Goal: Register for event/course: Register for event/course

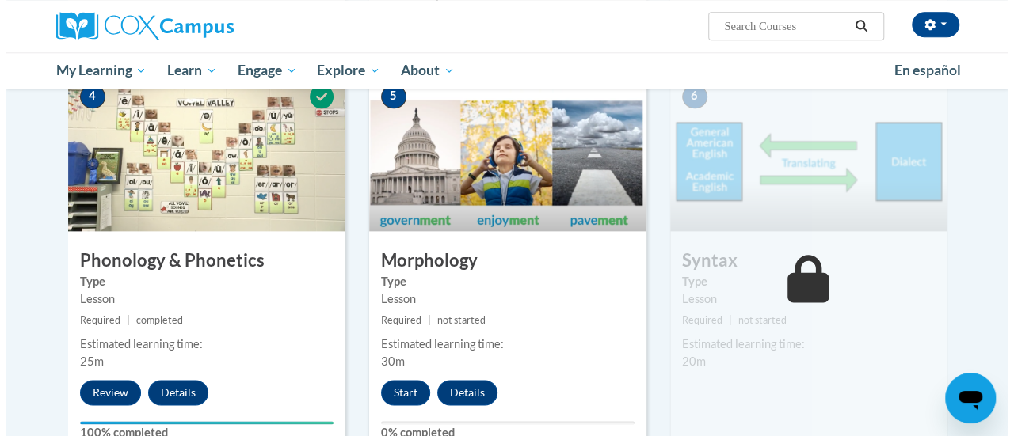
scroll to position [840, 0]
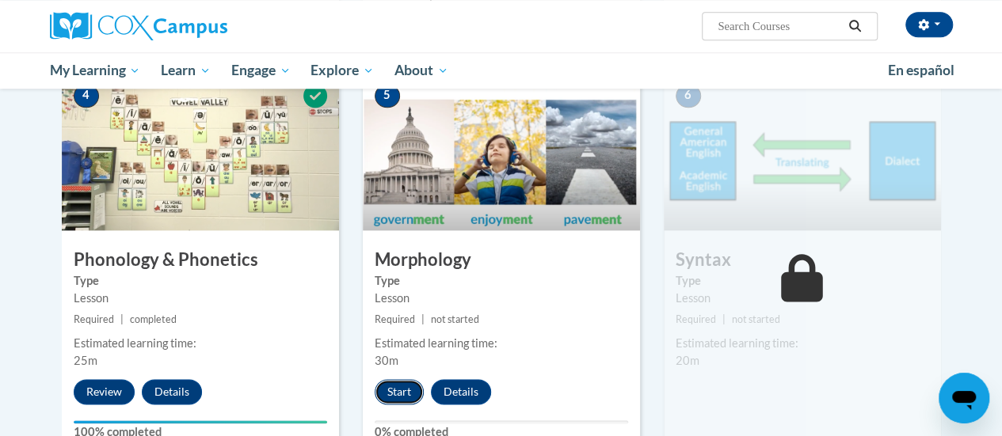
click at [410, 391] on button "Start" at bounding box center [399, 391] width 49 height 25
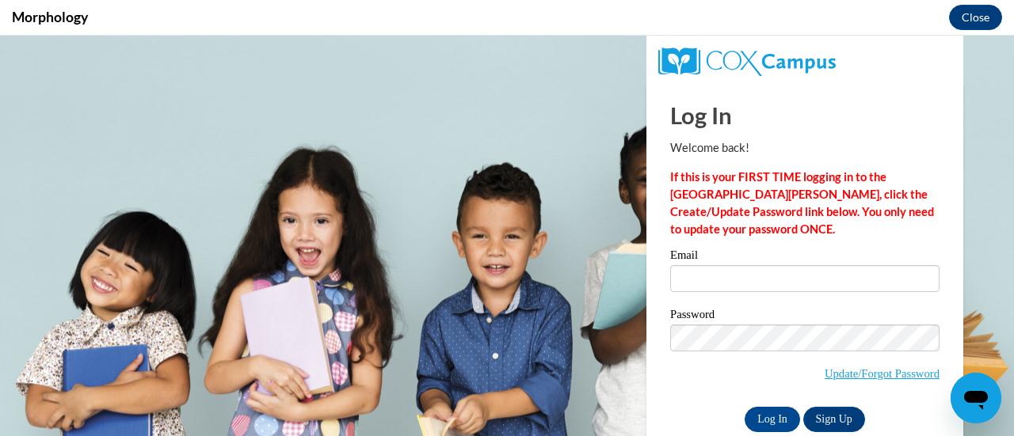
scroll to position [0, 0]
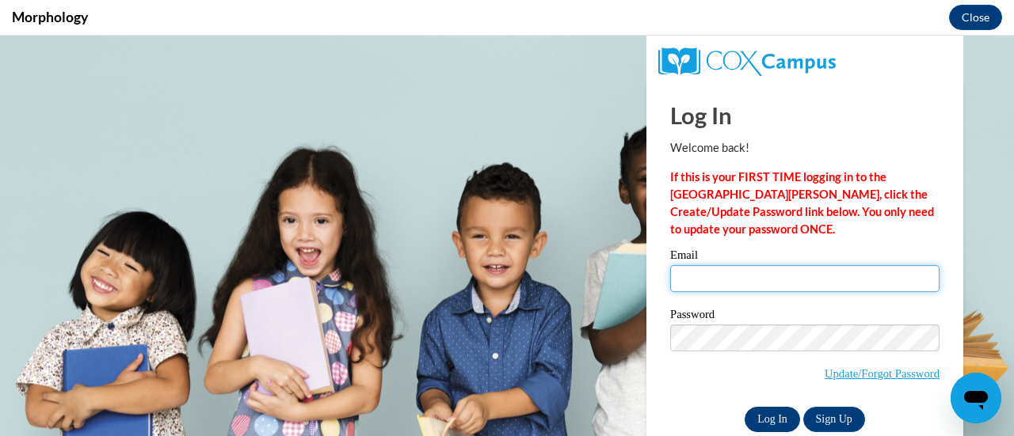
type input "carley.garofalo@rusd.org"
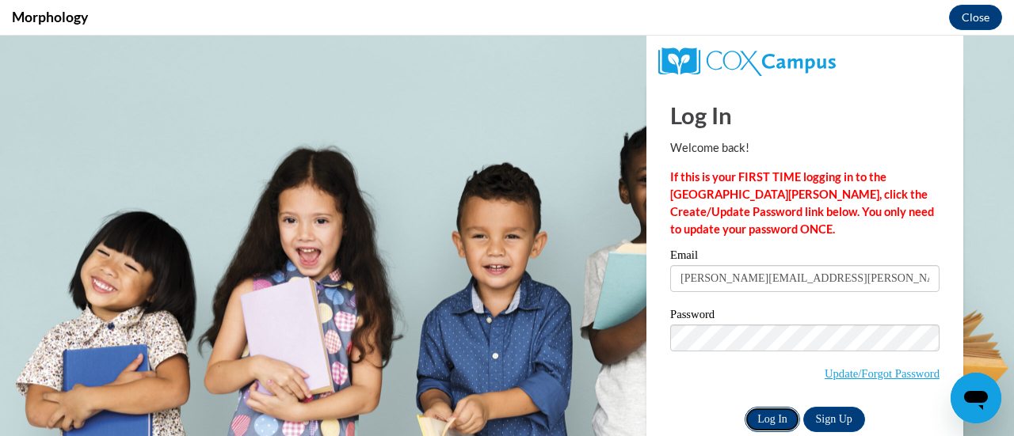
click at [760, 410] on input "Log In" at bounding box center [772, 419] width 55 height 25
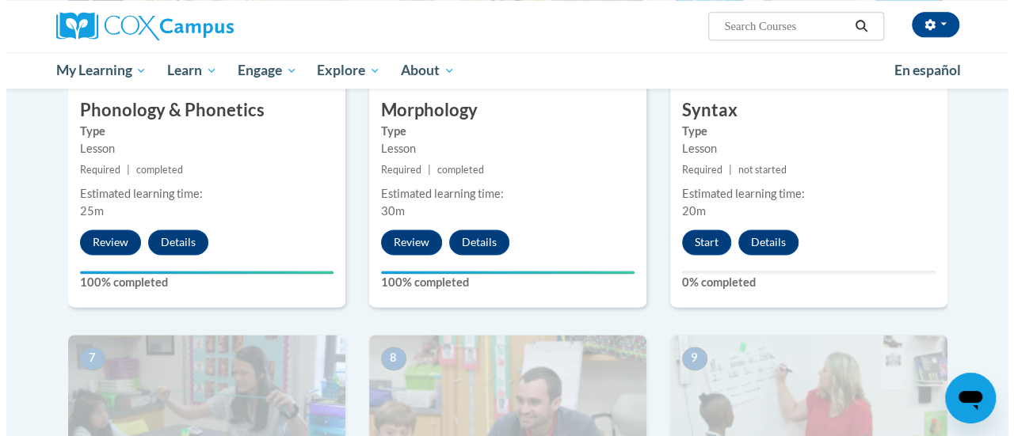
scroll to position [1071, 0]
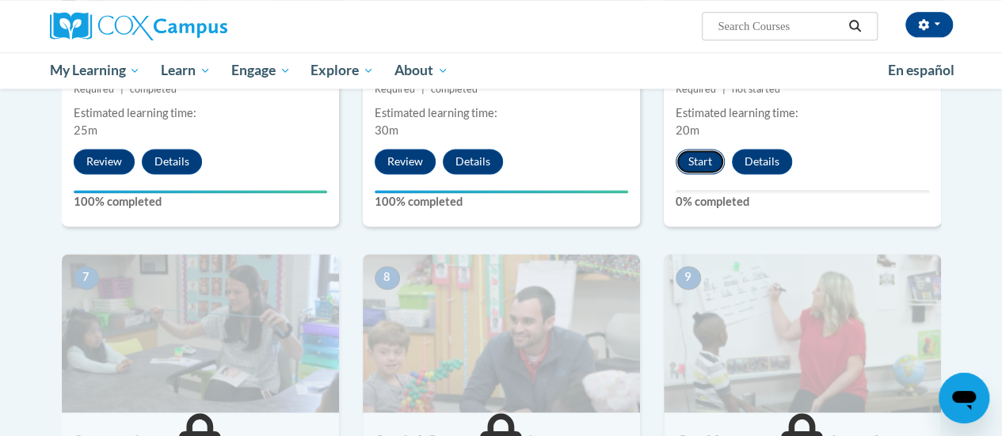
click at [699, 171] on button "Start" at bounding box center [700, 161] width 49 height 25
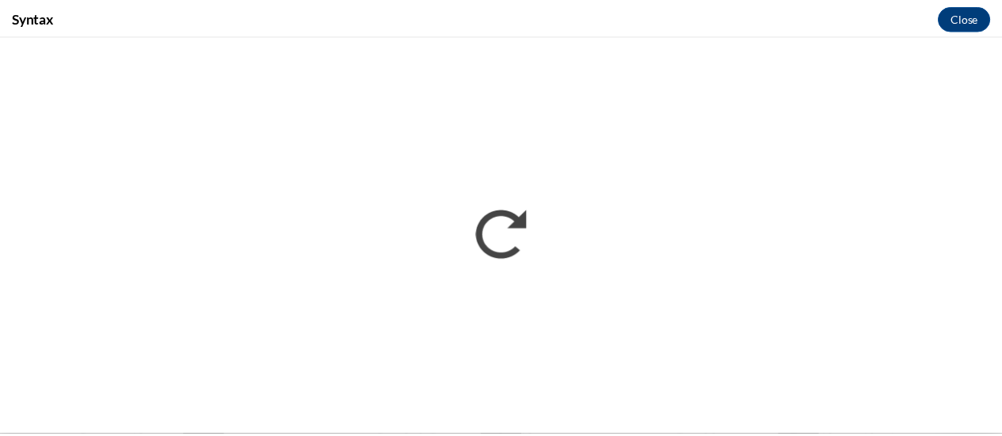
scroll to position [0, 0]
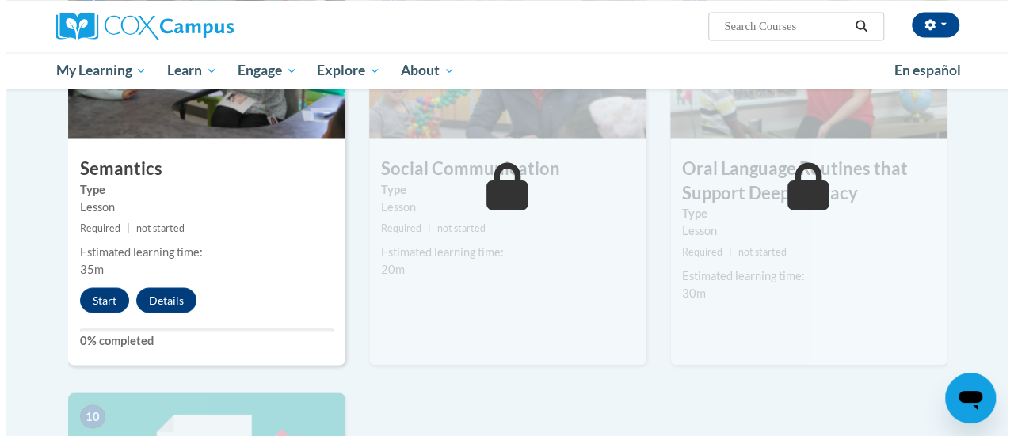
scroll to position [1345, 0]
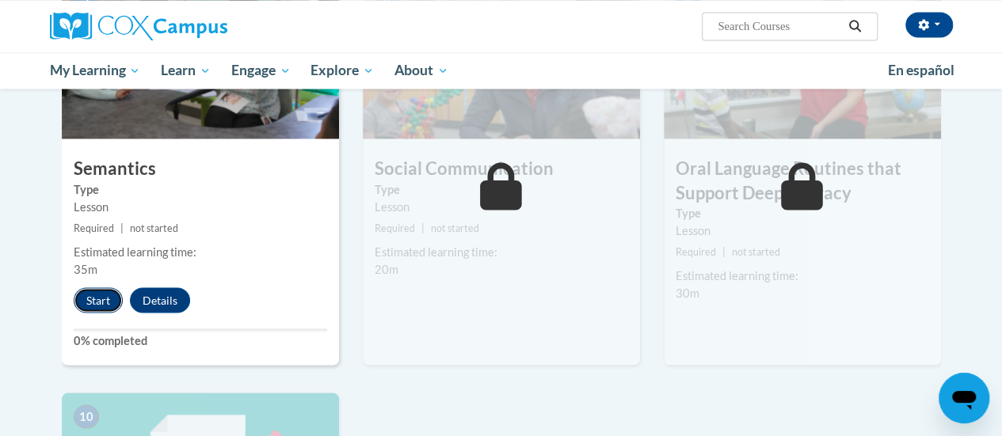
click at [115, 296] on button "Start" at bounding box center [98, 300] width 49 height 25
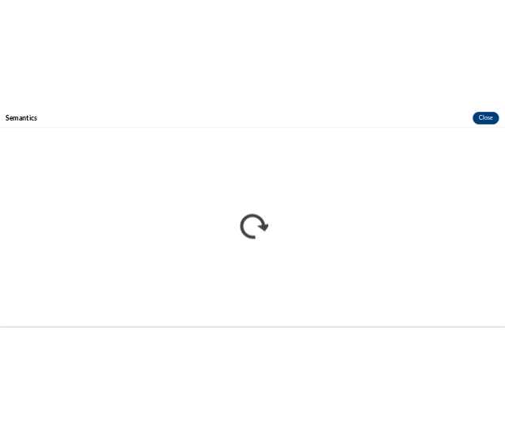
scroll to position [0, 0]
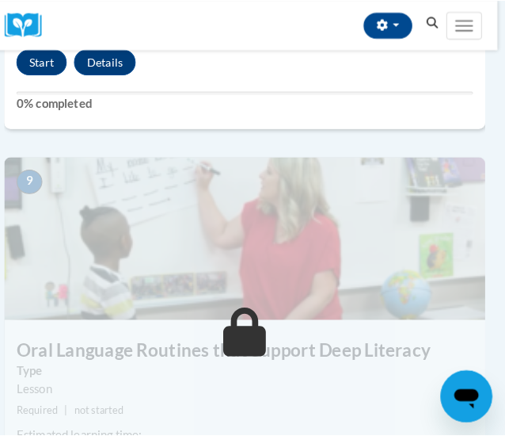
scroll to position [3538, 8]
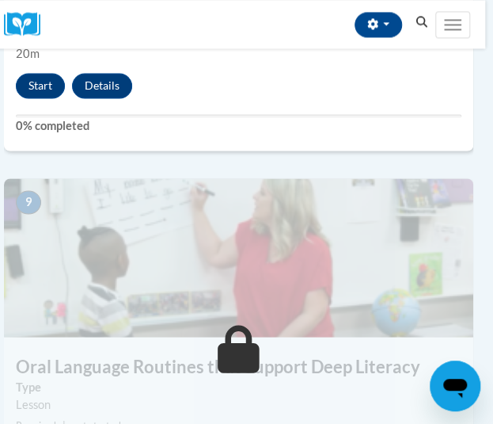
click at [215, 283] on img at bounding box center [239, 257] width 470 height 158
click at [44, 91] on button "Start" at bounding box center [40, 85] width 49 height 25
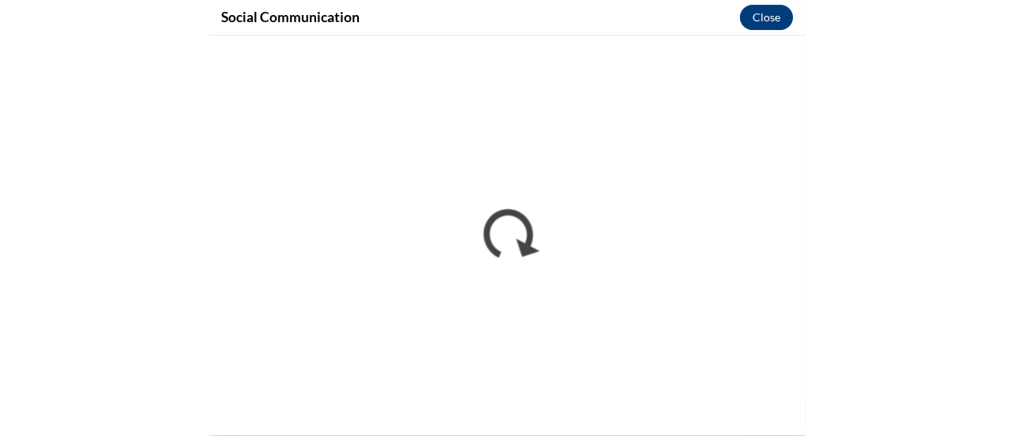
scroll to position [2067, 0]
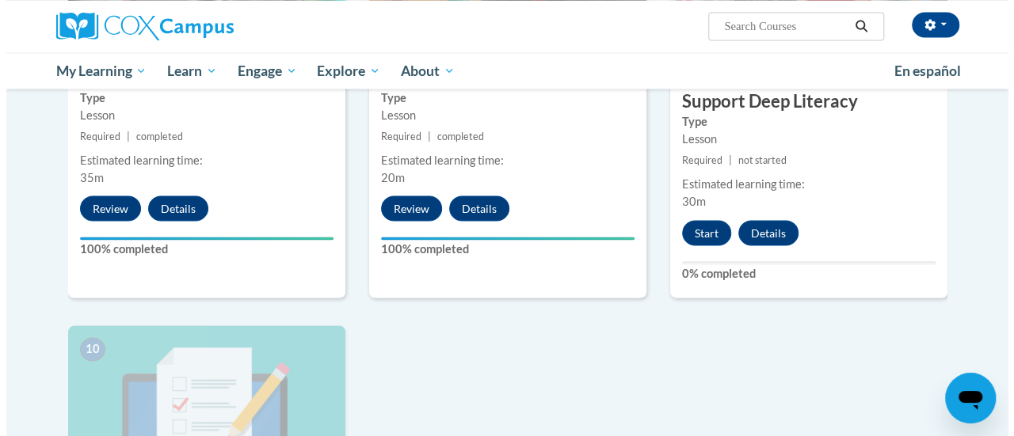
scroll to position [1436, 0]
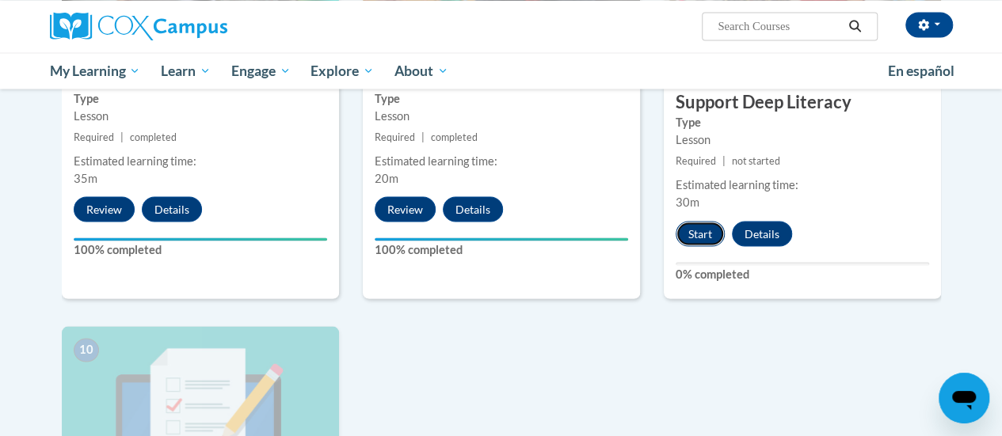
click at [690, 224] on button "Start" at bounding box center [700, 233] width 49 height 25
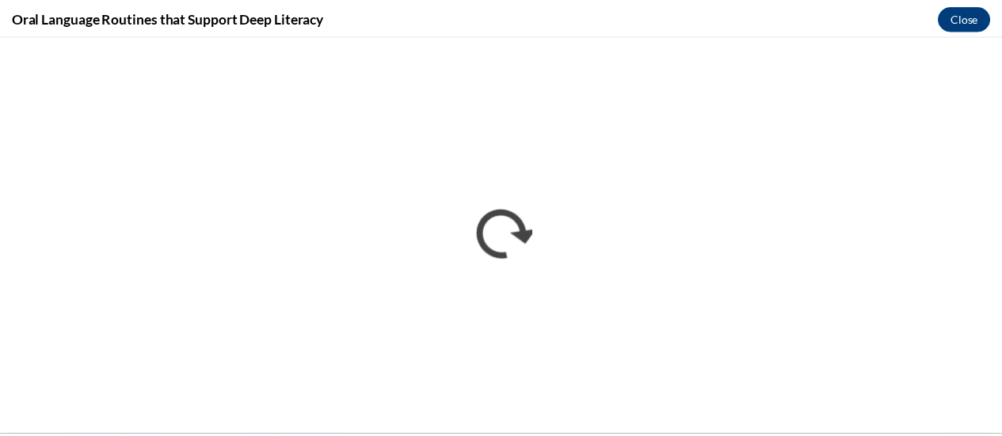
scroll to position [0, 0]
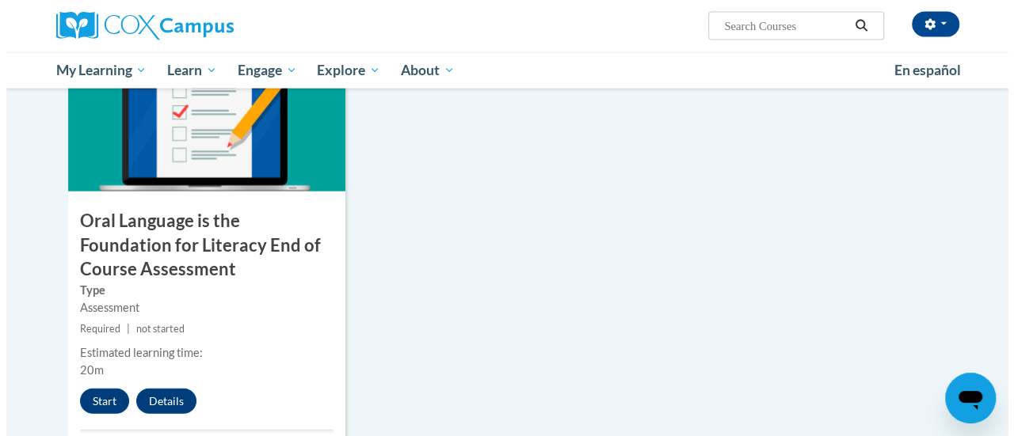
scroll to position [1912, 0]
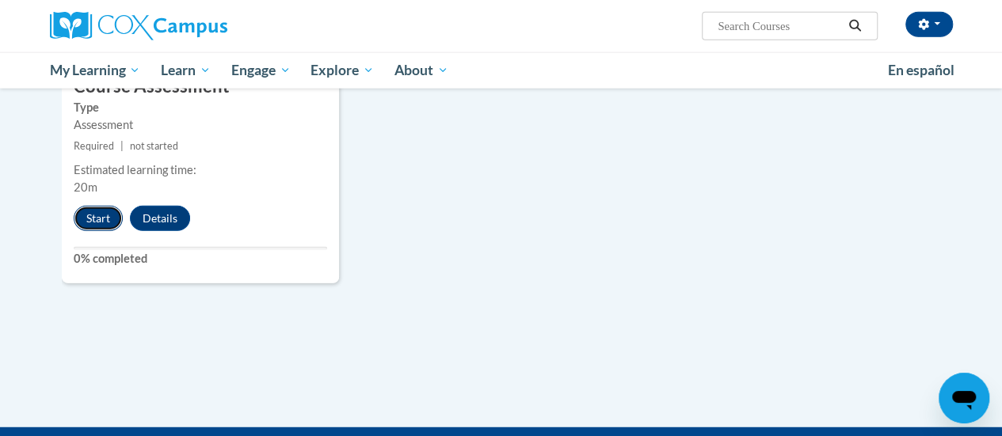
click at [92, 219] on button "Start" at bounding box center [98, 218] width 49 height 25
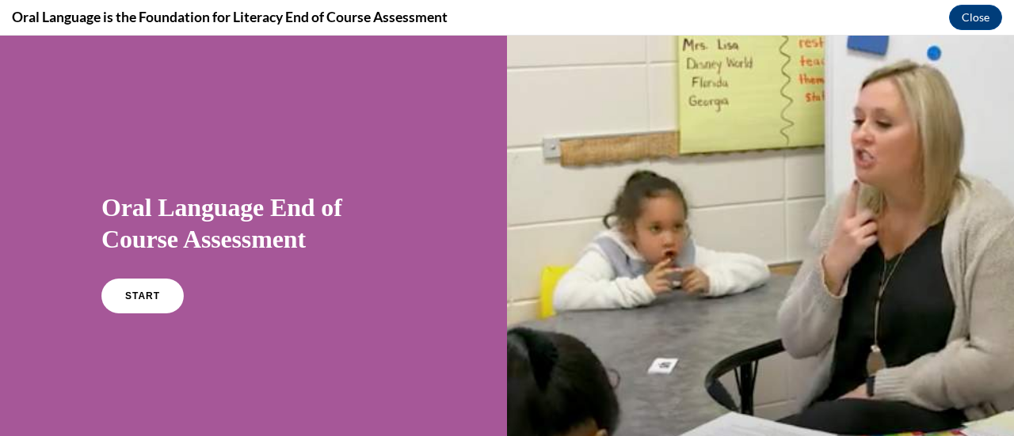
scroll to position [0, 0]
click at [155, 314] on div "START" at bounding box center [253, 303] width 304 height 48
click at [135, 291] on link "START" at bounding box center [142, 296] width 86 height 36
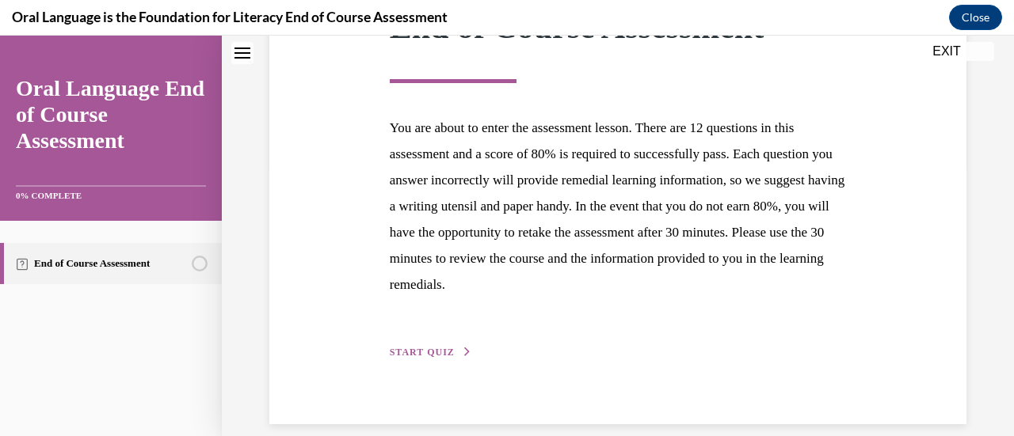
scroll to position [290, 0]
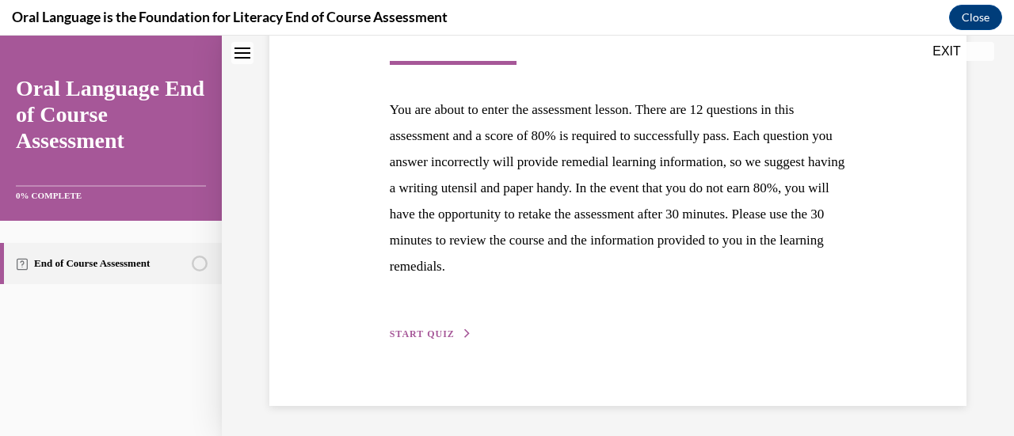
click at [426, 333] on span "START QUIZ" at bounding box center [422, 334] width 65 height 11
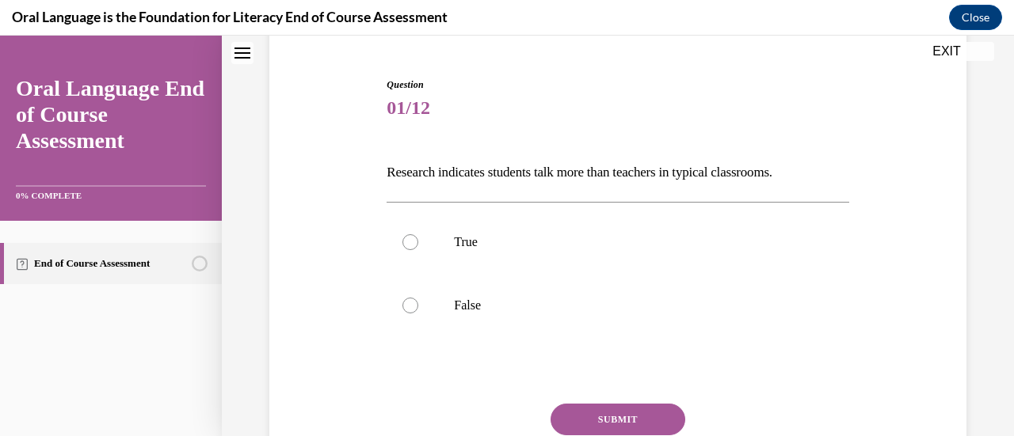
scroll to position [147, 0]
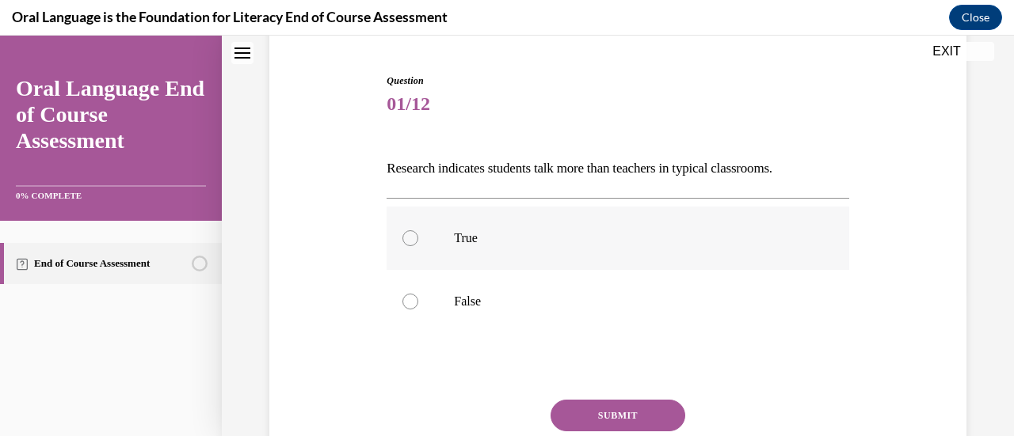
click at [505, 254] on label "True" at bounding box center [618, 238] width 462 height 63
click at [418, 246] on input "True" at bounding box center [410, 239] width 16 height 16
radio input "true"
click at [581, 405] on button "SUBMIT" at bounding box center [618, 416] width 135 height 32
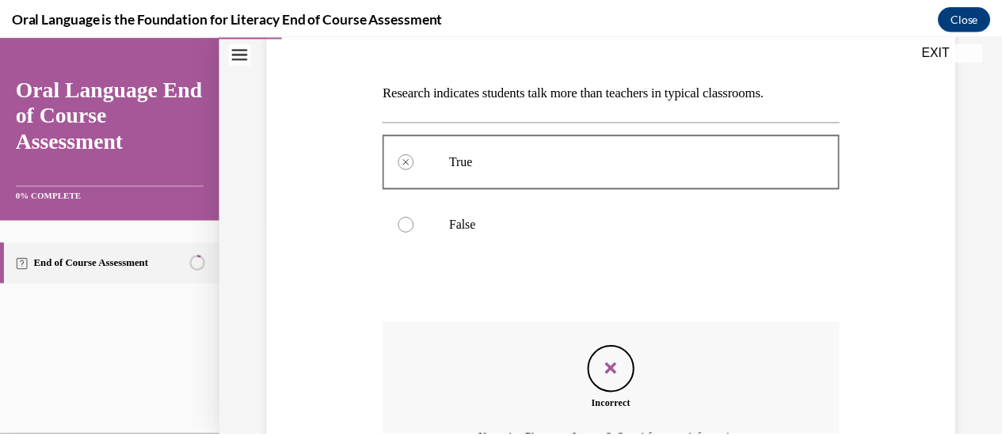
scroll to position [223, 0]
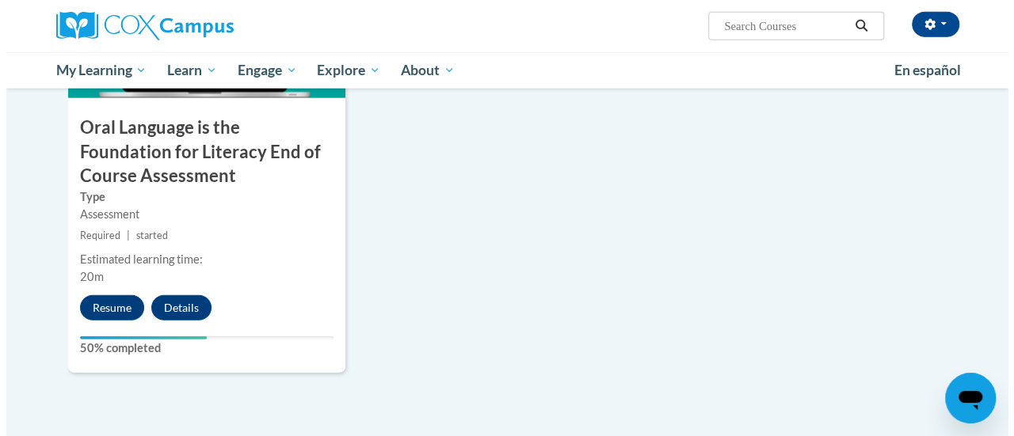
scroll to position [1823, 0]
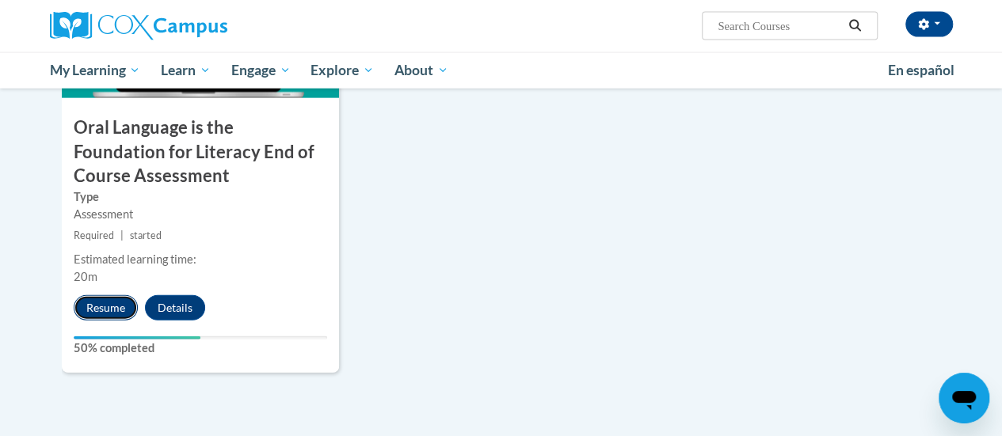
click at [100, 307] on button "Resume" at bounding box center [106, 307] width 64 height 25
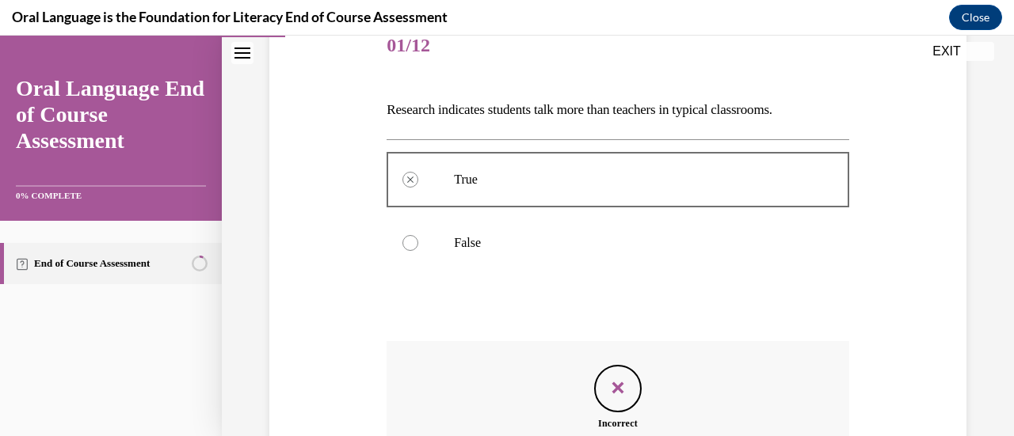
scroll to position [226, 0]
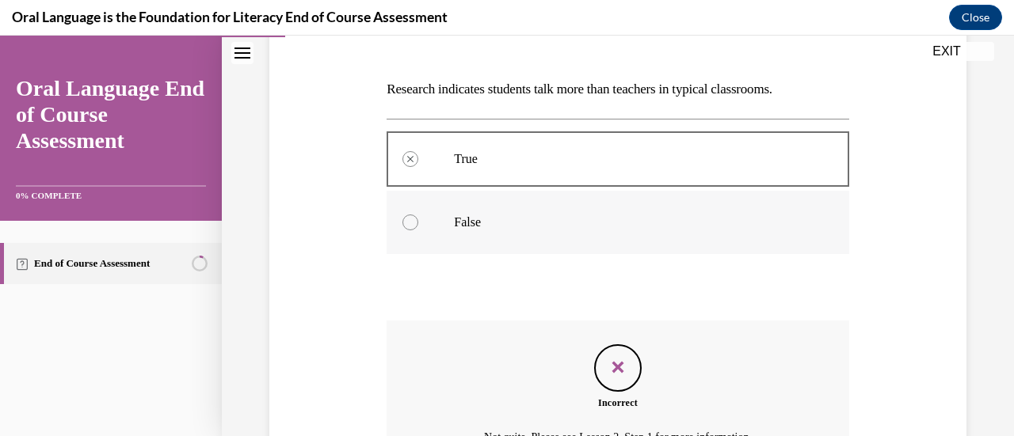
click at [516, 211] on label "False" at bounding box center [618, 222] width 462 height 63
click at [677, 246] on label "False" at bounding box center [618, 222] width 462 height 63
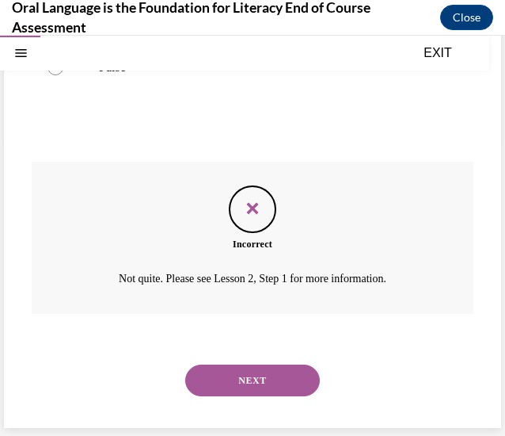
scroll to position [297, 0]
click at [261, 386] on button "NEXT" at bounding box center [252, 381] width 135 height 32
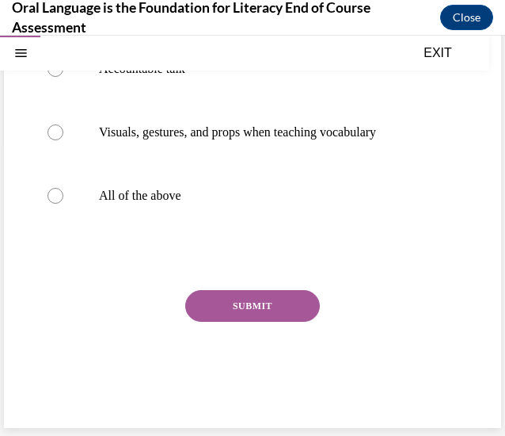
scroll to position [48, 0]
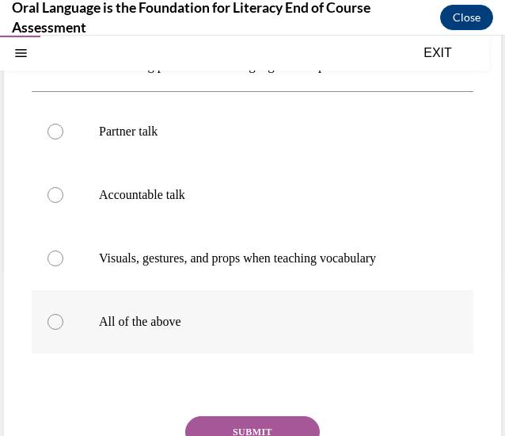
click at [246, 330] on p "All of the above" at bounding box center [266, 322] width 335 height 16
click at [63, 330] on input "All of the above" at bounding box center [56, 322] width 16 height 16
radio input "true"
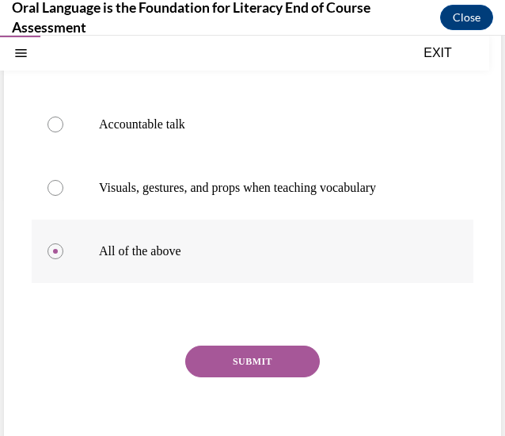
scroll to position [242, 0]
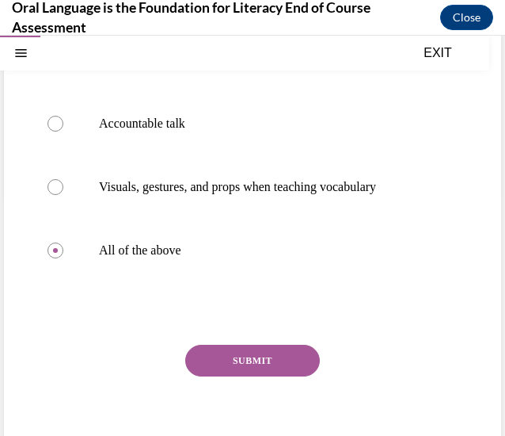
click at [249, 360] on div "Question 02/12 Which of the following promotes oral language development in the…" at bounding box center [253, 192] width 442 height 563
click at [257, 375] on button "SUBMIT" at bounding box center [252, 361] width 135 height 32
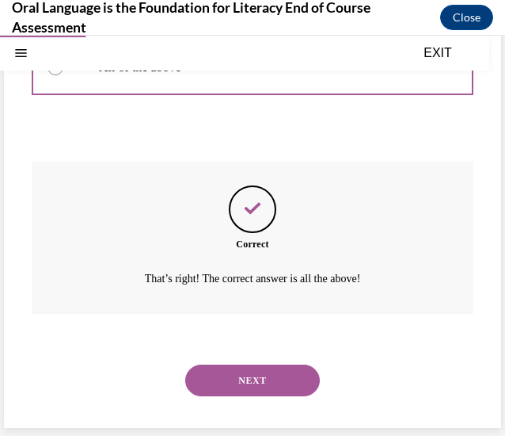
click at [257, 375] on button "NEXT" at bounding box center [252, 380] width 135 height 32
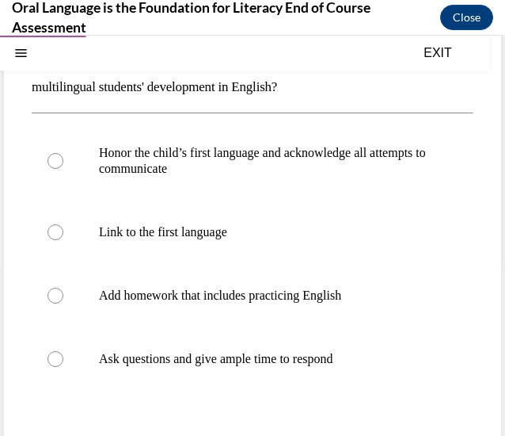
scroll to position [177, 0]
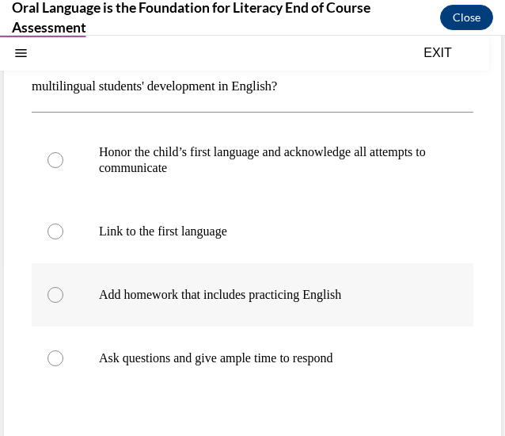
click at [322, 297] on p "Add homework that includes practicing English" at bounding box center [266, 295] width 335 height 16
click at [63, 297] on input "Add homework that includes practicing English" at bounding box center [56, 295] width 16 height 16
radio input "true"
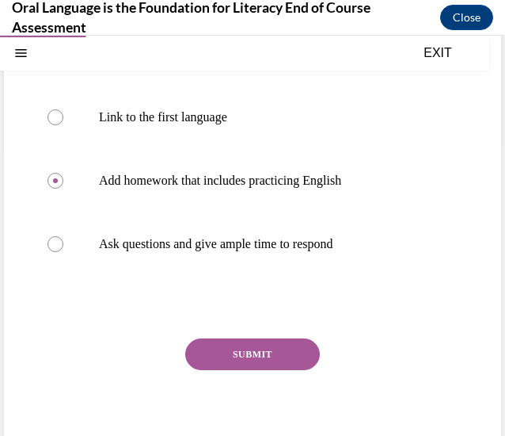
click at [276, 352] on button "SUBMIT" at bounding box center [252, 354] width 135 height 32
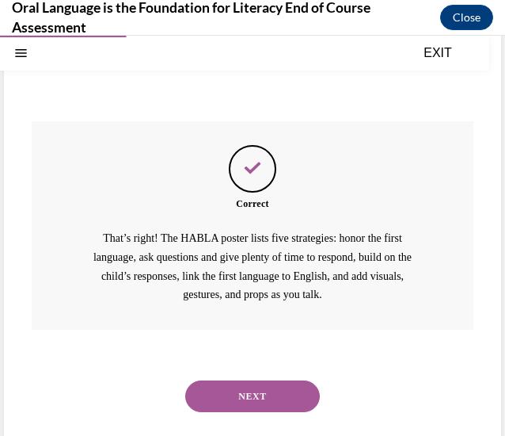
click at [207, 395] on button "NEXT" at bounding box center [252, 396] width 135 height 32
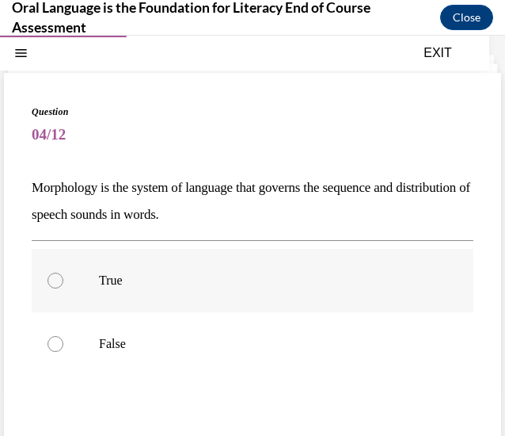
click at [163, 291] on label "True" at bounding box center [253, 280] width 442 height 63
click at [63, 288] on input "True" at bounding box center [56, 280] width 16 height 16
radio input "true"
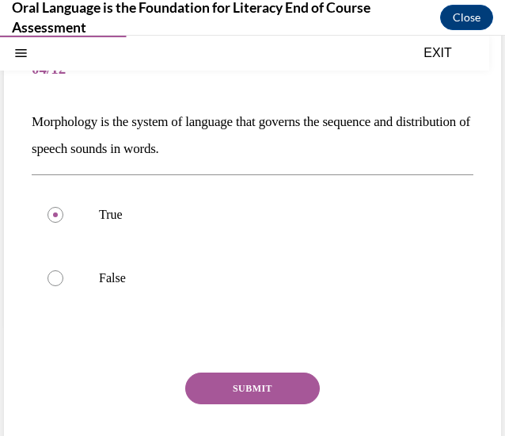
click at [268, 389] on button "SUBMIT" at bounding box center [252, 388] width 135 height 32
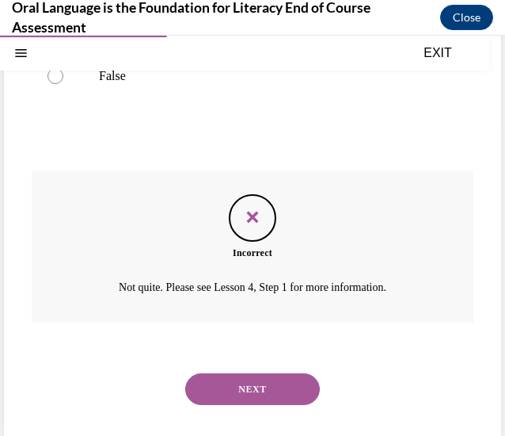
scroll to position [317, 0]
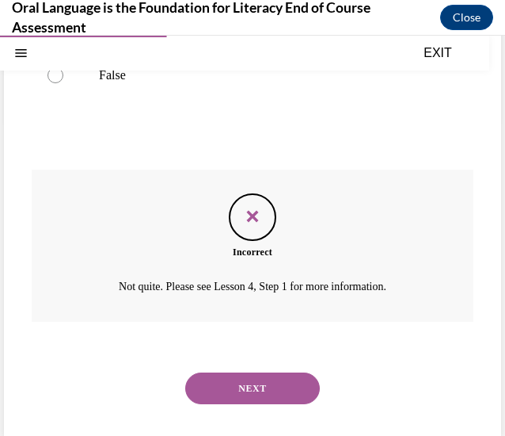
click at [185, 372] on button "NEXT" at bounding box center [252, 388] width 135 height 32
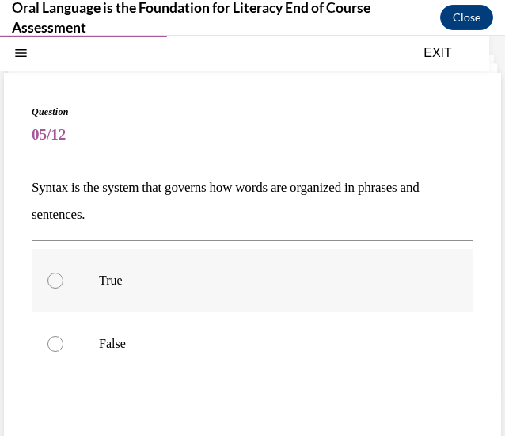
click at [251, 293] on label "True" at bounding box center [253, 280] width 442 height 63
click at [63, 288] on input "True" at bounding box center [56, 280] width 16 height 16
radio input "true"
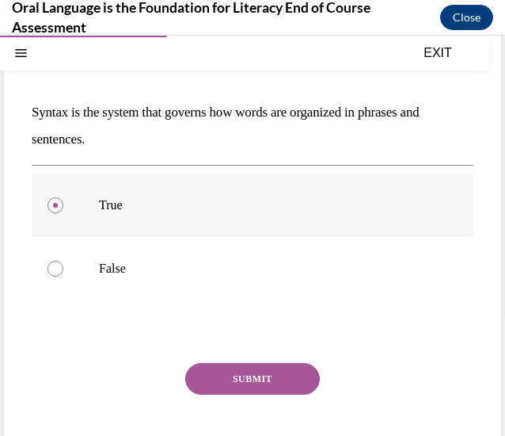
scroll to position [124, 0]
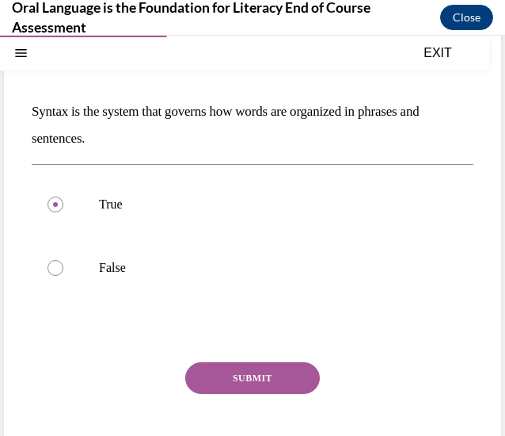
click at [253, 368] on button "SUBMIT" at bounding box center [252, 378] width 135 height 32
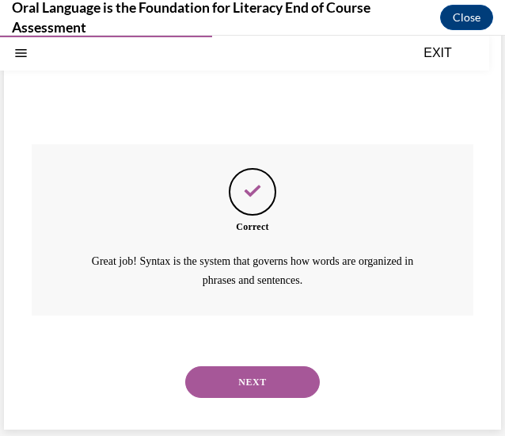
click at [253, 368] on button "NEXT" at bounding box center [252, 382] width 135 height 32
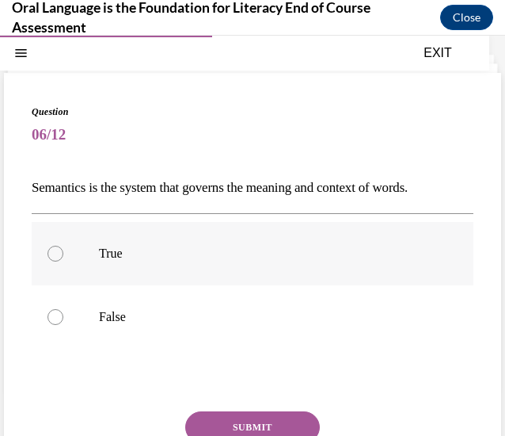
click at [191, 246] on p "True" at bounding box center [266, 254] width 335 height 16
click at [63, 246] on input "True" at bounding box center [56, 254] width 16 height 16
radio input "true"
click at [247, 421] on button "SUBMIT" at bounding box center [252, 427] width 135 height 32
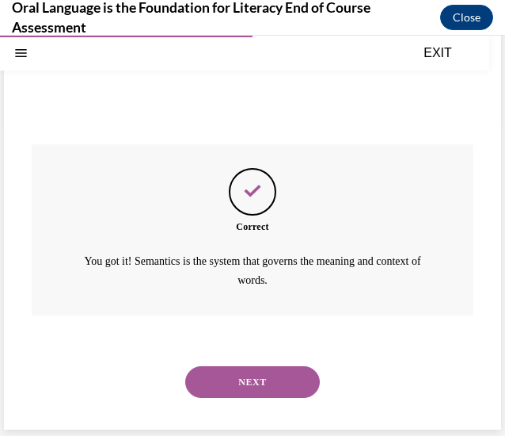
click at [258, 387] on button "NEXT" at bounding box center [252, 382] width 135 height 32
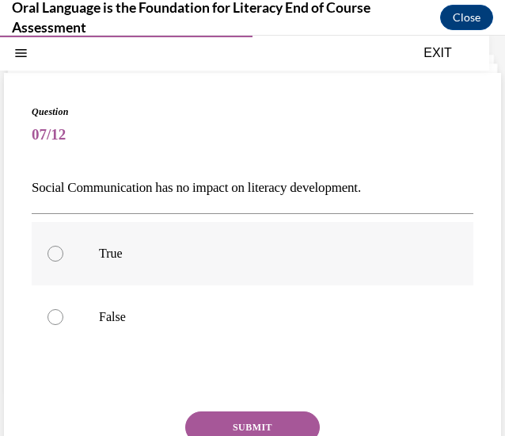
click at [170, 278] on label "True" at bounding box center [253, 253] width 442 height 63
click at [63, 261] on input "True" at bounding box center [56, 254] width 16 height 16
radio input "true"
click at [209, 300] on label "False" at bounding box center [253, 316] width 442 height 63
click at [63, 309] on input "False" at bounding box center [56, 317] width 16 height 16
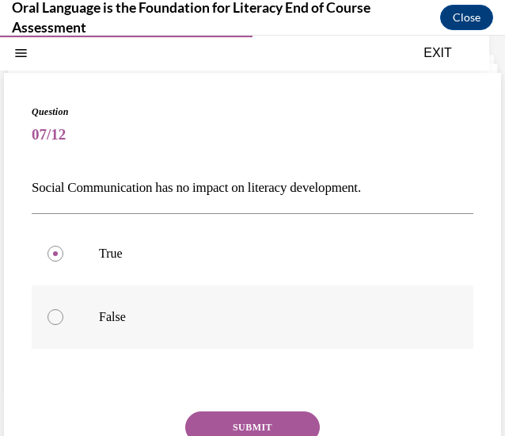
radio input "true"
click at [261, 423] on button "SUBMIT" at bounding box center [252, 427] width 135 height 32
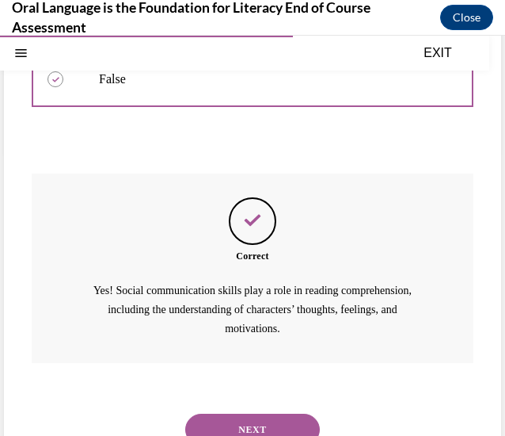
click at [257, 428] on button "NEXT" at bounding box center [252, 429] width 135 height 32
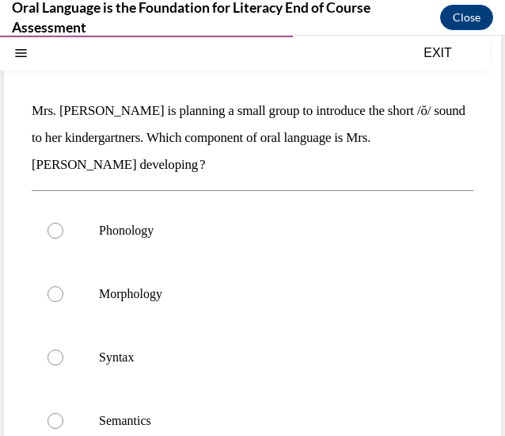
scroll to position [124, 0]
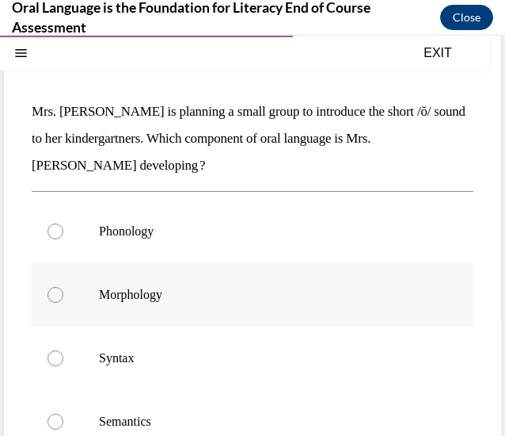
click at [265, 276] on label "Morphology" at bounding box center [253, 294] width 442 height 63
click at [63, 287] on input "Morphology" at bounding box center [56, 295] width 16 height 16
radio input "true"
click at [257, 214] on label "Phonology" at bounding box center [253, 231] width 442 height 63
click at [63, 223] on input "Phonology" at bounding box center [56, 231] width 16 height 16
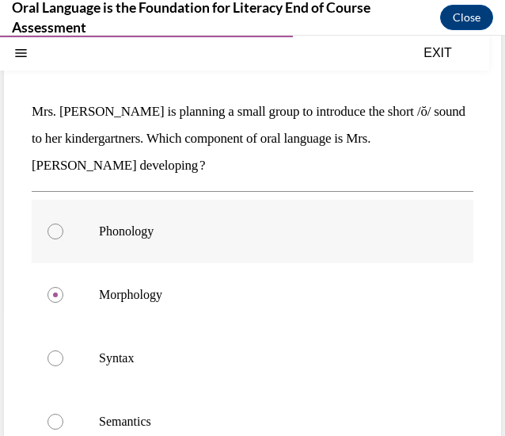
radio input "true"
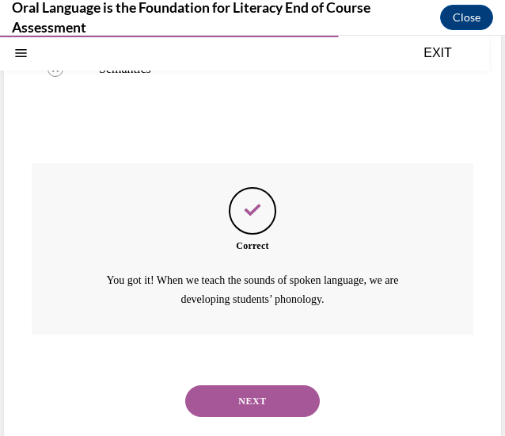
scroll to position [478, 0]
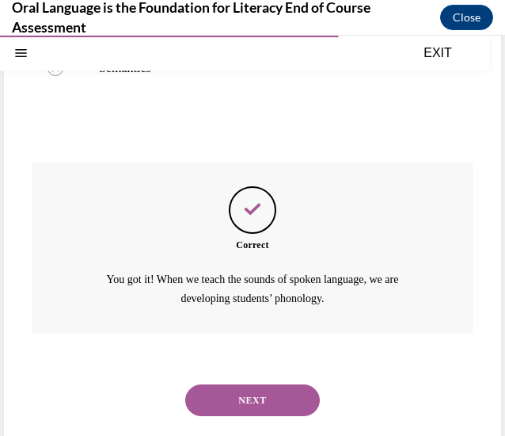
click at [259, 394] on button "NEXT" at bounding box center [252, 400] width 135 height 32
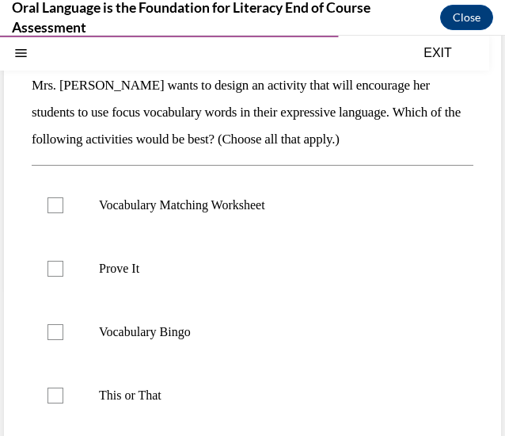
scroll to position [150, 0]
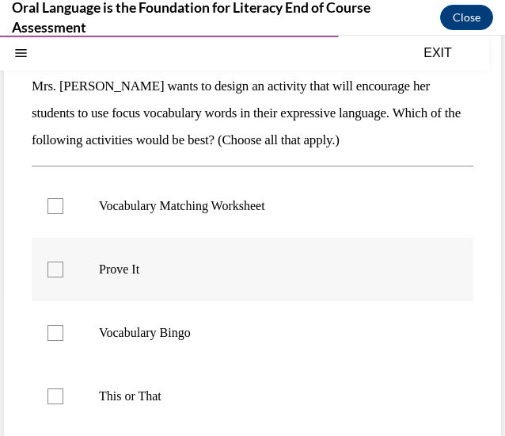
click at [243, 260] on label "Prove It" at bounding box center [253, 269] width 442 height 63
click at [63, 261] on input "Prove It" at bounding box center [56, 269] width 16 height 16
checkbox input "true"
click at [242, 321] on label "Vocabulary Bingo" at bounding box center [253, 332] width 442 height 63
click at [63, 325] on input "Vocabulary Bingo" at bounding box center [56, 333] width 16 height 16
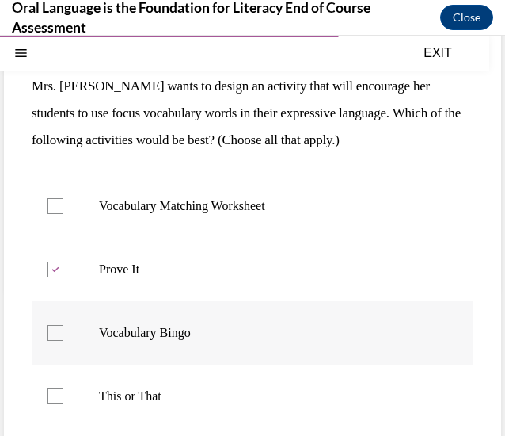
checkbox input "true"
click at [227, 373] on label "This or That" at bounding box center [253, 395] width 442 height 63
click at [63, 388] on input "This or That" at bounding box center [56, 396] width 16 height 16
checkbox input "true"
click at [266, 215] on label "Vocabulary Matching Worksheet" at bounding box center [253, 205] width 442 height 63
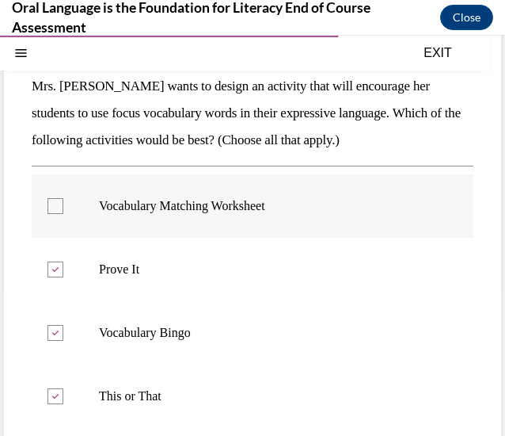
click at [63, 214] on input "Vocabulary Matching Worksheet" at bounding box center [56, 206] width 16 height 16
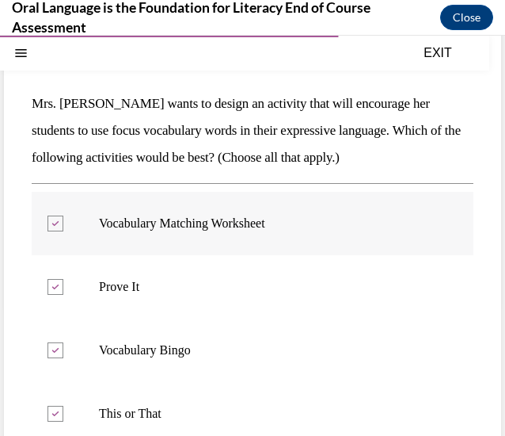
scroll to position [133, 0]
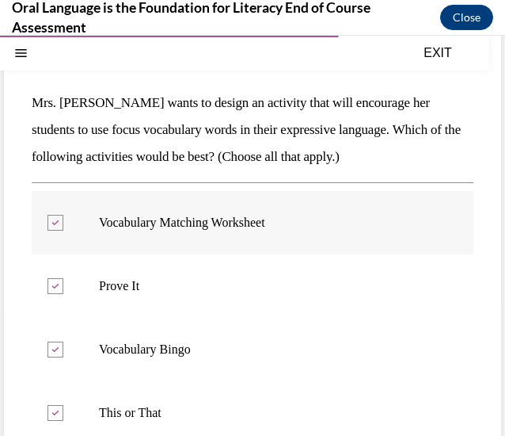
click at [266, 215] on p "Vocabulary Matching Worksheet" at bounding box center [266, 223] width 335 height 16
click at [63, 215] on input "Vocabulary Matching Worksheet" at bounding box center [56, 223] width 16 height 16
checkbox input "false"
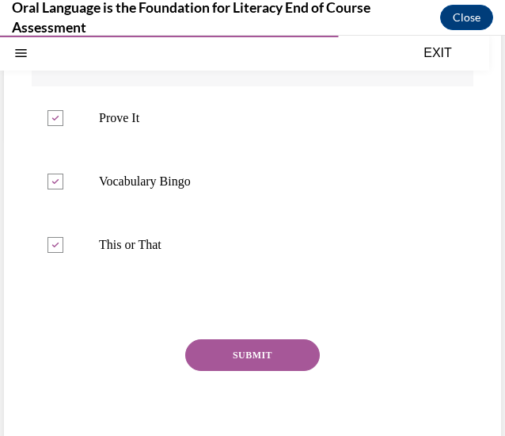
scroll to position [299, 0]
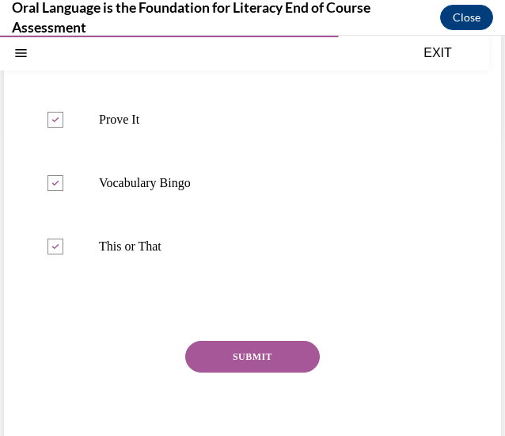
click at [233, 345] on button "SUBMIT" at bounding box center [252, 357] width 135 height 32
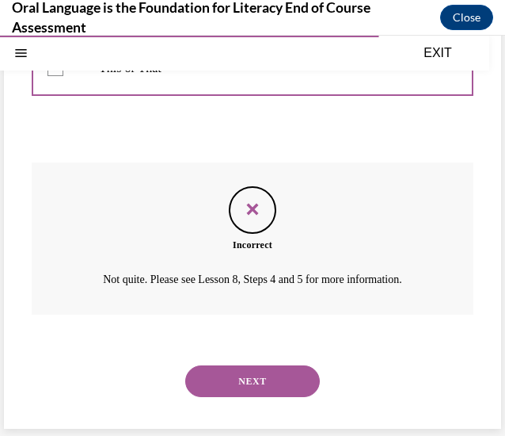
click at [272, 377] on button "NEXT" at bounding box center [252, 381] width 135 height 32
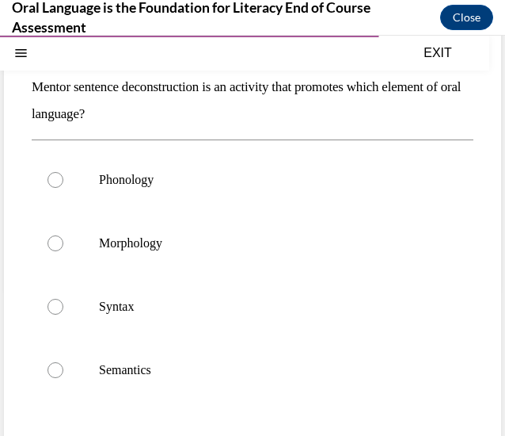
scroll to position [150, 0]
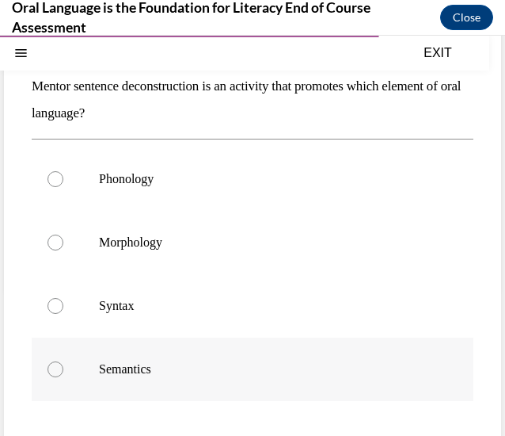
click at [155, 361] on p "Semantics" at bounding box center [266, 369] width 335 height 16
click at [63, 361] on input "Semantics" at bounding box center [56, 369] width 16 height 16
radio input "true"
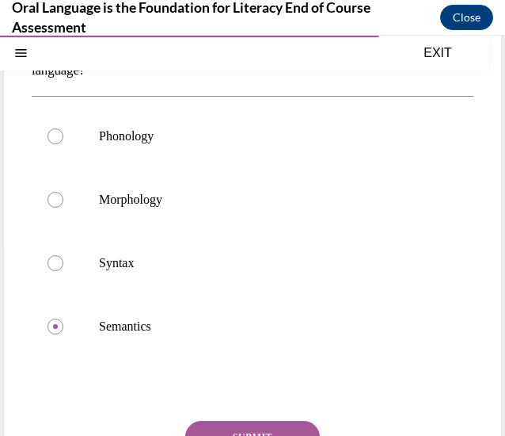
click at [227, 428] on button "SUBMIT" at bounding box center [252, 437] width 135 height 32
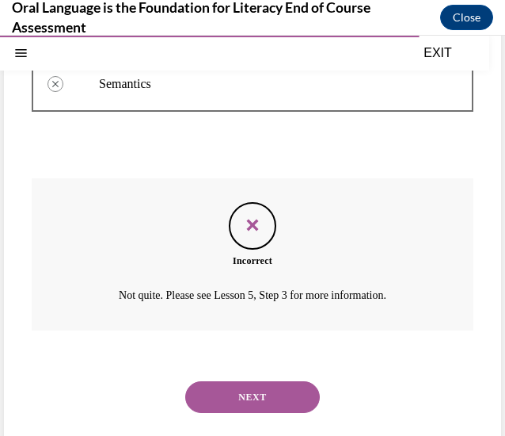
click at [231, 376] on div "NEXT" at bounding box center [253, 396] width 442 height 63
click at [239, 389] on button "NEXT" at bounding box center [252, 397] width 135 height 32
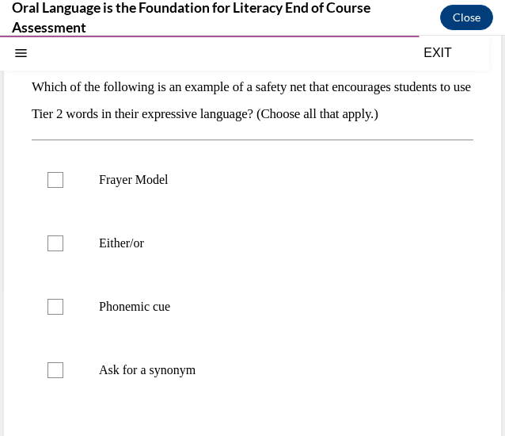
scroll to position [147, 0]
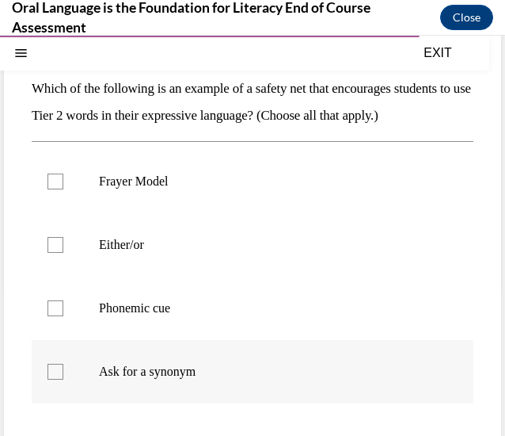
click at [200, 387] on label "Ask for a synonym" at bounding box center [253, 371] width 442 height 63
click at [63, 379] on input "Ask for a synonym" at bounding box center [56, 372] width 16 height 16
checkbox input "true"
click at [256, 189] on p "Frayer Model" at bounding box center [266, 181] width 335 height 16
click at [63, 189] on input "Frayer Model" at bounding box center [56, 181] width 16 height 16
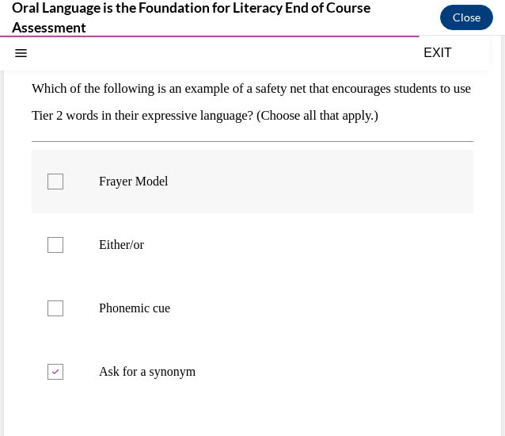
checkbox input "true"
click at [257, 253] on p "Either/or" at bounding box center [266, 245] width 335 height 16
click at [63, 253] on input "Either/or" at bounding box center [56, 245] width 16 height 16
checkbox input "true"
click at [243, 340] on label "Phonemic cue" at bounding box center [253, 307] width 442 height 63
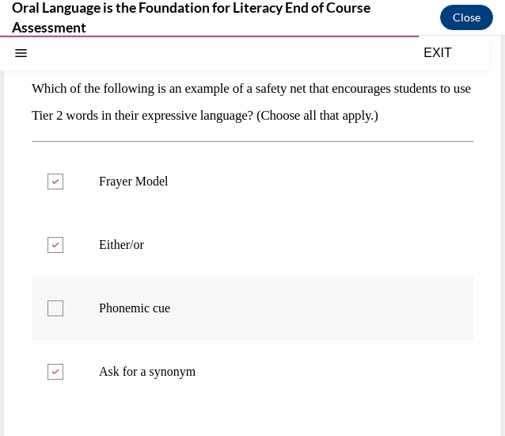
click at [63, 316] on input "Phonemic cue" at bounding box center [56, 308] width 16 height 16
checkbox input "true"
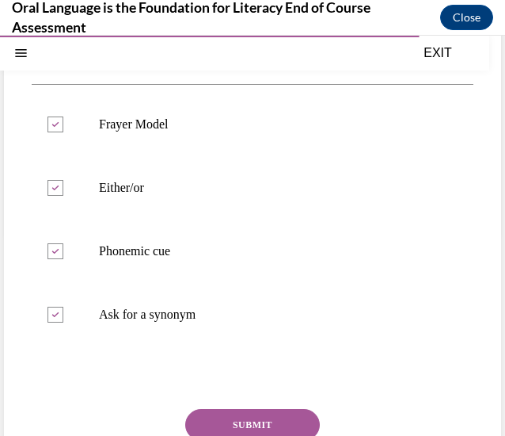
scroll to position [216, 0]
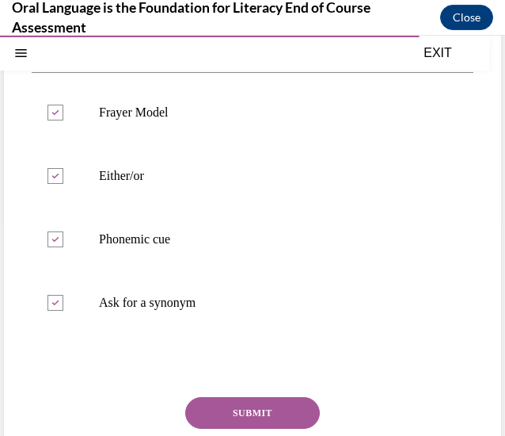
click at [238, 417] on div "Question 11/12 Which of the following is an example of a safety net that encour…" at bounding box center [253, 232] width 442 height 590
click at [239, 424] on button "SUBMIT" at bounding box center [252, 413] width 135 height 32
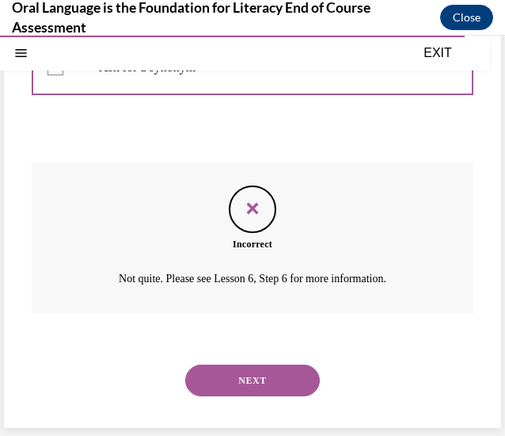
click at [272, 372] on button "NEXT" at bounding box center [252, 380] width 135 height 32
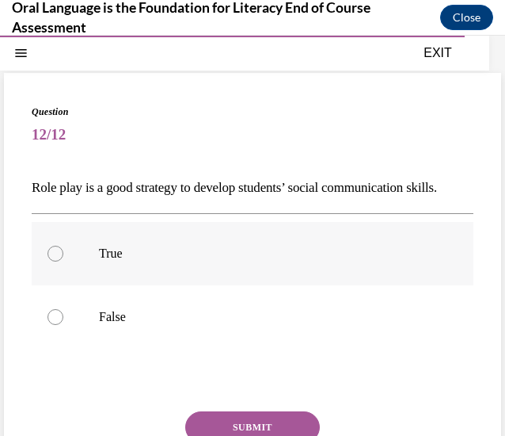
click at [320, 268] on label "True" at bounding box center [253, 253] width 442 height 63
click at [63, 261] on input "True" at bounding box center [56, 254] width 16 height 16
radio input "true"
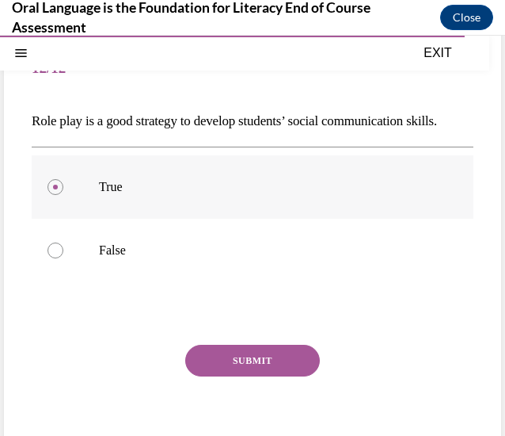
scroll to position [118, 0]
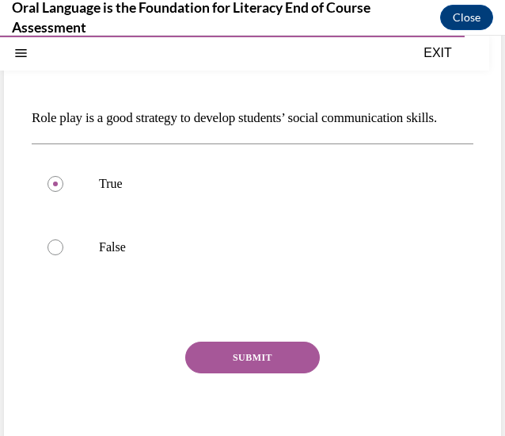
click at [276, 373] on button "SUBMIT" at bounding box center [252, 357] width 135 height 32
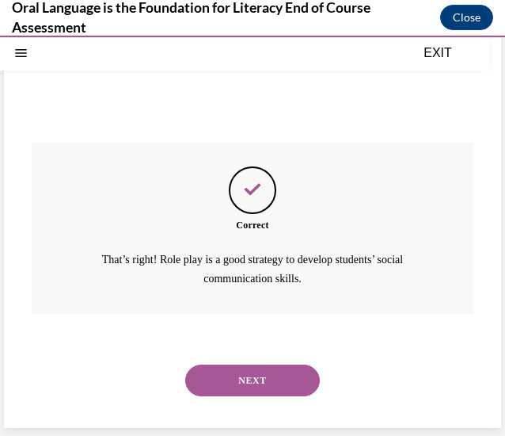
scroll to position [342, 0]
click at [276, 379] on button "NEXT" at bounding box center [252, 380] width 135 height 32
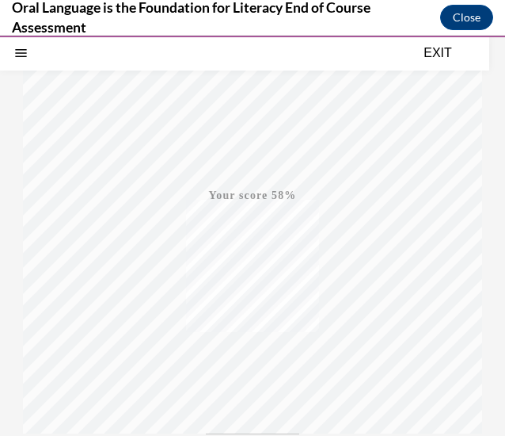
scroll to position [349, 0]
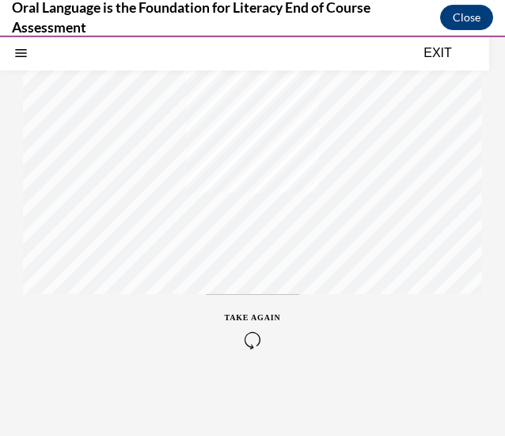
click at [246, 338] on icon "button" at bounding box center [253, 339] width 56 height 17
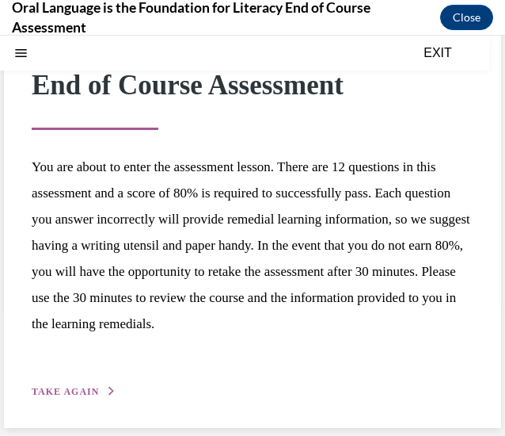
click at [71, 375] on div "Step 1 of 1 End of Course Assessment You are about to enter the assessment less…" at bounding box center [253, 222] width 442 height 355
click at [70, 399] on div "Step 1 of 1 End of Course Assessment You are about to enter the assessment less…" at bounding box center [253, 222] width 442 height 355
click at [67, 382] on div "Step 1 of 1 End of Course Assessment You are about to enter the assessment less…" at bounding box center [253, 222] width 442 height 355
click at [73, 394] on span "TAKE AGAIN" at bounding box center [65, 391] width 67 height 11
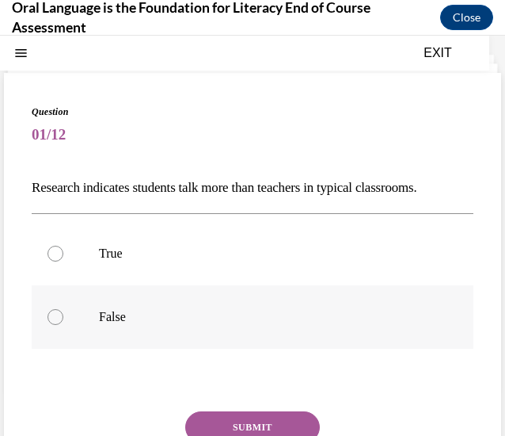
click at [109, 333] on label "False" at bounding box center [253, 316] width 442 height 63
click at [63, 325] on input "False" at bounding box center [56, 317] width 16 height 16
radio input "true"
click at [238, 405] on div "Question 01/12 Research indicates students talk more than teachers in typical c…" at bounding box center [253, 323] width 442 height 436
click at [241, 421] on button "SUBMIT" at bounding box center [252, 427] width 135 height 32
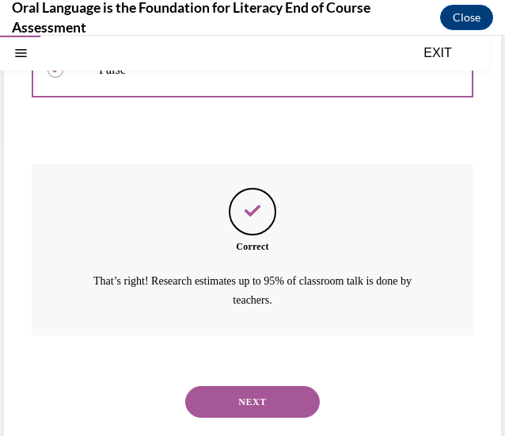
click at [257, 405] on button "NEXT" at bounding box center [252, 402] width 135 height 32
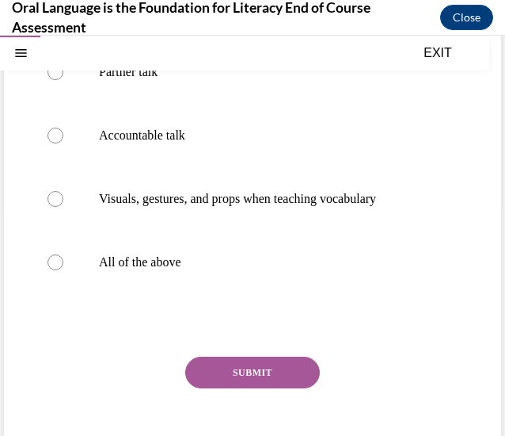
scroll to position [237, 0]
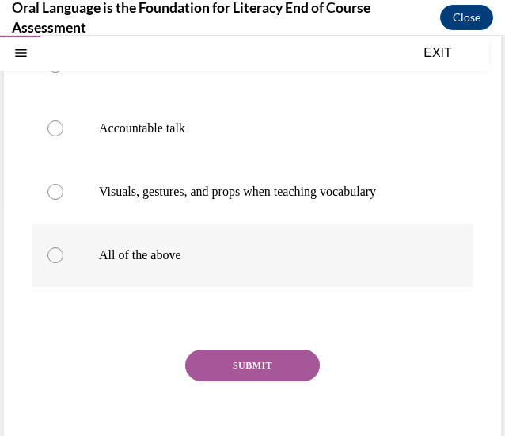
click at [266, 263] on p "All of the above" at bounding box center [266, 255] width 335 height 16
click at [63, 263] on input "All of the above" at bounding box center [56, 255] width 16 height 16
radio input "true"
click at [266, 381] on button "SUBMIT" at bounding box center [252, 365] width 135 height 32
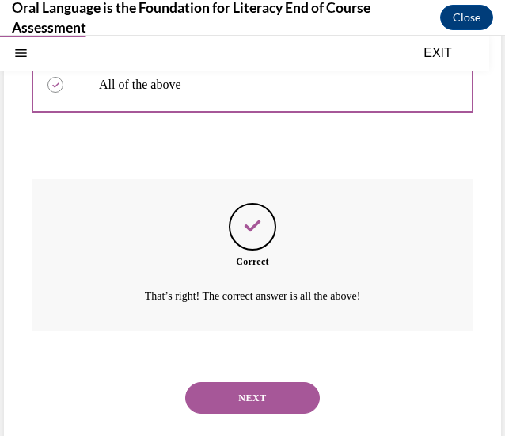
click at [258, 413] on button "NEXT" at bounding box center [252, 398] width 135 height 32
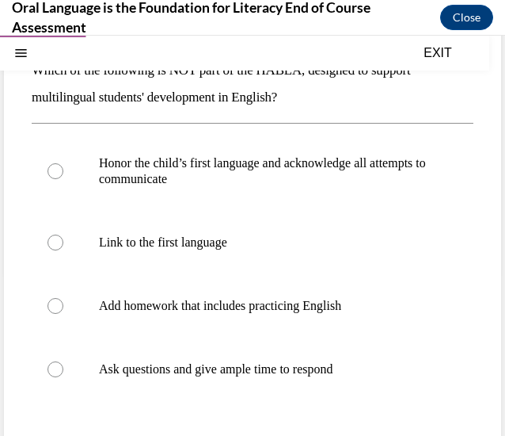
scroll to position [166, 0]
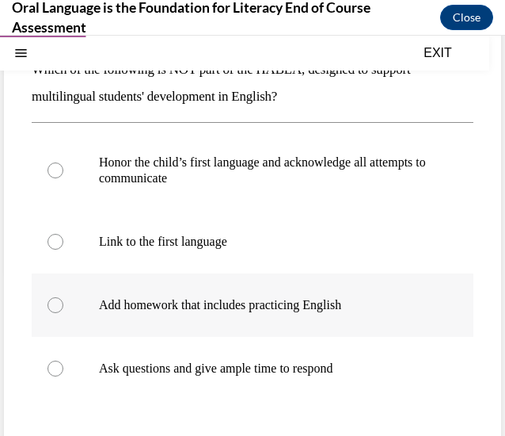
click at [261, 299] on p "Add homework that includes practicing English" at bounding box center [266, 305] width 335 height 16
click at [63, 299] on input "Add homework that includes practicing English" at bounding box center [56, 305] width 16 height 16
radio input "true"
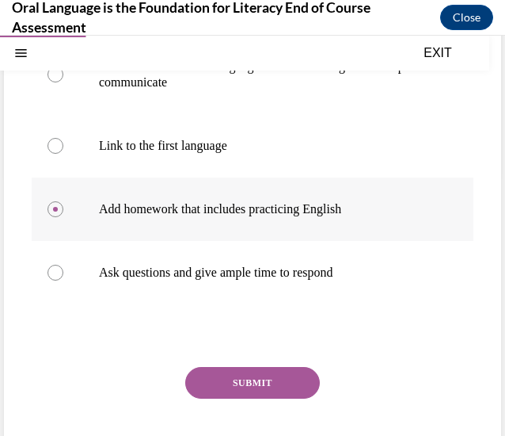
scroll to position [275, 0]
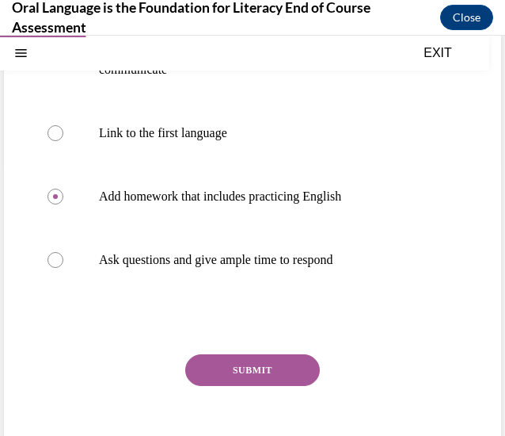
click at [257, 370] on button "SUBMIT" at bounding box center [252, 370] width 135 height 32
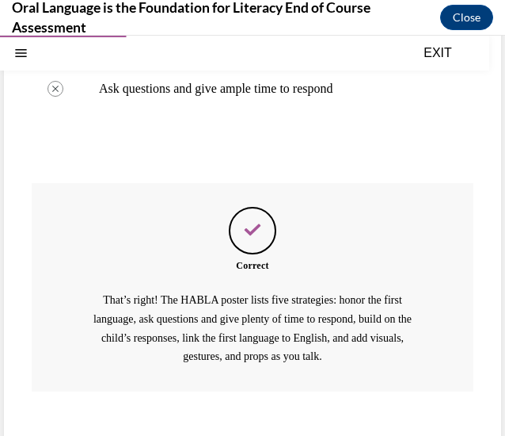
scroll to position [523, 0]
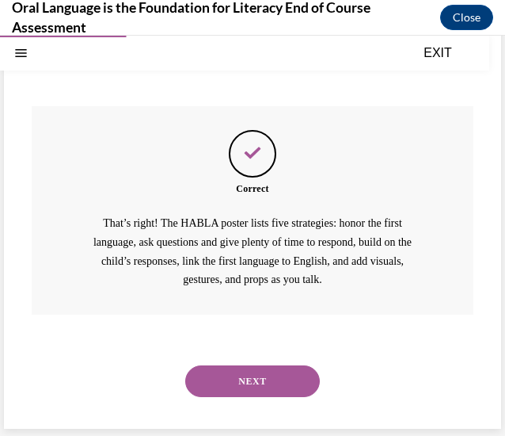
click at [253, 391] on button "NEXT" at bounding box center [252, 381] width 135 height 32
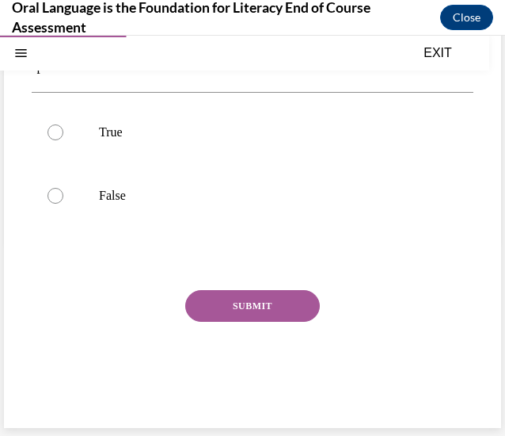
scroll to position [48, 0]
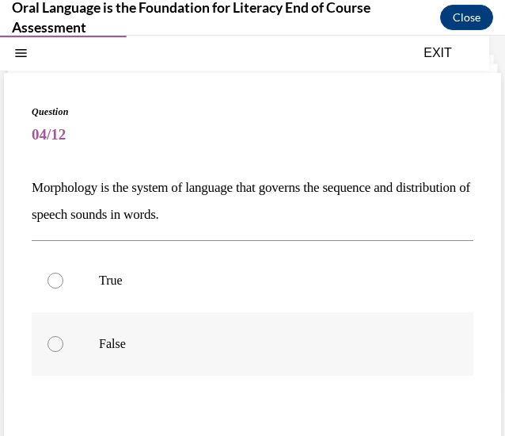
click at [276, 341] on p "False" at bounding box center [266, 344] width 335 height 16
click at [63, 341] on input "False" at bounding box center [56, 344] width 16 height 16
radio input "true"
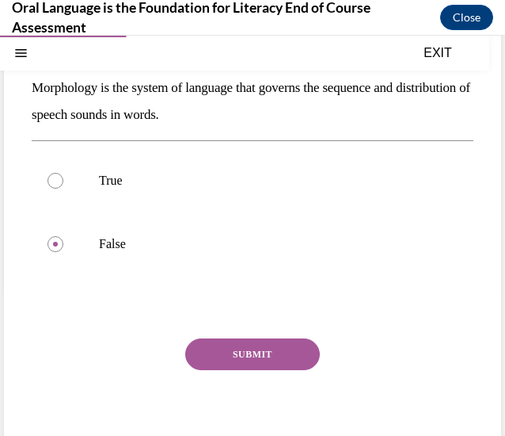
click at [277, 345] on button "SUBMIT" at bounding box center [252, 354] width 135 height 32
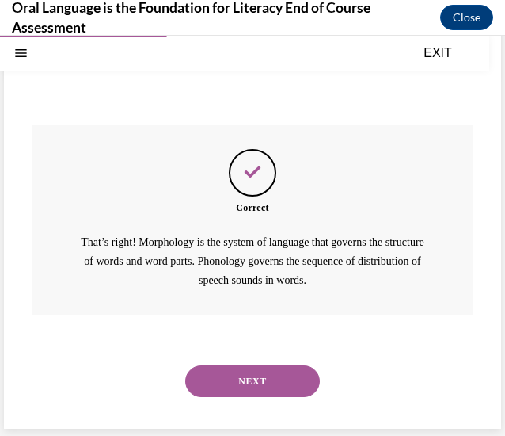
click at [263, 388] on button "NEXT" at bounding box center [252, 381] width 135 height 32
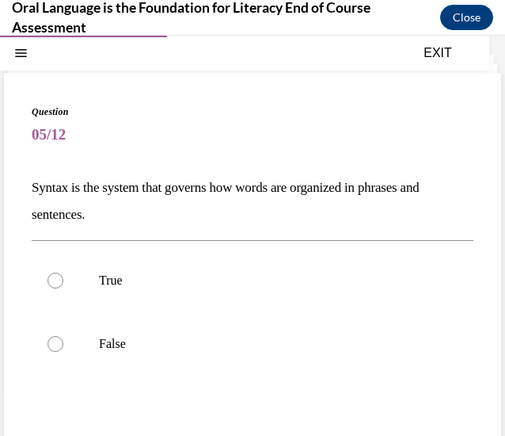
scroll to position [62, 0]
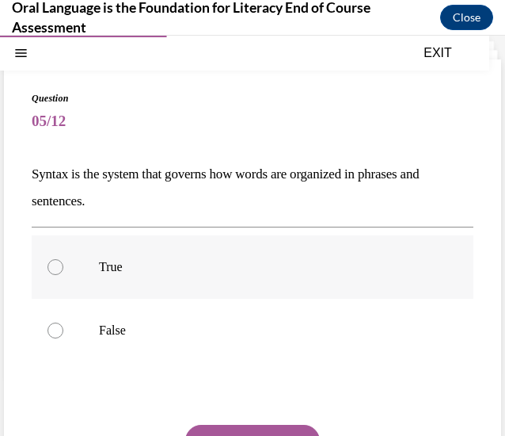
click at [267, 265] on p "True" at bounding box center [266, 267] width 335 height 16
click at [63, 265] on input "True" at bounding box center [56, 267] width 16 height 16
radio input "true"
click at [258, 430] on button "SUBMIT" at bounding box center [252, 441] width 135 height 32
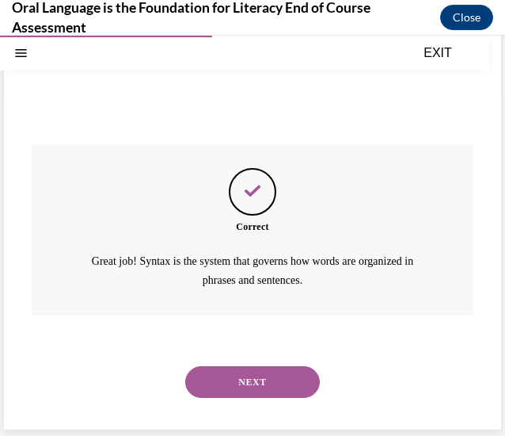
click at [263, 391] on button "NEXT" at bounding box center [252, 382] width 135 height 32
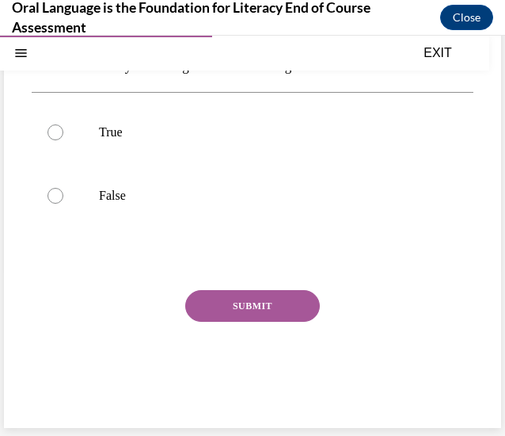
scroll to position [48, 0]
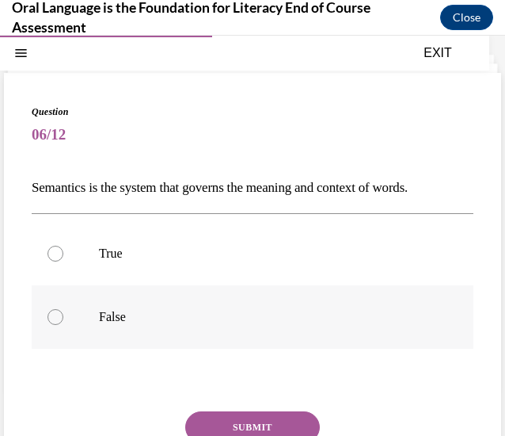
click at [234, 286] on label "False" at bounding box center [253, 316] width 442 height 63
click at [63, 309] on input "False" at bounding box center [56, 317] width 16 height 16
radio input "true"
click at [234, 259] on p "True" at bounding box center [266, 254] width 335 height 16
click at [63, 259] on input "True" at bounding box center [56, 254] width 16 height 16
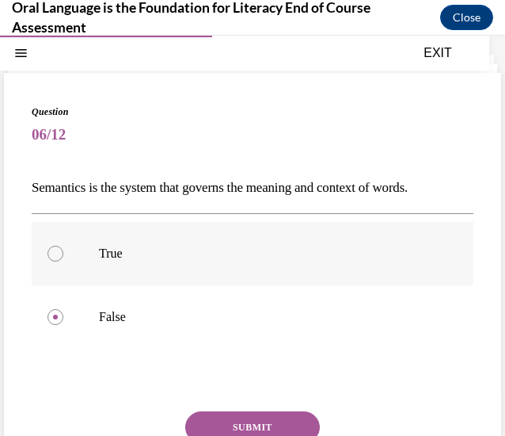
radio input "true"
click at [266, 430] on button "SUBMIT" at bounding box center [252, 427] width 135 height 32
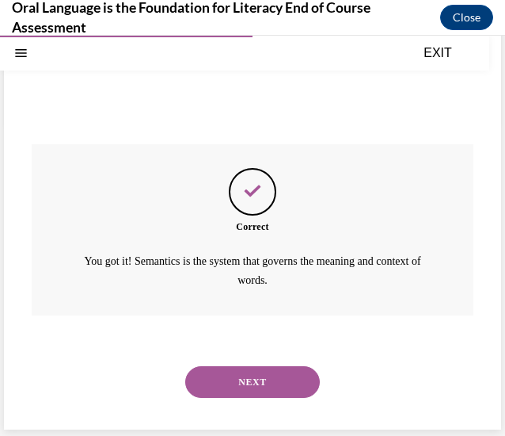
click at [265, 373] on button "NEXT" at bounding box center [252, 382] width 135 height 32
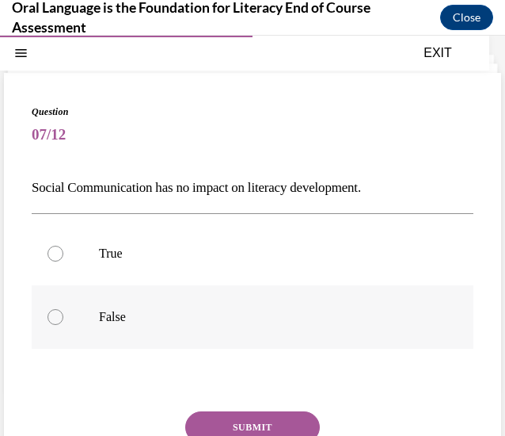
click at [227, 332] on label "False" at bounding box center [253, 316] width 442 height 63
click at [63, 325] on input "False" at bounding box center [56, 317] width 16 height 16
radio input "true"
click at [268, 429] on button "SUBMIT" at bounding box center [252, 427] width 135 height 32
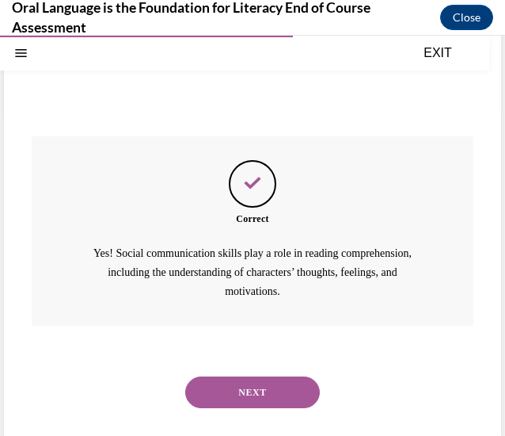
click at [252, 400] on button "NEXT" at bounding box center [252, 392] width 135 height 32
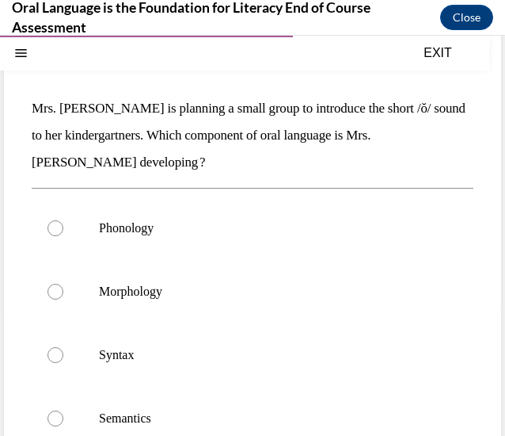
scroll to position [130, 0]
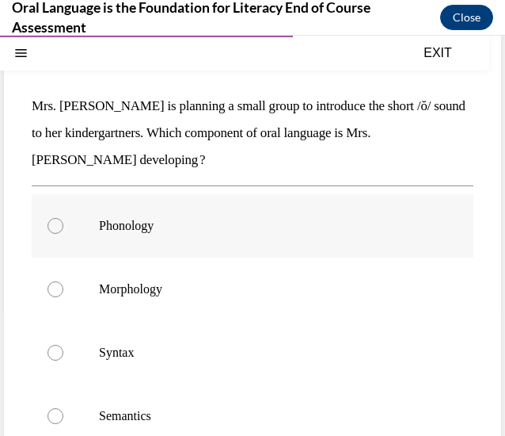
click at [222, 216] on label "Phonology" at bounding box center [253, 225] width 442 height 63
click at [63, 218] on input "Phonology" at bounding box center [56, 226] width 16 height 16
radio input "true"
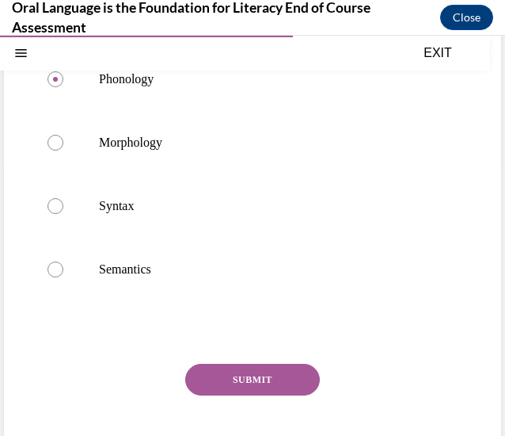
scroll to position [279, 0]
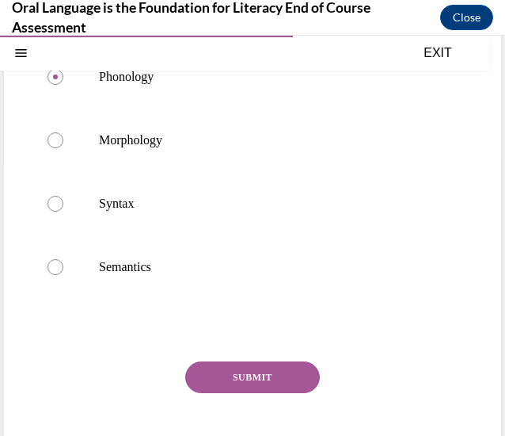
click at [263, 367] on button "SUBMIT" at bounding box center [252, 377] width 135 height 32
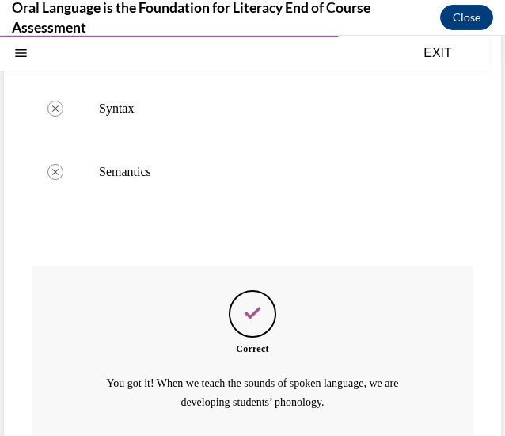
click at [263, 367] on div "Correct You got it! When we teach the sounds of spoken language, we are develop…" at bounding box center [253, 351] width 442 height 171
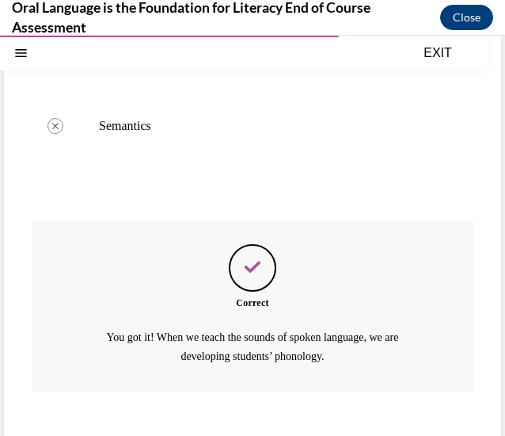
scroll to position [496, 0]
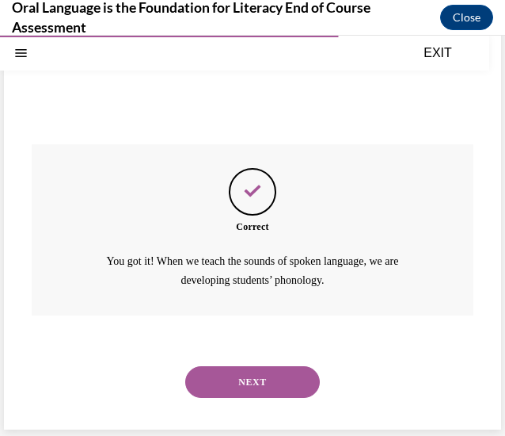
click at [257, 379] on button "NEXT" at bounding box center [252, 382] width 135 height 32
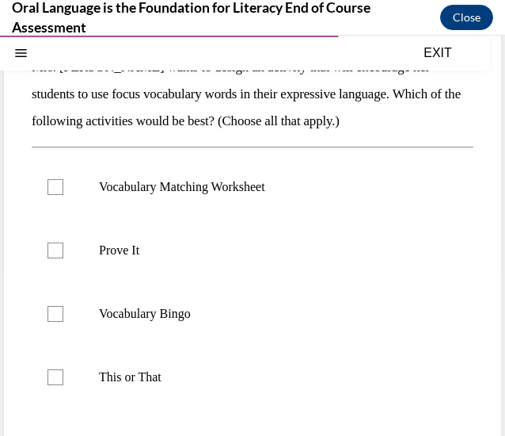
scroll to position [186, 0]
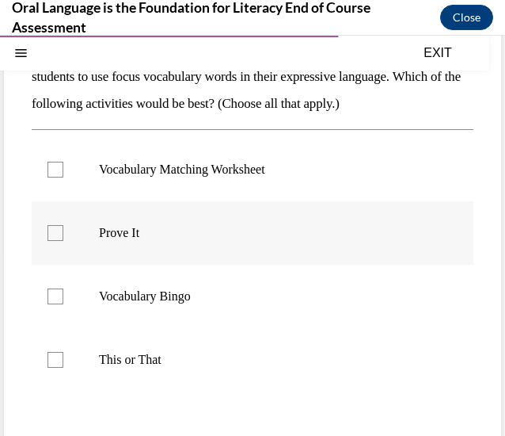
click at [260, 221] on label "Prove It" at bounding box center [253, 232] width 442 height 63
click at [63, 225] on input "Prove It" at bounding box center [56, 233] width 16 height 16
checkbox input "true"
click at [237, 295] on p "Vocabulary Bingo" at bounding box center [266, 296] width 335 height 16
click at [63, 295] on input "Vocabulary Bingo" at bounding box center [56, 296] width 16 height 16
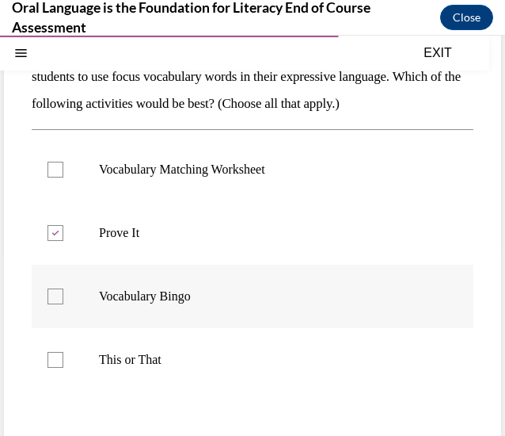
checkbox input "true"
click at [212, 345] on label "This or That" at bounding box center [253, 359] width 442 height 63
click at [63, 352] on input "This or That" at bounding box center [56, 360] width 16 height 16
checkbox input "true"
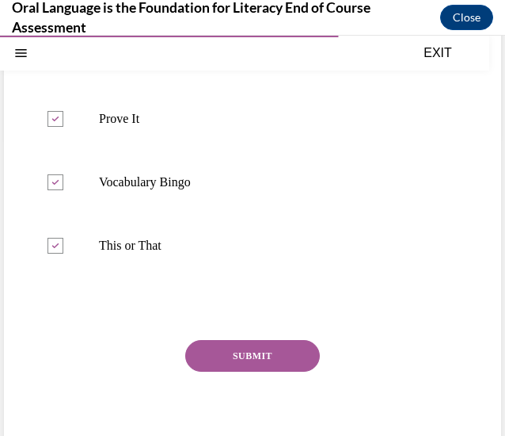
click at [217, 349] on button "SUBMIT" at bounding box center [252, 356] width 135 height 32
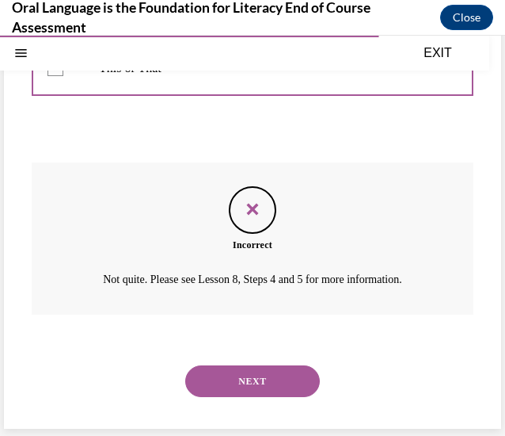
click at [238, 371] on button "NEXT" at bounding box center [252, 381] width 135 height 32
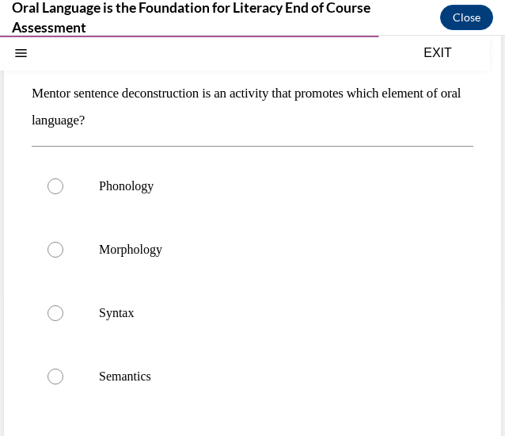
scroll to position [136, 0]
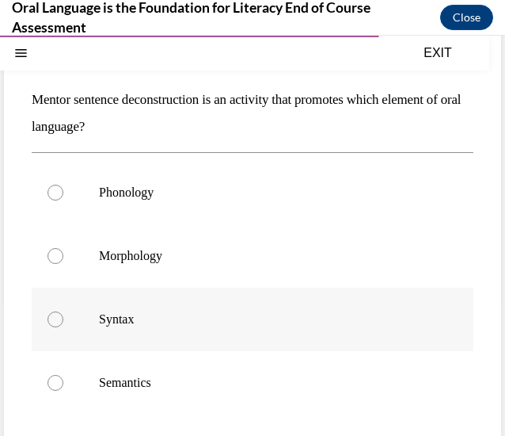
click at [236, 326] on p "Syntax" at bounding box center [266, 319] width 335 height 16
click at [63, 326] on input "Syntax" at bounding box center [56, 319] width 16 height 16
radio input "true"
click at [231, 375] on p "Semantics" at bounding box center [266, 383] width 335 height 16
click at [63, 375] on input "Semantics" at bounding box center [56, 383] width 16 height 16
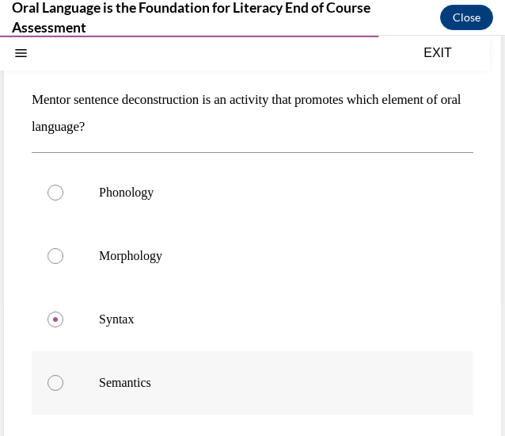
radio input "true"
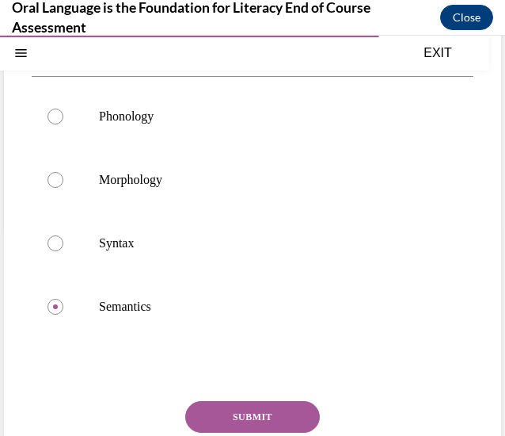
click at [245, 419] on button "SUBMIT" at bounding box center [252, 417] width 135 height 32
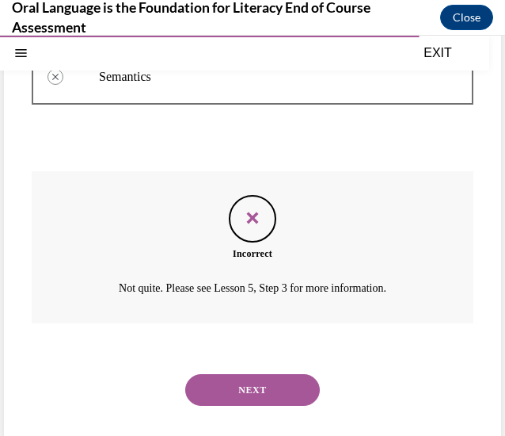
click at [245, 394] on button "NEXT" at bounding box center [252, 390] width 135 height 32
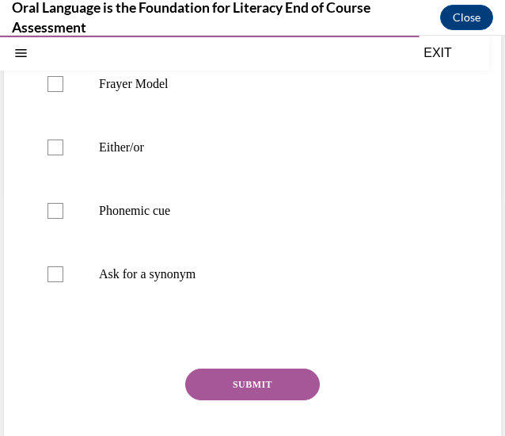
scroll to position [246, 0]
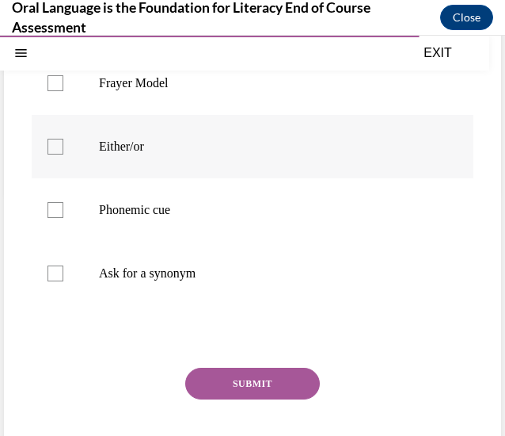
click at [271, 178] on label "Either/or" at bounding box center [253, 146] width 442 height 63
click at [63, 154] on input "Either/or" at bounding box center [56, 147] width 16 height 16
checkbox input "true"
click at [252, 242] on label "Phonemic cue" at bounding box center [253, 209] width 442 height 63
click at [63, 218] on input "Phonemic cue" at bounding box center [56, 210] width 16 height 16
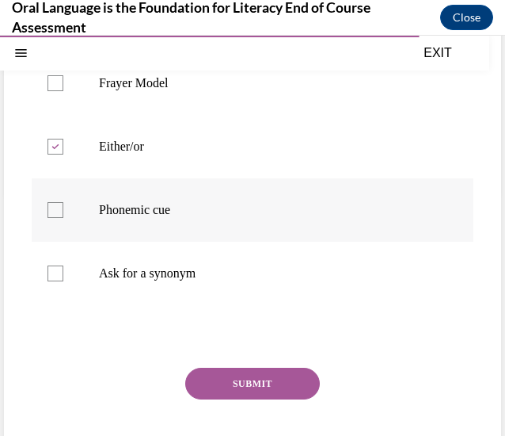
checkbox input "true"
click at [244, 280] on label "Ask for a synonym" at bounding box center [253, 273] width 442 height 63
click at [63, 280] on input "Ask for a synonym" at bounding box center [56, 273] width 16 height 16
checkbox input "true"
click at [252, 399] on button "SUBMIT" at bounding box center [252, 384] width 135 height 32
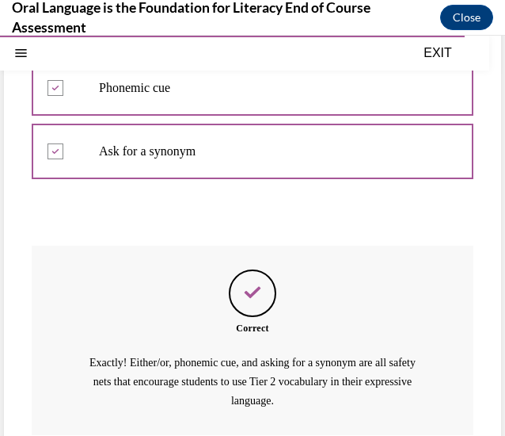
scroll to position [515, 0]
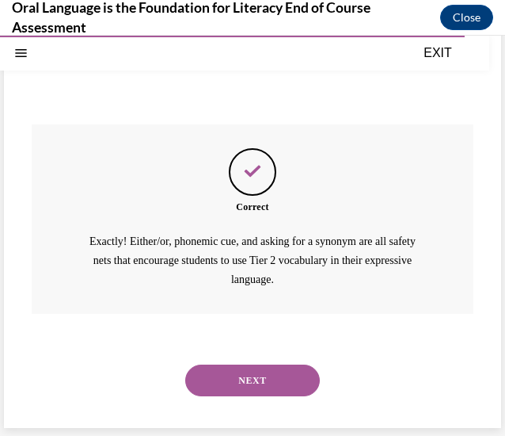
click at [245, 398] on div "NEXT" at bounding box center [253, 380] width 442 height 63
click at [250, 375] on button "NEXT" at bounding box center [252, 380] width 135 height 32
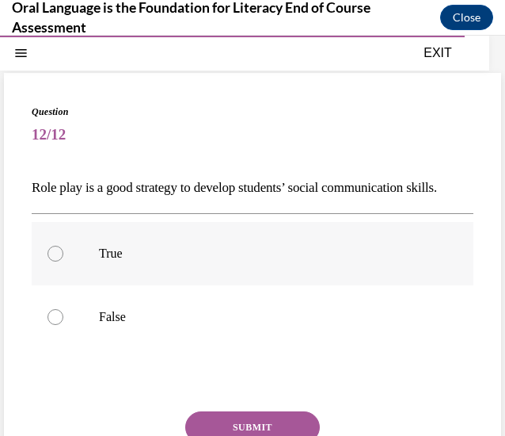
click at [239, 285] on label "True" at bounding box center [253, 253] width 442 height 63
click at [63, 261] on input "True" at bounding box center [56, 254] width 16 height 16
radio input "true"
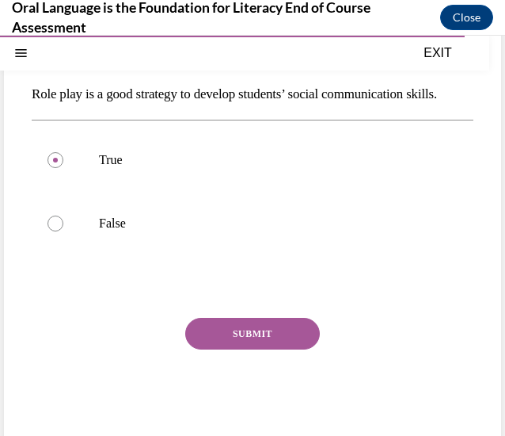
scroll to position [148, 0]
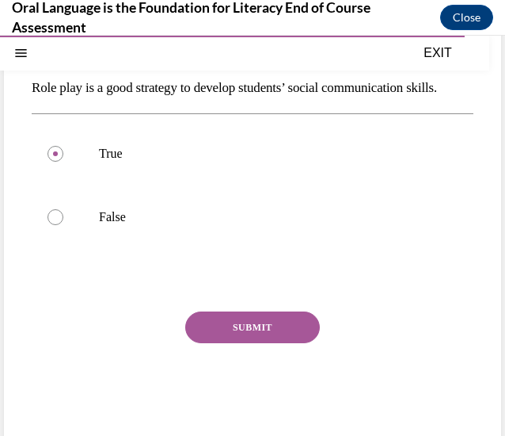
click at [223, 343] on button "SUBMIT" at bounding box center [252, 327] width 135 height 32
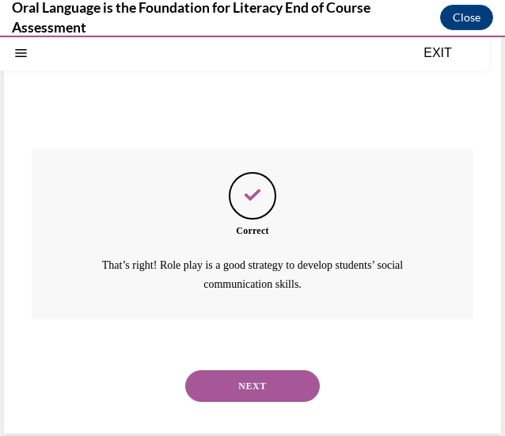
scroll to position [342, 0]
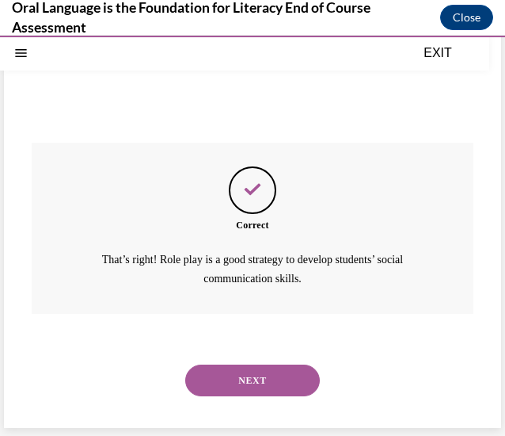
click at [236, 369] on button "NEXT" at bounding box center [252, 380] width 135 height 32
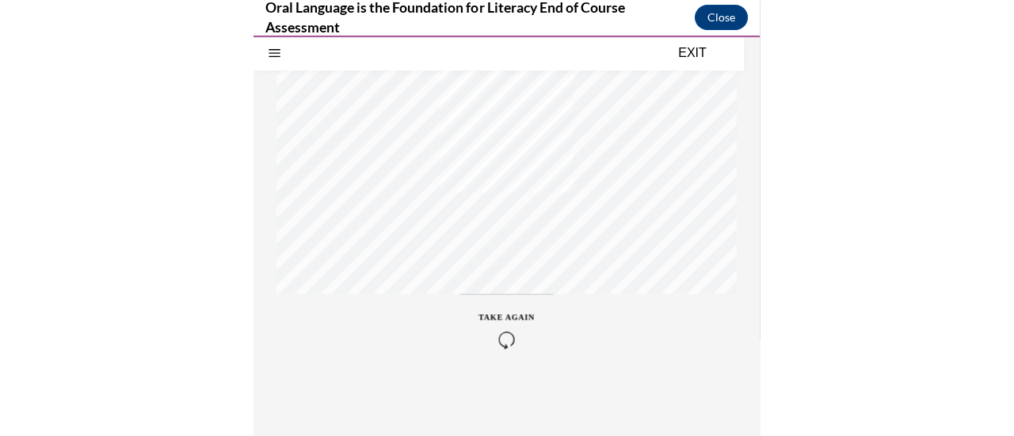
scroll to position [0, 0]
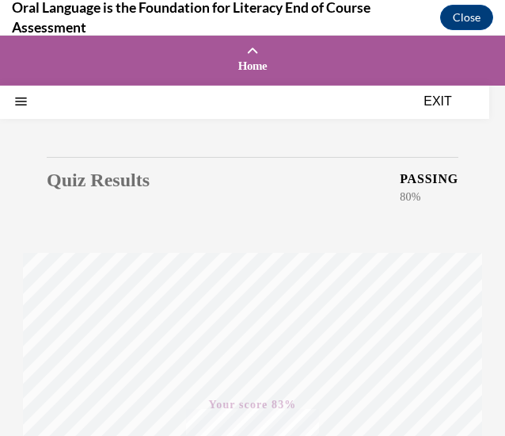
click at [457, 101] on button "EXIT" at bounding box center [438, 101] width 95 height 19
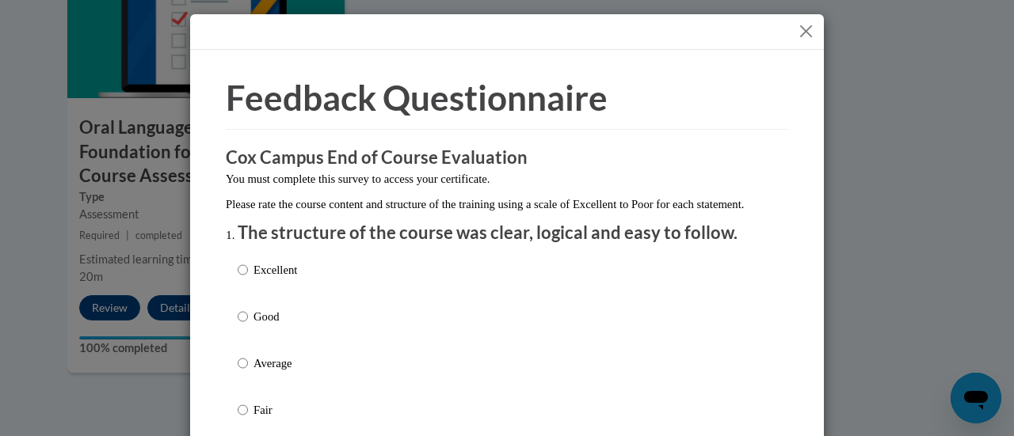
click at [244, 300] on label "Excellent" at bounding box center [267, 282] width 59 height 43
click at [244, 279] on input "Excellent" at bounding box center [243, 269] width 10 height 17
radio input "true"
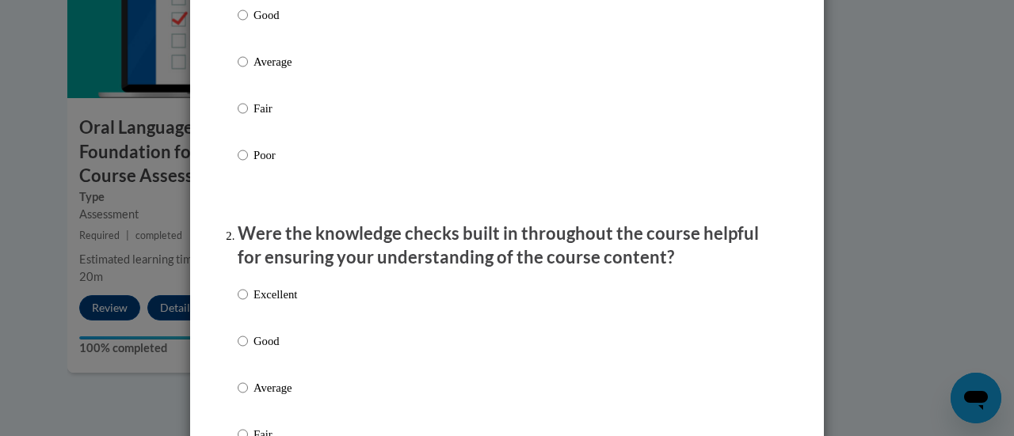
scroll to position [303, 0]
click at [255, 303] on p "Excellent" at bounding box center [275, 293] width 44 height 17
click at [248, 303] on input "Excellent" at bounding box center [243, 293] width 10 height 17
radio input "true"
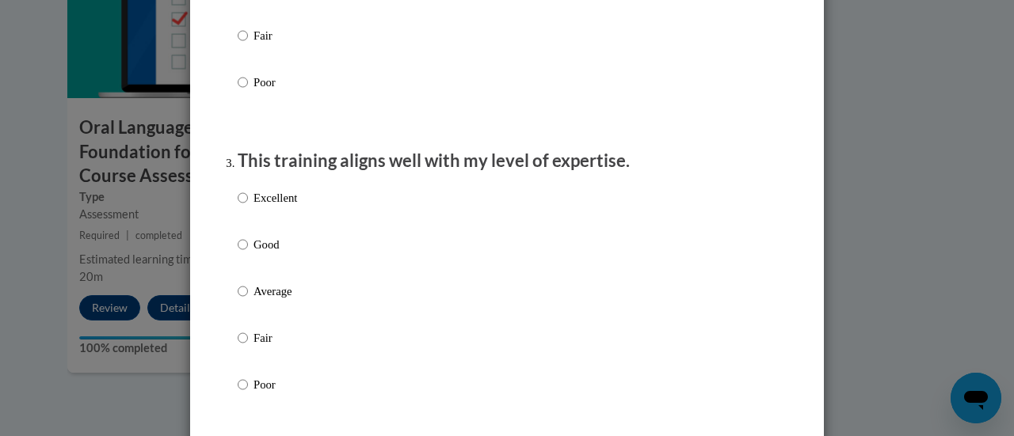
scroll to position [703, 0]
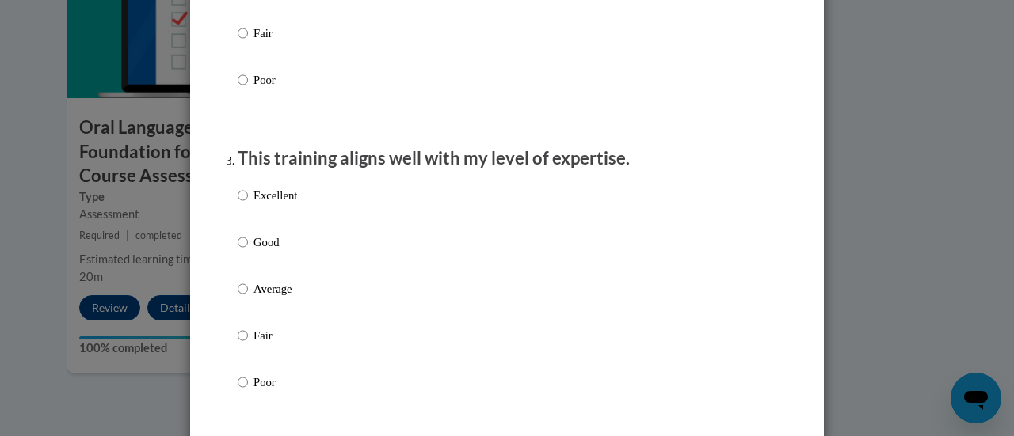
click at [265, 204] on p "Excellent" at bounding box center [275, 195] width 44 height 17
click at [248, 204] on input "Excellent" at bounding box center [243, 195] width 10 height 17
radio input "true"
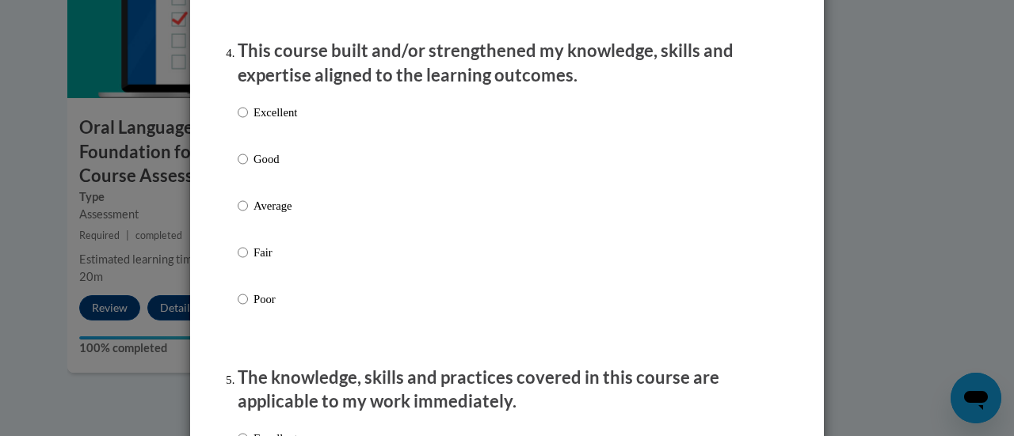
scroll to position [1072, 0]
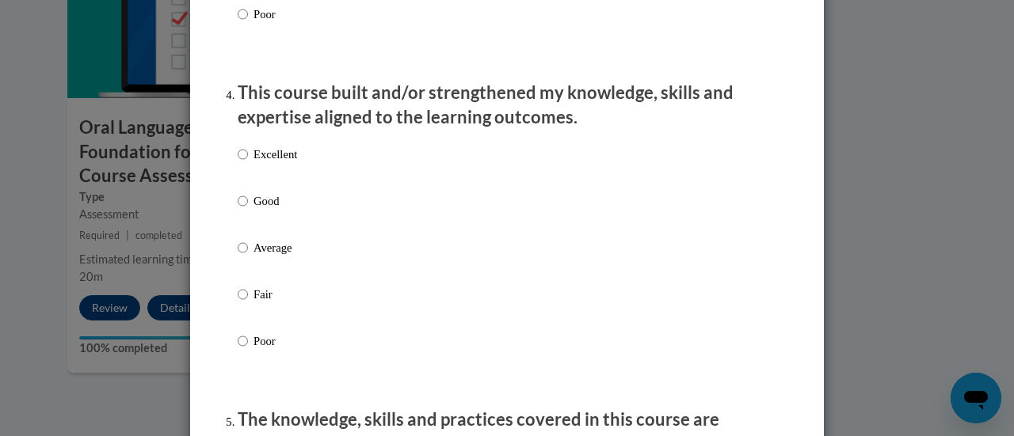
click at [261, 158] on div "Excellent Good Average Fair Poor" at bounding box center [267, 261] width 59 height 246
click at [274, 163] on p "Excellent" at bounding box center [275, 154] width 44 height 17
click at [248, 163] on input "Excellent" at bounding box center [243, 154] width 10 height 17
radio input "true"
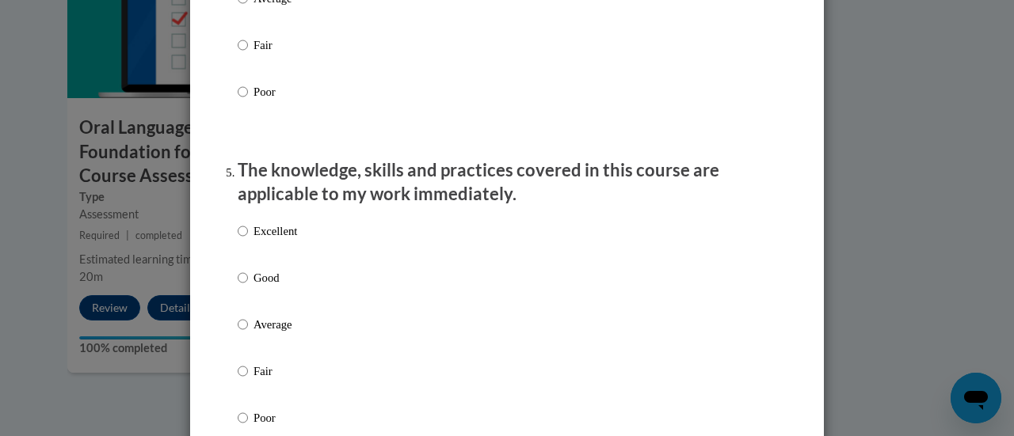
scroll to position [1325, 0]
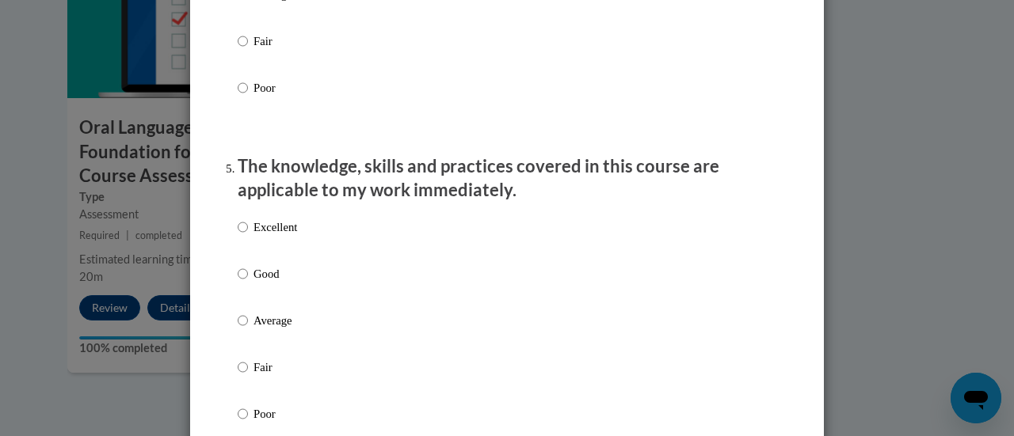
click at [265, 253] on label "Excellent" at bounding box center [267, 240] width 59 height 43
click at [248, 236] on input "Excellent" at bounding box center [243, 227] width 10 height 17
radio input "true"
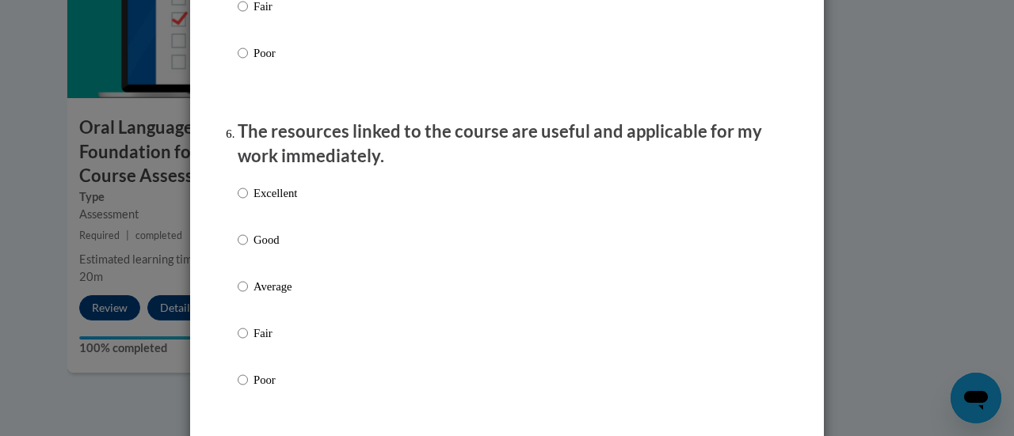
scroll to position [1687, 0]
click at [255, 201] on p "Excellent" at bounding box center [275, 192] width 44 height 17
click at [248, 201] on input "Excellent" at bounding box center [243, 192] width 10 height 17
radio input "true"
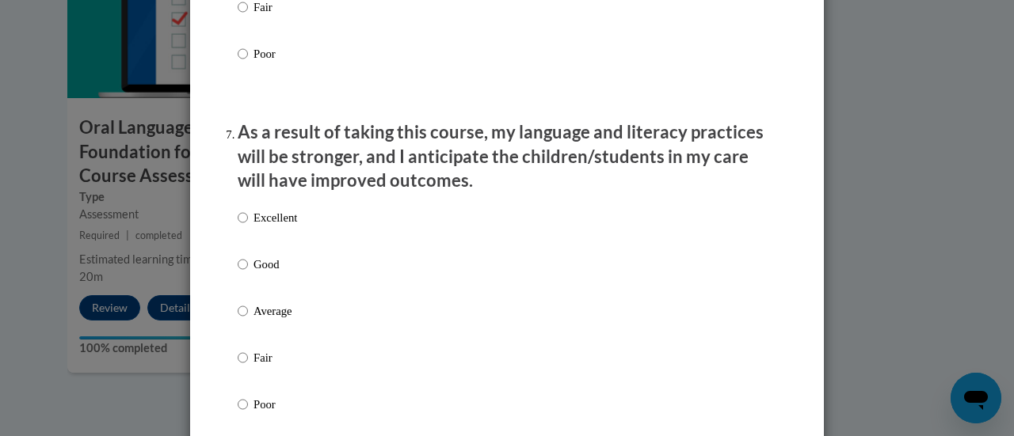
click at [257, 227] on p "Excellent" at bounding box center [275, 217] width 44 height 17
click at [248, 227] on input "Excellent" at bounding box center [243, 217] width 10 height 17
radio input "true"
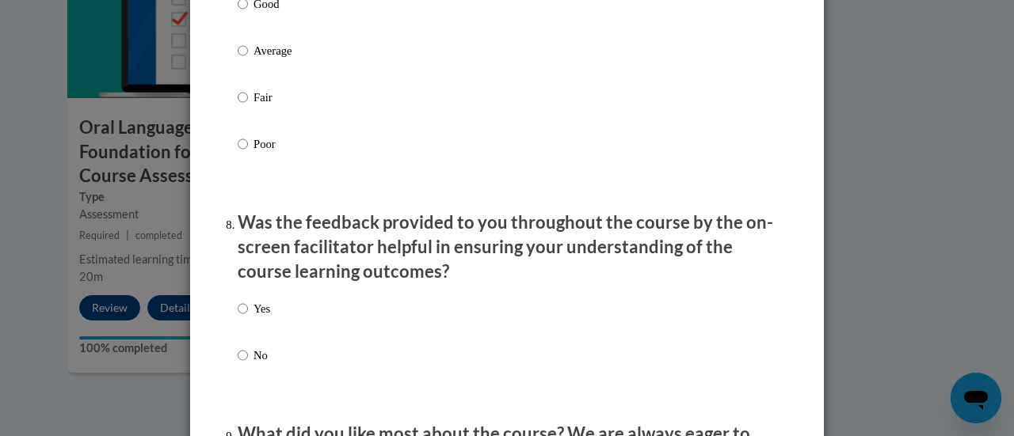
scroll to position [2276, 0]
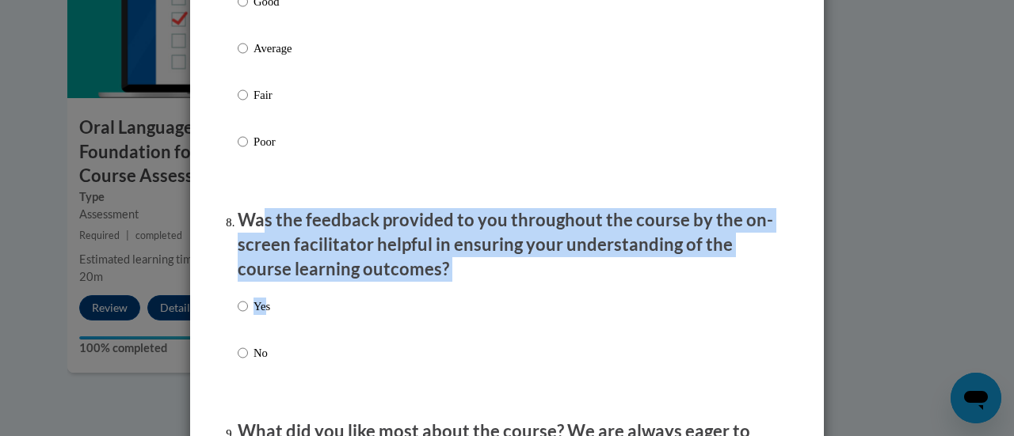
drag, startPoint x: 257, startPoint y: 230, endPoint x: 258, endPoint y: 314, distance: 84.8
click at [258, 314] on li "Was the feedback provided to you throughout the course by the on-screen facilit…" at bounding box center [507, 307] width 539 height 199
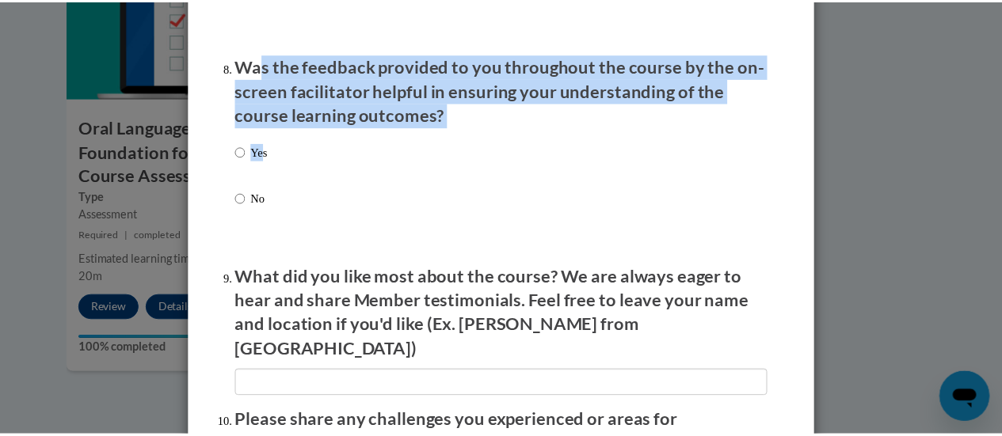
scroll to position [2431, 0]
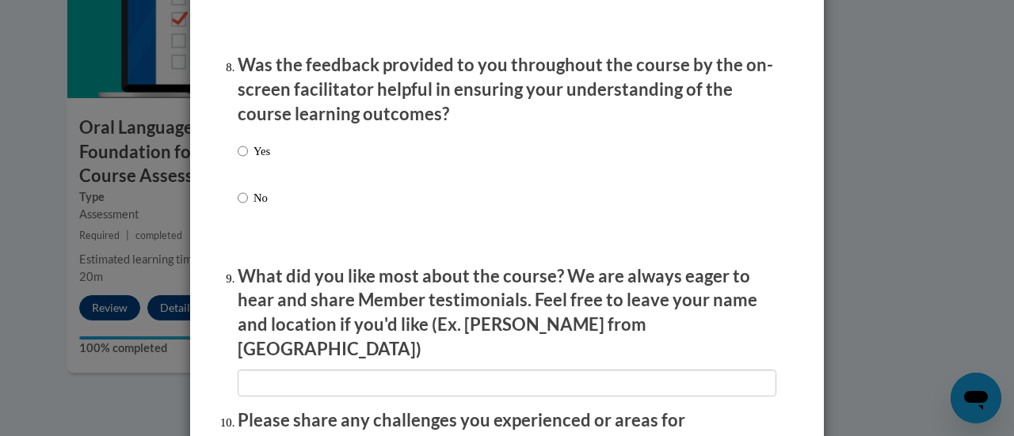
click at [458, 309] on p "What did you like most about the course? We are always eager to hear and share …" at bounding box center [507, 313] width 539 height 97
click at [892, 251] on div "Feedback Questionnaire Rate Course Comments Cox Campus End of Course Evaluation…" at bounding box center [507, 218] width 1014 height 436
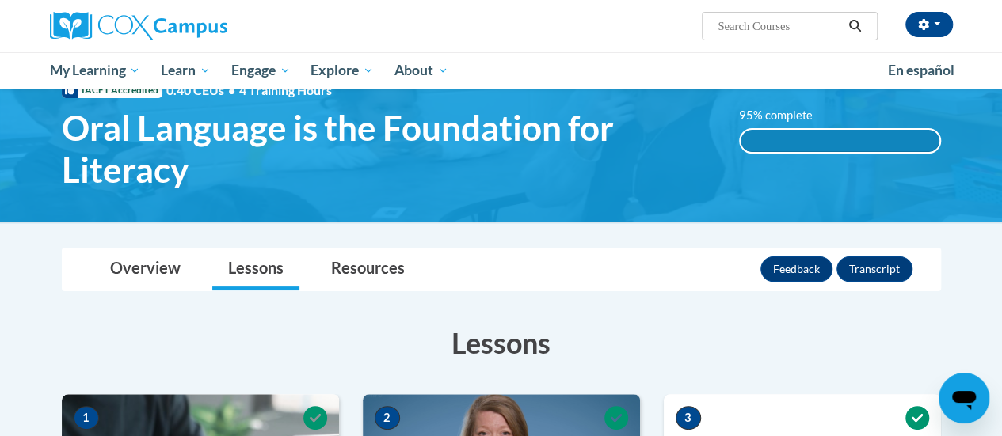
scroll to position [0, 0]
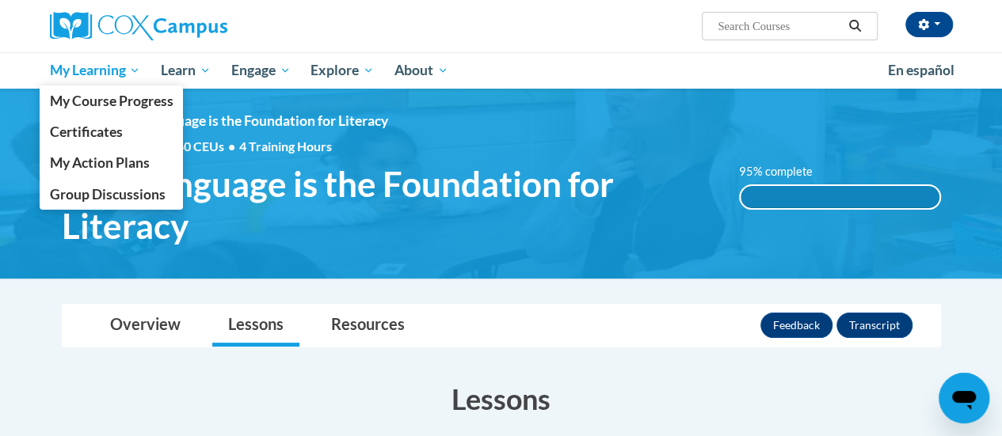
click at [86, 74] on span "My Learning" at bounding box center [94, 70] width 91 height 19
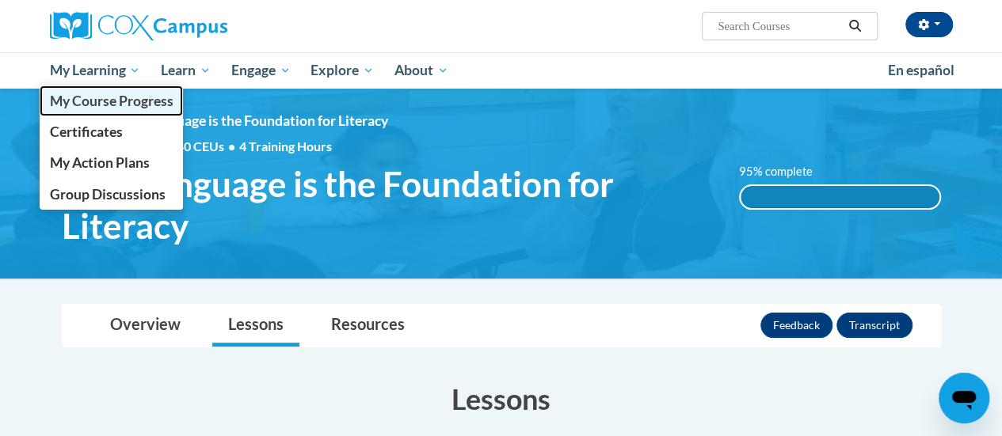
click at [105, 100] on span "My Course Progress" at bounding box center [111, 101] width 124 height 17
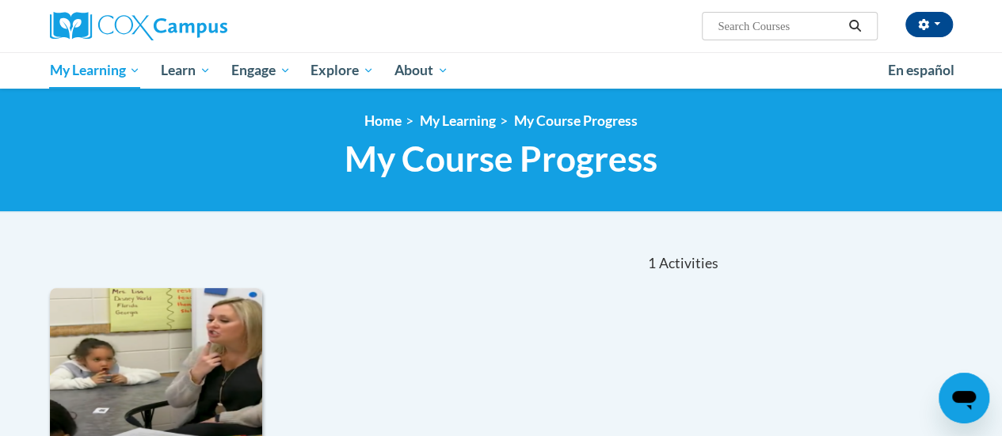
click at [760, 22] on input "Search..." at bounding box center [779, 26] width 127 height 19
paste input "Reading Comprehension"
type input "Reading Comprehension"
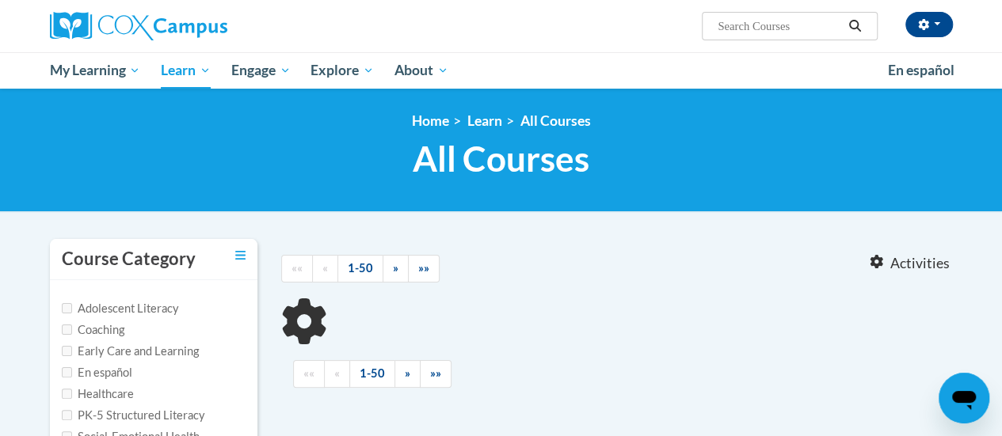
type input "Reading Comprehension"
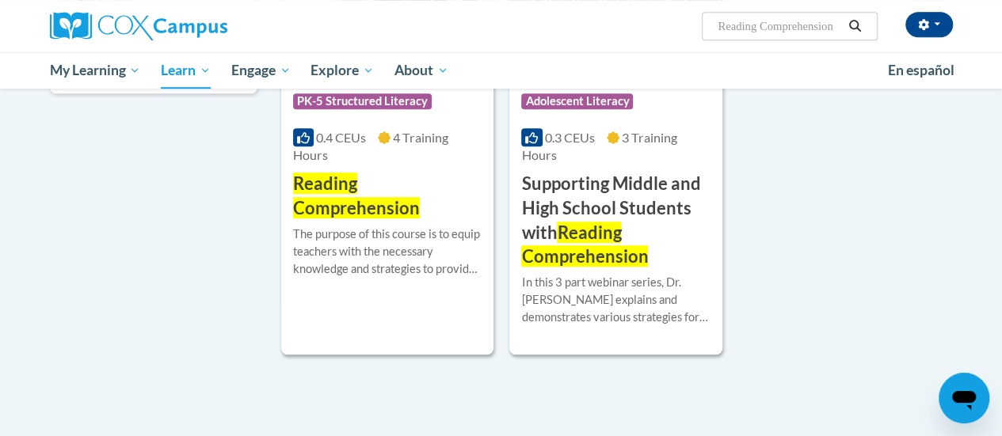
scroll to position [373, 0]
click at [357, 335] on div "Course Category: PK-5 Structured Literacy 0.4 CEUs 4 Training Hours COURSE Read…" at bounding box center [387, 134] width 212 height 439
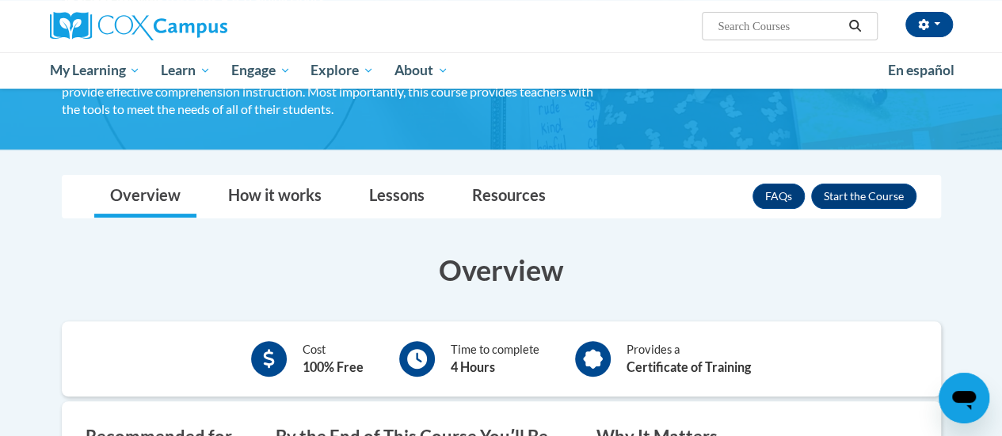
scroll to position [147, 0]
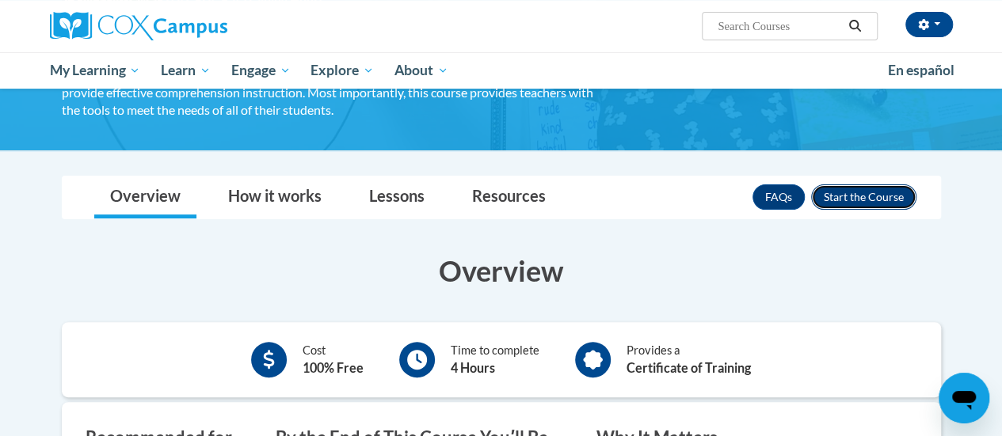
click at [863, 191] on button "Enroll" at bounding box center [863, 197] width 105 height 25
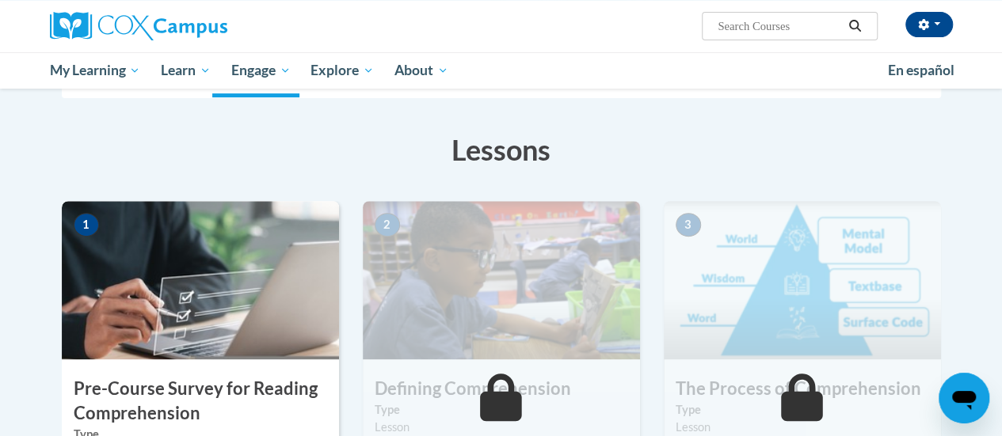
scroll to position [218, 0]
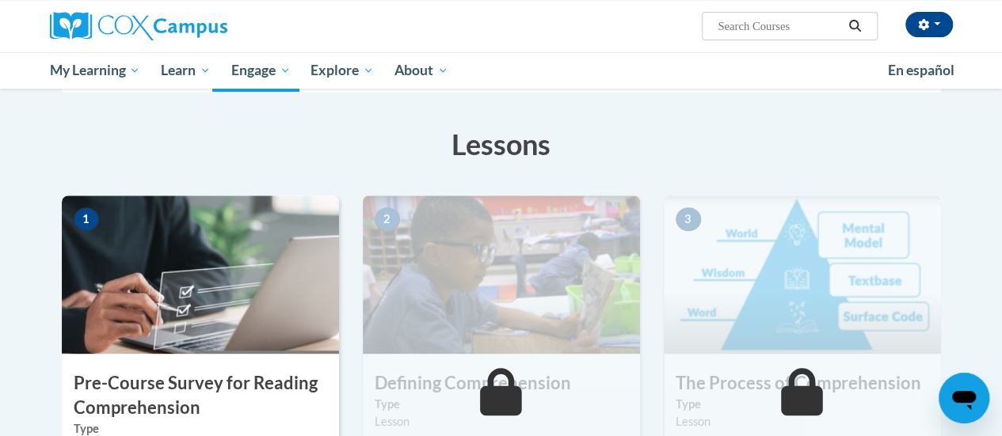
click at [120, 371] on h3 "Pre-Course Survey for Reading Comprehension" at bounding box center [200, 395] width 277 height 49
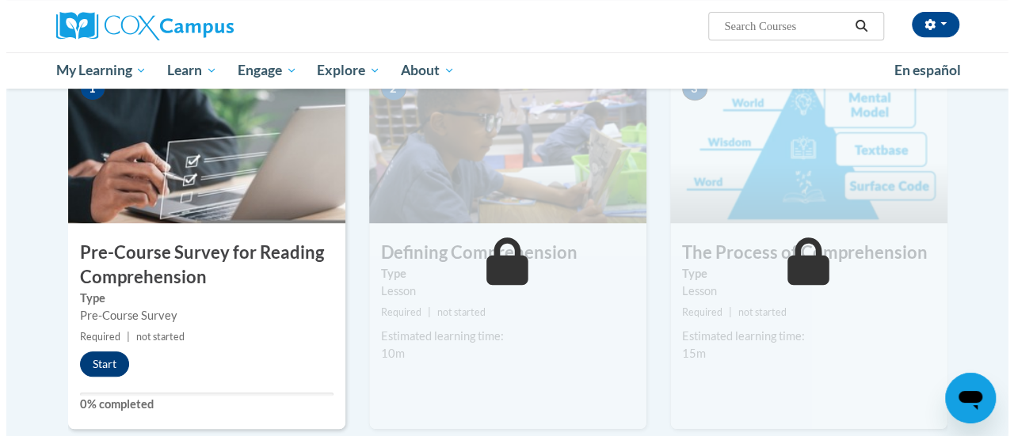
scroll to position [349, 0]
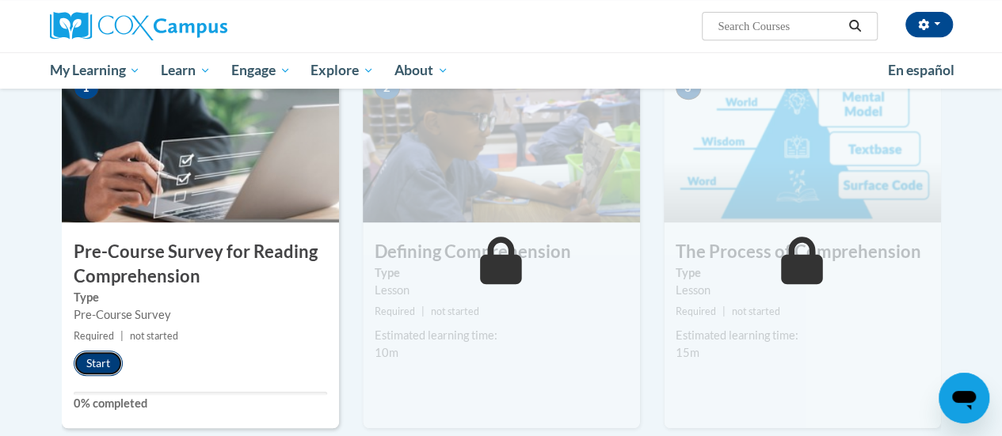
click at [105, 368] on button "Start" at bounding box center [98, 363] width 49 height 25
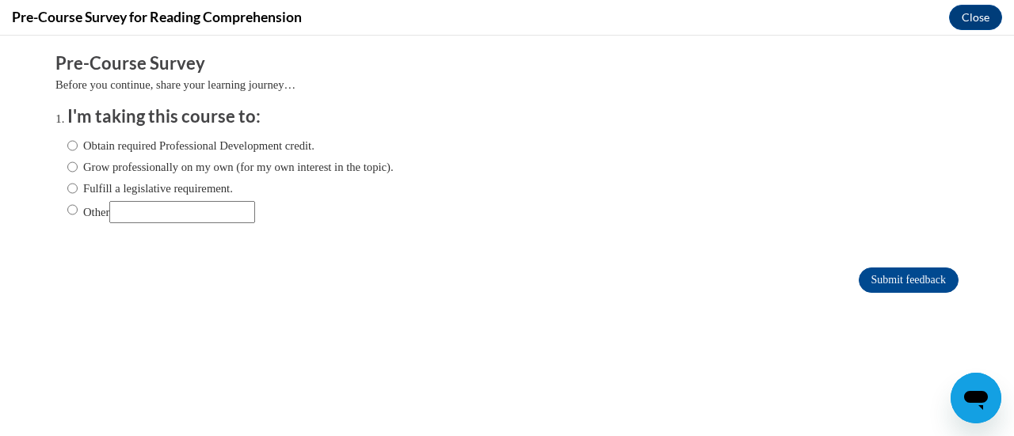
scroll to position [0, 0]
click at [227, 146] on label "Obtain required Professional Development credit." at bounding box center [190, 145] width 247 height 17
click at [78, 146] on input "Obtain required Professional Development credit." at bounding box center [72, 145] width 10 height 17
radio input "true"
click at [886, 289] on input "Submit feedback" at bounding box center [909, 280] width 100 height 25
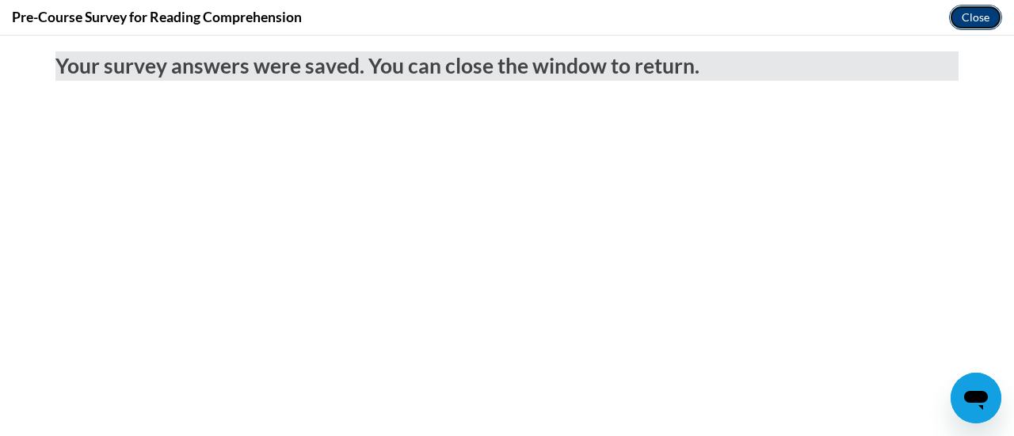
click at [973, 21] on button "Close" at bounding box center [975, 17] width 53 height 25
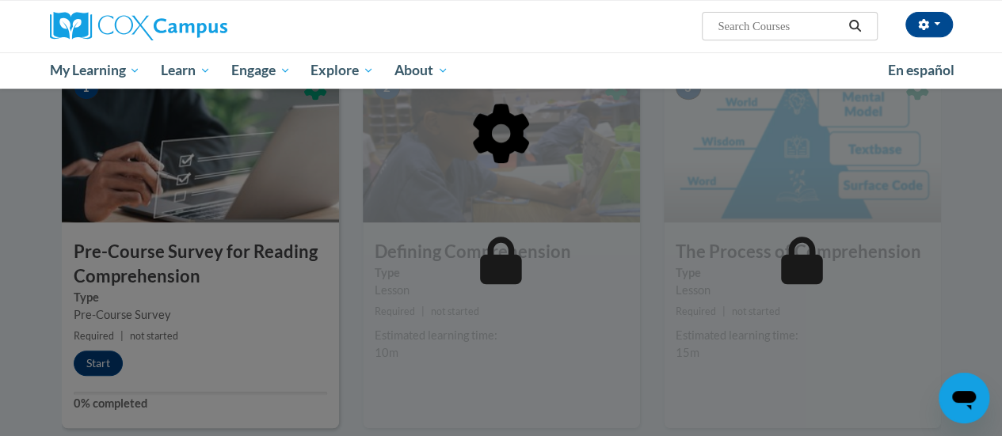
click at [91, 349] on div at bounding box center [501, 214] width 879 height 301
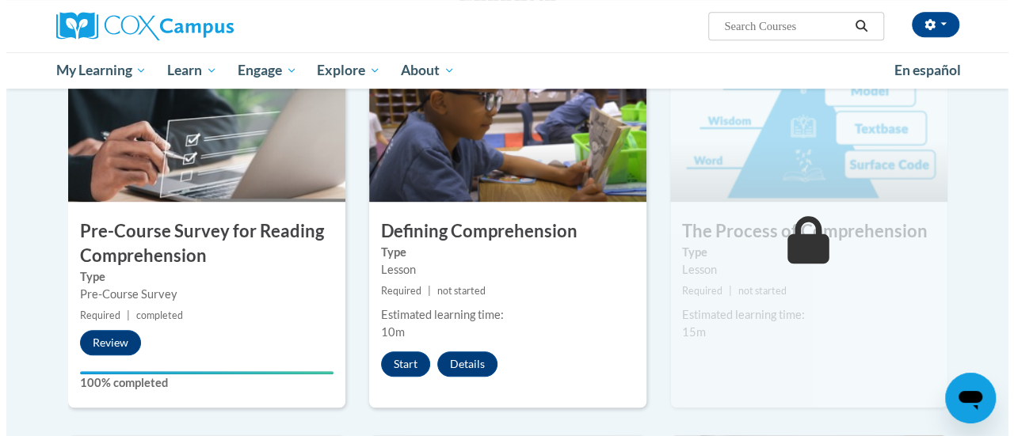
scroll to position [369, 0]
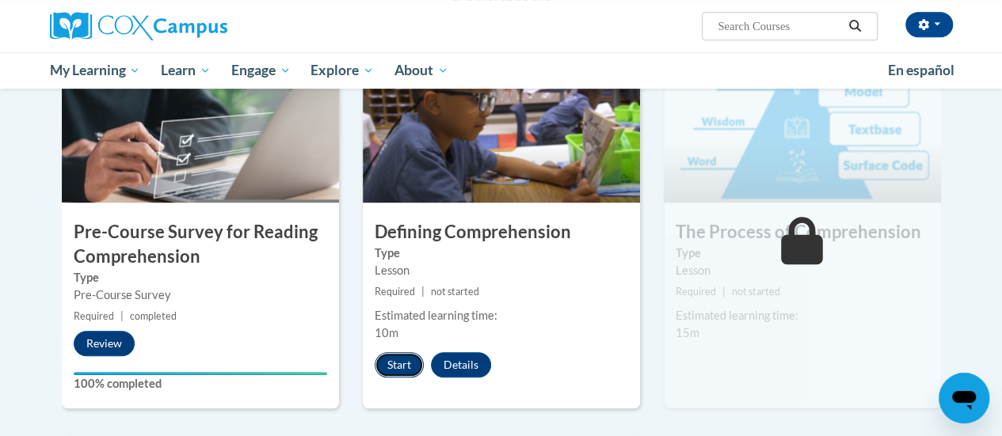
click at [396, 357] on button "Start" at bounding box center [399, 364] width 49 height 25
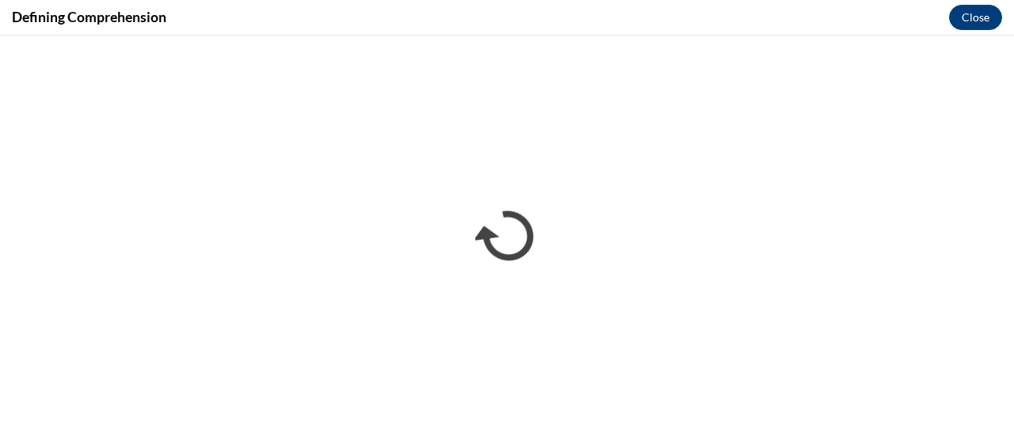
scroll to position [0, 0]
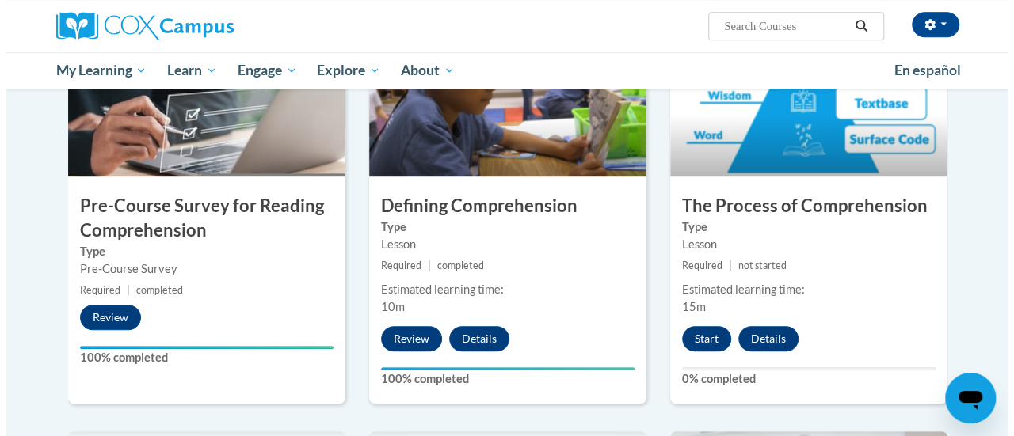
scroll to position [396, 0]
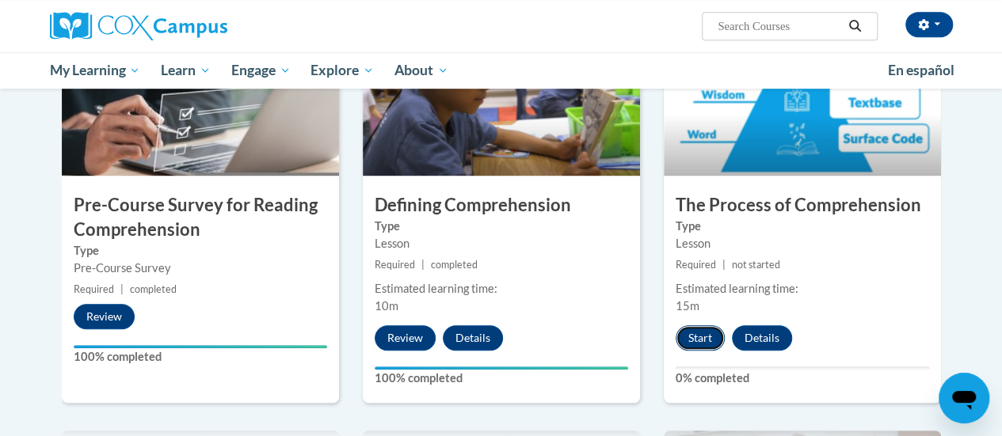
click at [697, 349] on button "Start" at bounding box center [700, 338] width 49 height 25
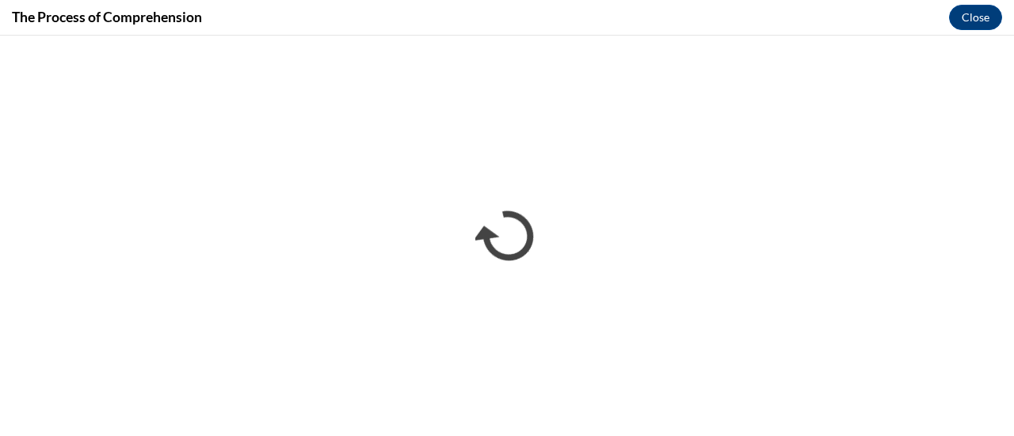
scroll to position [0, 0]
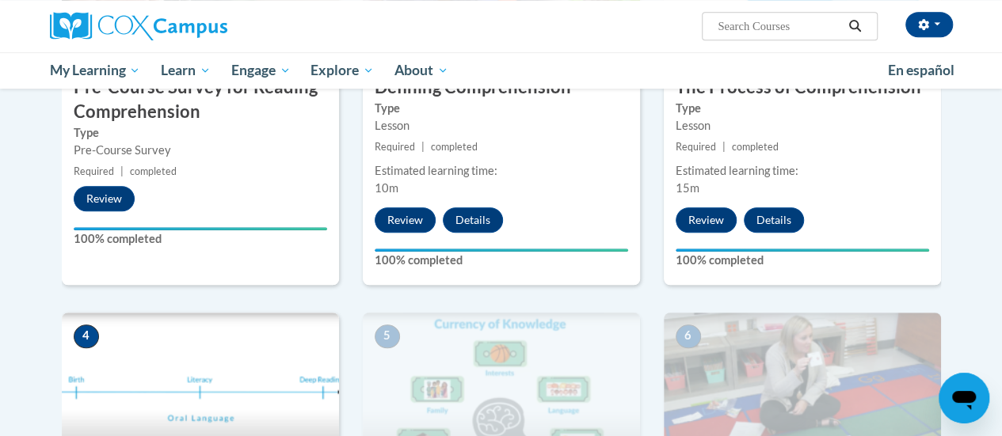
scroll to position [515, 0]
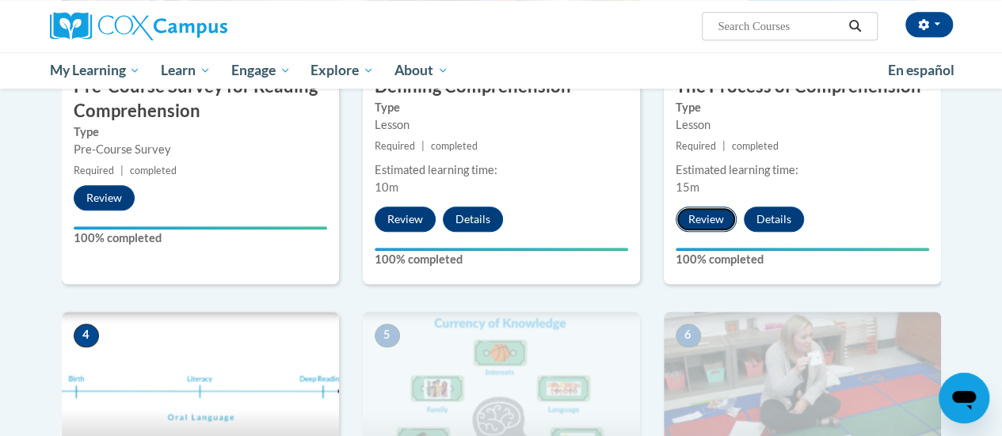
click at [714, 208] on button "Review" at bounding box center [706, 219] width 61 height 25
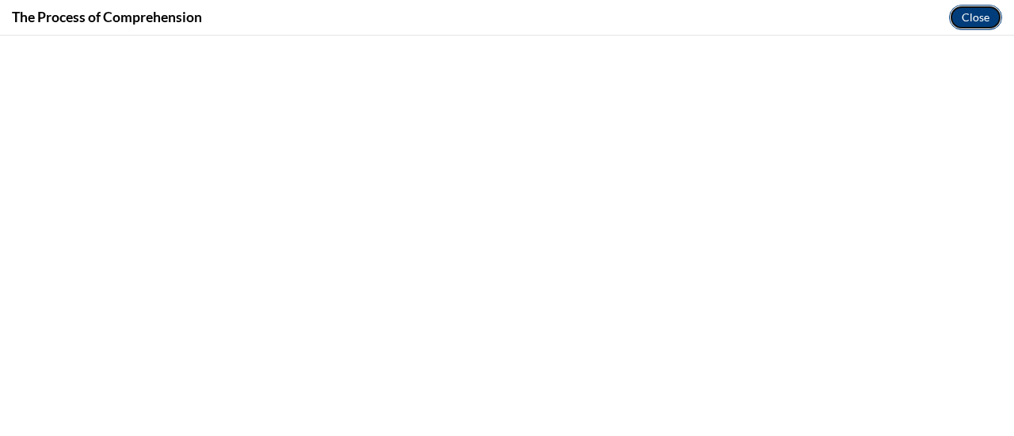
click at [966, 19] on button "Close" at bounding box center [975, 17] width 53 height 25
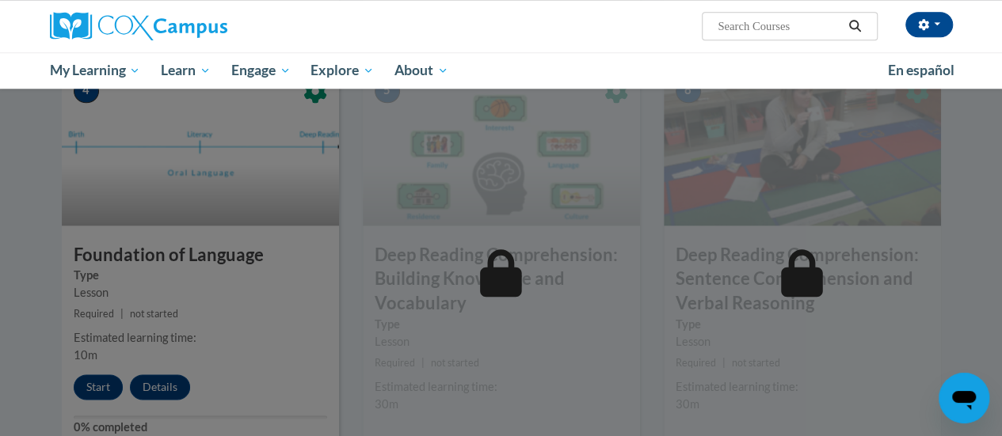
scroll to position [774, 0]
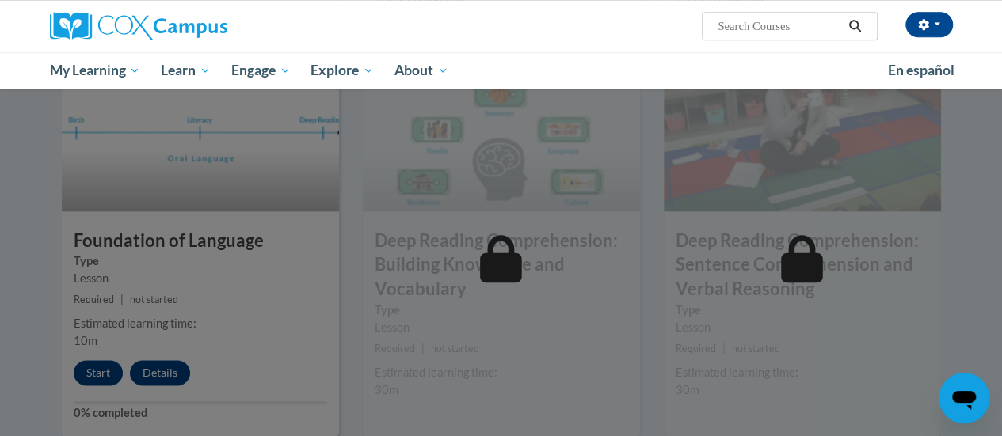
click at [97, 369] on div at bounding box center [501, 218] width 1002 height 436
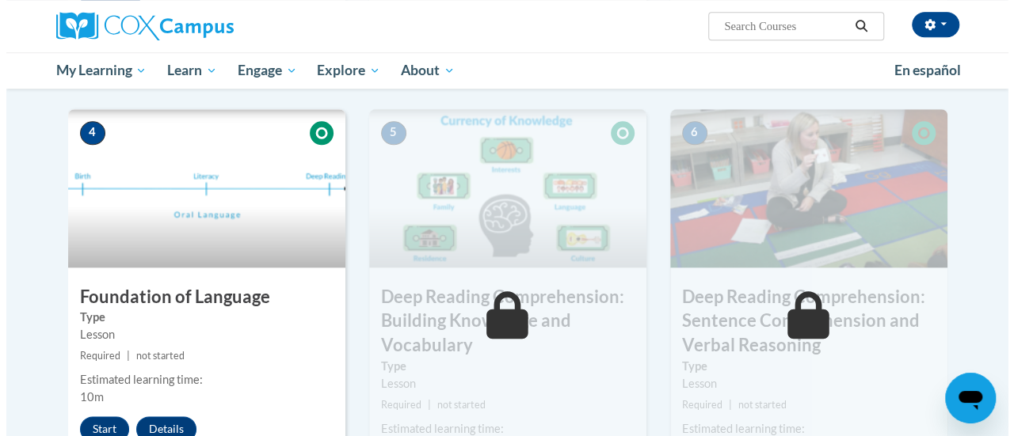
scroll to position [749, 0]
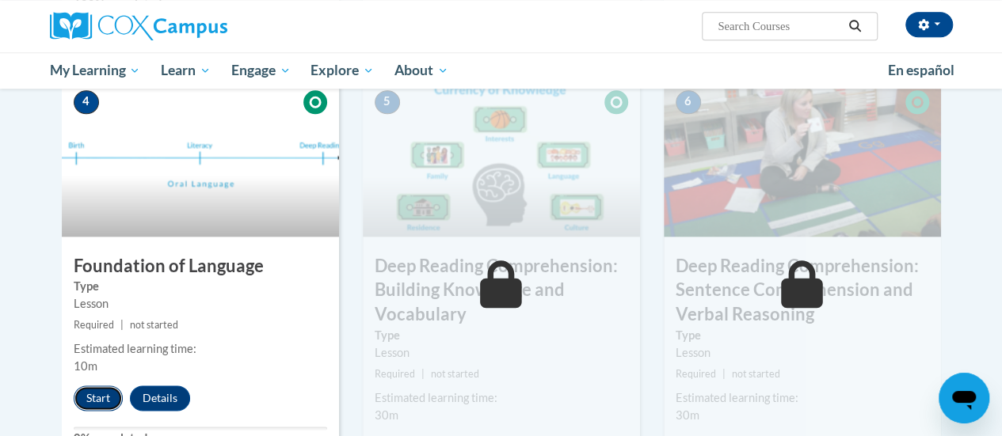
click at [109, 387] on button "Start" at bounding box center [98, 398] width 49 height 25
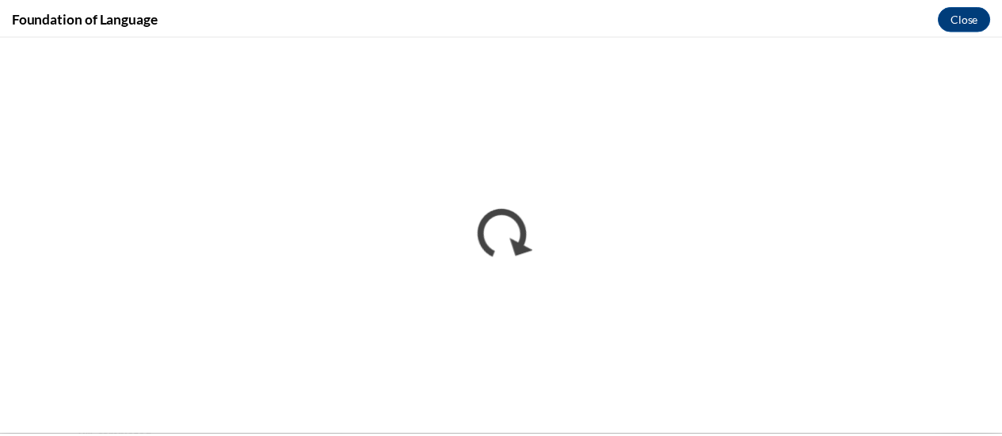
scroll to position [0, 0]
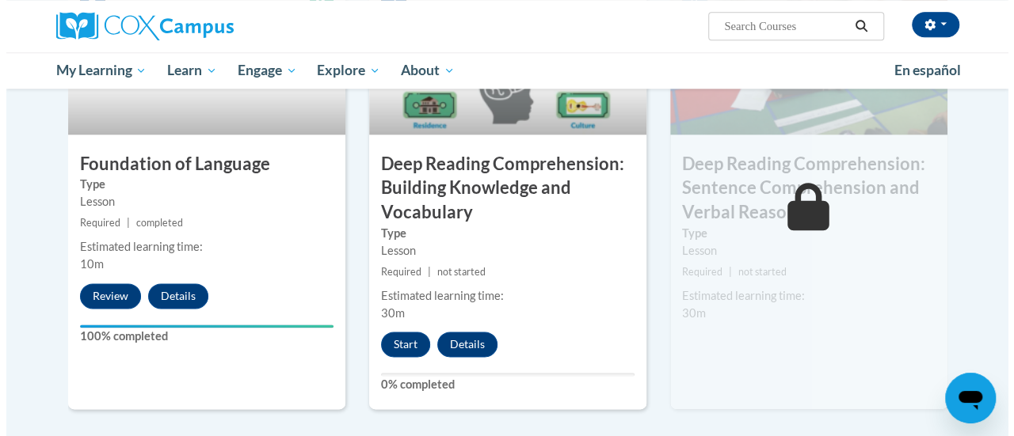
scroll to position [852, 0]
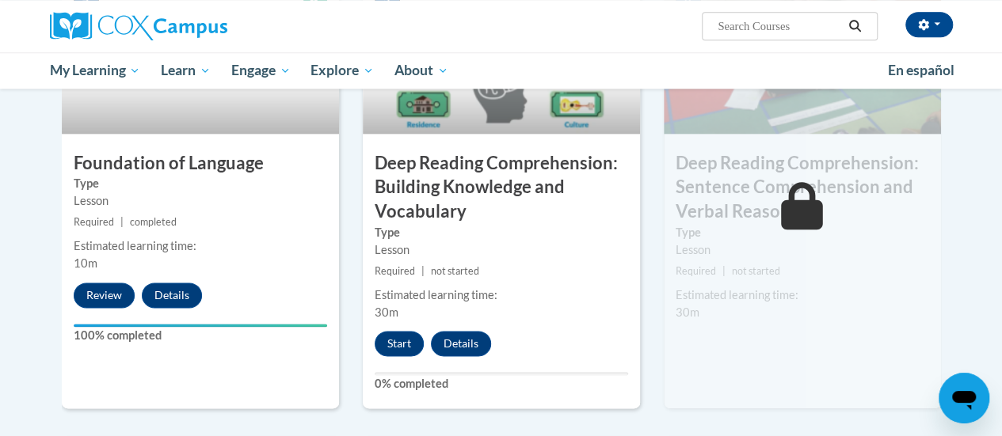
click at [417, 356] on div "5 Deep Reading Comprehension: Building Knowledge and Vocabulary Type Lesson Req…" at bounding box center [501, 192] width 277 height 434
click at [410, 349] on button "Start" at bounding box center [399, 343] width 49 height 25
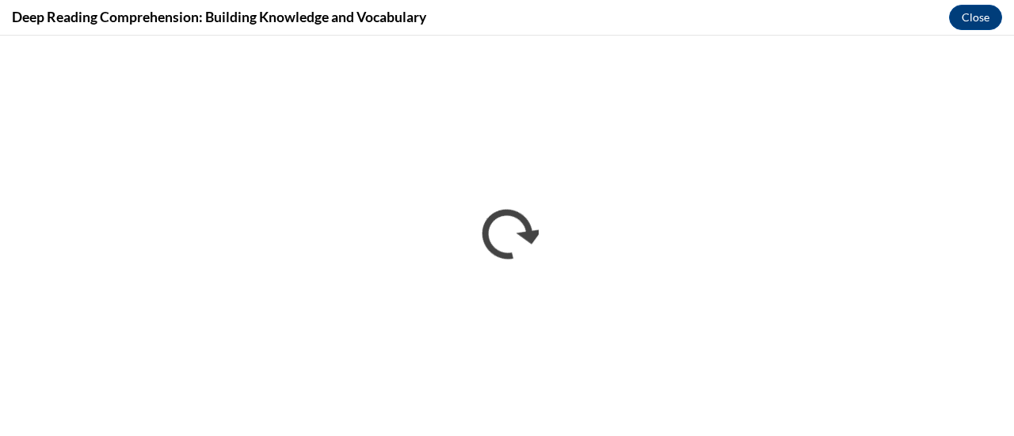
scroll to position [0, 0]
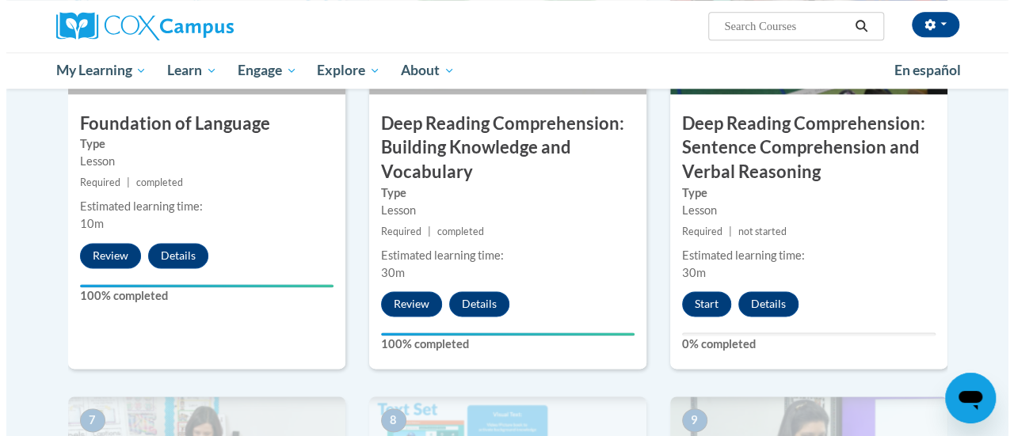
scroll to position [892, 0]
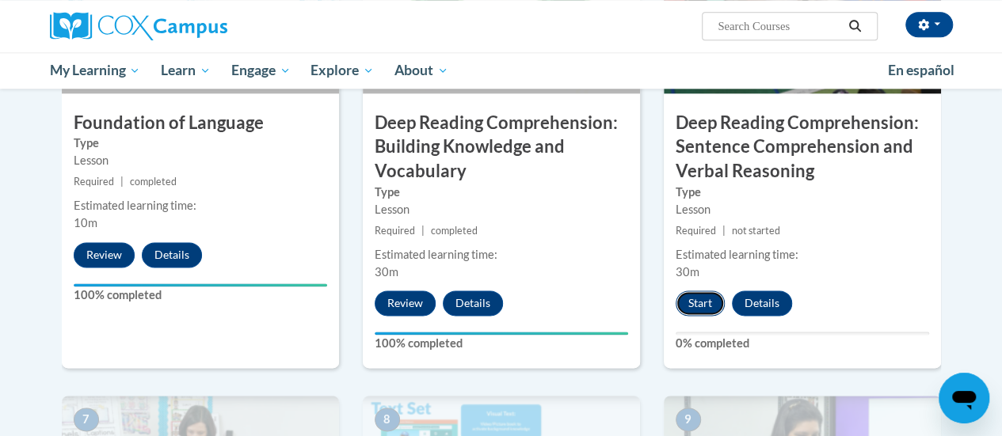
click at [694, 295] on button "Start" at bounding box center [700, 303] width 49 height 25
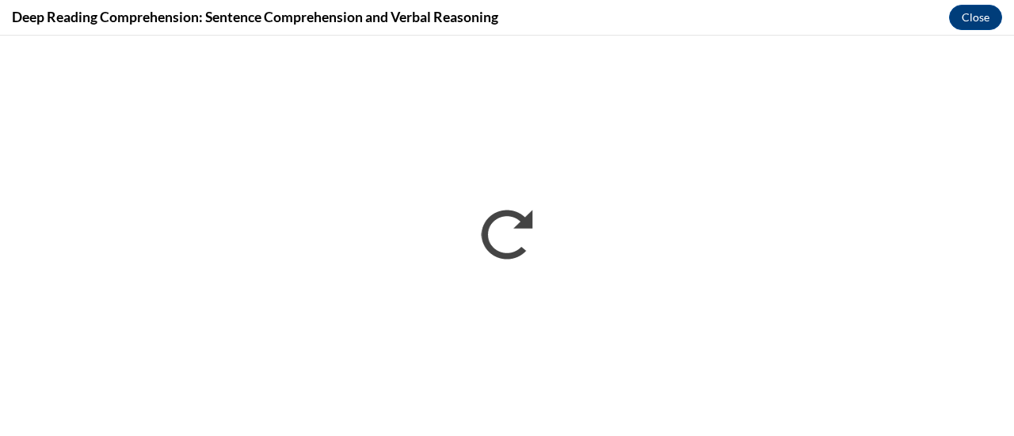
scroll to position [0, 0]
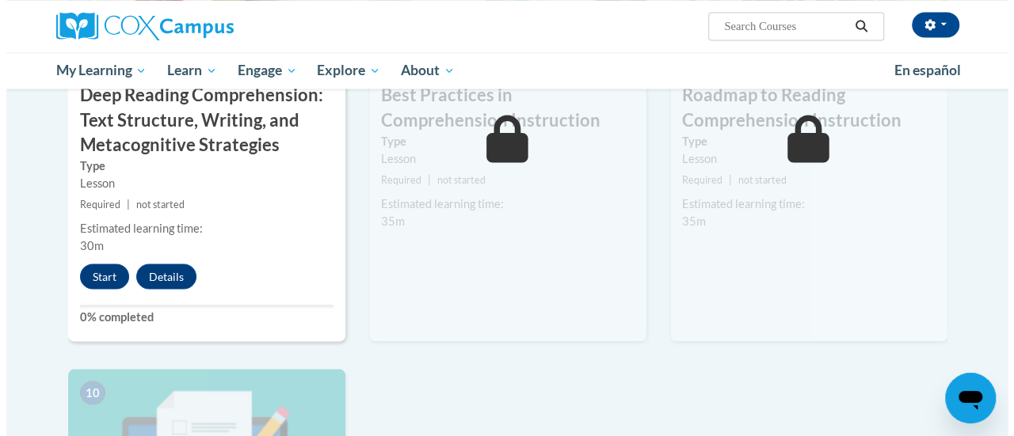
scroll to position [1393, 0]
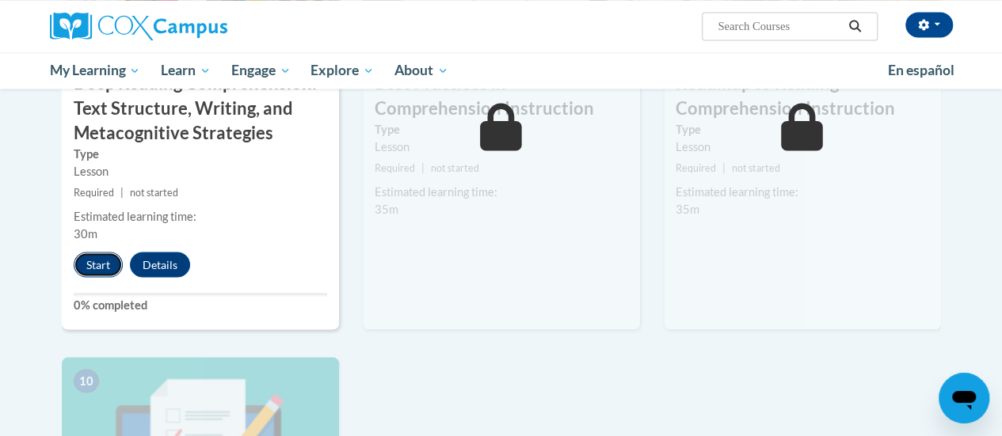
click at [104, 270] on button "Start" at bounding box center [98, 264] width 49 height 25
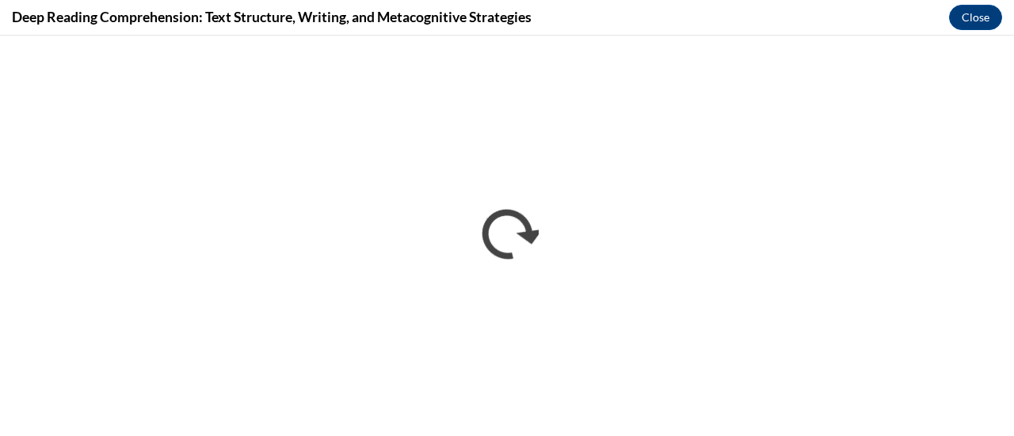
scroll to position [0, 0]
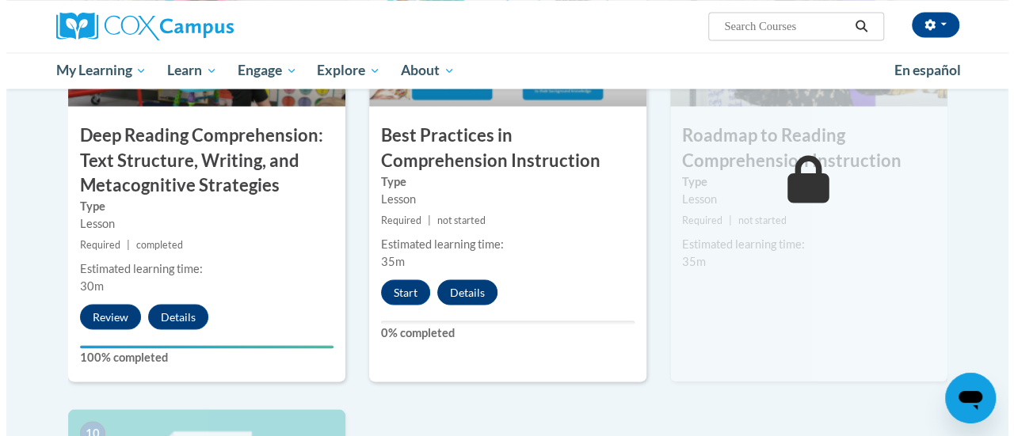
scroll to position [1341, 0]
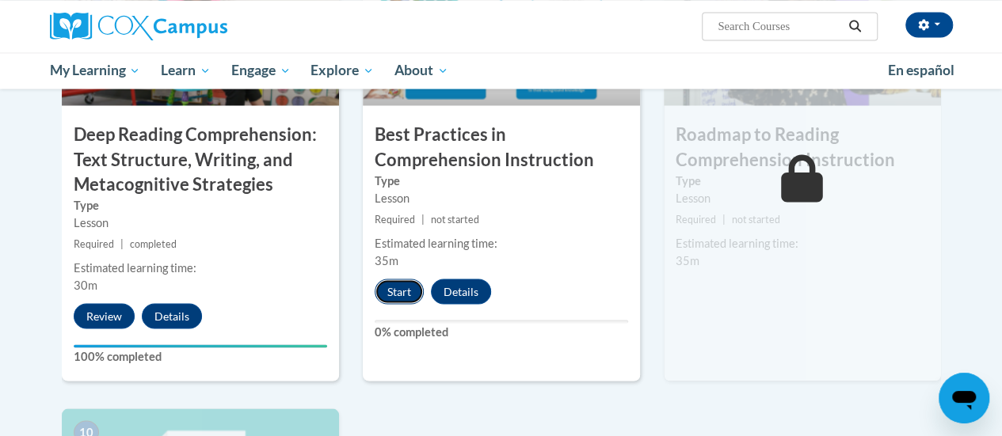
click at [397, 291] on button "Start" at bounding box center [399, 291] width 49 height 25
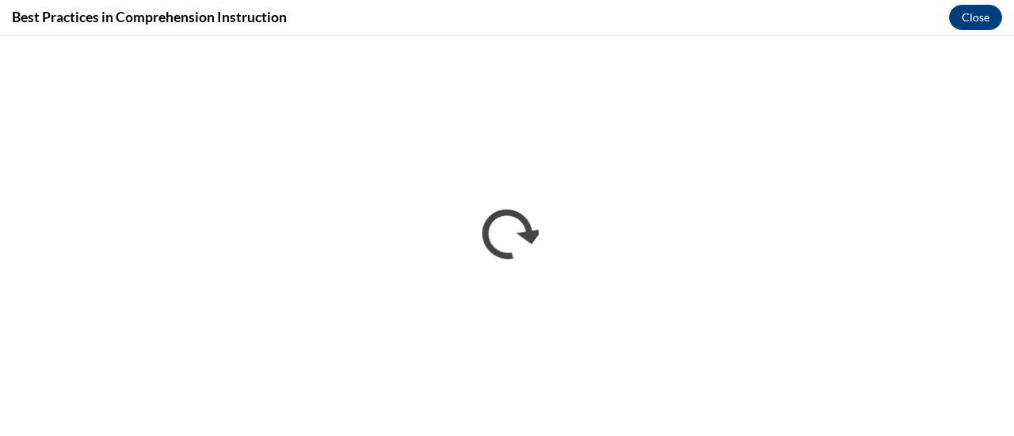
scroll to position [0, 0]
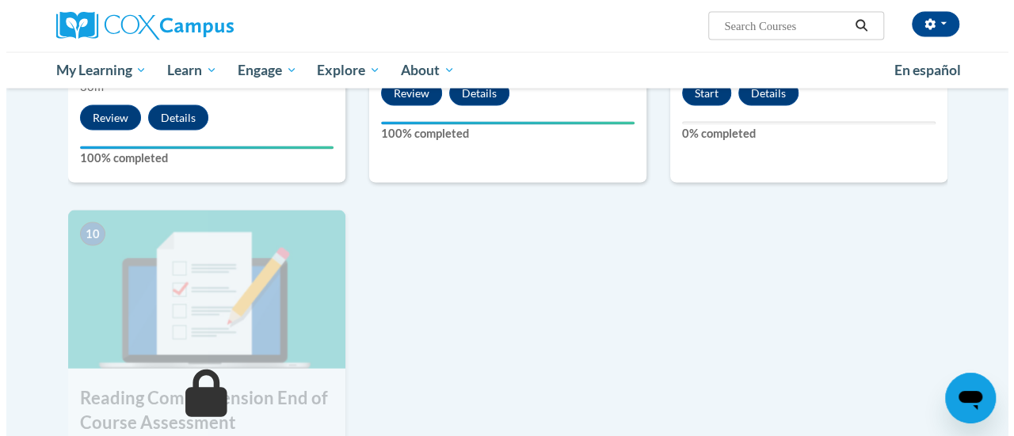
scroll to position [1540, 0]
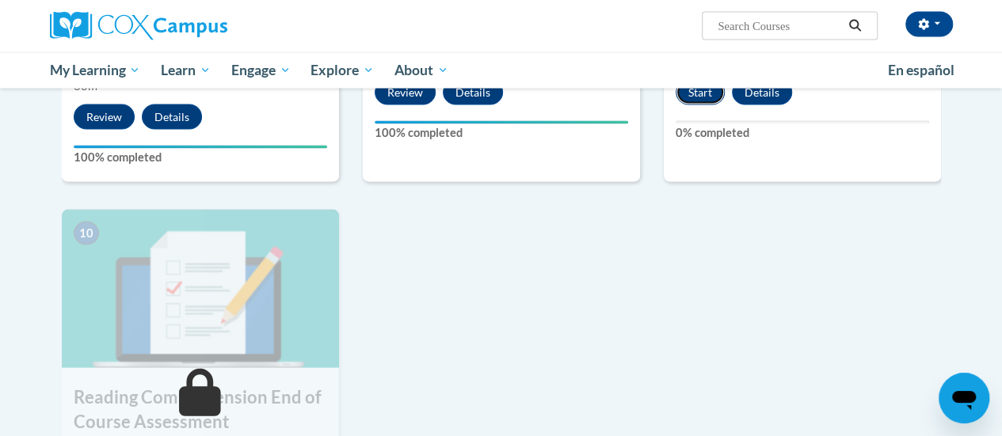
click at [705, 97] on button "Start" at bounding box center [700, 92] width 49 height 25
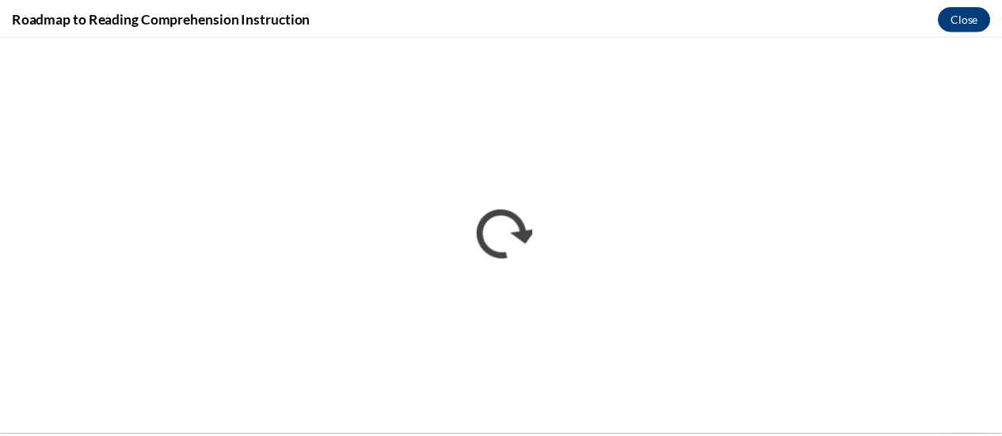
scroll to position [0, 0]
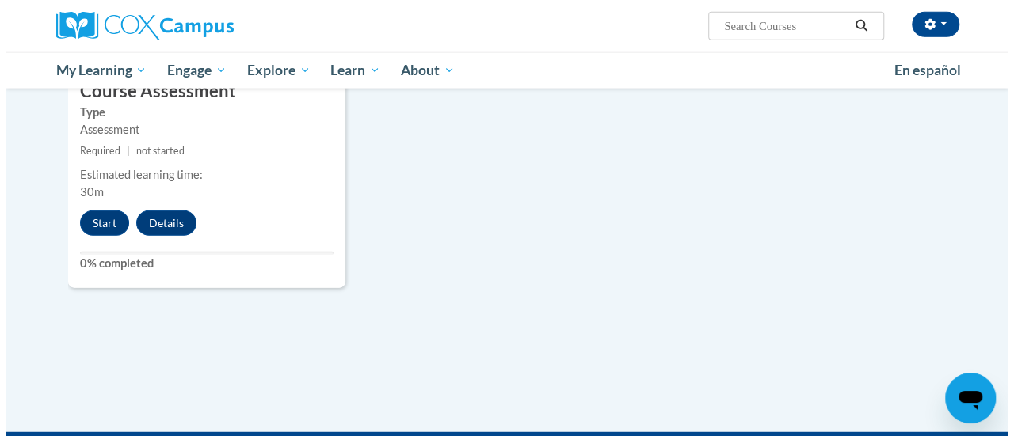
scroll to position [1928, 0]
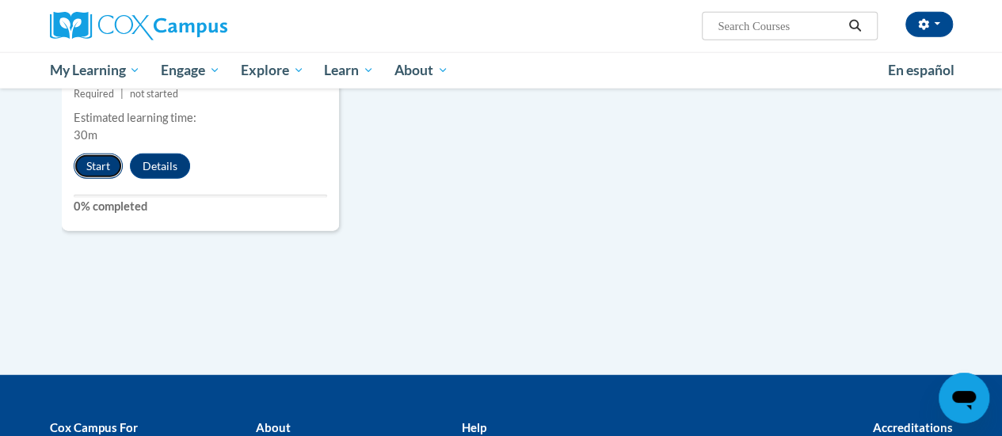
click at [105, 162] on button "Start" at bounding box center [98, 166] width 49 height 25
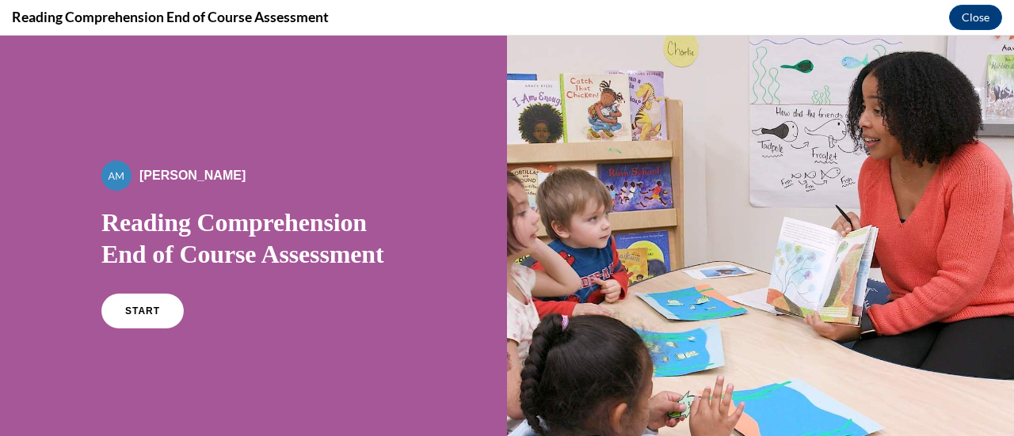
scroll to position [0, 0]
click at [149, 304] on link "START" at bounding box center [142, 311] width 86 height 36
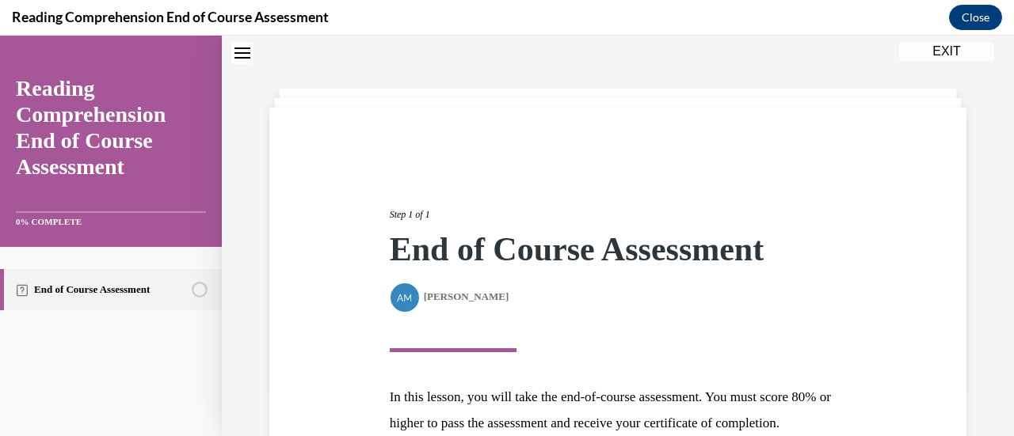
scroll to position [232, 0]
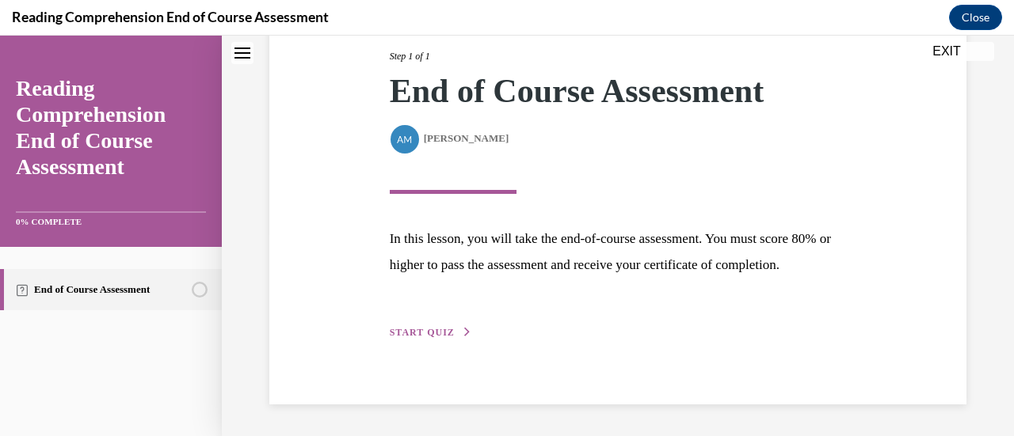
click at [404, 333] on span "START QUIZ" at bounding box center [422, 332] width 65 height 11
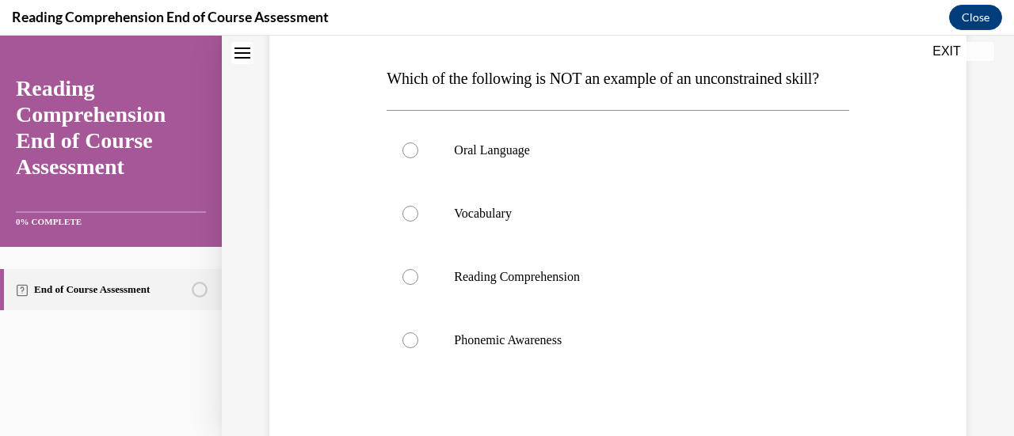
scroll to position [240, 0]
click at [542, 158] on p "Oral Language" at bounding box center [631, 150] width 355 height 16
click at [418, 158] on input "Oral Language" at bounding box center [410, 150] width 16 height 16
radio input "true"
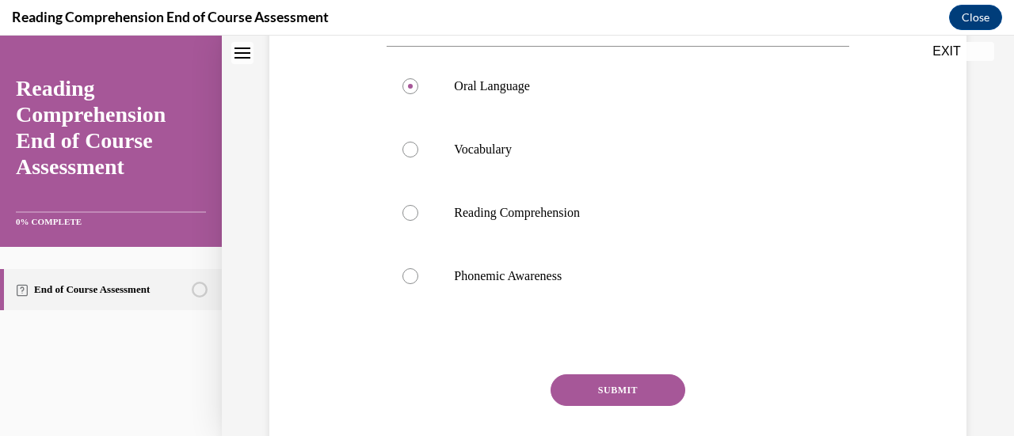
click at [630, 406] on button "SUBMIT" at bounding box center [618, 391] width 135 height 32
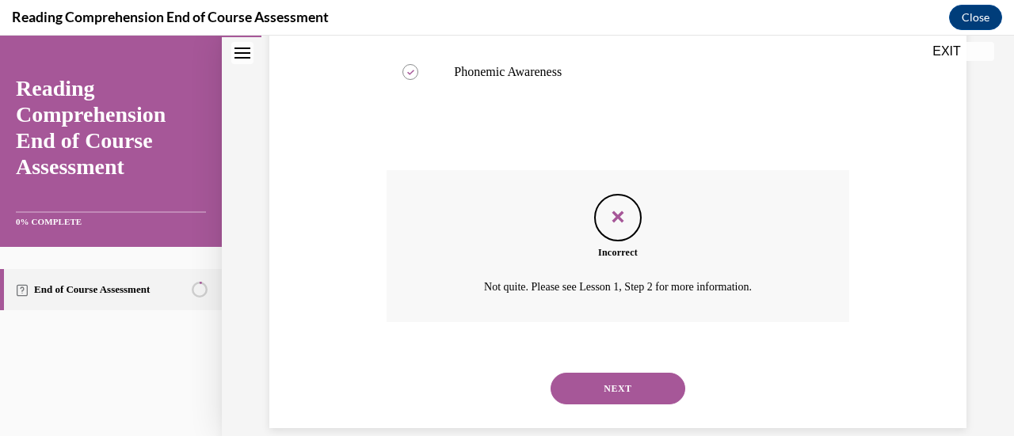
scroll to position [510, 0]
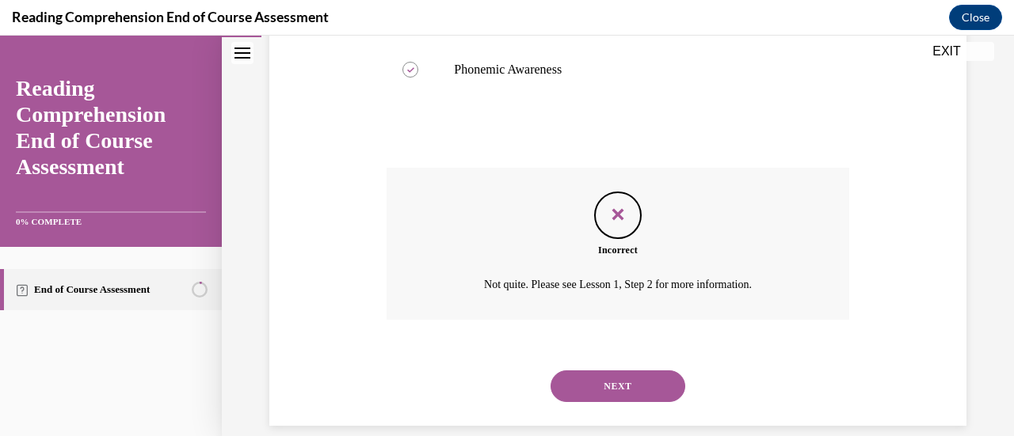
click at [916, 50] on button "EXIT" at bounding box center [946, 51] width 95 height 19
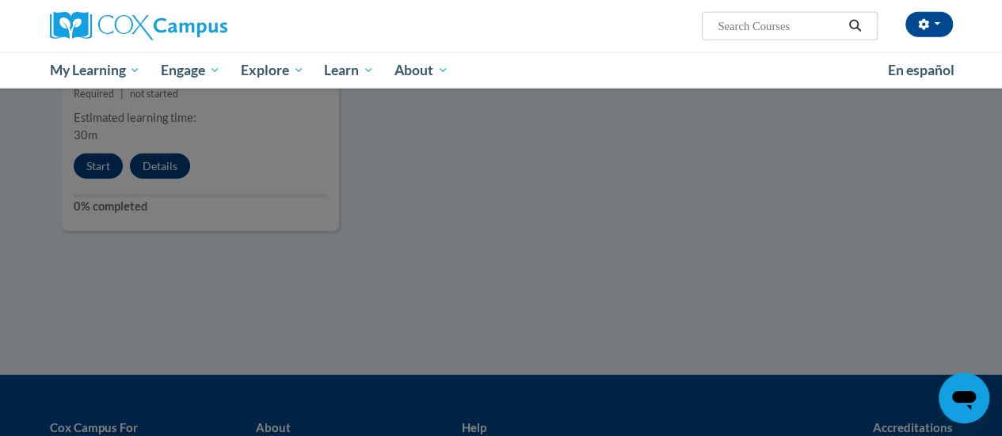
click at [90, 172] on div at bounding box center [501, 218] width 1002 height 436
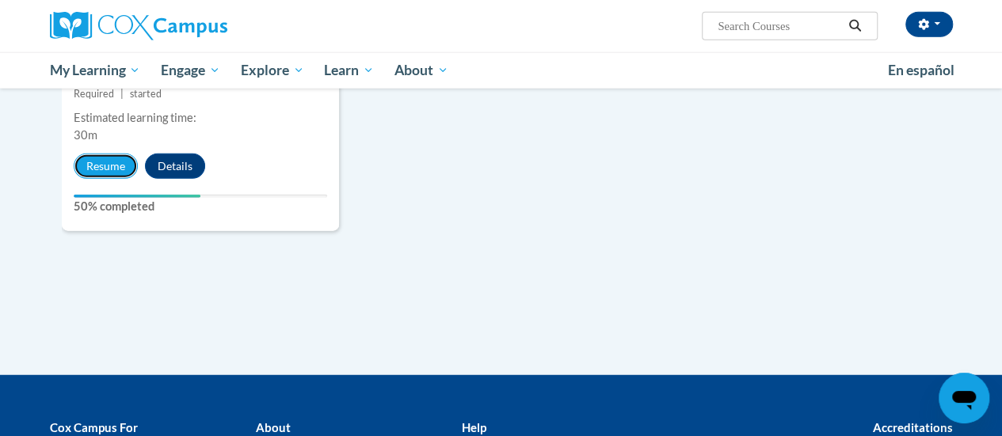
click at [90, 172] on button "Resume" at bounding box center [106, 166] width 64 height 25
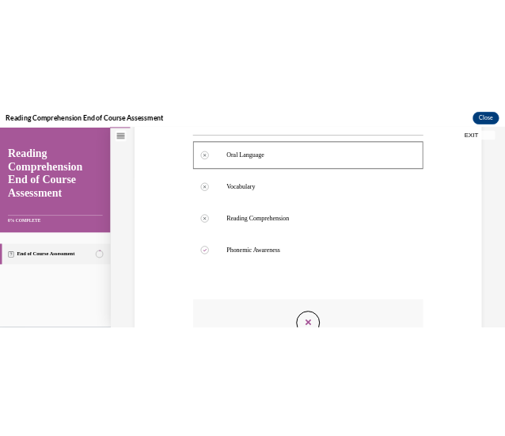
scroll to position [307, 0]
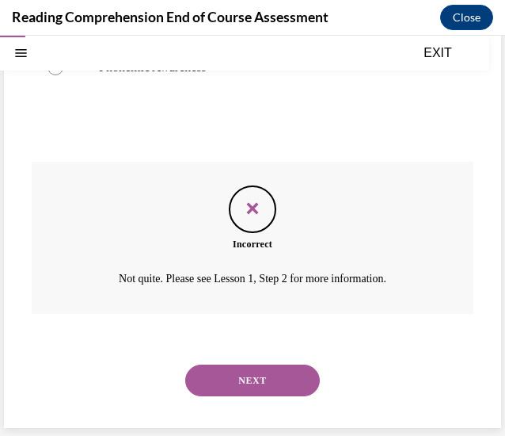
click at [234, 378] on button "NEXT" at bounding box center [252, 380] width 135 height 32
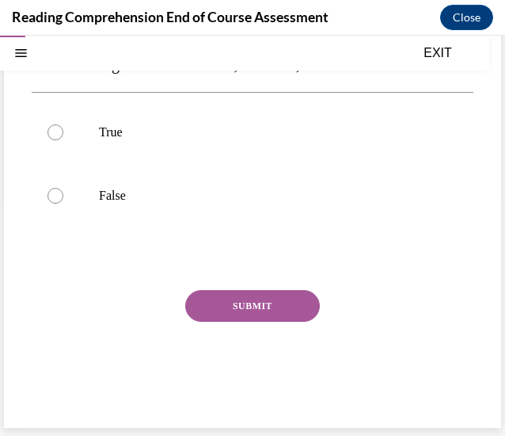
scroll to position [48, 0]
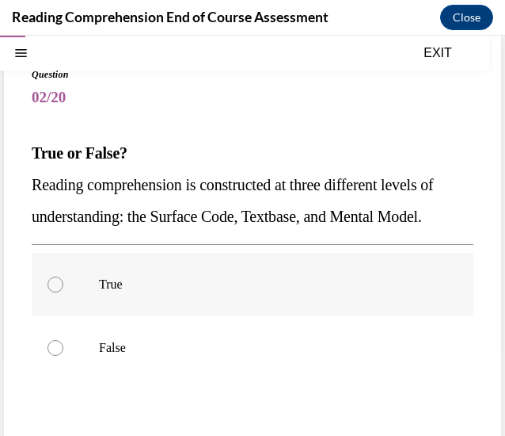
click at [269, 292] on p "True" at bounding box center [266, 284] width 335 height 16
click at [63, 292] on input "True" at bounding box center [56, 284] width 16 height 16
radio input "true"
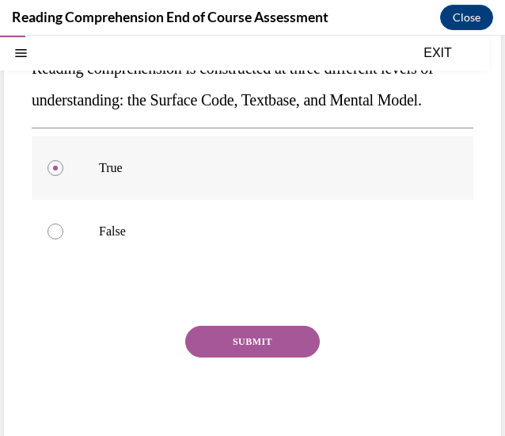
scroll to position [206, 0]
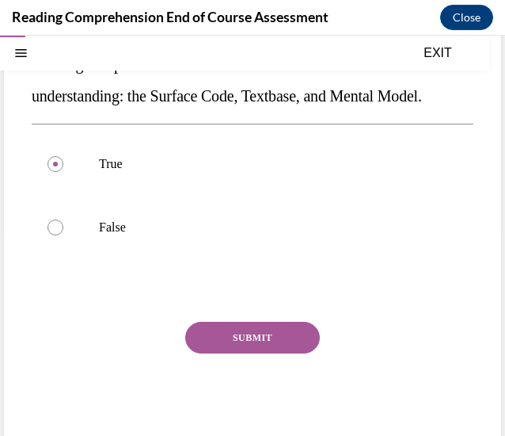
click at [261, 384] on div "SUBMIT NEXT" at bounding box center [253, 387] width 442 height 130
click at [246, 353] on button "SUBMIT" at bounding box center [252, 338] width 135 height 32
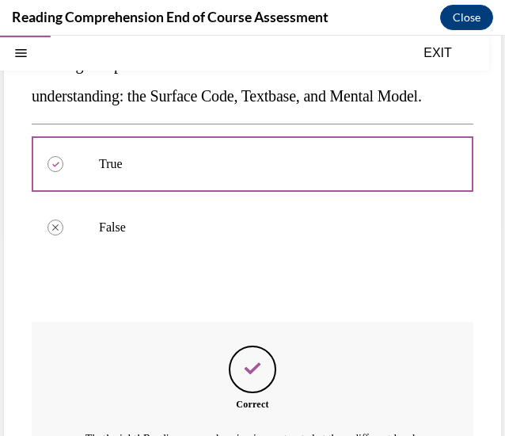
click at [231, 387] on div "Feedback" at bounding box center [253, 369] width 48 height 48
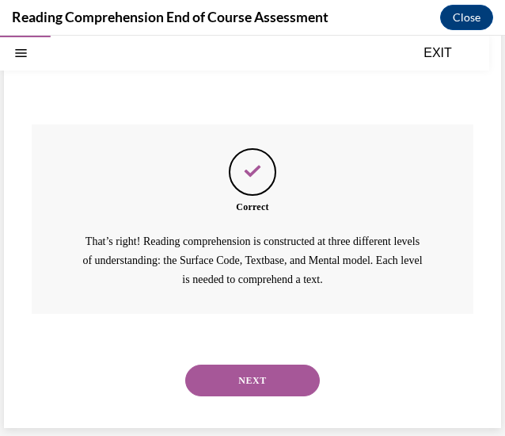
click at [282, 386] on button "NEXT" at bounding box center [252, 380] width 135 height 32
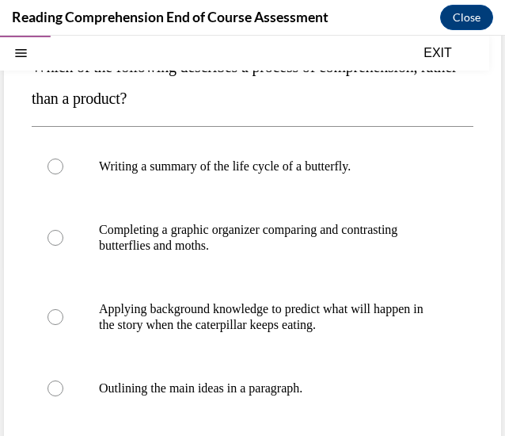
scroll to position [173, 0]
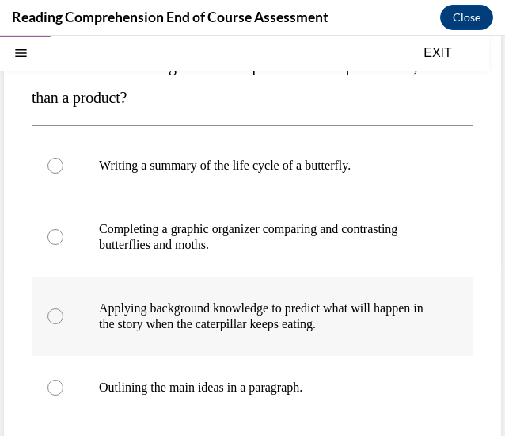
click at [273, 346] on label "Applying background knowledge to predict what will happen in the story when the…" at bounding box center [253, 315] width 442 height 79
click at [63, 324] on input "Applying background knowledge to predict what will happen in the story when the…" at bounding box center [56, 316] width 16 height 16
radio input "true"
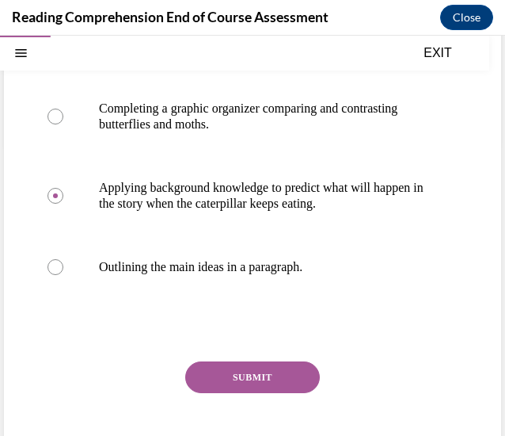
click at [219, 379] on button "SUBMIT" at bounding box center [252, 377] width 135 height 32
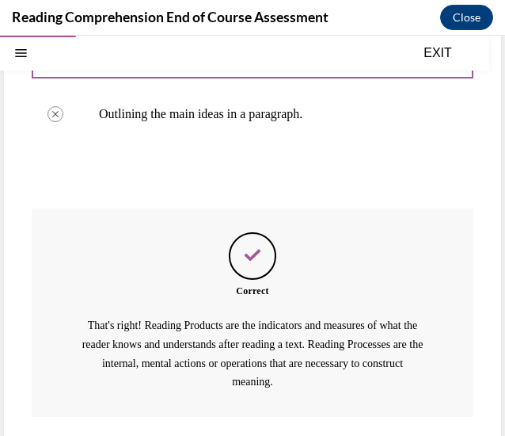
scroll to position [548, 0]
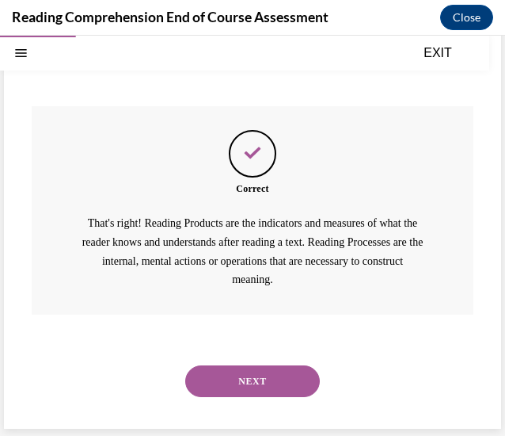
click at [218, 386] on button "NEXT" at bounding box center [252, 381] width 135 height 32
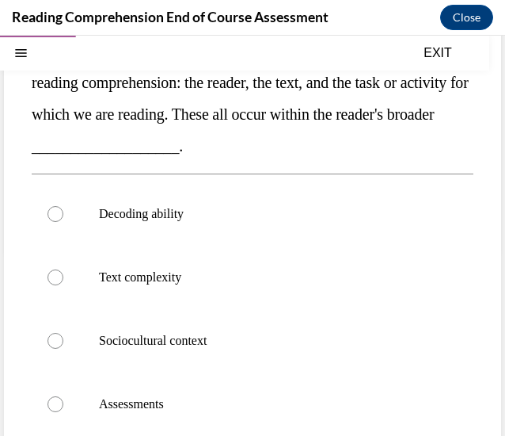
scroll to position [189, 0]
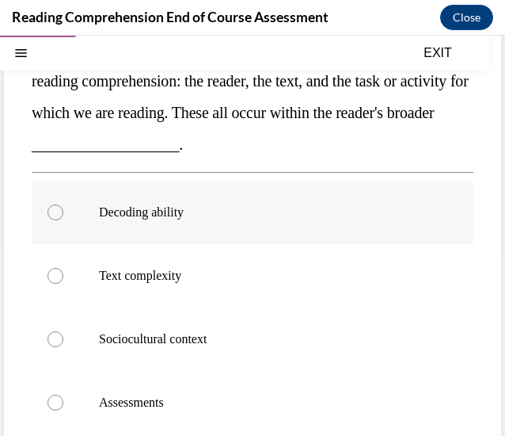
click at [242, 210] on p "Decoding ability" at bounding box center [266, 212] width 335 height 16
click at [63, 210] on input "Decoding ability" at bounding box center [56, 212] width 16 height 16
radio input "true"
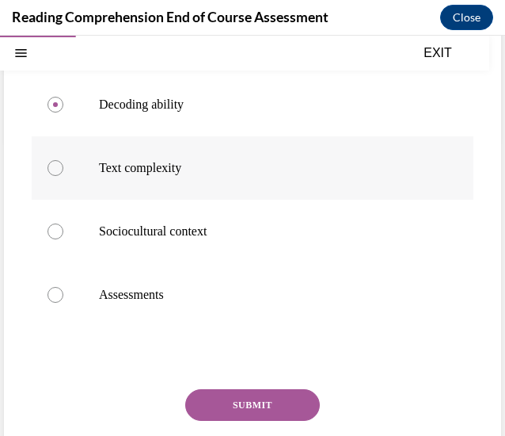
scroll to position [299, 0]
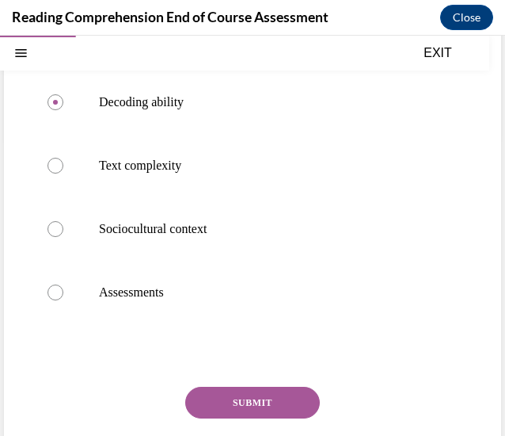
click at [264, 394] on button "SUBMIT" at bounding box center [252, 403] width 135 height 32
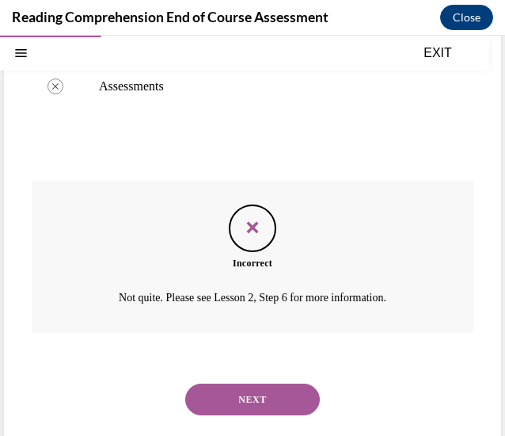
click at [245, 406] on button "NEXT" at bounding box center [252, 399] width 135 height 32
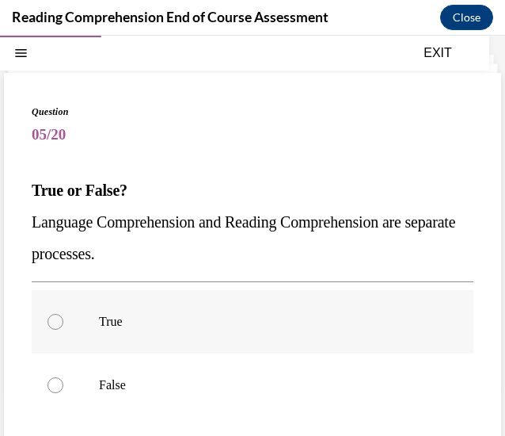
click at [200, 346] on label "True" at bounding box center [253, 321] width 442 height 63
click at [63, 330] on input "True" at bounding box center [56, 322] width 16 height 16
radio input "true"
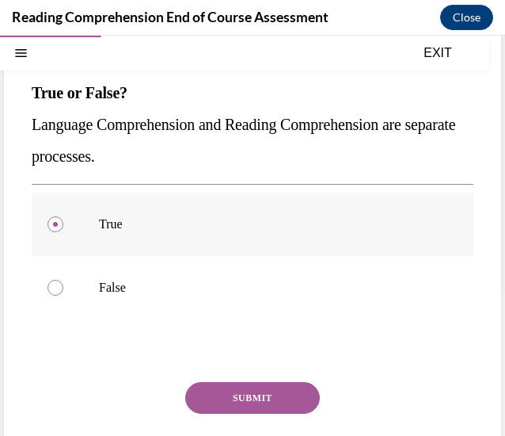
scroll to position [147, 0]
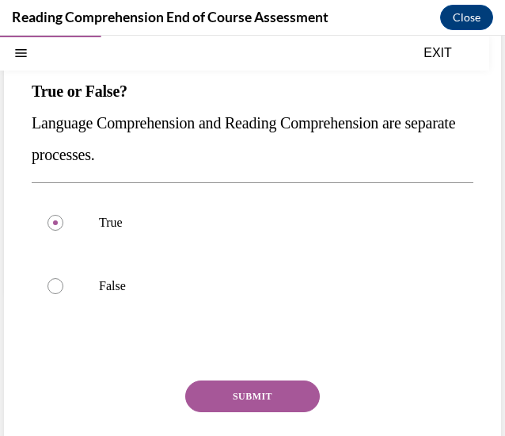
click at [253, 398] on button "SUBMIT" at bounding box center [252, 396] width 135 height 32
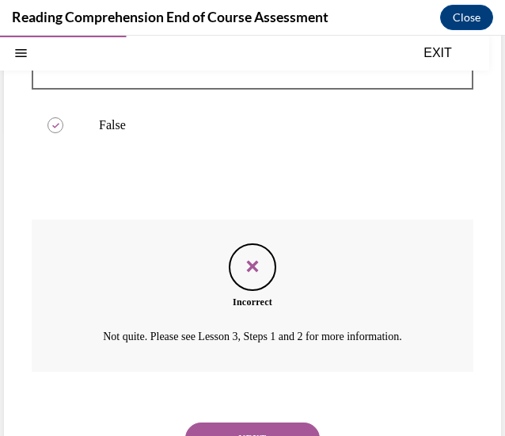
click at [276, 433] on button "NEXT" at bounding box center [252, 438] width 135 height 32
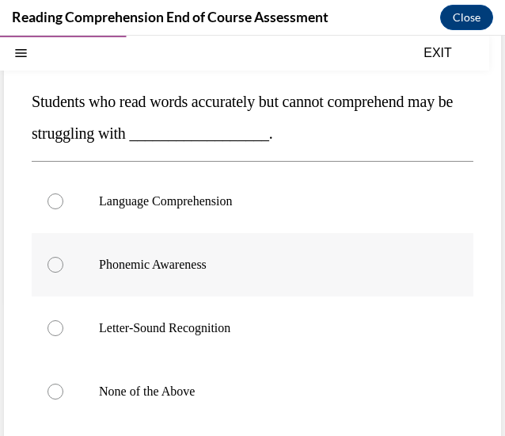
scroll to position [138, 0]
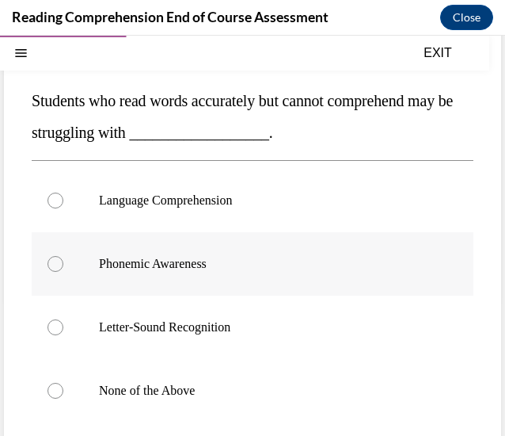
click at [266, 360] on label "None of the Above" at bounding box center [253, 390] width 442 height 63
click at [63, 383] on input "None of the Above" at bounding box center [56, 391] width 16 height 16
radio input "true"
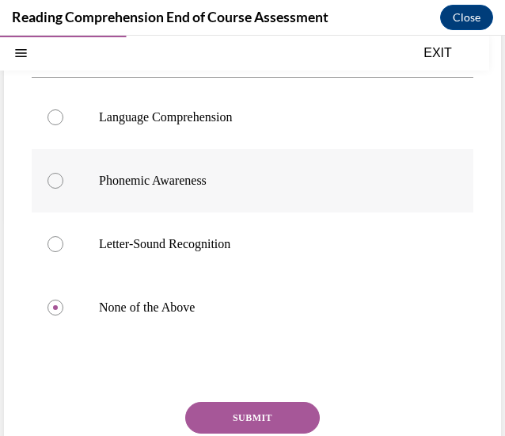
scroll to position [234, 0]
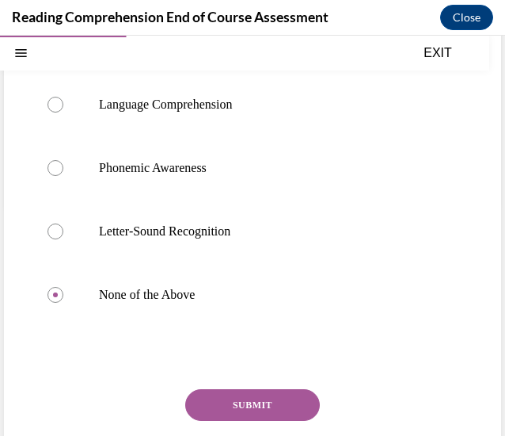
click at [265, 403] on button "SUBMIT" at bounding box center [252, 405] width 135 height 32
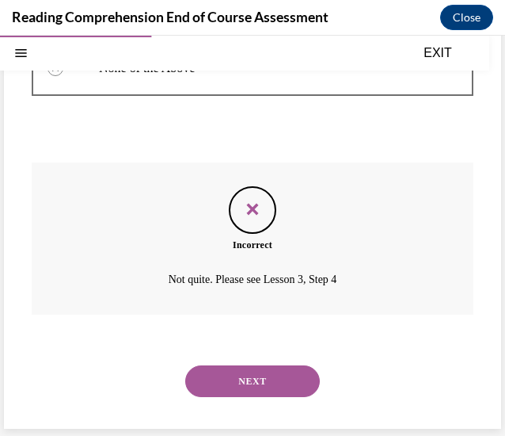
click at [294, 388] on button "NEXT" at bounding box center [252, 381] width 135 height 32
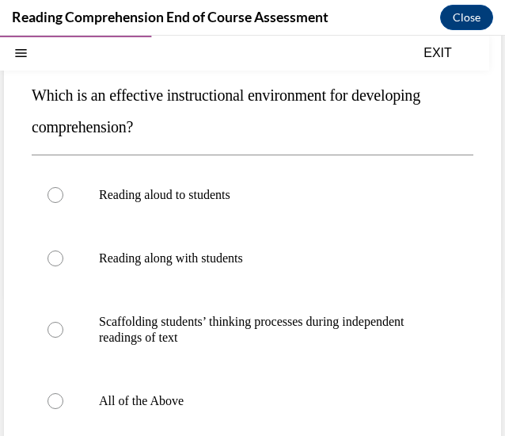
scroll to position [143, 0]
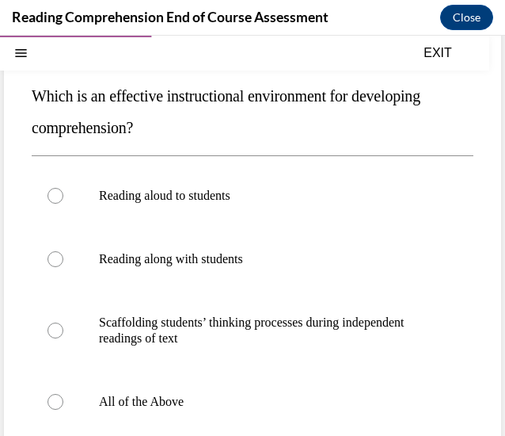
click at [294, 388] on label "All of the Above" at bounding box center [253, 401] width 442 height 63
click at [63, 394] on input "All of the Above" at bounding box center [56, 402] width 16 height 16
radio input "true"
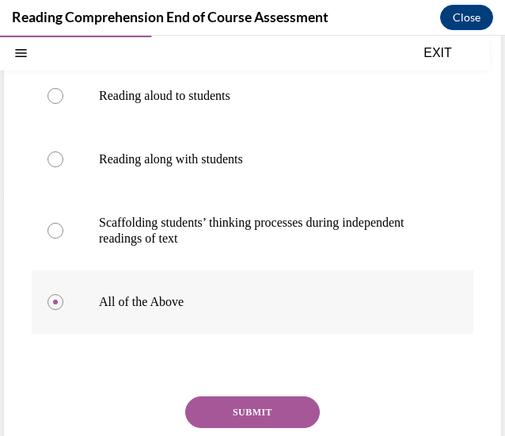
scroll to position [244, 0]
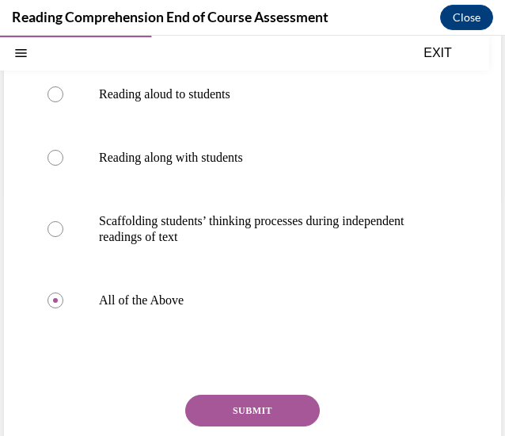
click at [266, 398] on button "SUBMIT" at bounding box center [252, 410] width 135 height 32
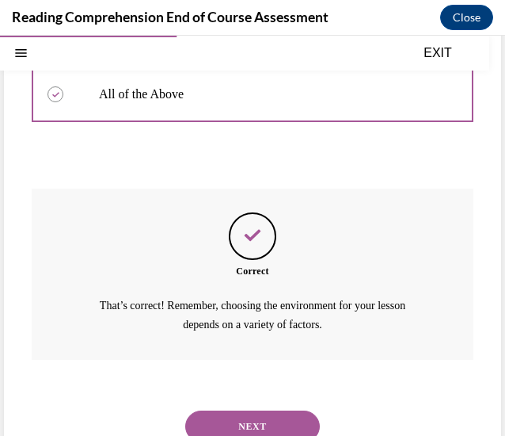
click at [240, 423] on button "NEXT" at bounding box center [252, 426] width 135 height 32
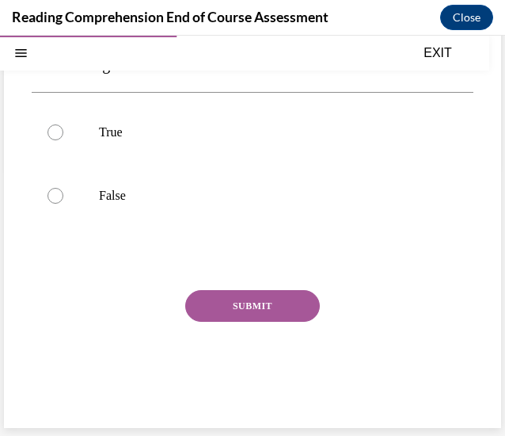
scroll to position [48, 0]
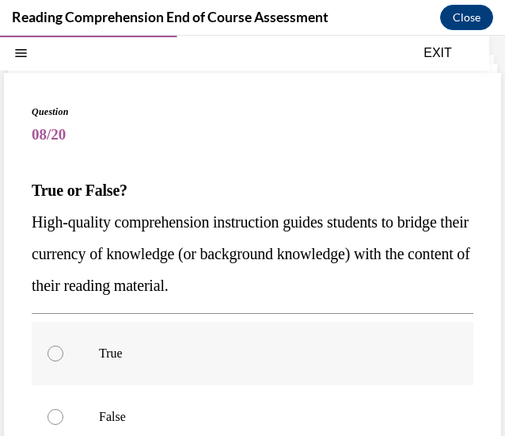
click at [204, 383] on label "True" at bounding box center [253, 353] width 442 height 63
click at [63, 361] on input "True" at bounding box center [56, 353] width 16 height 16
radio input "true"
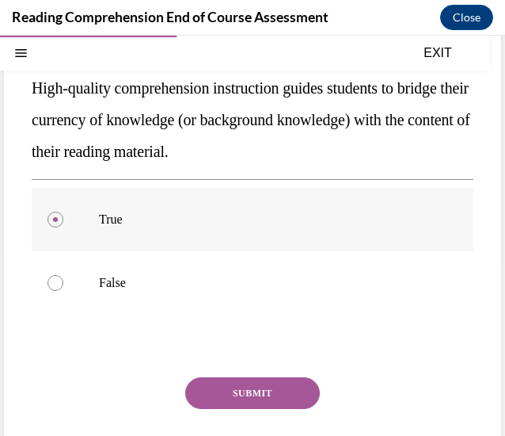
scroll to position [185, 0]
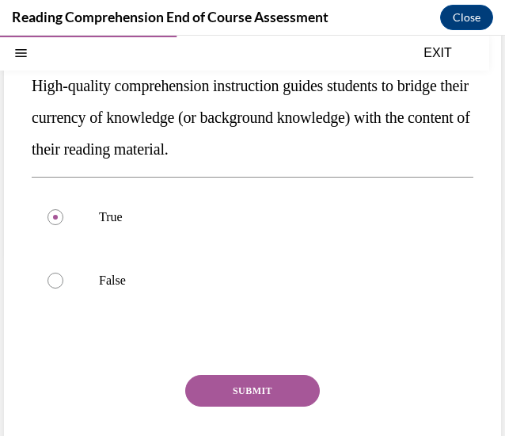
click at [211, 388] on button "SUBMIT" at bounding box center [252, 391] width 135 height 32
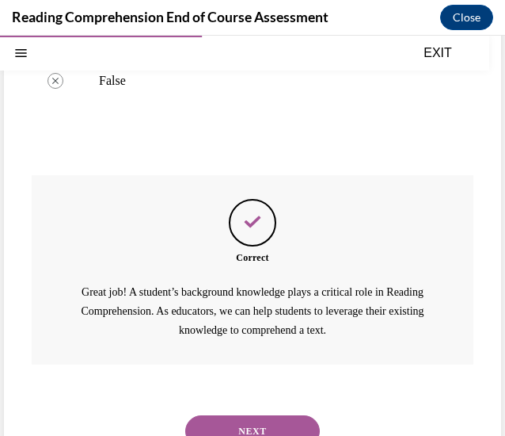
click at [258, 425] on button "NEXT" at bounding box center [252, 431] width 135 height 32
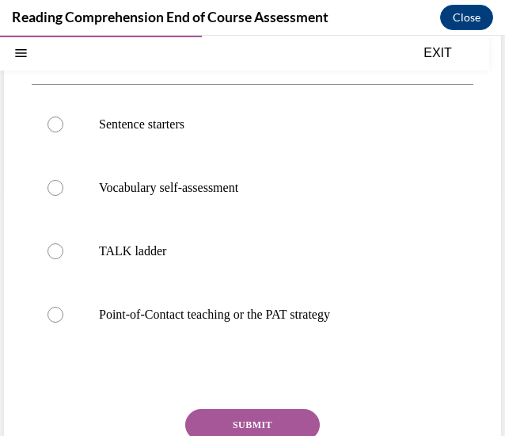
scroll to position [249, 0]
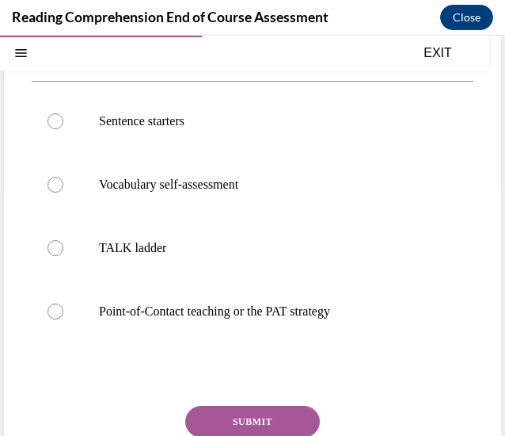
click at [272, 351] on div "Sentence starters Vocabulary self-assessment TALK ladder Point-of-Contact teach…" at bounding box center [253, 216] width 442 height 270
click at [253, 319] on p "Point-of-Contact teaching or the PAT strategy" at bounding box center [266, 311] width 335 height 16
click at [63, 319] on input "Point-of-Contact teaching or the PAT strategy" at bounding box center [56, 311] width 16 height 16
radio input "true"
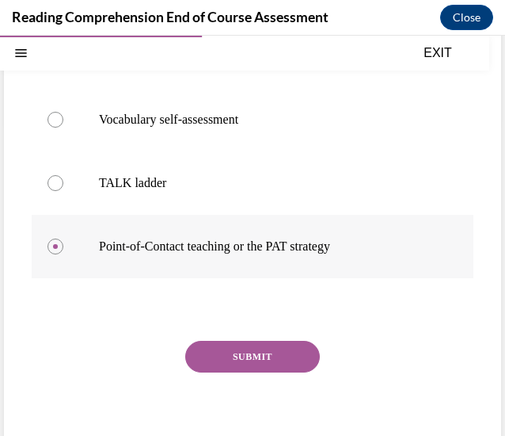
scroll to position [321, 0]
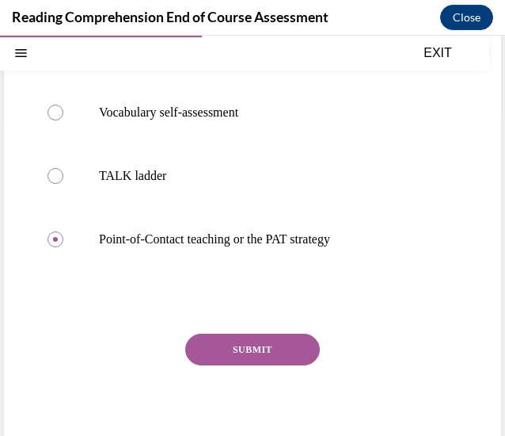
click at [265, 365] on button "SUBMIT" at bounding box center [252, 349] width 135 height 32
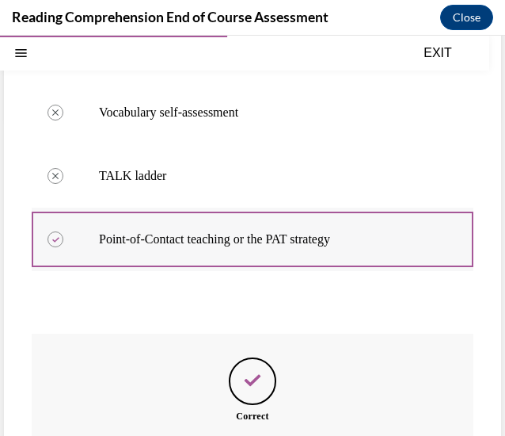
scroll to position [542, 0]
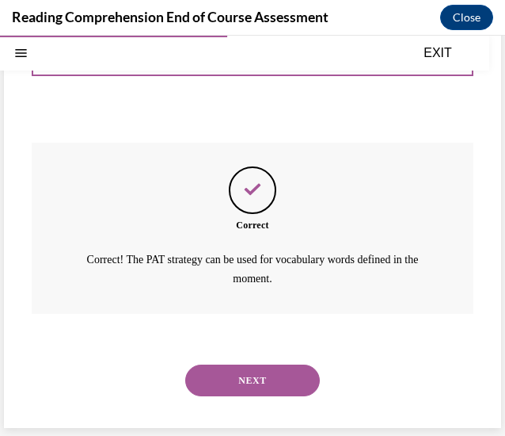
click at [250, 381] on button "NEXT" at bounding box center [252, 380] width 135 height 32
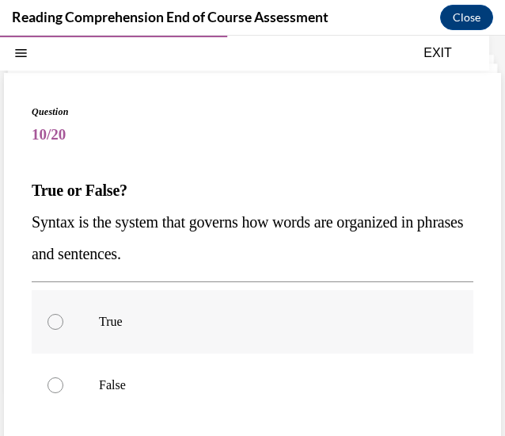
click at [383, 307] on label "True" at bounding box center [253, 321] width 442 height 63
click at [63, 314] on input "True" at bounding box center [56, 322] width 16 height 16
radio input "true"
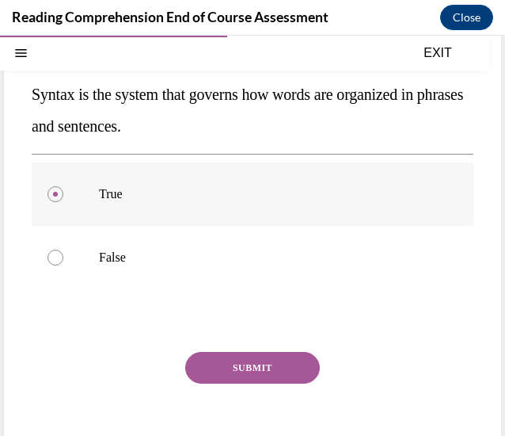
scroll to position [177, 0]
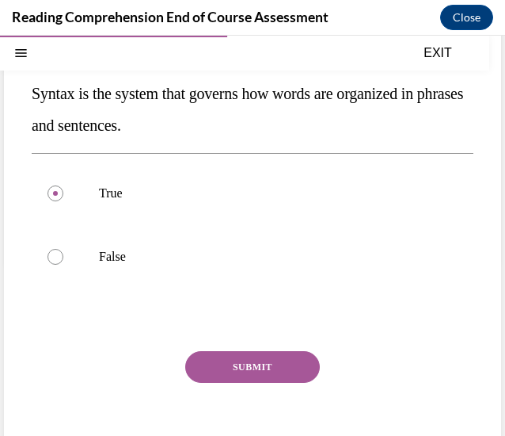
click at [265, 334] on div "Question 10/20 True or False? Syntax is the system that governs how words are o…" at bounding box center [253, 228] width 442 height 505
click at [265, 360] on button "SUBMIT" at bounding box center [252, 367] width 135 height 32
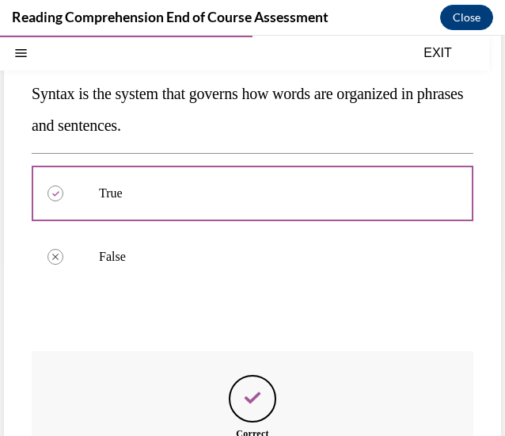
scroll to position [383, 0]
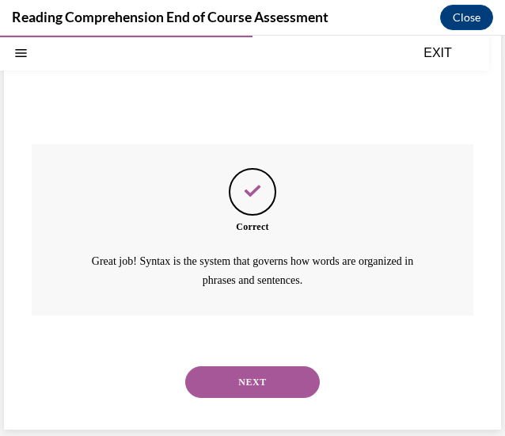
click at [246, 394] on button "NEXT" at bounding box center [252, 382] width 135 height 32
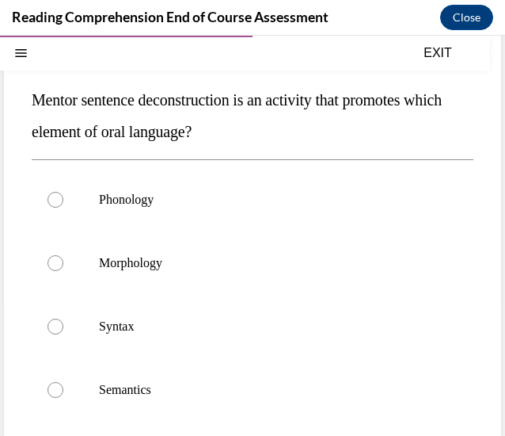
scroll to position [139, 0]
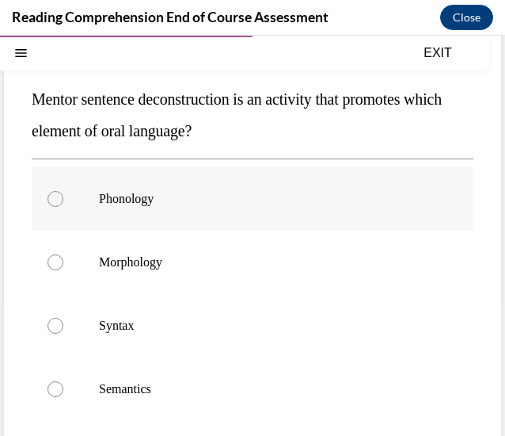
click at [231, 199] on p "Phonology" at bounding box center [266, 199] width 335 height 16
click at [63, 199] on input "Phonology" at bounding box center [56, 199] width 16 height 16
radio input "true"
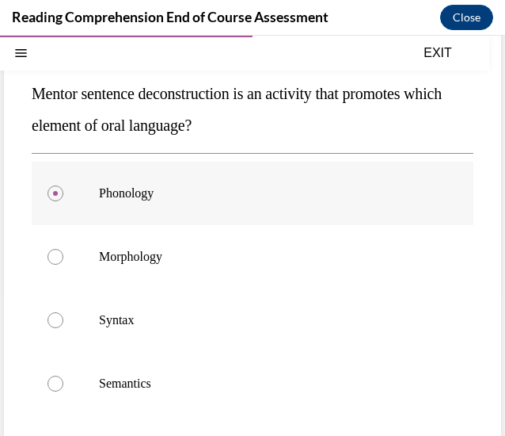
scroll to position [132, 0]
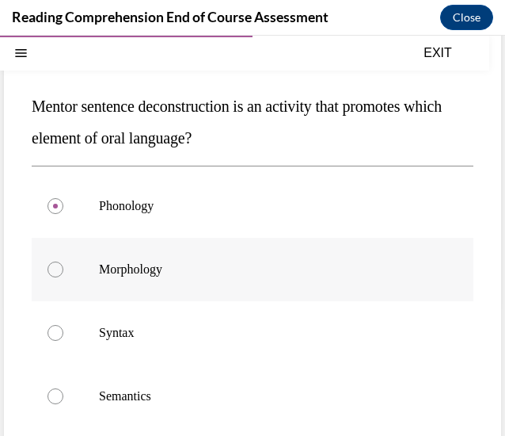
click at [212, 297] on label "Morphology" at bounding box center [253, 269] width 442 height 63
click at [63, 277] on input "Morphology" at bounding box center [56, 269] width 16 height 16
radio input "true"
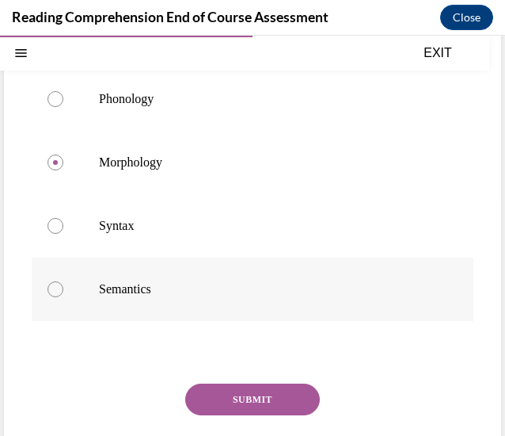
scroll to position [245, 0]
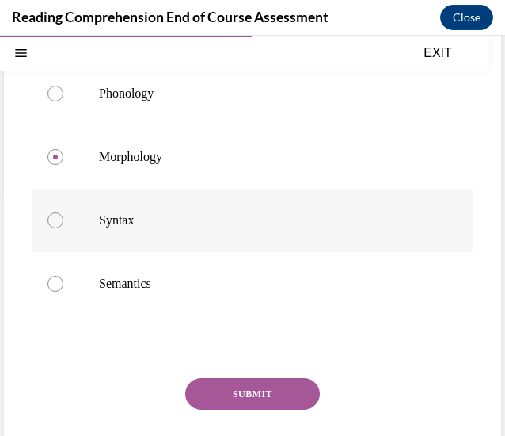
click at [170, 245] on label "Syntax" at bounding box center [253, 220] width 442 height 63
click at [63, 228] on input "Syntax" at bounding box center [56, 220] width 16 height 16
radio input "true"
click at [233, 394] on button "SUBMIT" at bounding box center [252, 394] width 135 height 32
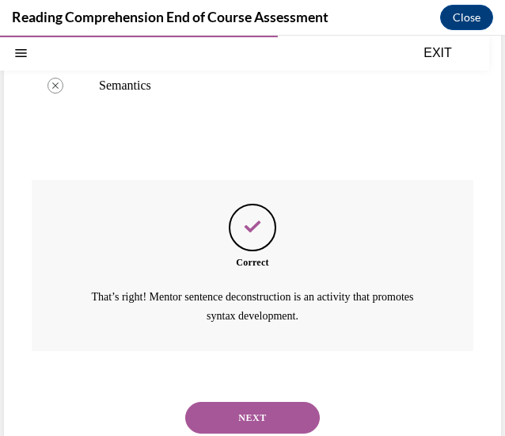
click at [248, 413] on button "NEXT" at bounding box center [252, 418] width 135 height 32
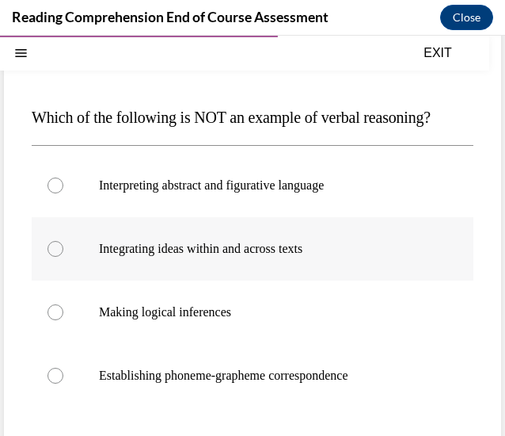
scroll to position [122, 0]
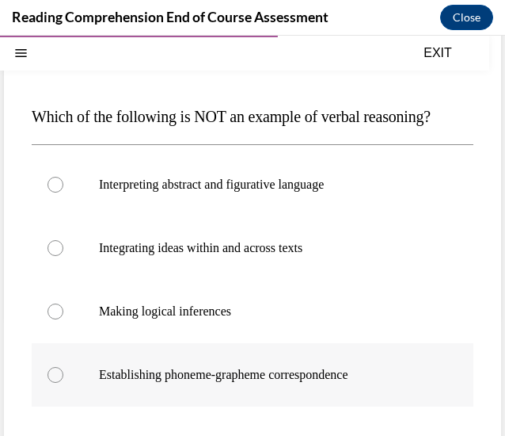
click at [417, 380] on p "Establishing phoneme-grapheme correspondence" at bounding box center [266, 375] width 335 height 16
click at [63, 380] on input "Establishing phoneme-grapheme correspondence" at bounding box center [56, 375] width 16 height 16
radio input "true"
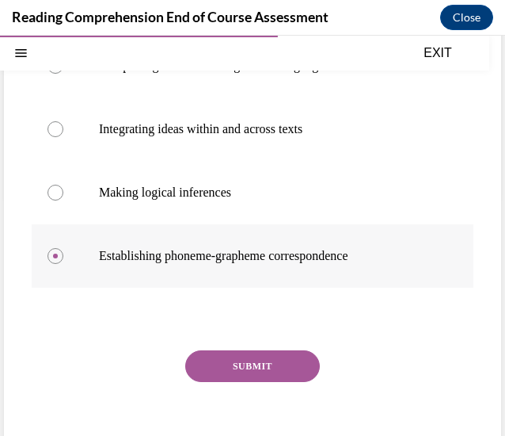
scroll to position [243, 0]
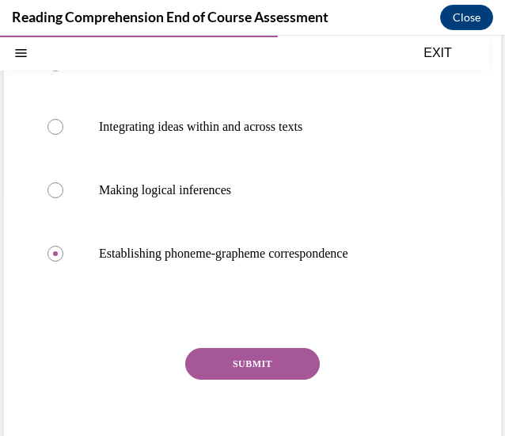
click at [243, 372] on button "SUBMIT" at bounding box center [252, 364] width 135 height 32
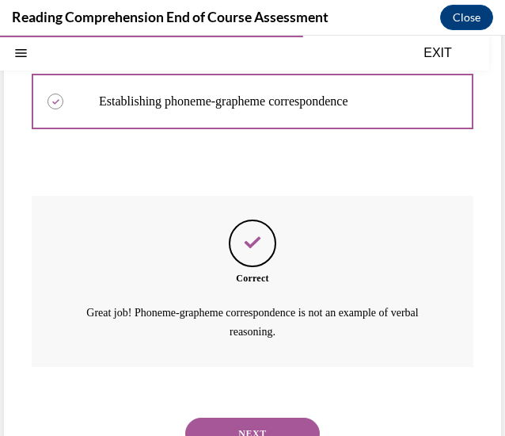
click at [253, 433] on button "NEXT" at bounding box center [252, 433] width 135 height 32
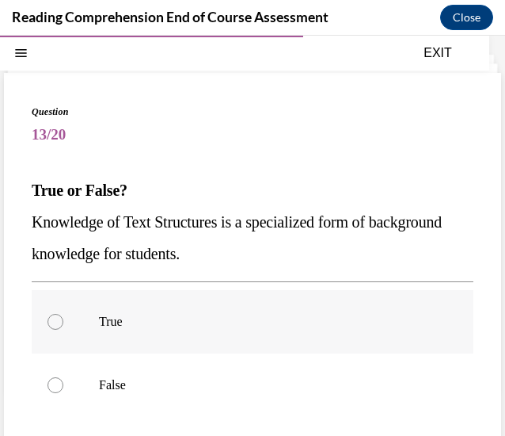
click at [227, 328] on p "True" at bounding box center [266, 322] width 335 height 16
click at [63, 328] on input "True" at bounding box center [56, 322] width 16 height 16
radio input "true"
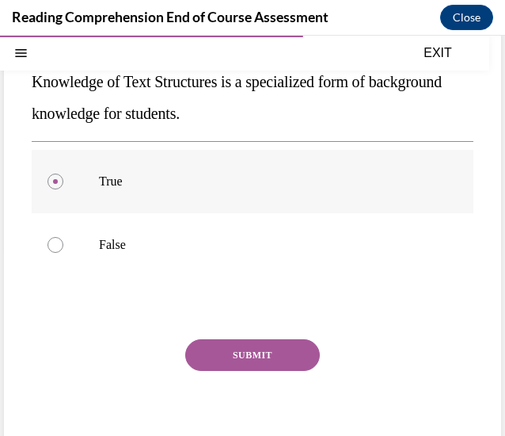
scroll to position [189, 0]
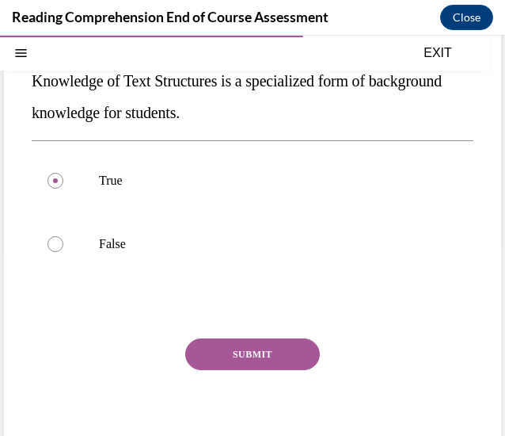
click at [247, 347] on button "SUBMIT" at bounding box center [252, 354] width 135 height 32
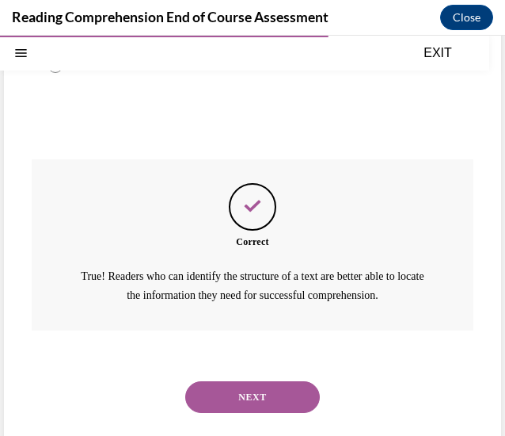
click at [263, 391] on button "NEXT" at bounding box center [252, 397] width 135 height 32
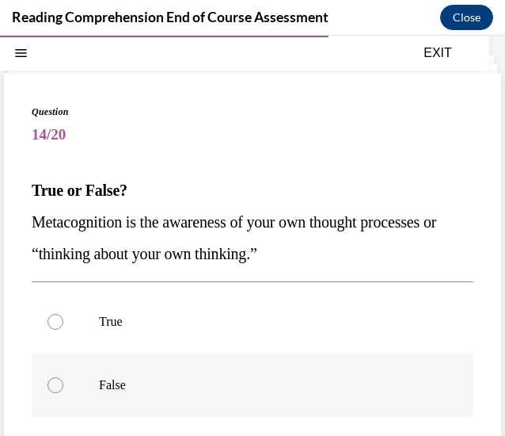
click at [235, 359] on label "False" at bounding box center [253, 384] width 442 height 63
click at [63, 377] on input "False" at bounding box center [56, 385] width 16 height 16
radio input "true"
click at [233, 344] on label "True" at bounding box center [253, 321] width 442 height 63
click at [63, 330] on input "True" at bounding box center [56, 322] width 16 height 16
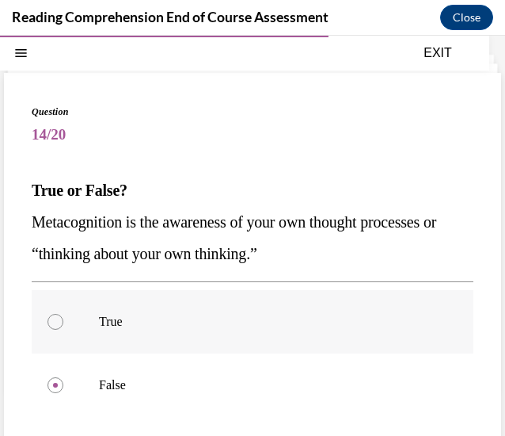
radio input "true"
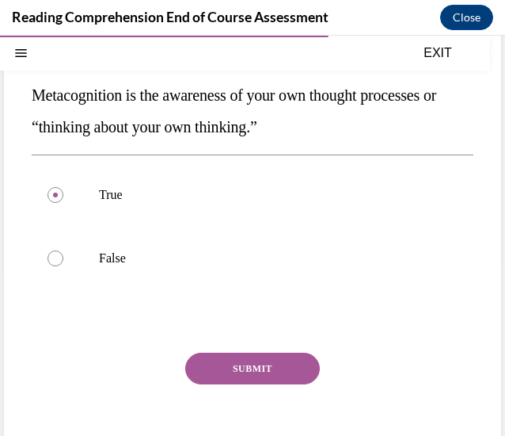
click at [249, 360] on button "SUBMIT" at bounding box center [252, 368] width 135 height 32
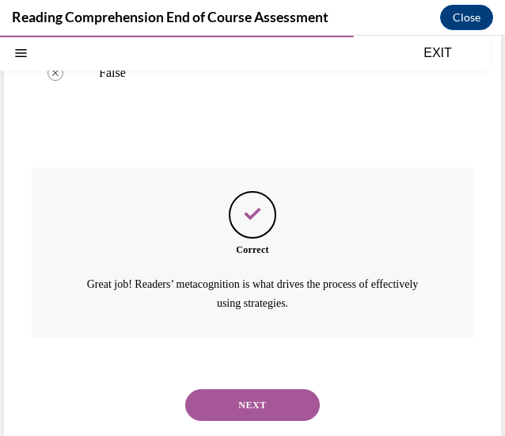
click at [251, 394] on button "NEXT" at bounding box center [252, 405] width 135 height 32
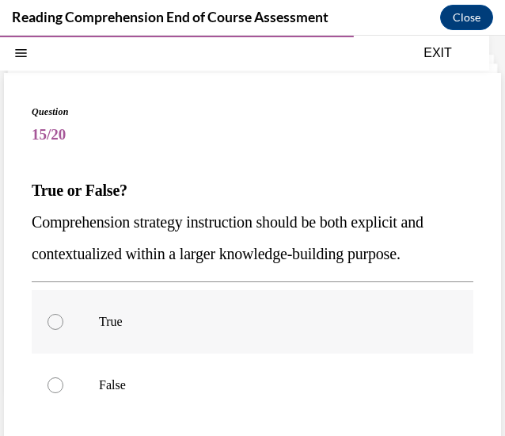
click at [290, 334] on label "True" at bounding box center [253, 321] width 442 height 63
click at [63, 330] on input "True" at bounding box center [56, 322] width 16 height 16
radio input "true"
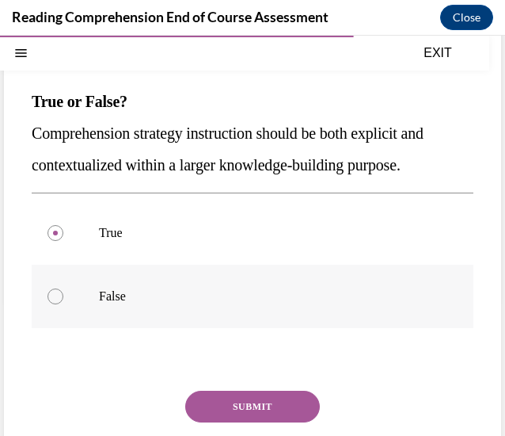
scroll to position [143, 0]
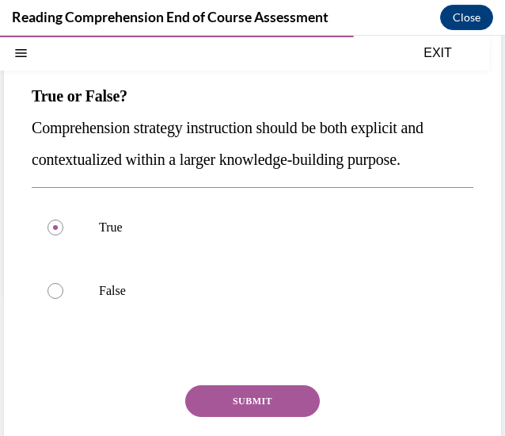
click at [264, 401] on button "SUBMIT" at bounding box center [252, 401] width 135 height 32
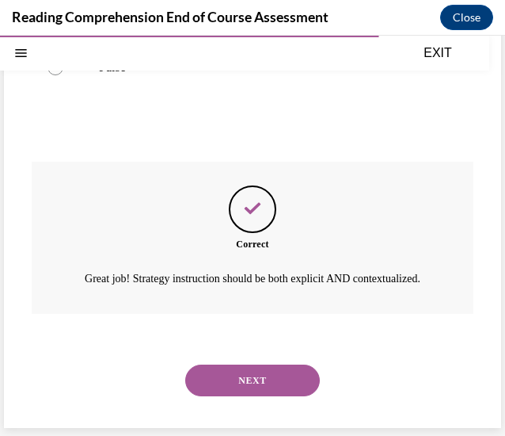
click at [262, 394] on button "NEXT" at bounding box center [252, 380] width 135 height 32
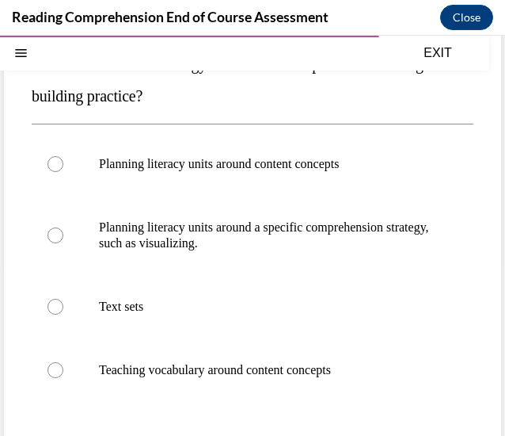
scroll to position [176, 0]
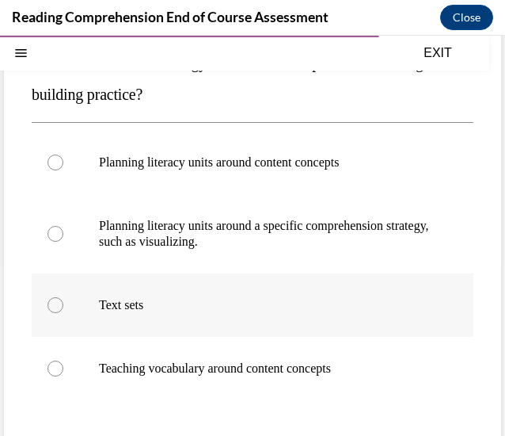
click at [170, 314] on label "Text sets" at bounding box center [253, 304] width 442 height 63
click at [63, 313] on input "Text sets" at bounding box center [56, 305] width 16 height 16
radio input "true"
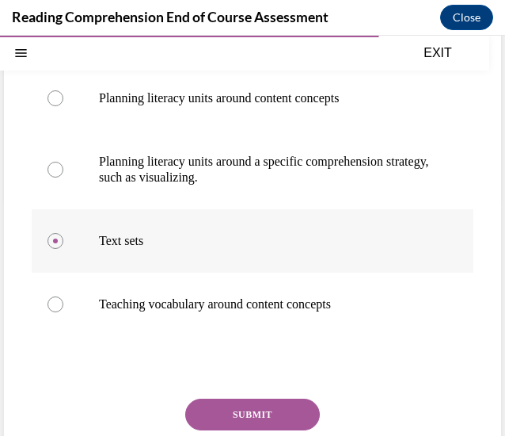
scroll to position [255, 0]
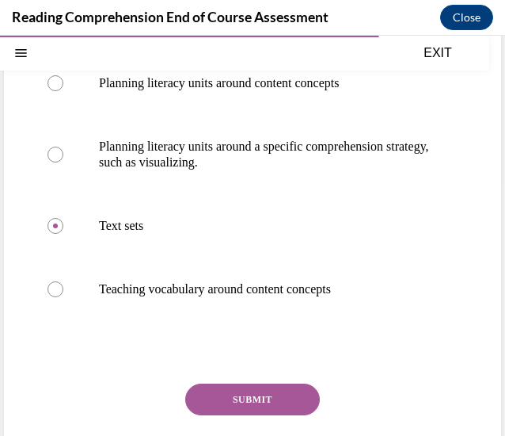
click at [250, 387] on button "SUBMIT" at bounding box center [252, 399] width 135 height 32
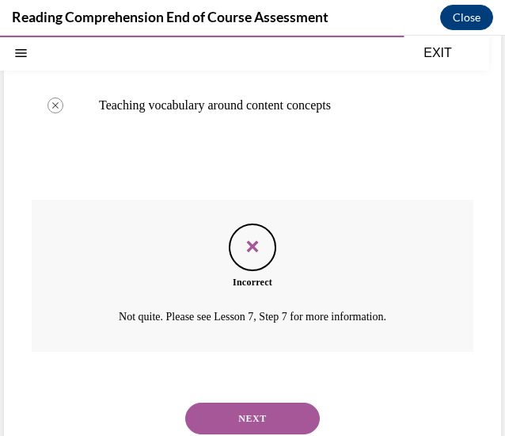
click at [268, 407] on button "NEXT" at bounding box center [252, 418] width 135 height 32
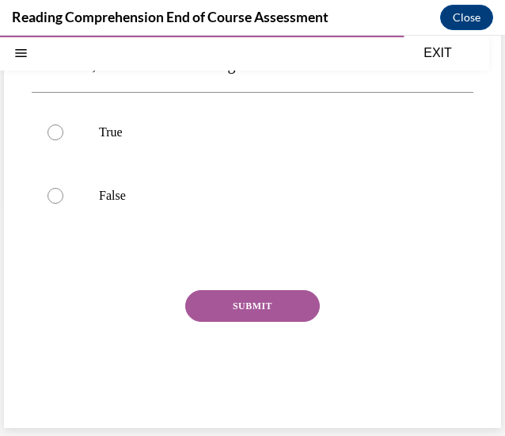
scroll to position [48, 0]
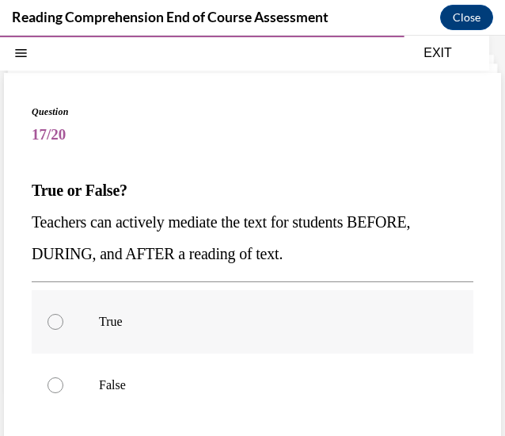
click at [252, 326] on p "True" at bounding box center [266, 322] width 335 height 16
click at [63, 326] on input "True" at bounding box center [56, 322] width 16 height 16
radio input "true"
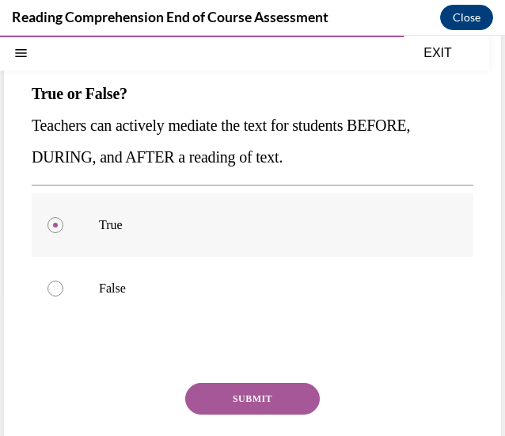
scroll to position [146, 0]
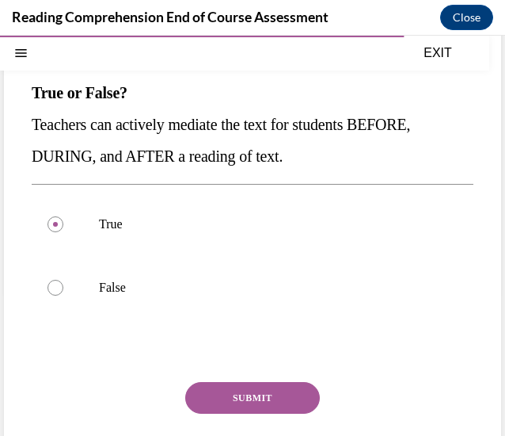
click at [258, 389] on button "SUBMIT" at bounding box center [252, 398] width 135 height 32
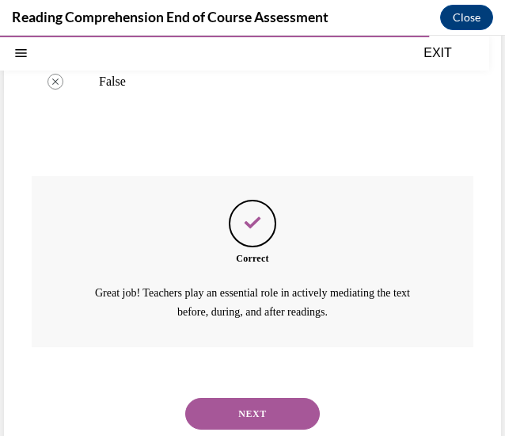
click at [237, 415] on button "NEXT" at bounding box center [252, 414] width 135 height 32
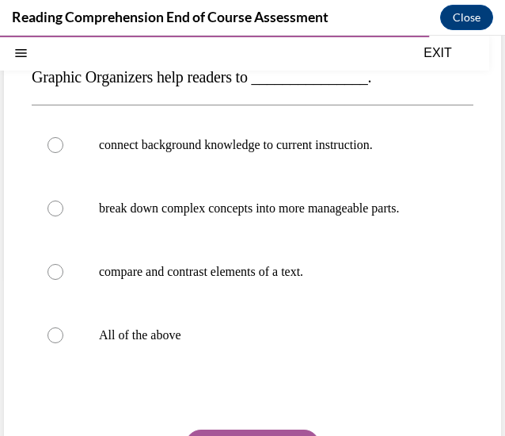
scroll to position [162, 0]
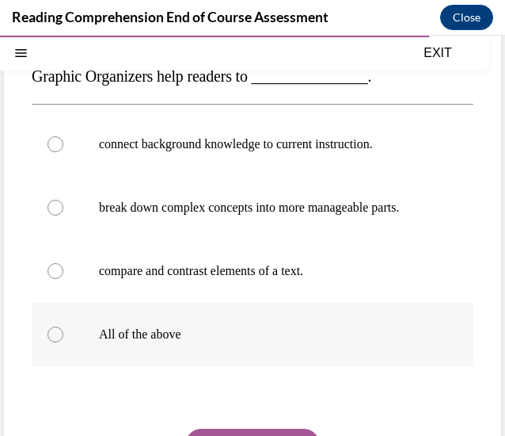
click at [217, 362] on label "All of the above" at bounding box center [253, 334] width 442 height 63
click at [63, 342] on input "All of the above" at bounding box center [56, 334] width 16 height 16
radio input "true"
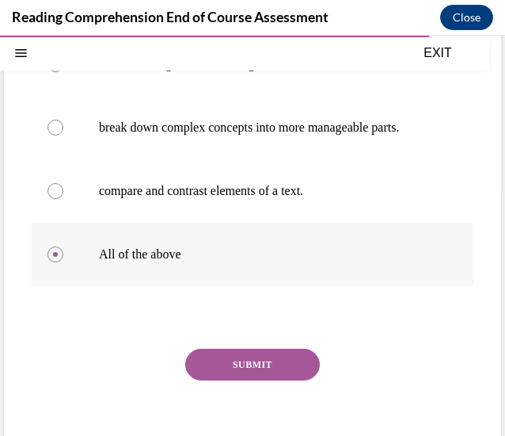
scroll to position [248, 0]
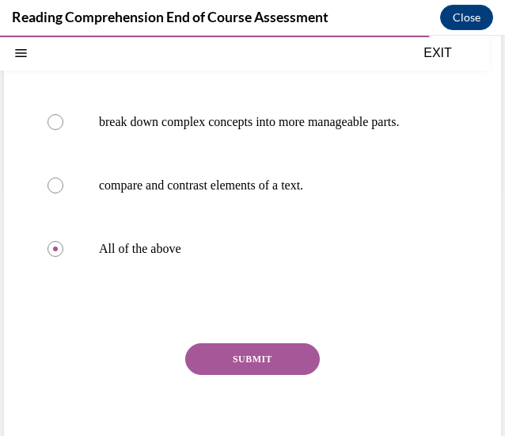
click at [228, 370] on button "SUBMIT" at bounding box center [252, 359] width 135 height 32
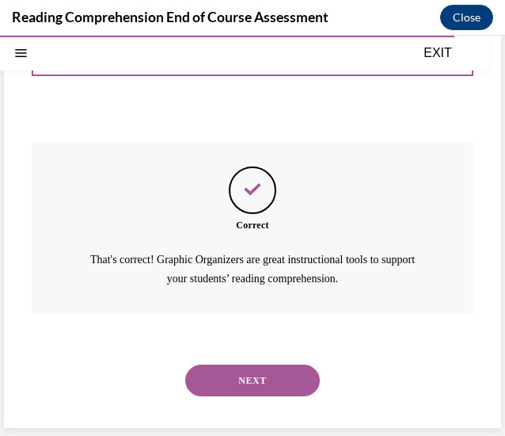
click at [270, 372] on button "NEXT" at bounding box center [252, 380] width 135 height 32
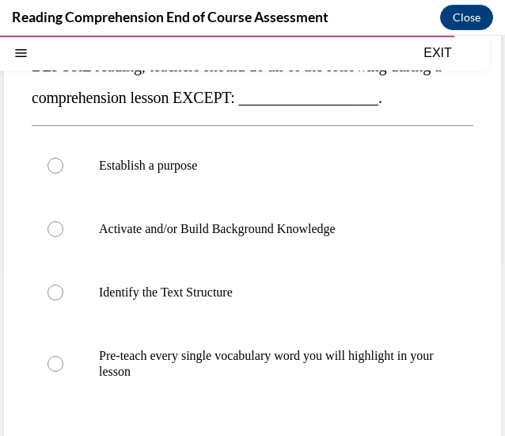
scroll to position [175, 0]
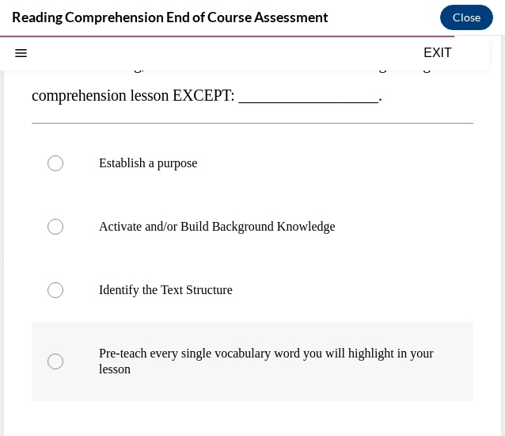
click at [261, 361] on p "Pre-teach every single vocabulary word you will highlight in your lesson" at bounding box center [266, 361] width 335 height 32
click at [63, 361] on input "Pre-teach every single vocabulary word you will highlight in your lesson" at bounding box center [56, 361] width 16 height 16
radio input "true"
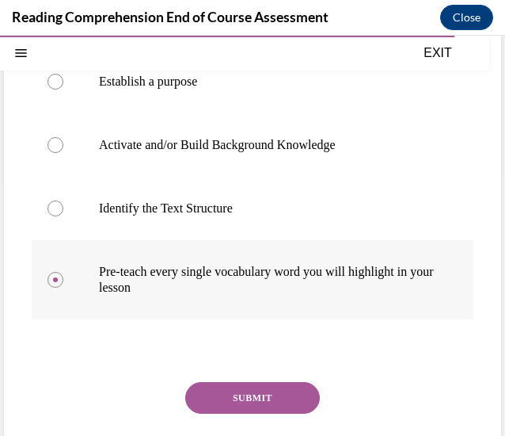
scroll to position [257, 0]
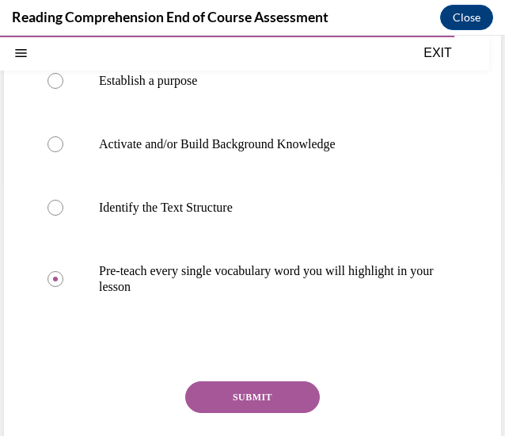
click at [265, 395] on button "SUBMIT" at bounding box center [252, 397] width 135 height 32
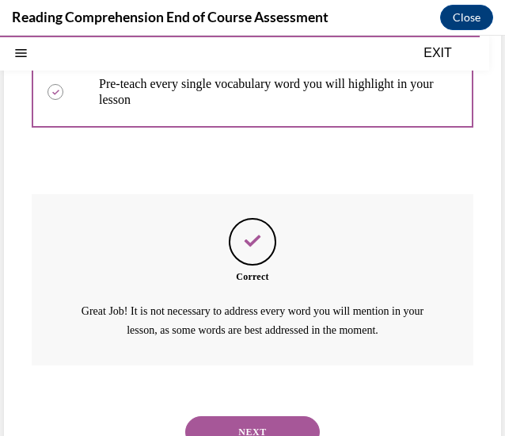
click at [246, 426] on button "NEXT" at bounding box center [252, 432] width 135 height 32
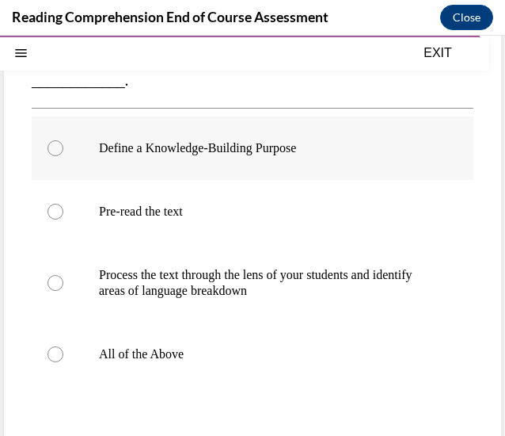
scroll to position [166, 0]
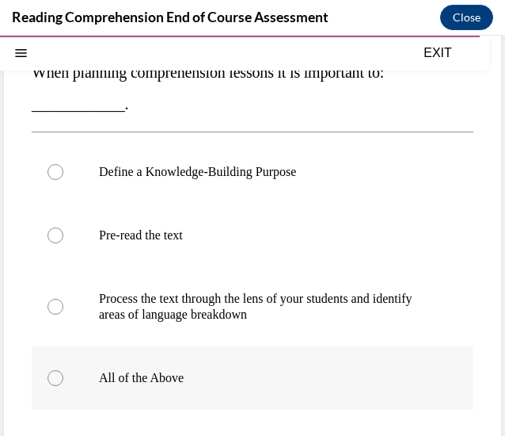
click at [334, 355] on label "All of the Above" at bounding box center [253, 377] width 442 height 63
click at [63, 370] on input "All of the Above" at bounding box center [56, 378] width 16 height 16
radio input "true"
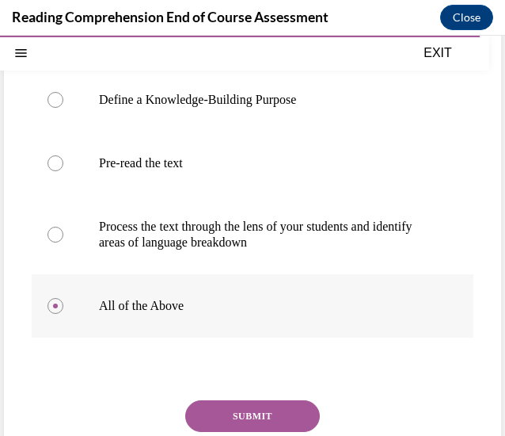
scroll to position [239, 0]
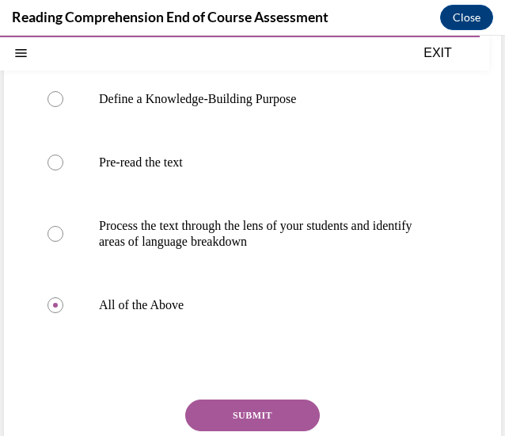
click at [257, 404] on button "SUBMIT" at bounding box center [252, 415] width 135 height 32
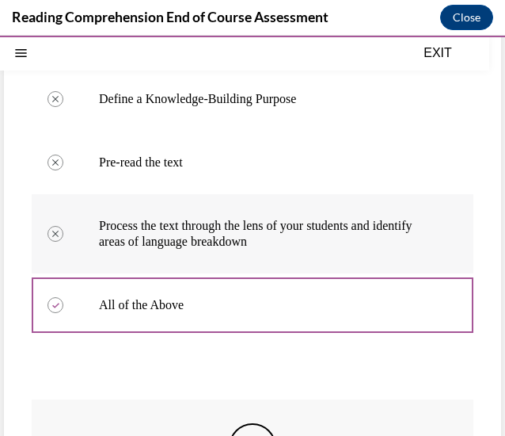
scroll to position [494, 0]
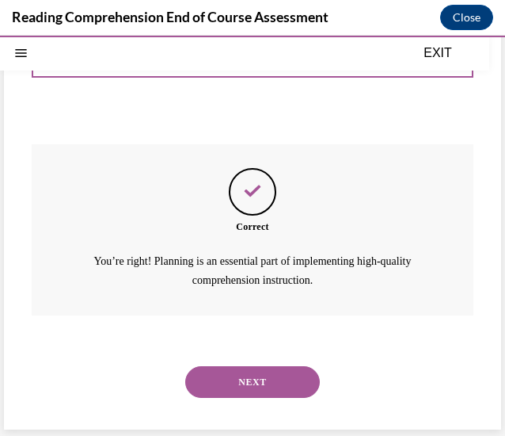
click at [257, 406] on div "NEXT" at bounding box center [253, 381] width 442 height 63
click at [238, 366] on button "NEXT" at bounding box center [252, 382] width 135 height 32
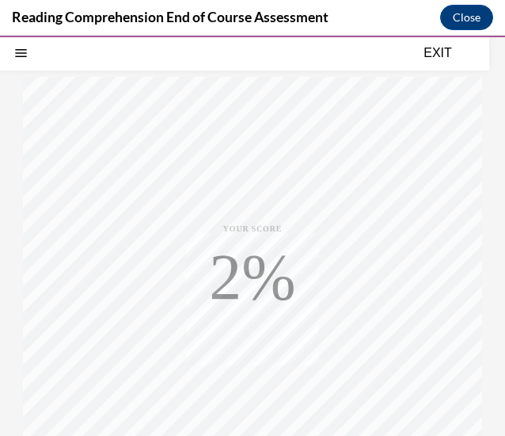
scroll to position [177, 0]
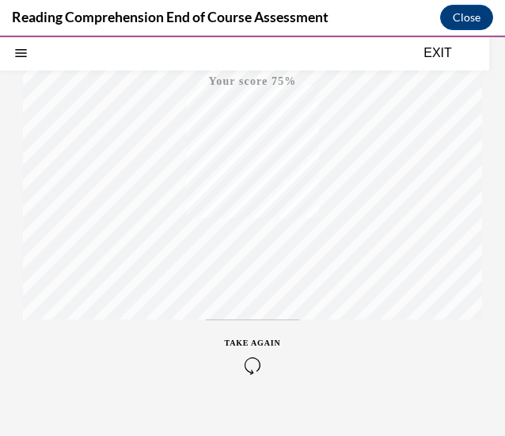
click at [238, 365] on icon "button" at bounding box center [253, 364] width 56 height 17
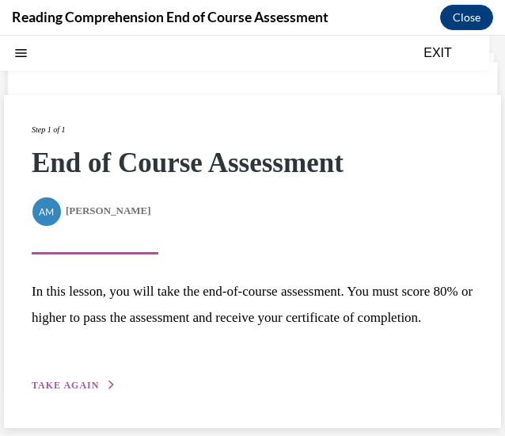
click at [84, 391] on span "TAKE AGAIN" at bounding box center [65, 384] width 67 height 11
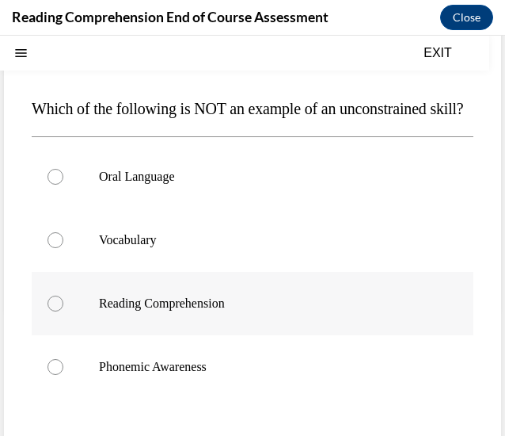
scroll to position [126, 0]
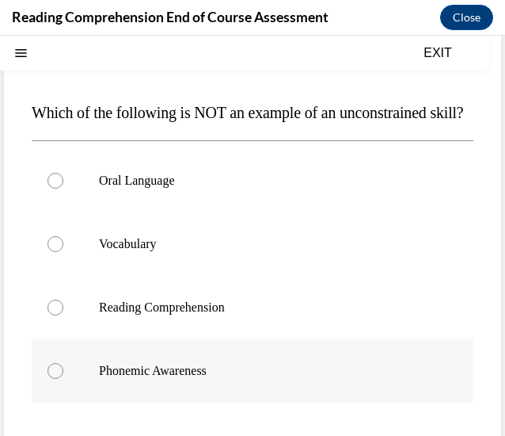
click at [234, 379] on p "Phonemic Awareness" at bounding box center [266, 371] width 335 height 16
click at [63, 379] on input "Phonemic Awareness" at bounding box center [56, 371] width 16 height 16
radio input "true"
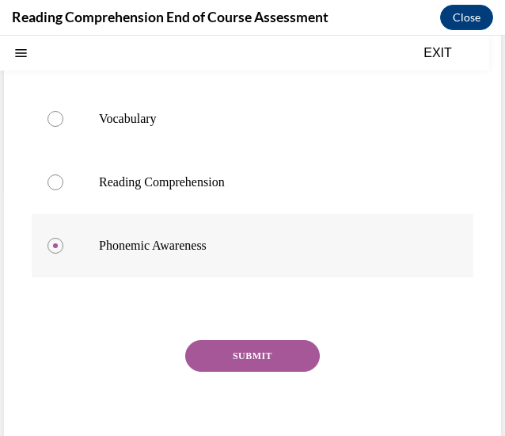
scroll to position [257, 0]
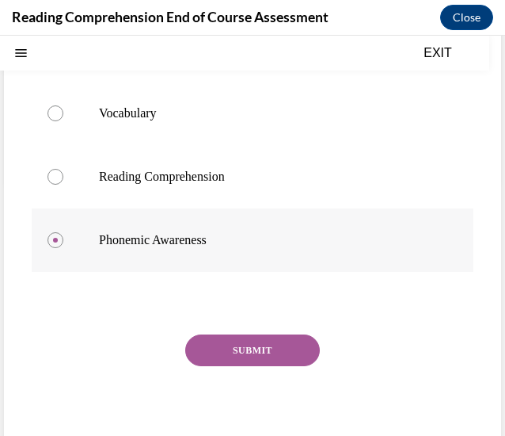
click at [234, 397] on div "SUBMIT NEXT" at bounding box center [253, 399] width 442 height 130
click at [226, 366] on button "SUBMIT" at bounding box center [252, 350] width 135 height 32
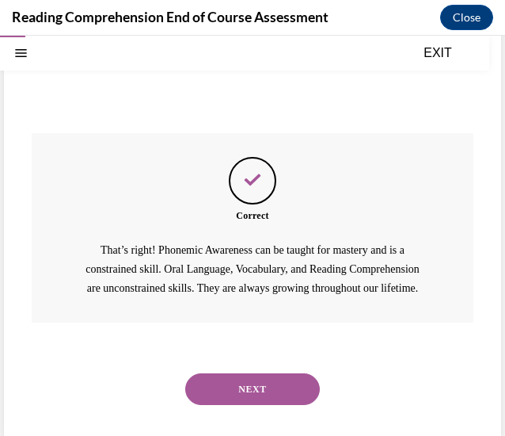
scroll to position [459, 0]
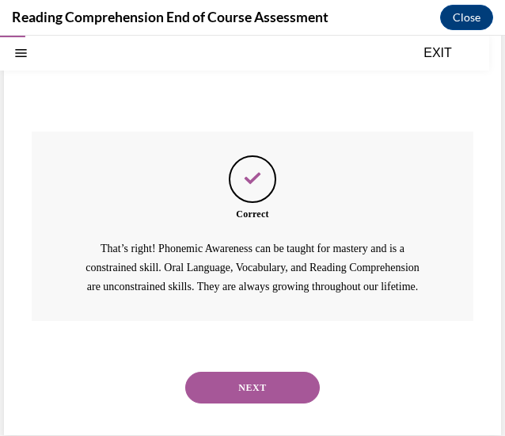
click at [242, 414] on div "NEXT" at bounding box center [253, 387] width 442 height 63
click at [246, 403] on button "NEXT" at bounding box center [252, 387] width 135 height 32
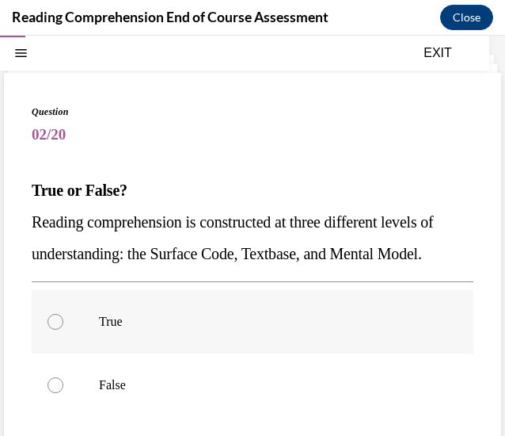
click at [174, 332] on label "True" at bounding box center [253, 321] width 442 height 63
click at [63, 330] on input "True" at bounding box center [56, 322] width 16 height 16
radio input "true"
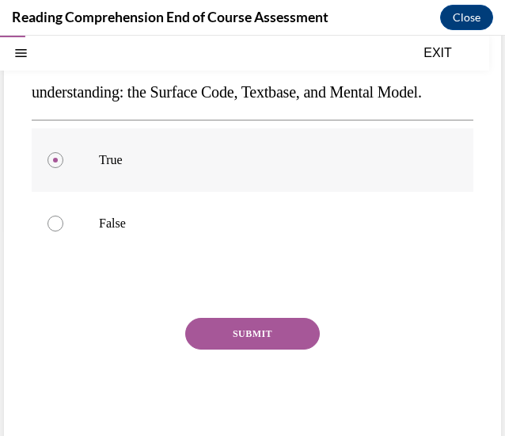
scroll to position [211, 0]
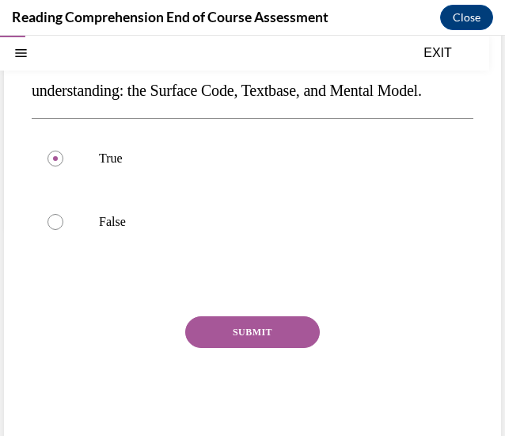
click at [236, 348] on button "SUBMIT" at bounding box center [252, 332] width 135 height 32
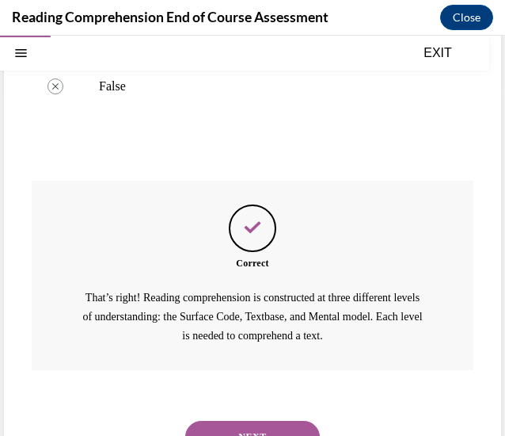
scroll to position [346, 0]
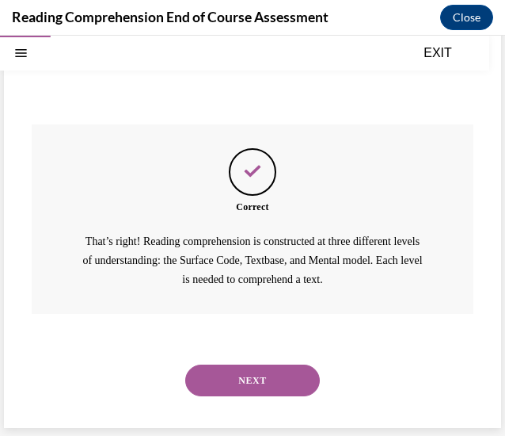
click at [236, 375] on button "NEXT" at bounding box center [252, 380] width 135 height 32
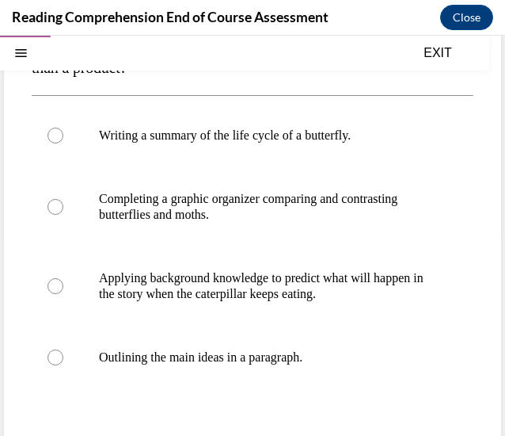
scroll to position [202, 0]
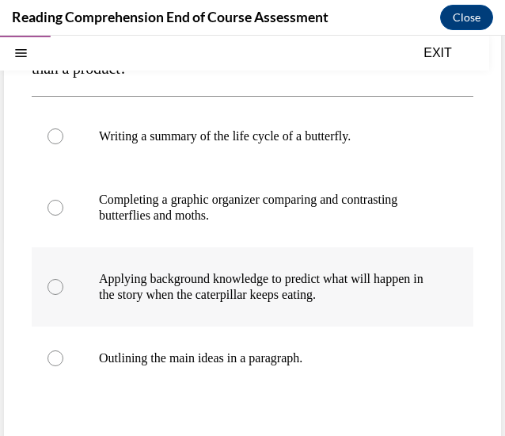
click at [216, 321] on label "Applying background knowledge to predict what will happen in the story when the…" at bounding box center [253, 286] width 442 height 79
click at [63, 295] on input "Applying background knowledge to predict what will happen in the story when the…" at bounding box center [56, 287] width 16 height 16
radio input "true"
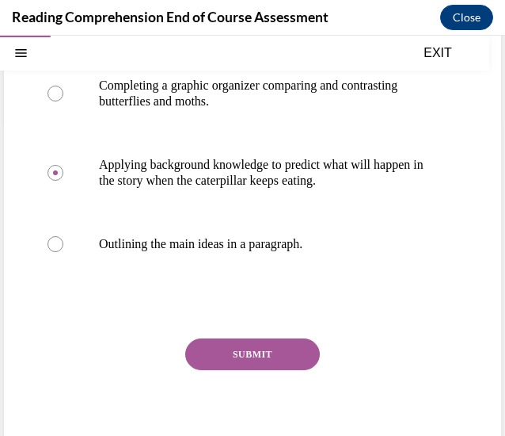
click at [234, 350] on button "SUBMIT" at bounding box center [252, 354] width 135 height 32
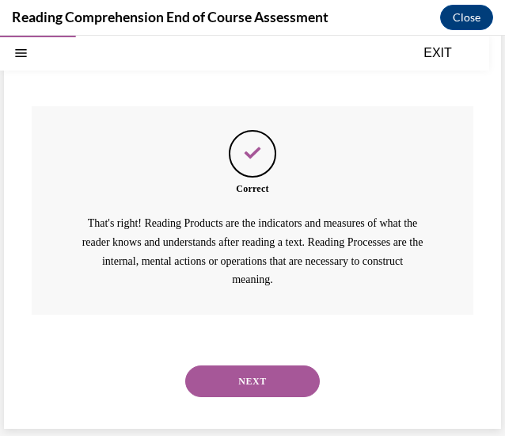
click at [244, 386] on button "NEXT" at bounding box center [252, 381] width 135 height 32
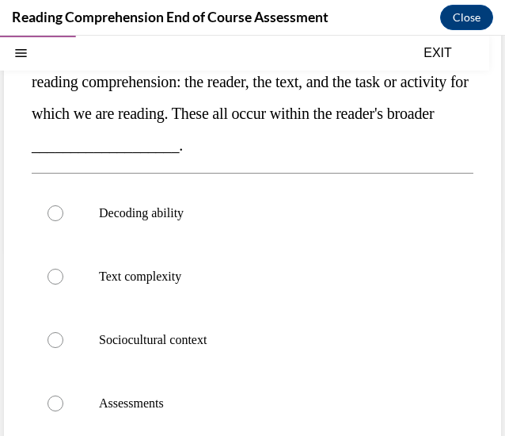
scroll to position [191, 0]
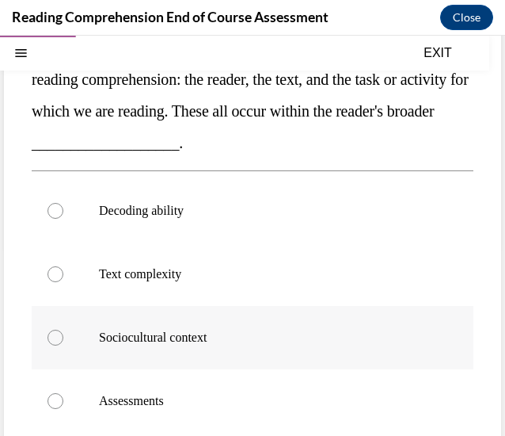
click at [211, 345] on label "Sociocultural context" at bounding box center [253, 337] width 442 height 63
click at [63, 345] on input "Sociocultural context" at bounding box center [56, 338] width 16 height 16
radio input "true"
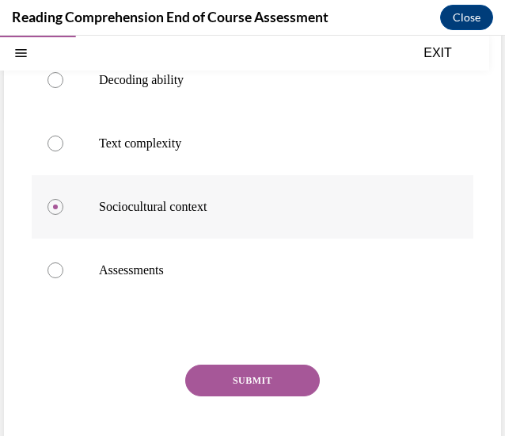
scroll to position [327, 0]
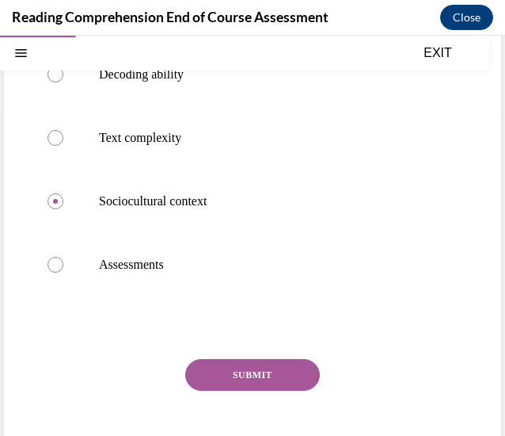
click at [248, 390] on div "SUBMIT NEXT" at bounding box center [253, 424] width 442 height 130
click at [234, 379] on button "SUBMIT" at bounding box center [252, 375] width 135 height 32
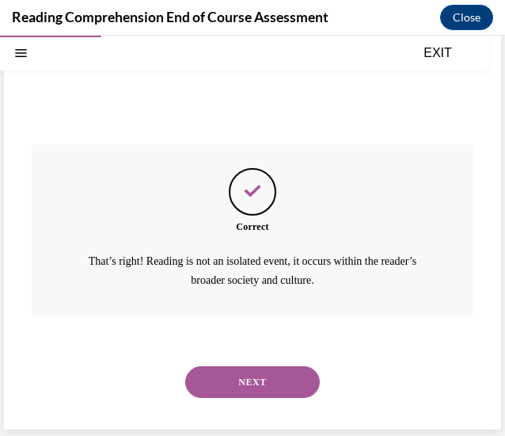
click at [234, 379] on button "NEXT" at bounding box center [252, 382] width 135 height 32
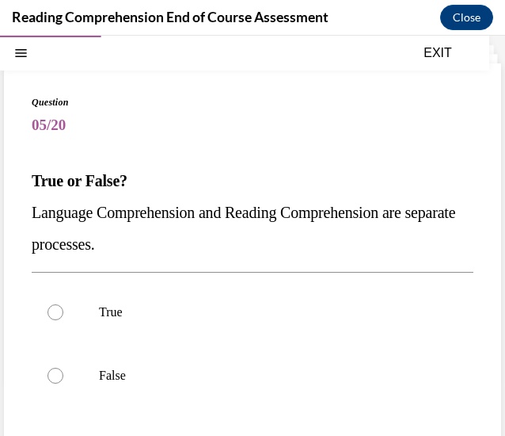
scroll to position [59, 0]
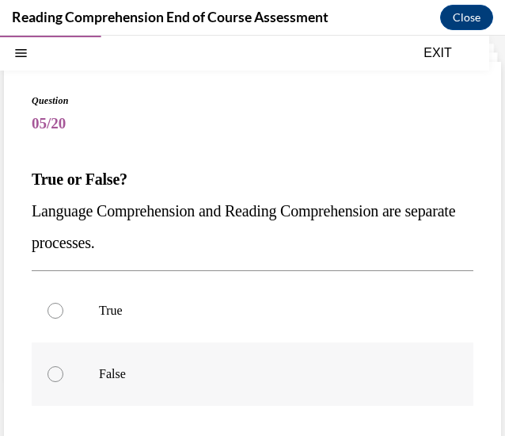
click at [224, 361] on label "False" at bounding box center [253, 373] width 442 height 63
click at [63, 366] on input "False" at bounding box center [56, 374] width 16 height 16
radio input "true"
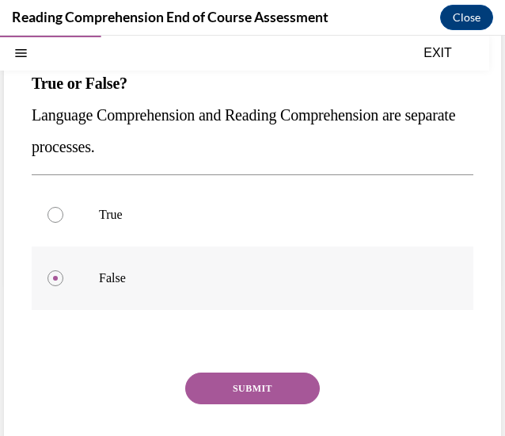
scroll to position [156, 0]
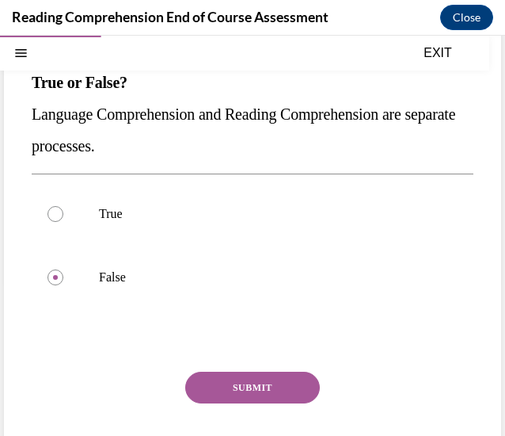
click at [225, 362] on div "Question 05/20 True or False? Language Comprehension and Reading Comprehension …" at bounding box center [253, 249] width 442 height 505
click at [230, 383] on button "SUBMIT" at bounding box center [252, 387] width 135 height 32
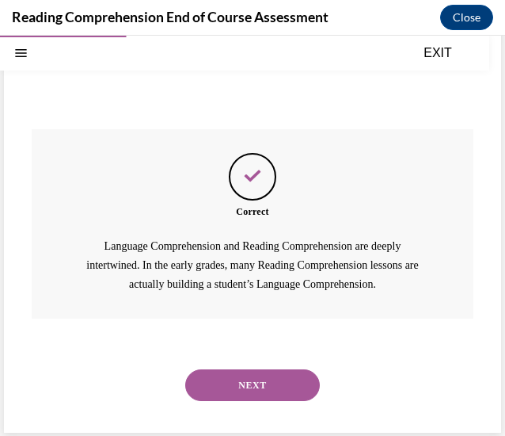
click at [230, 383] on button "NEXT" at bounding box center [252, 385] width 135 height 32
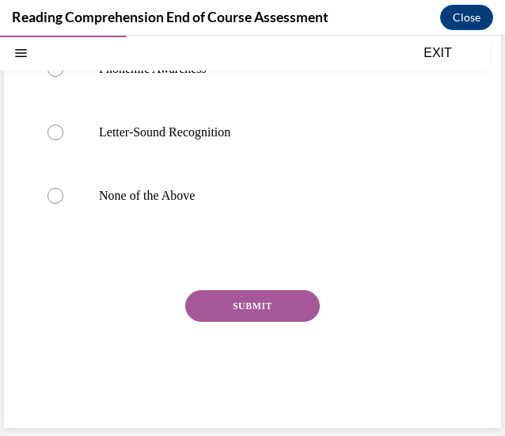
scroll to position [48, 0]
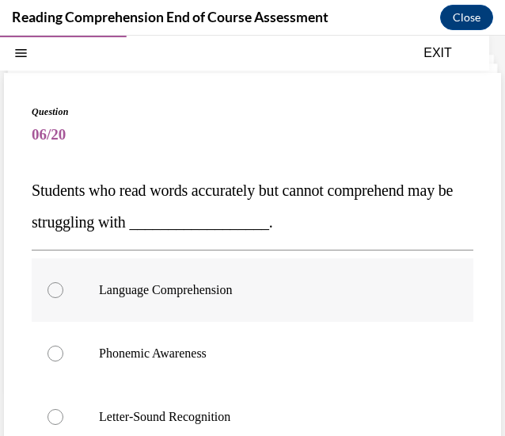
click at [204, 313] on label "Language Comprehension" at bounding box center [253, 289] width 442 height 63
click at [63, 298] on input "Language Comprehension" at bounding box center [56, 290] width 16 height 16
radio input "true"
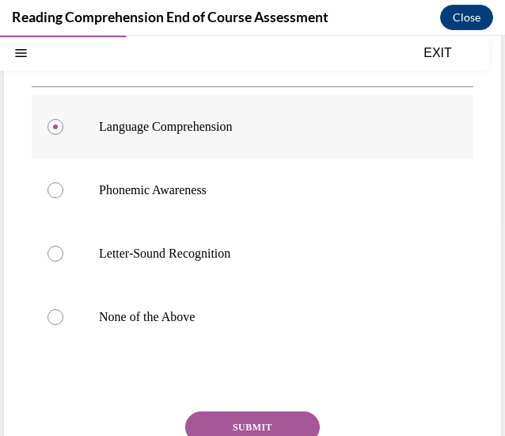
scroll to position [284, 0]
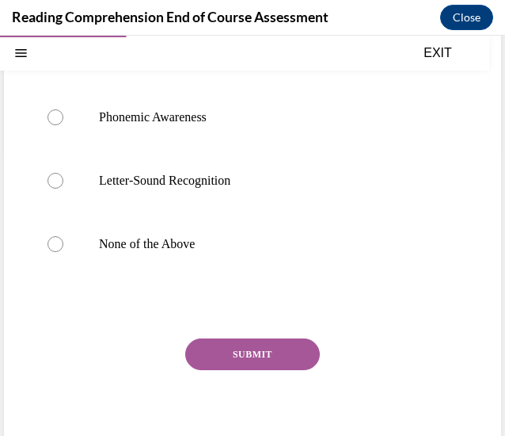
click at [236, 356] on button "SUBMIT" at bounding box center [252, 354] width 135 height 32
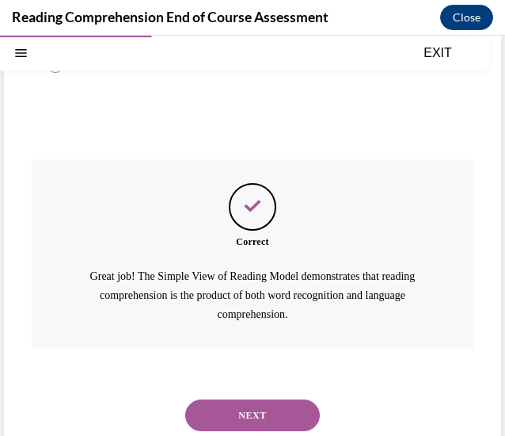
click at [253, 403] on button "NEXT" at bounding box center [252, 415] width 135 height 32
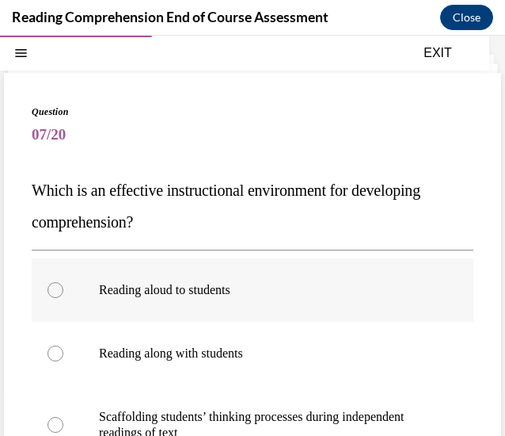
click at [230, 304] on label "Reading aloud to students" at bounding box center [253, 289] width 442 height 63
click at [63, 298] on input "Reading aloud to students" at bounding box center [56, 290] width 16 height 16
radio input "true"
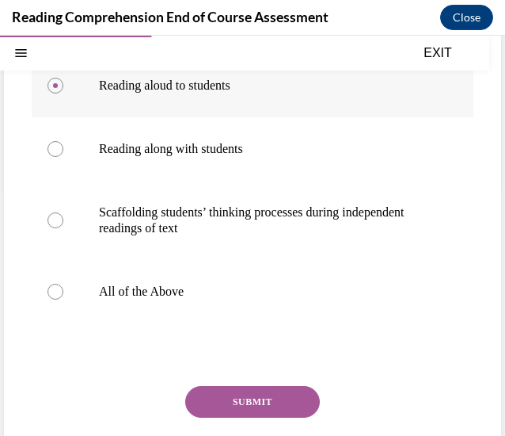
scroll to position [253, 0]
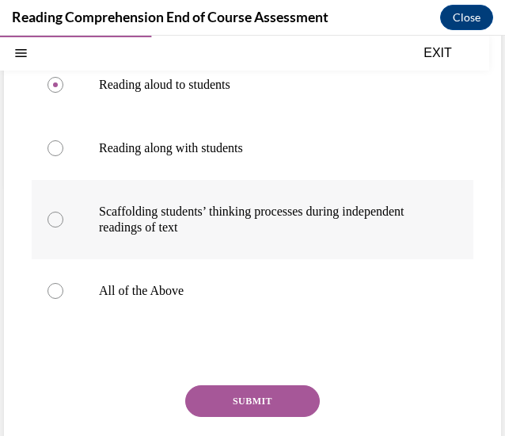
click at [223, 234] on label "Scaffolding students’ thinking processes during independent readings of text" at bounding box center [253, 219] width 442 height 79
click at [63, 227] on input "Scaffolding students’ thinking processes during independent readings of text" at bounding box center [56, 219] width 16 height 16
radio input "true"
click at [239, 286] on p "All of the Above" at bounding box center [266, 291] width 335 height 16
click at [63, 286] on input "All of the Above" at bounding box center [56, 291] width 16 height 16
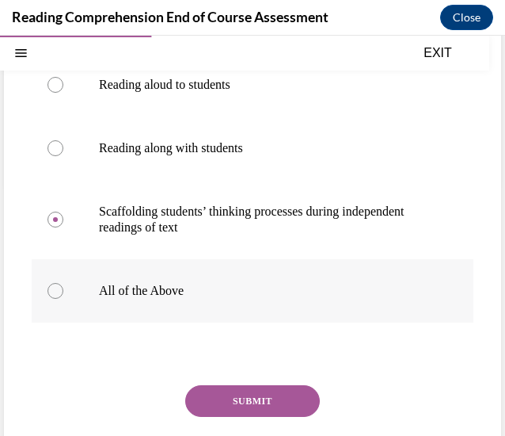
radio input "true"
click at [250, 379] on div "Question 07/20 Which is an effective instructional environment for developing c…" at bounding box center [253, 206] width 442 height 615
click at [253, 387] on button "SUBMIT" at bounding box center [252, 401] width 135 height 32
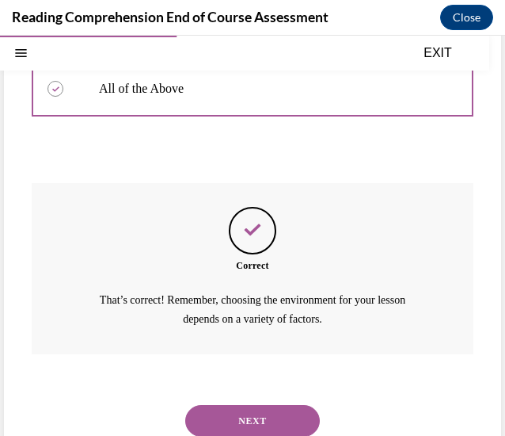
scroll to position [494, 0]
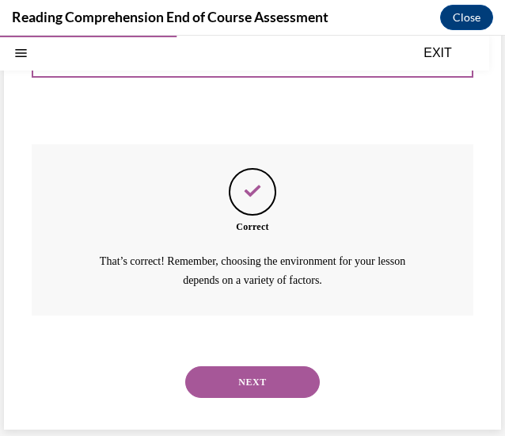
click at [253, 387] on button "NEXT" at bounding box center [252, 382] width 135 height 32
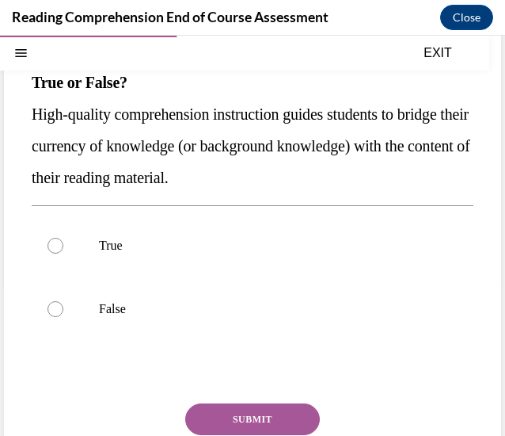
scroll to position [158, 0]
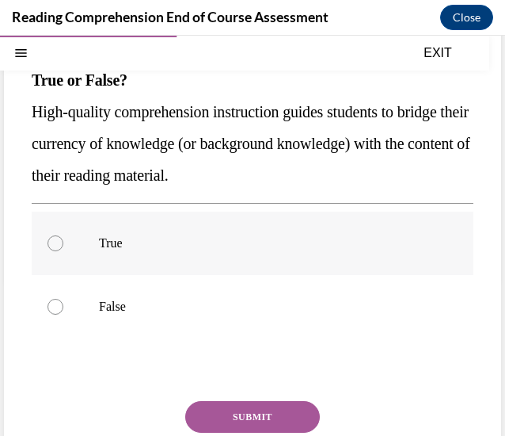
click at [224, 265] on label "True" at bounding box center [253, 242] width 442 height 63
click at [63, 251] on input "True" at bounding box center [56, 243] width 16 height 16
radio input "true"
click at [220, 411] on button "SUBMIT" at bounding box center [252, 417] width 135 height 32
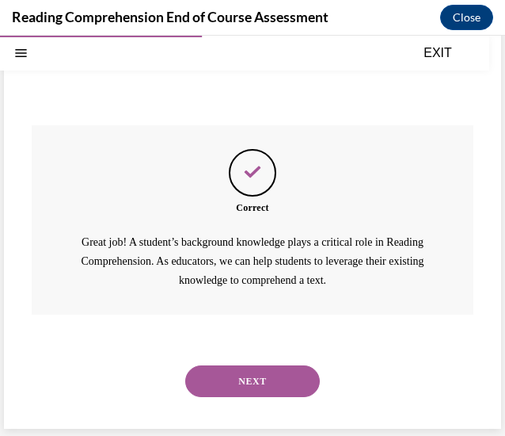
click at [238, 373] on button "NEXT" at bounding box center [252, 381] width 135 height 32
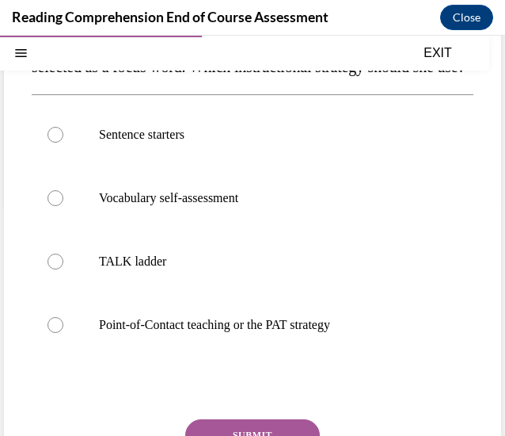
click at [238, 356] on label "Point-of-Contact teaching or the PAT strategy" at bounding box center [253, 324] width 442 height 63
click at [63, 333] on input "Point-of-Contact teaching or the PAT strategy" at bounding box center [56, 325] width 16 height 16
radio input "true"
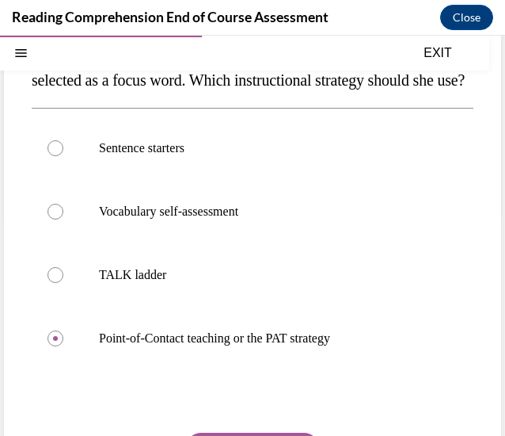
scroll to position [348, 0]
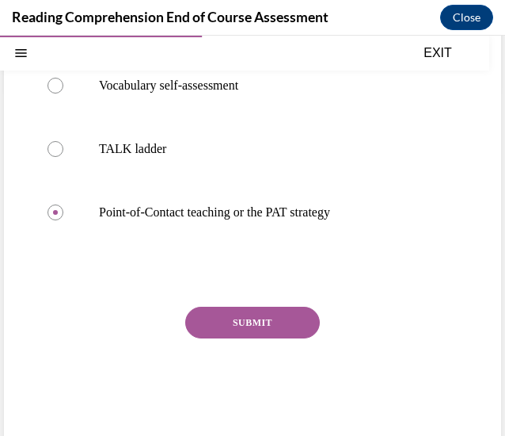
click at [228, 338] on button "SUBMIT" at bounding box center [252, 323] width 135 height 32
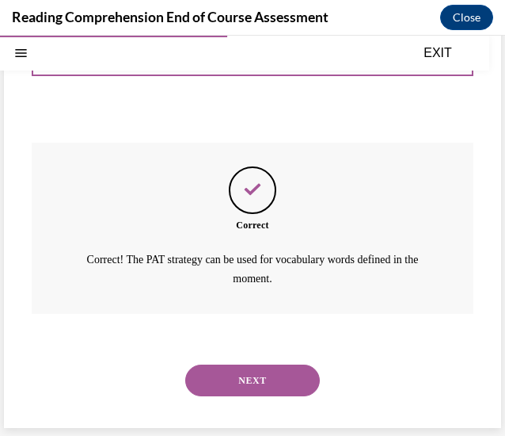
click at [242, 379] on button "NEXT" at bounding box center [252, 380] width 135 height 32
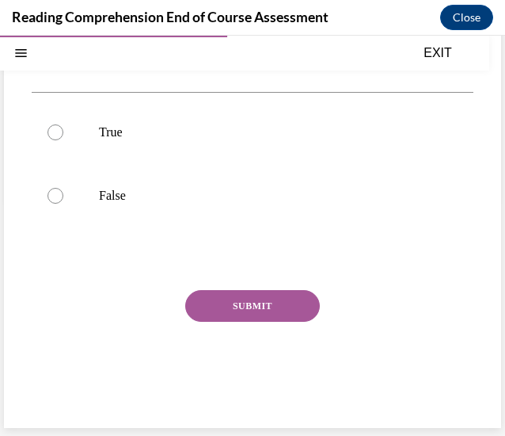
scroll to position [48, 0]
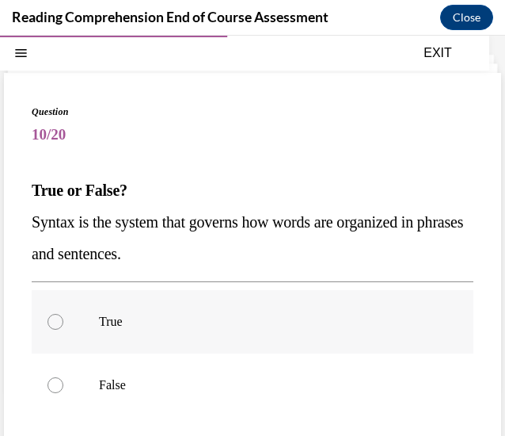
click at [231, 311] on label "True" at bounding box center [253, 321] width 442 height 63
click at [63, 314] on input "True" at bounding box center [56, 322] width 16 height 16
radio input "true"
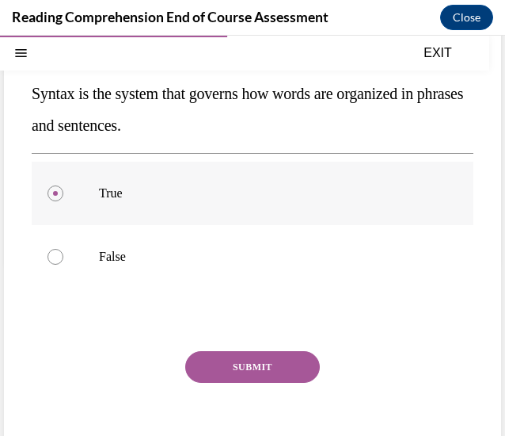
scroll to position [189, 0]
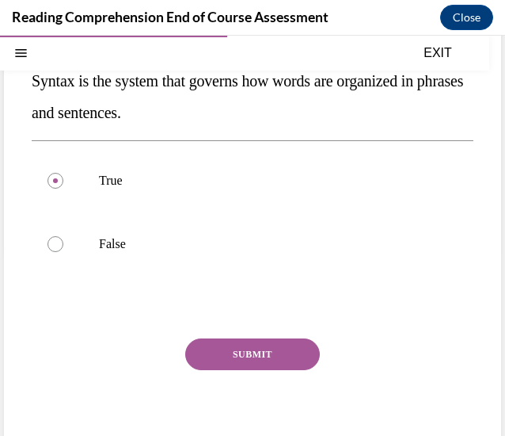
click at [249, 352] on button "SUBMIT" at bounding box center [252, 354] width 135 height 32
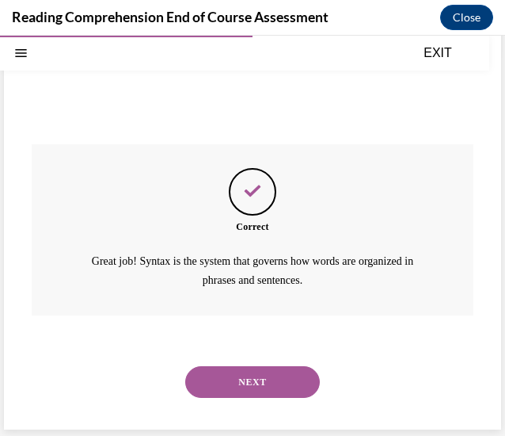
click at [252, 370] on button "NEXT" at bounding box center [252, 382] width 135 height 32
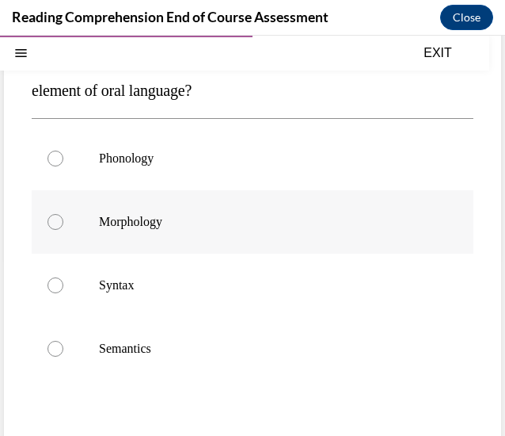
scroll to position [181, 0]
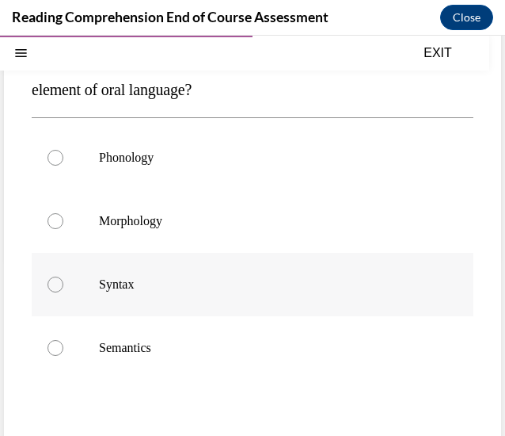
click at [225, 294] on label "Syntax" at bounding box center [253, 284] width 442 height 63
click at [63, 292] on input "Syntax" at bounding box center [56, 284] width 16 height 16
radio input "true"
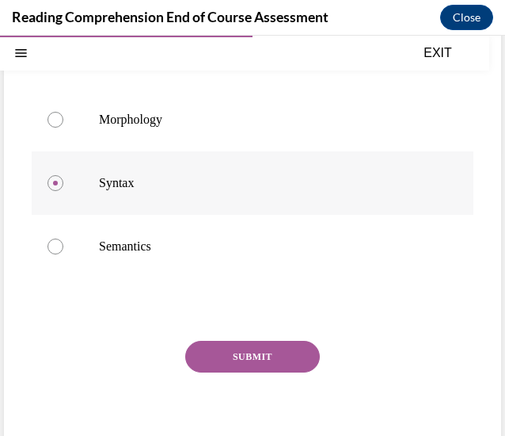
scroll to position [284, 0]
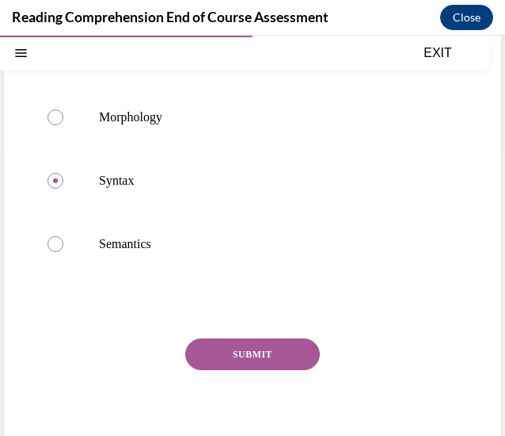
click at [239, 338] on button "SUBMIT" at bounding box center [252, 354] width 135 height 32
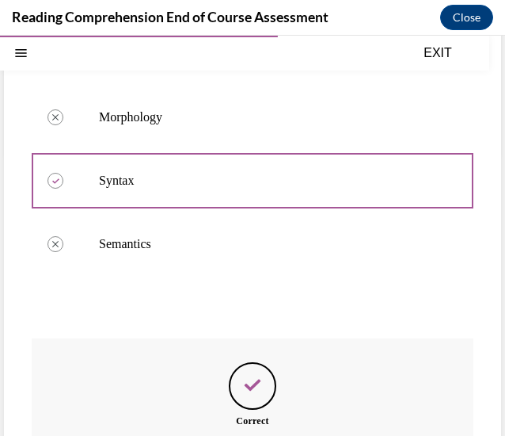
scroll to position [478, 0]
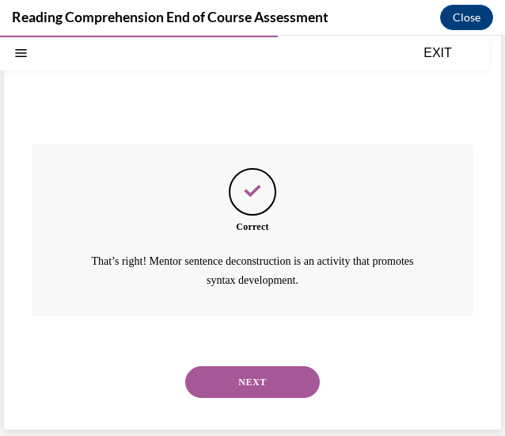
click at [251, 392] on button "NEXT" at bounding box center [252, 382] width 135 height 32
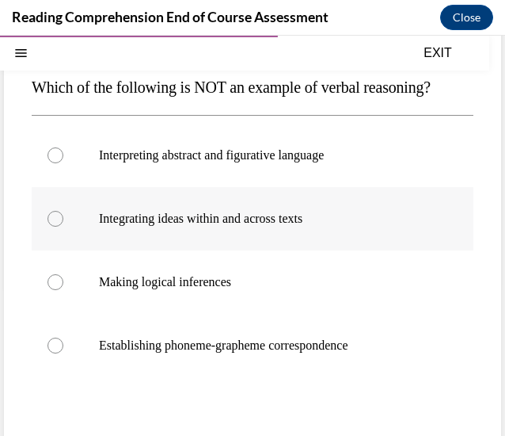
scroll to position [172, 0]
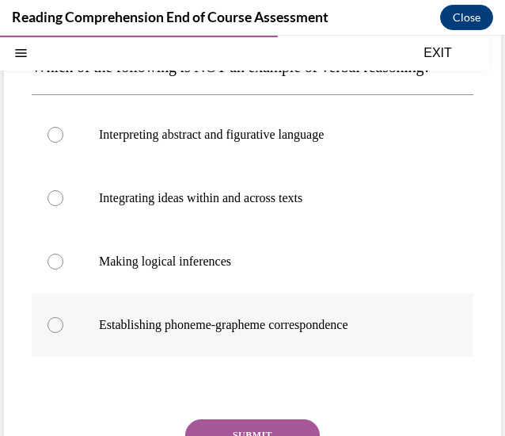
click at [223, 318] on p "Establishing phoneme-grapheme correspondence" at bounding box center [266, 325] width 335 height 16
click at [63, 318] on input "Establishing phoneme-grapheme correspondence" at bounding box center [56, 325] width 16 height 16
radio input "true"
click at [249, 429] on button "SUBMIT" at bounding box center [252, 435] width 135 height 32
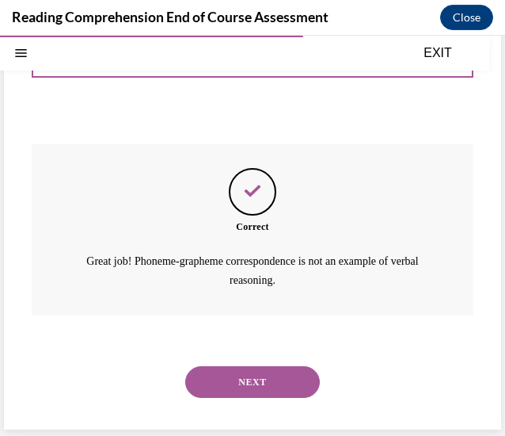
click at [238, 366] on button "NEXT" at bounding box center [252, 382] width 135 height 32
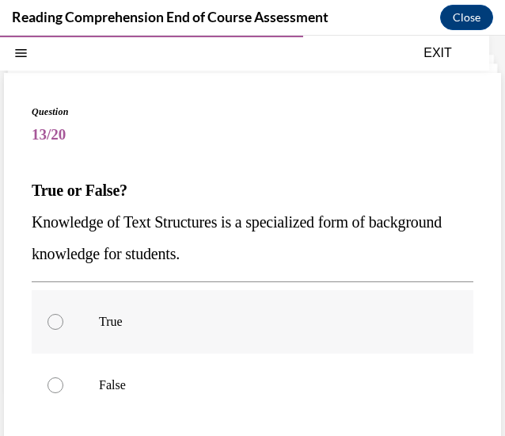
click at [226, 307] on label "True" at bounding box center [253, 321] width 442 height 63
click at [63, 314] on input "True" at bounding box center [56, 322] width 16 height 16
radio input "true"
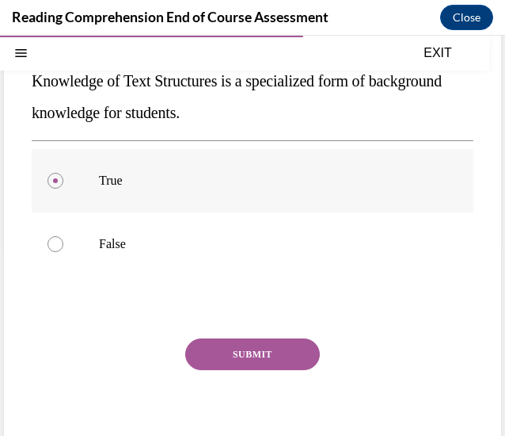
click at [246, 341] on button "SUBMIT" at bounding box center [252, 354] width 135 height 32
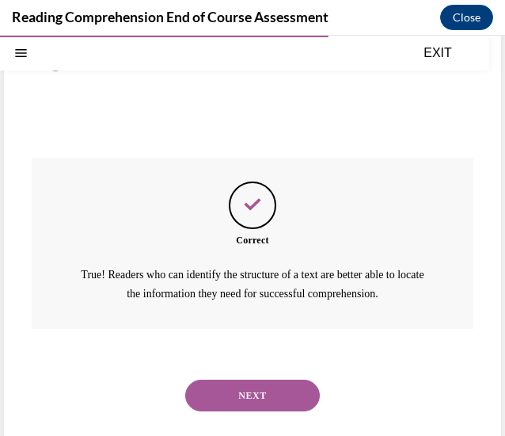
scroll to position [383, 0]
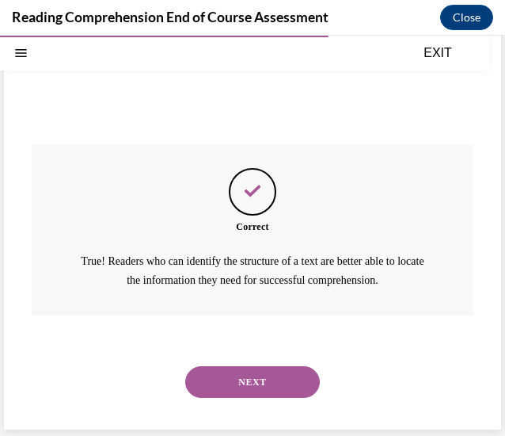
click at [251, 376] on button "NEXT" at bounding box center [252, 382] width 135 height 32
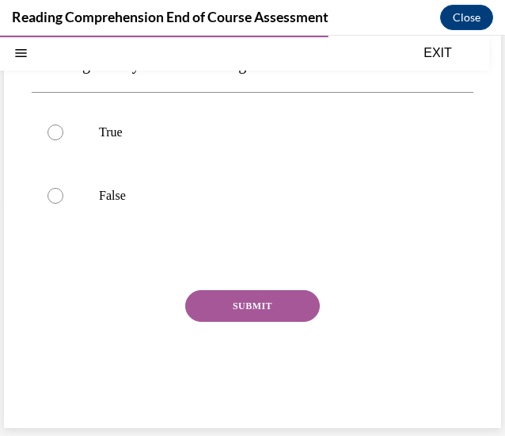
scroll to position [48, 0]
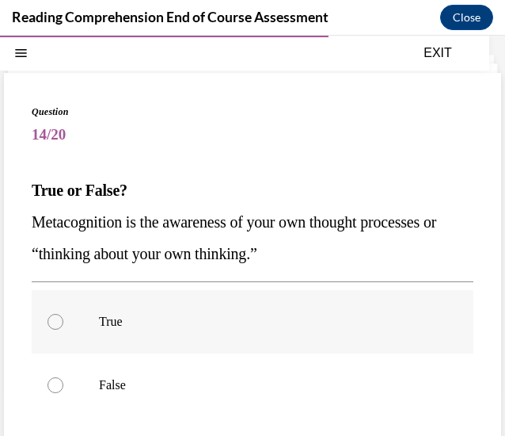
click at [238, 329] on label "True" at bounding box center [253, 321] width 442 height 63
click at [63, 329] on input "True" at bounding box center [56, 322] width 16 height 16
radio input "true"
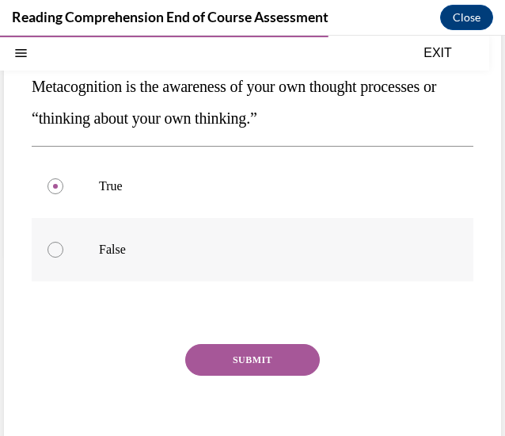
scroll to position [189, 0]
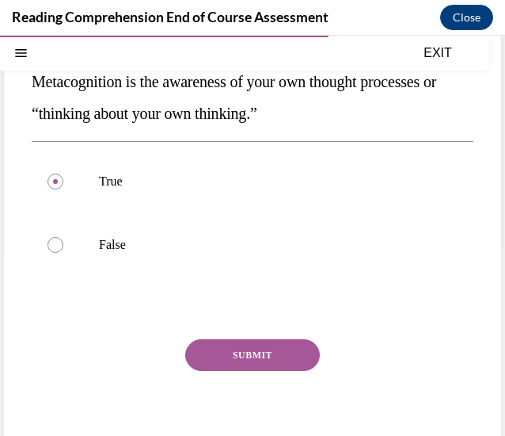
click at [230, 352] on button "SUBMIT" at bounding box center [252, 355] width 135 height 32
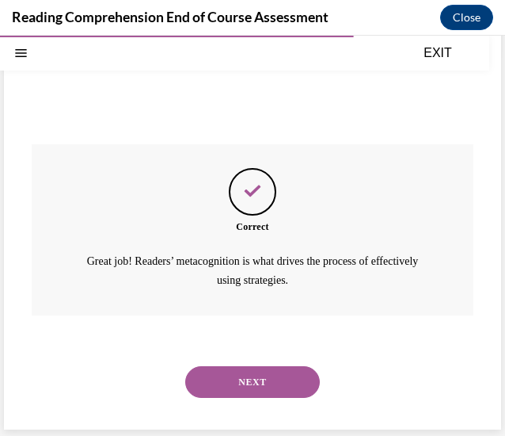
click at [235, 370] on button "NEXT" at bounding box center [252, 382] width 135 height 32
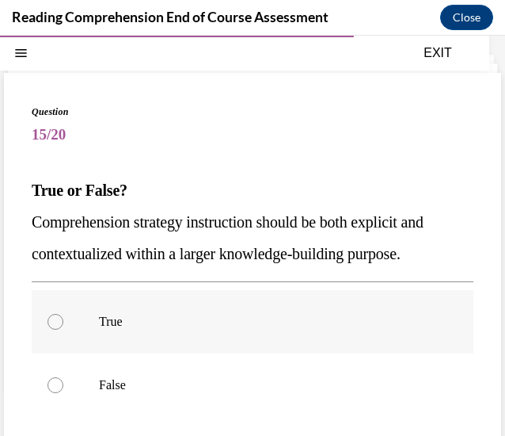
click at [222, 337] on label "True" at bounding box center [253, 321] width 442 height 63
click at [63, 330] on input "True" at bounding box center [56, 322] width 16 height 16
radio input "true"
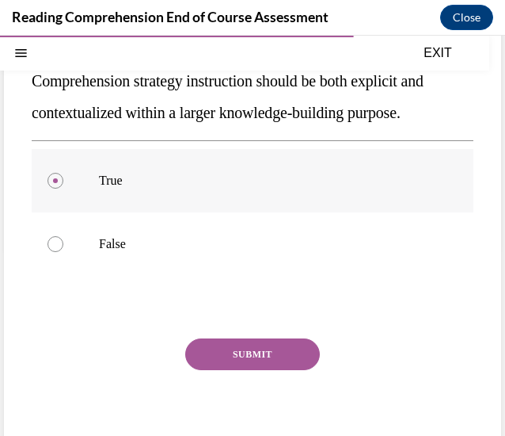
click at [222, 337] on div "Question 15/20 True or False? Comprehension strategy instruction should be both…" at bounding box center [253, 216] width 442 height 505
click at [231, 348] on button "SUBMIT" at bounding box center [252, 354] width 135 height 32
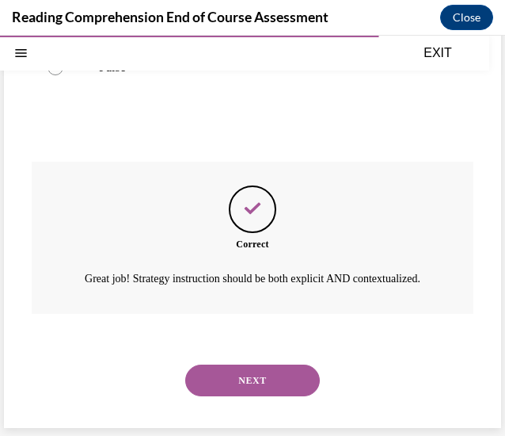
click at [274, 378] on button "NEXT" at bounding box center [252, 380] width 135 height 32
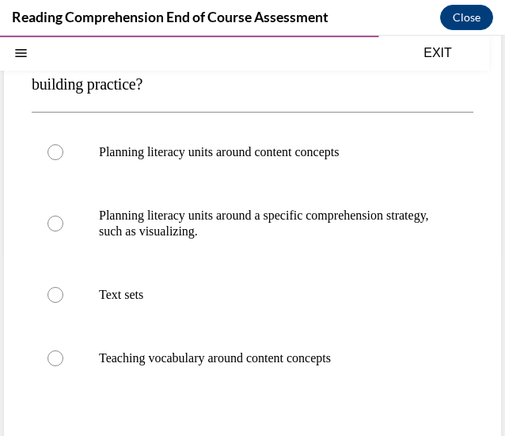
scroll to position [187, 0]
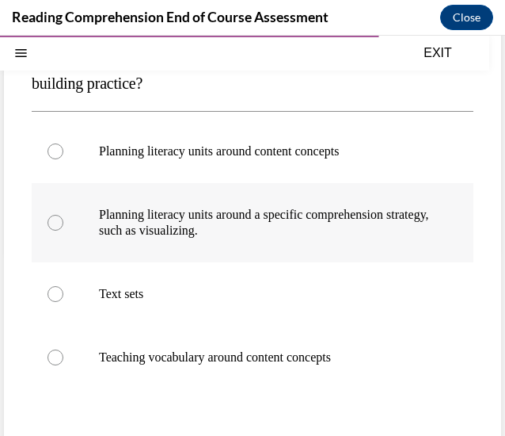
click at [247, 234] on p "Planning literacy units around a specific comprehension strategy, such as visua…" at bounding box center [266, 223] width 335 height 32
click at [63, 231] on input "Planning literacy units around a specific comprehension strategy, such as visua…" at bounding box center [56, 223] width 16 height 16
radio input "true"
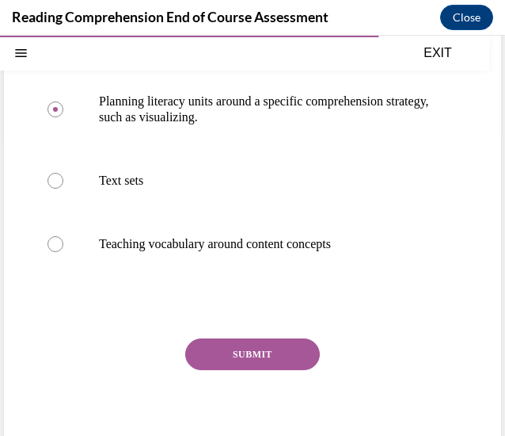
click at [250, 357] on button "SUBMIT" at bounding box center [252, 354] width 135 height 32
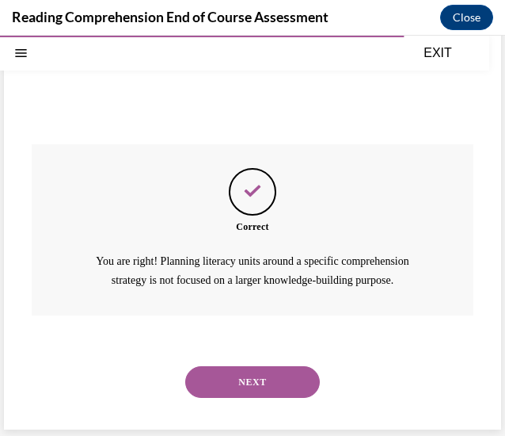
click at [265, 375] on button "NEXT" at bounding box center [252, 382] width 135 height 32
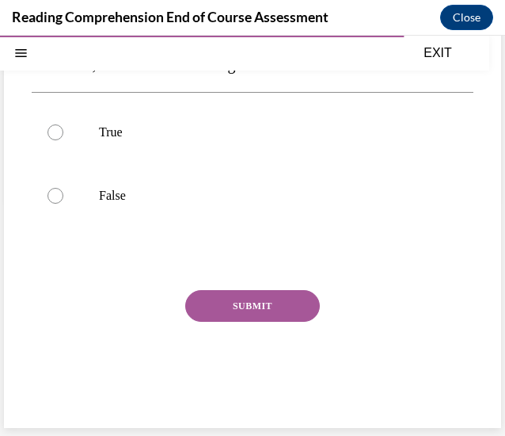
scroll to position [48, 0]
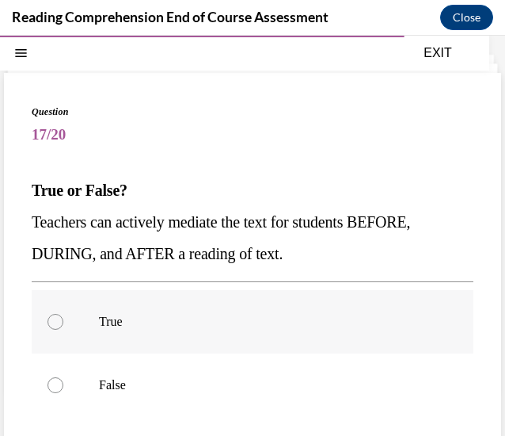
click at [237, 318] on p "True" at bounding box center [266, 322] width 335 height 16
click at [63, 318] on input "True" at bounding box center [56, 322] width 16 height 16
radio input "true"
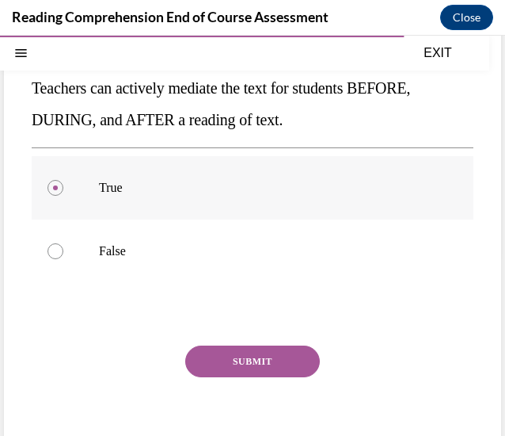
scroll to position [189, 0]
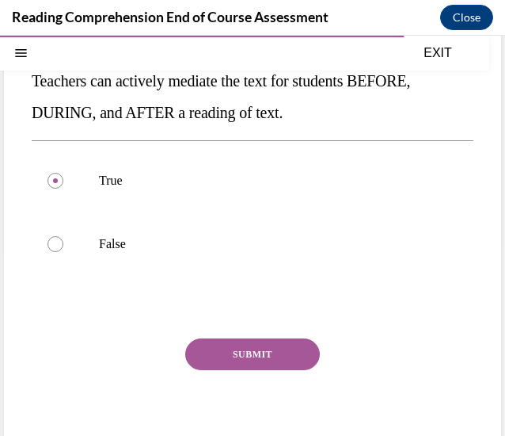
click at [246, 343] on button "SUBMIT" at bounding box center [252, 354] width 135 height 32
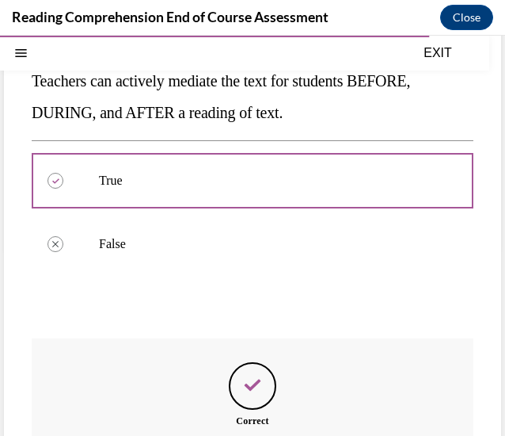
scroll to position [383, 0]
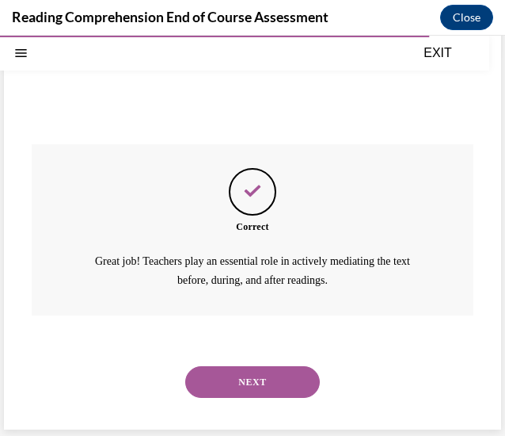
click at [252, 378] on button "NEXT" at bounding box center [252, 382] width 135 height 32
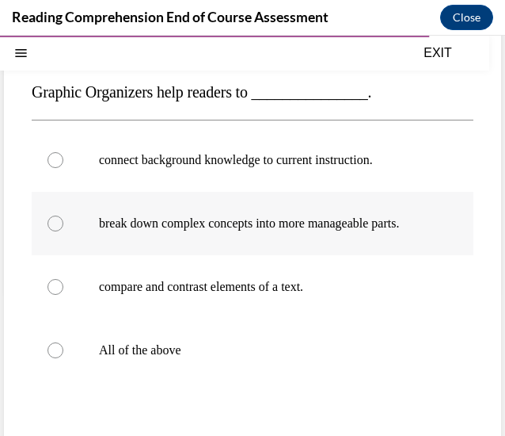
scroll to position [171, 0]
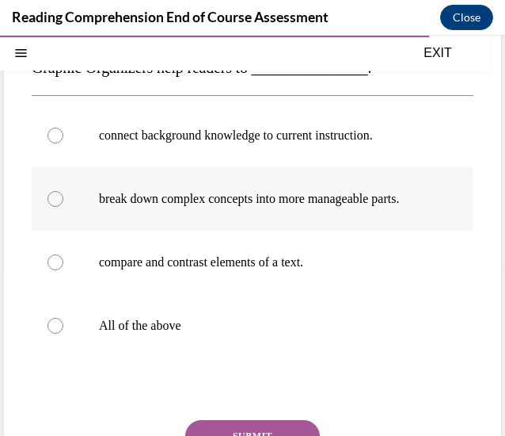
click at [247, 313] on label "All of the above" at bounding box center [253, 325] width 442 height 63
click at [63, 318] on input "All of the above" at bounding box center [56, 326] width 16 height 16
radio input "true"
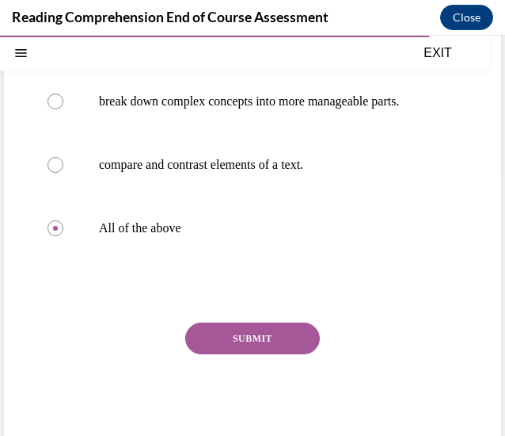
click at [260, 354] on button "SUBMIT" at bounding box center [252, 338] width 135 height 32
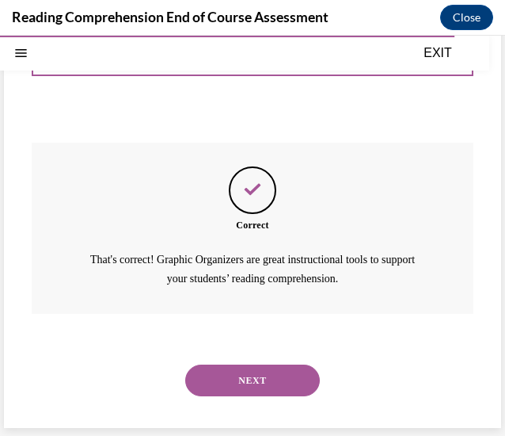
click at [263, 364] on button "NEXT" at bounding box center [252, 380] width 135 height 32
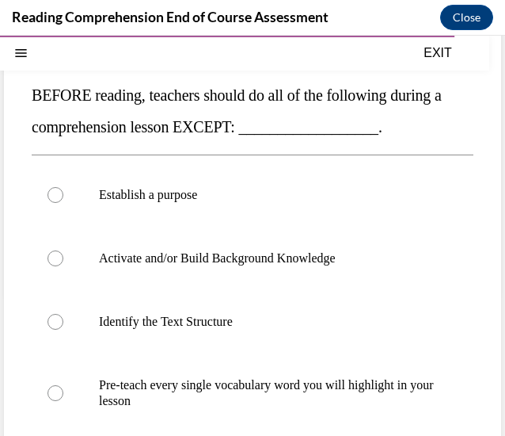
scroll to position [145, 0]
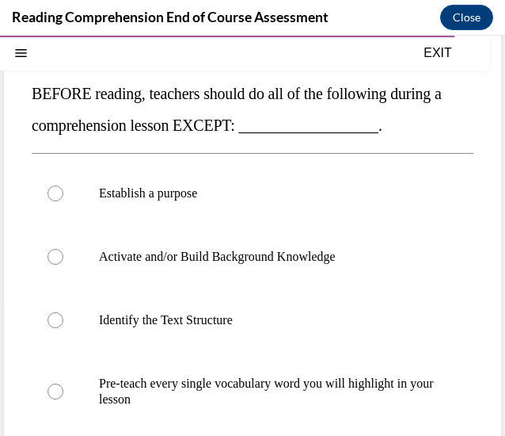
click at [263, 364] on label "Pre-teach every single vocabulary word you will highlight in your lesson" at bounding box center [253, 391] width 442 height 79
click at [63, 383] on input "Pre-teach every single vocabulary word you will highlight in your lesson" at bounding box center [56, 391] width 16 height 16
radio input "true"
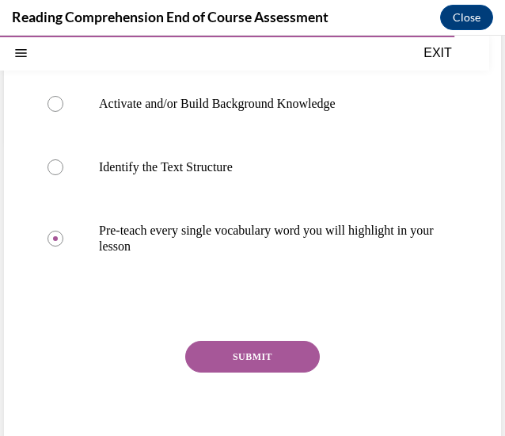
scroll to position [299, 0]
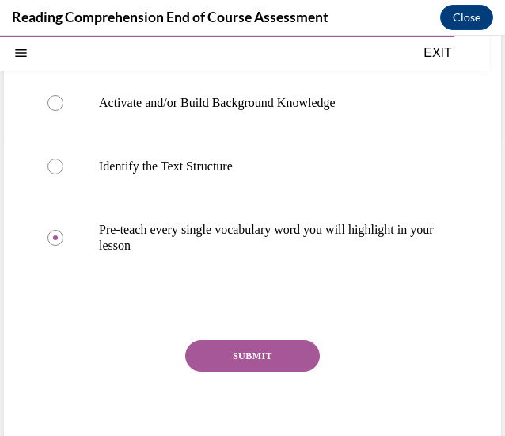
click at [263, 364] on button "SUBMIT" at bounding box center [252, 356] width 135 height 32
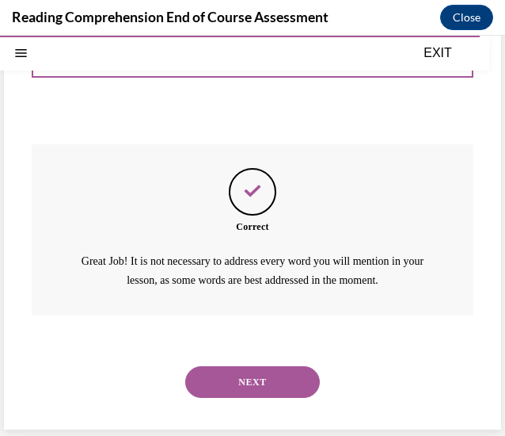
click at [263, 366] on button "NEXT" at bounding box center [252, 382] width 135 height 32
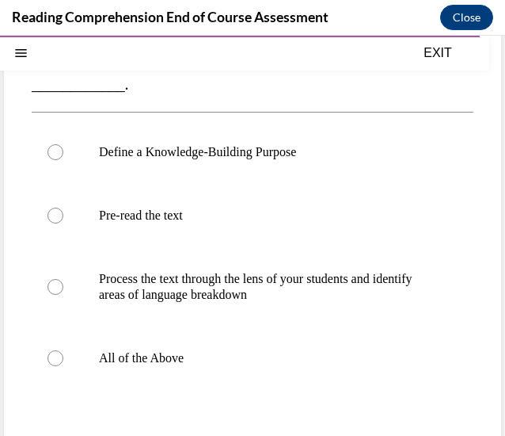
scroll to position [210, 0]
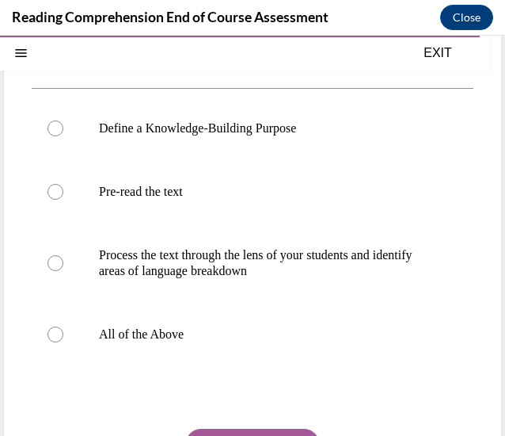
click at [263, 364] on label "All of the Above" at bounding box center [253, 334] width 442 height 63
click at [63, 342] on input "All of the Above" at bounding box center [56, 334] width 16 height 16
radio input "true"
click at [265, 432] on button "SUBMIT" at bounding box center [252, 445] width 135 height 32
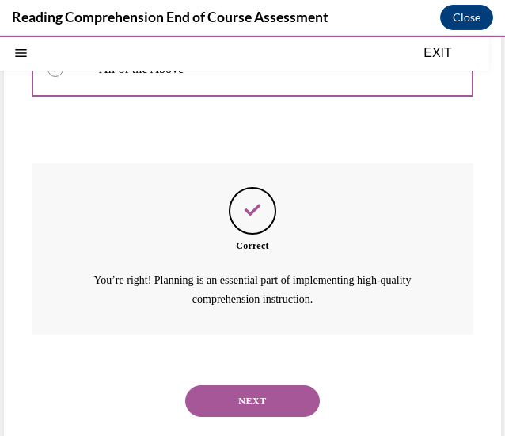
scroll to position [494, 0]
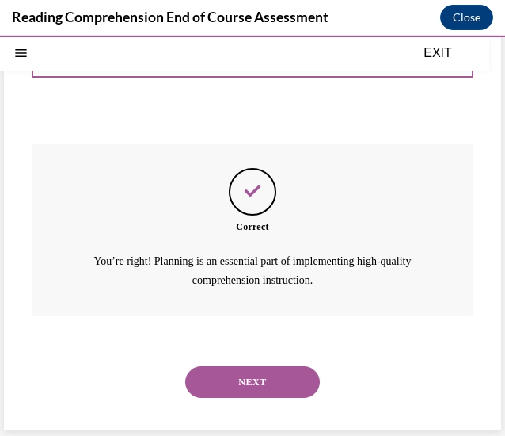
click at [237, 387] on button "NEXT" at bounding box center [252, 382] width 135 height 32
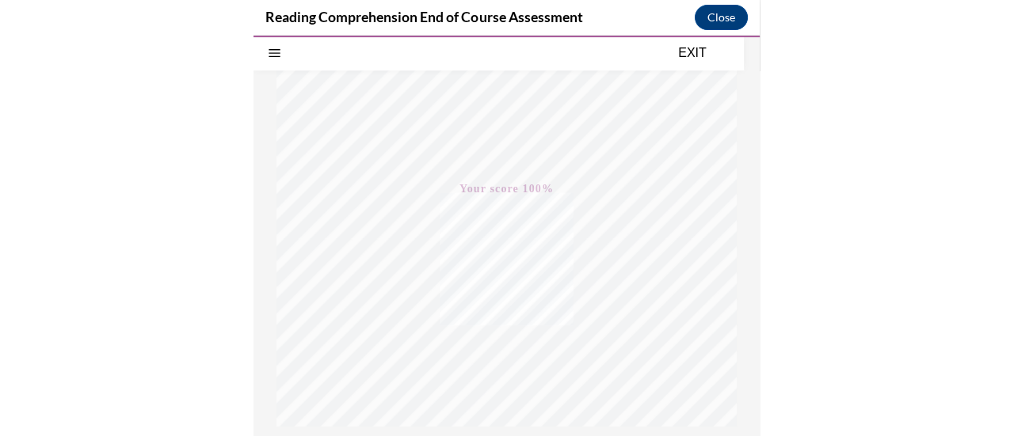
scroll to position [349, 0]
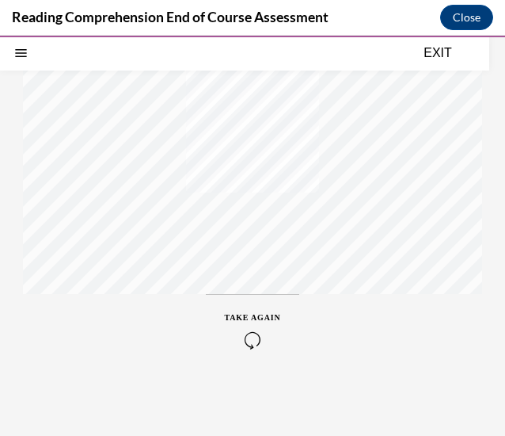
click at [441, 56] on button "EXIT" at bounding box center [438, 53] width 95 height 19
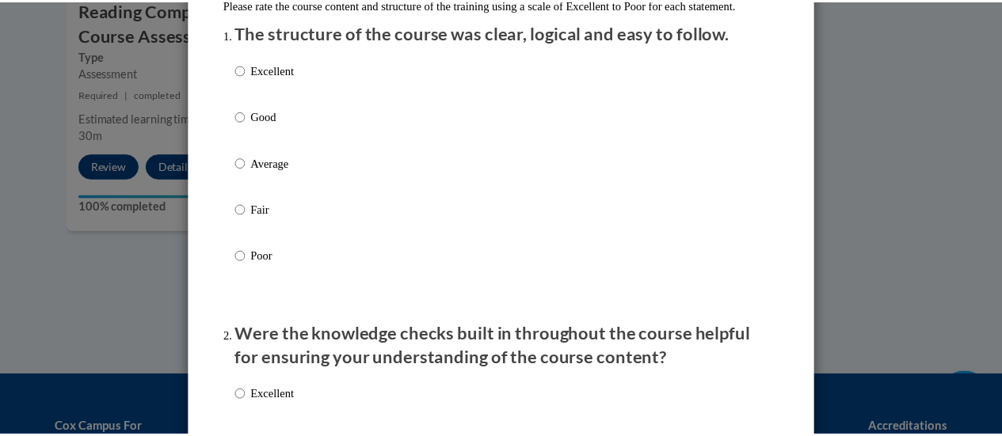
scroll to position [0, 0]
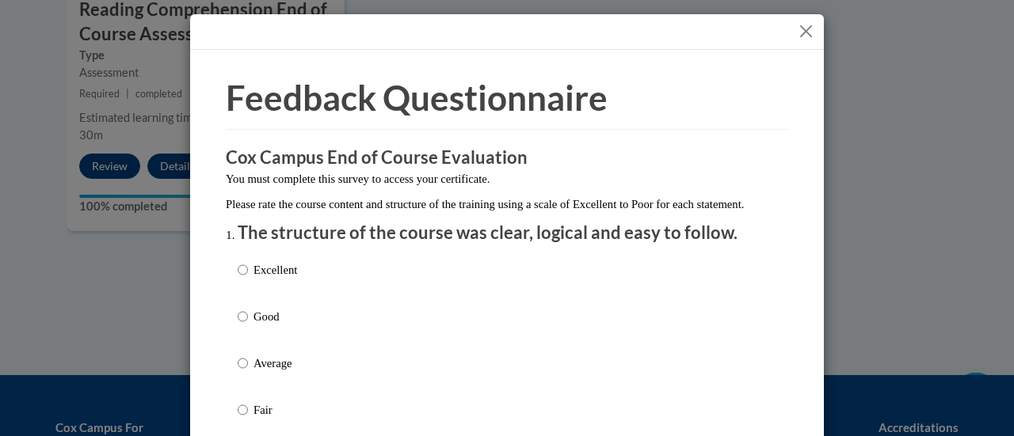
click at [798, 29] on button "Close" at bounding box center [806, 31] width 20 height 20
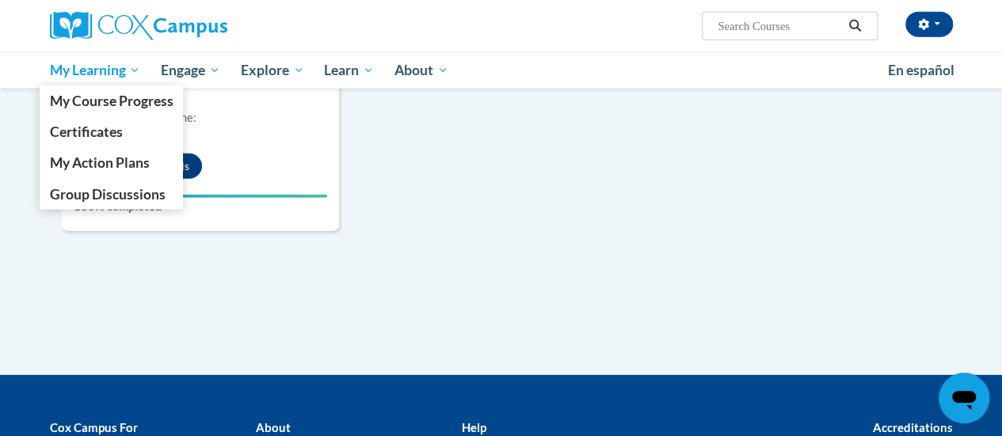
click at [103, 63] on span "My Learning" at bounding box center [94, 70] width 91 height 19
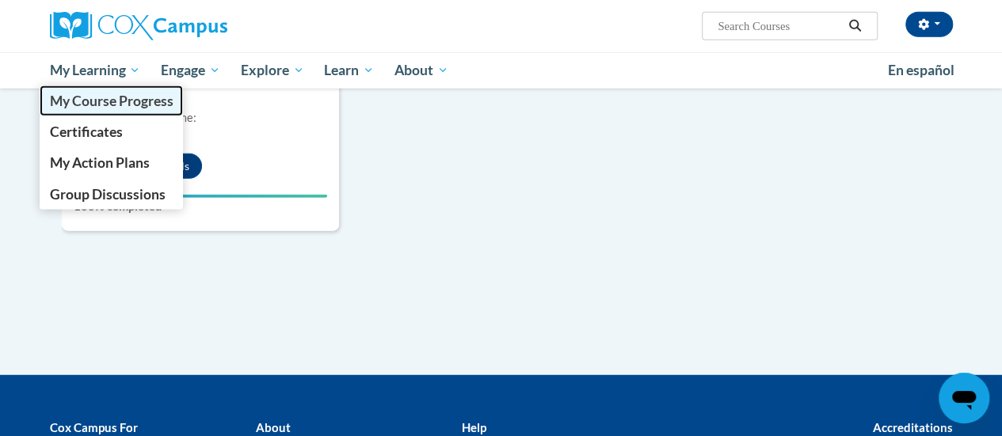
click at [133, 97] on span "My Course Progress" at bounding box center [111, 101] width 124 height 17
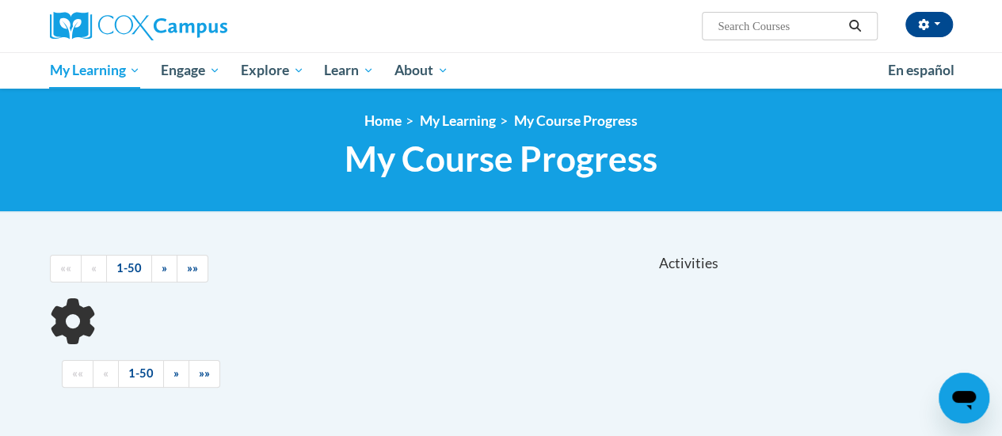
click at [791, 25] on input "Search..." at bounding box center [779, 26] width 127 height 19
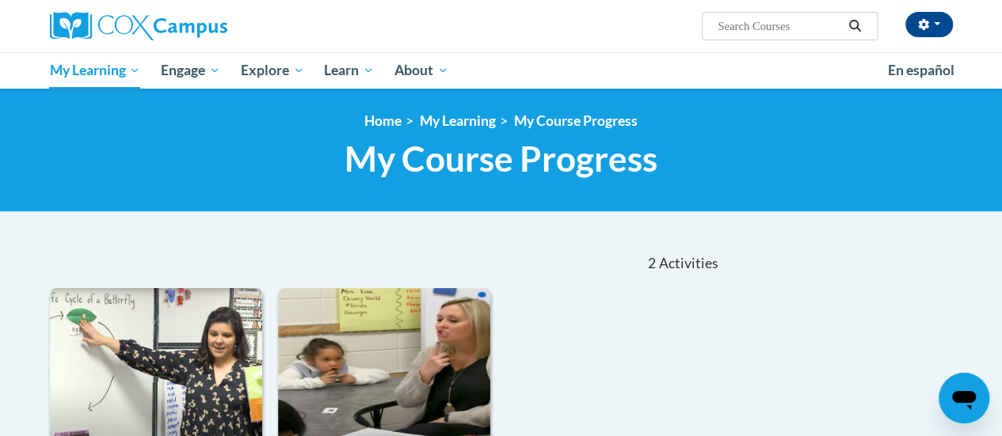
paste input "Response to Intervention"
type input "Response to Intervention"
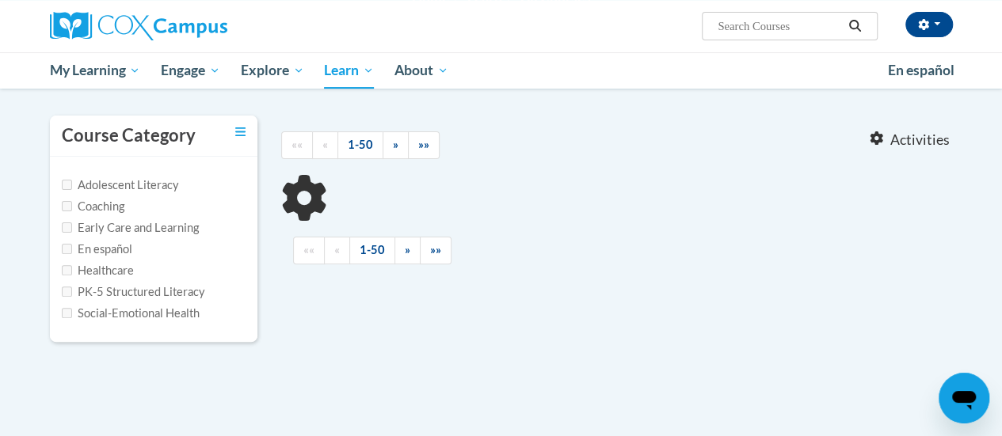
type input "Response to Intervention"
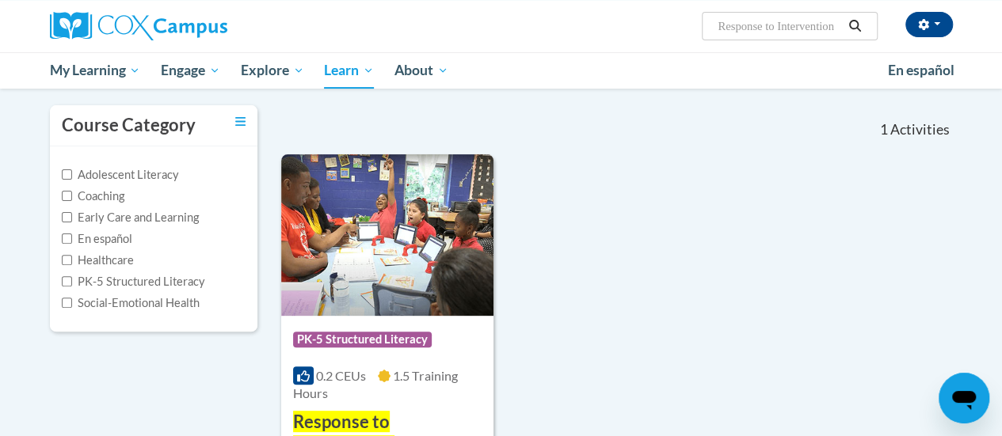
scroll to position [135, 0]
click at [364, 227] on img at bounding box center [387, 235] width 212 height 162
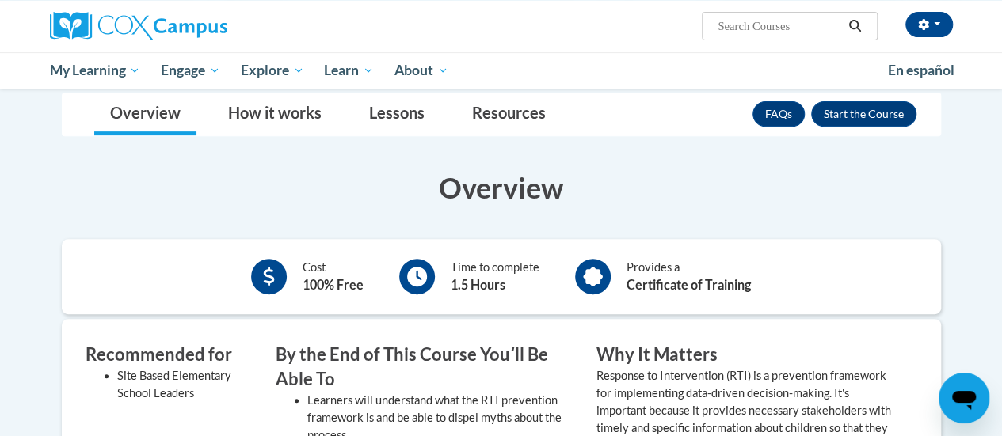
scroll to position [227, 0]
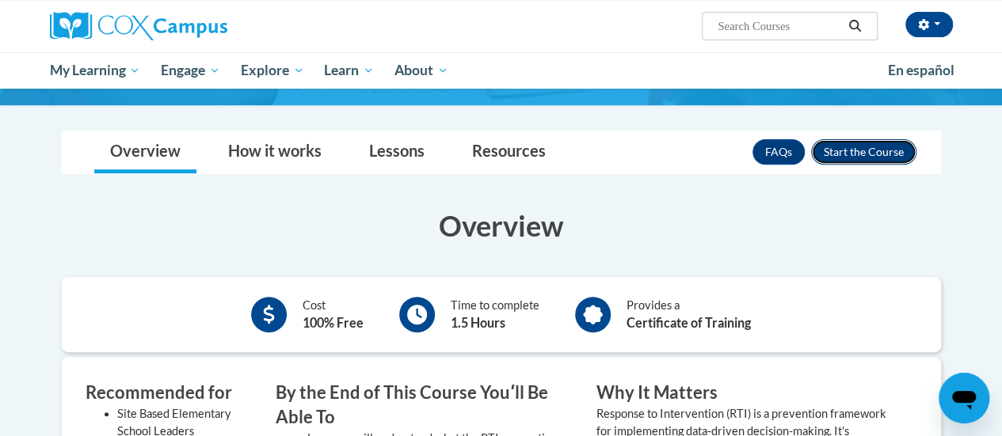
click at [886, 156] on button "Enroll" at bounding box center [863, 151] width 105 height 25
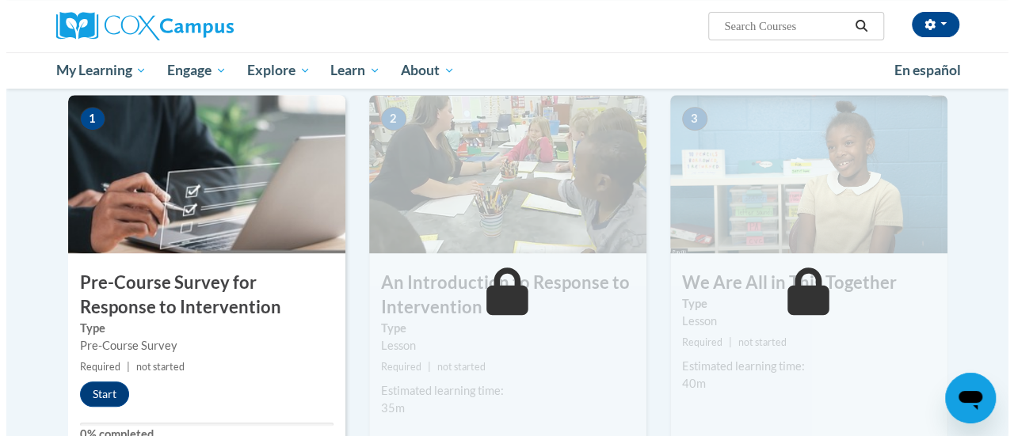
scroll to position [320, 0]
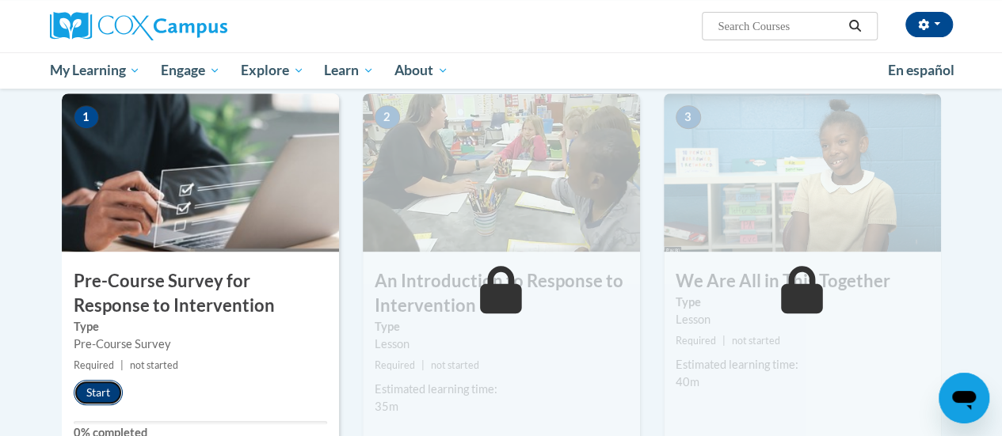
click at [87, 396] on button "Start" at bounding box center [98, 392] width 49 height 25
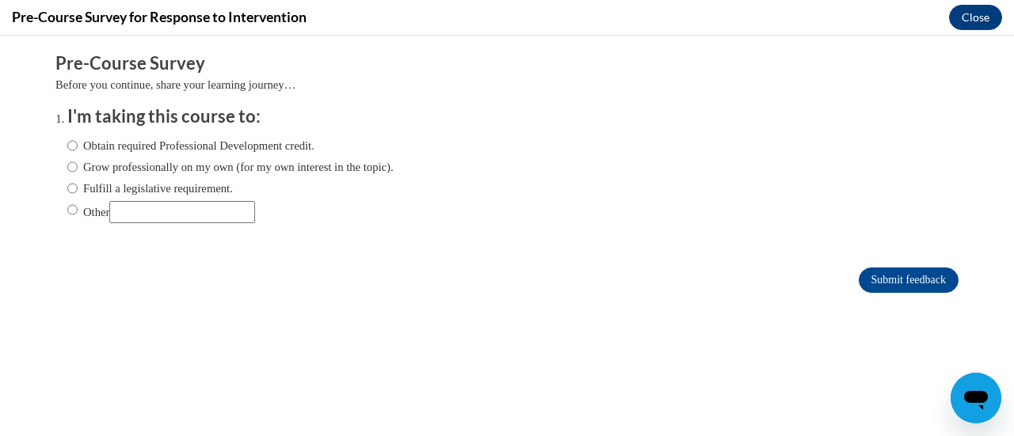
scroll to position [0, 0]
click at [141, 149] on label "Obtain required Professional Development credit." at bounding box center [190, 145] width 247 height 17
click at [78, 149] on input "Obtain required Professional Development credit." at bounding box center [72, 145] width 10 height 17
radio input "true"
click at [890, 279] on input "Submit feedback" at bounding box center [909, 280] width 100 height 25
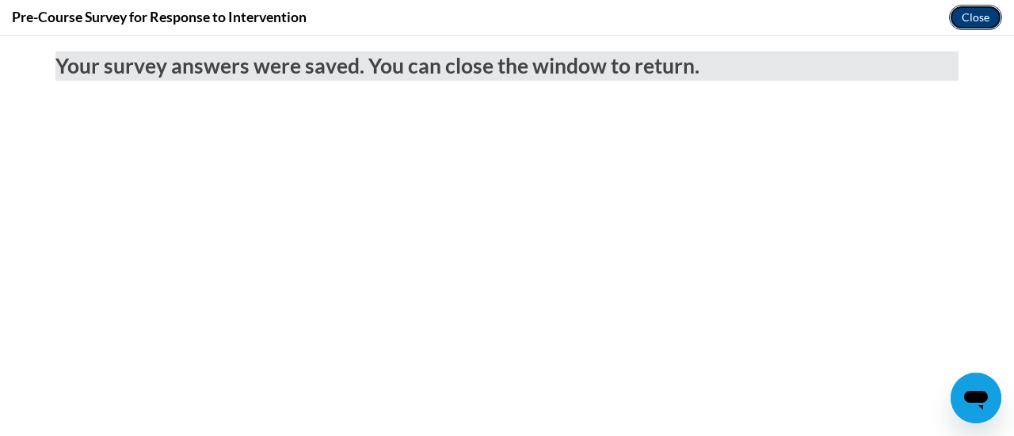
click at [980, 20] on button "Close" at bounding box center [975, 17] width 53 height 25
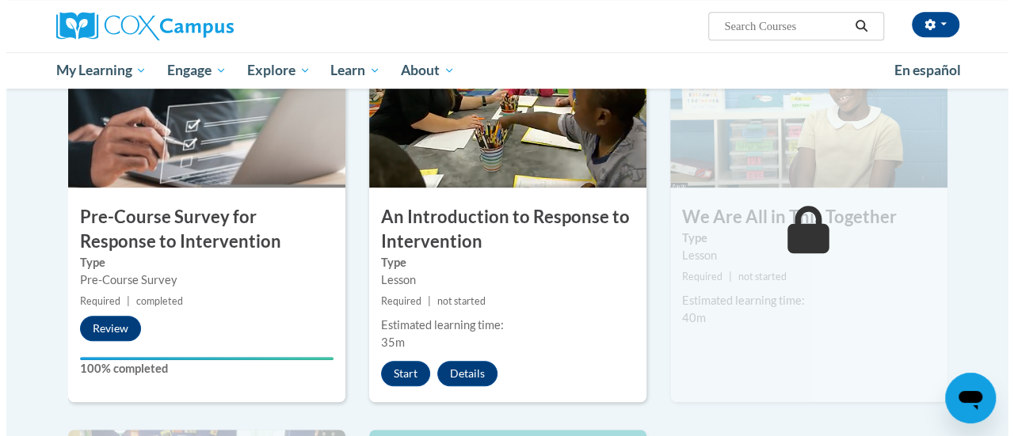
scroll to position [382, 0]
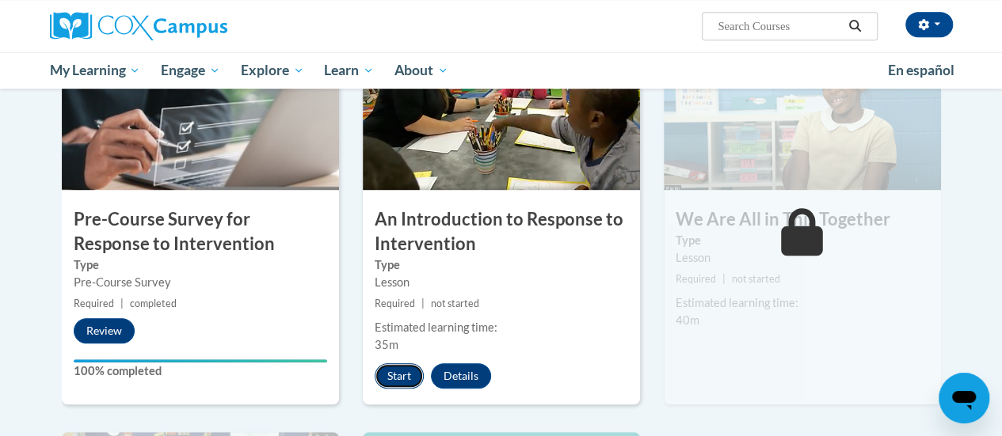
click at [399, 372] on button "Start" at bounding box center [399, 376] width 49 height 25
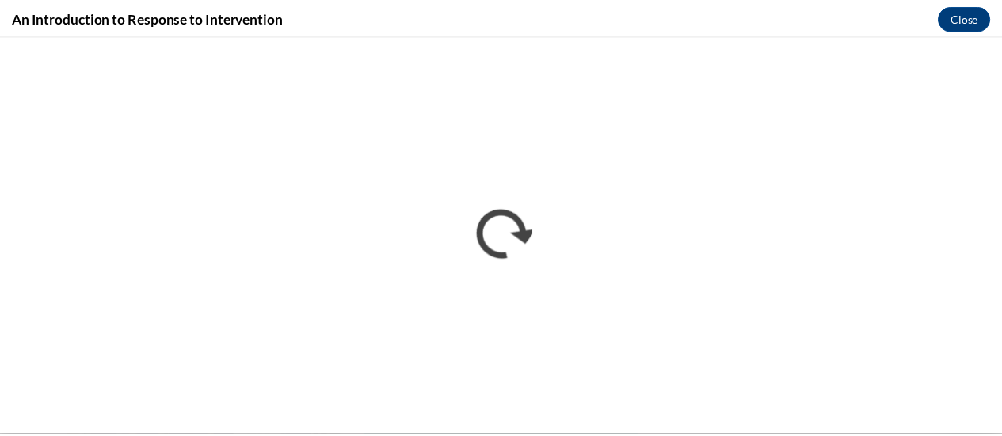
scroll to position [0, 0]
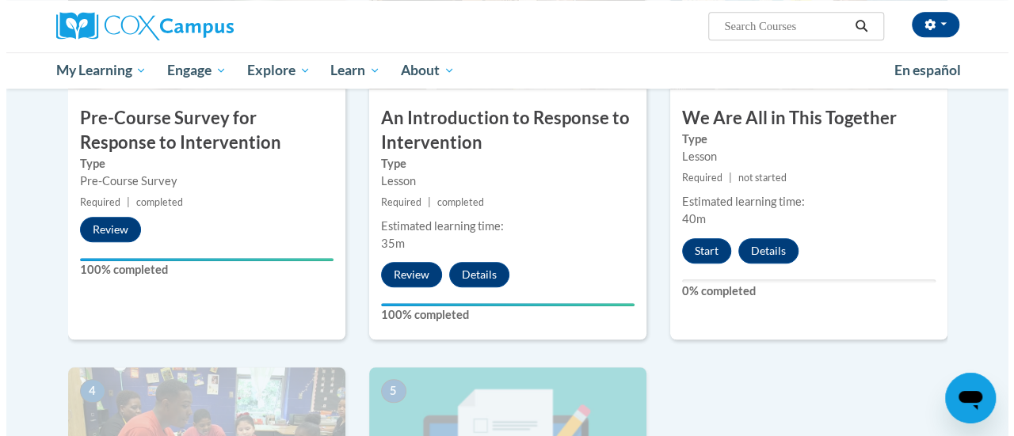
scroll to position [485, 0]
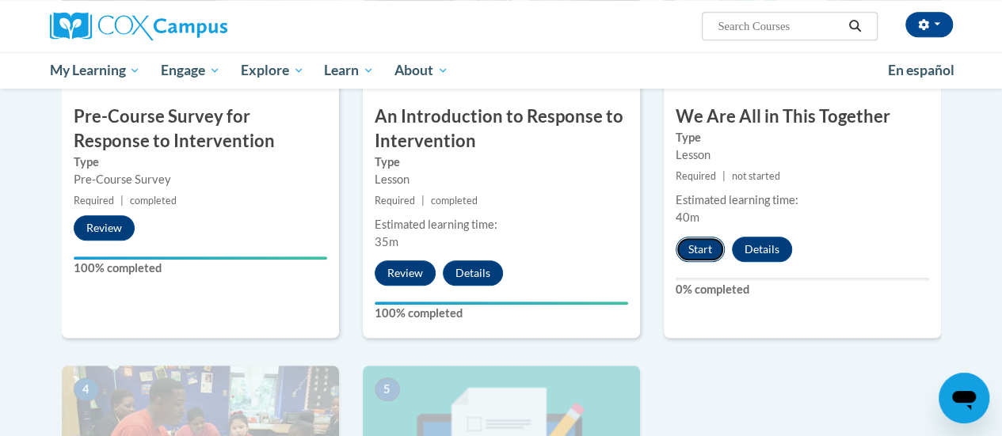
click at [684, 239] on button "Start" at bounding box center [700, 249] width 49 height 25
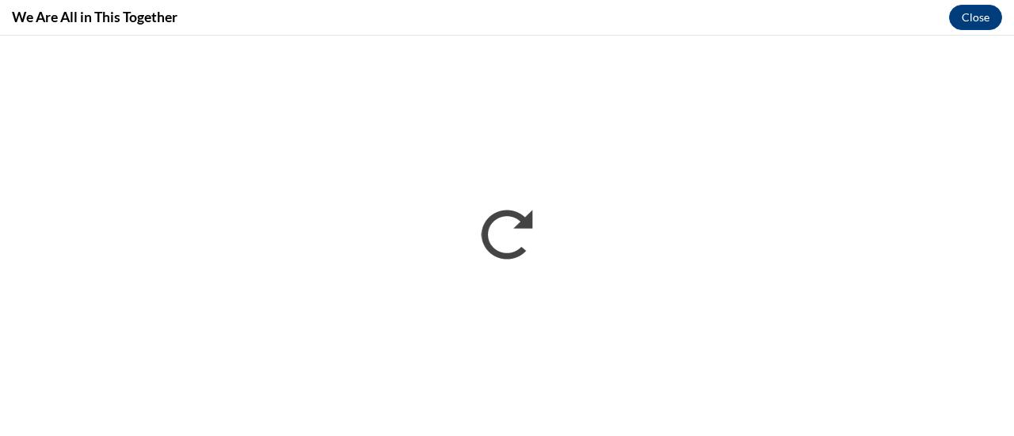
scroll to position [0, 0]
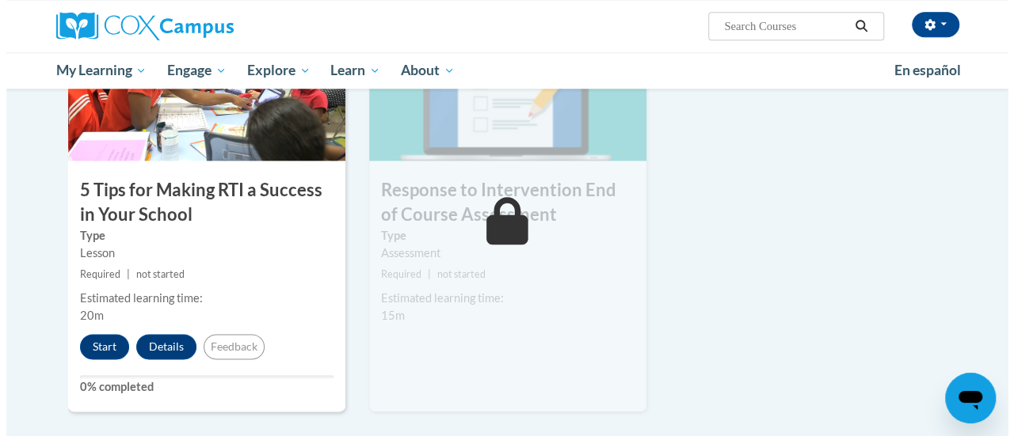
scroll to position [855, 0]
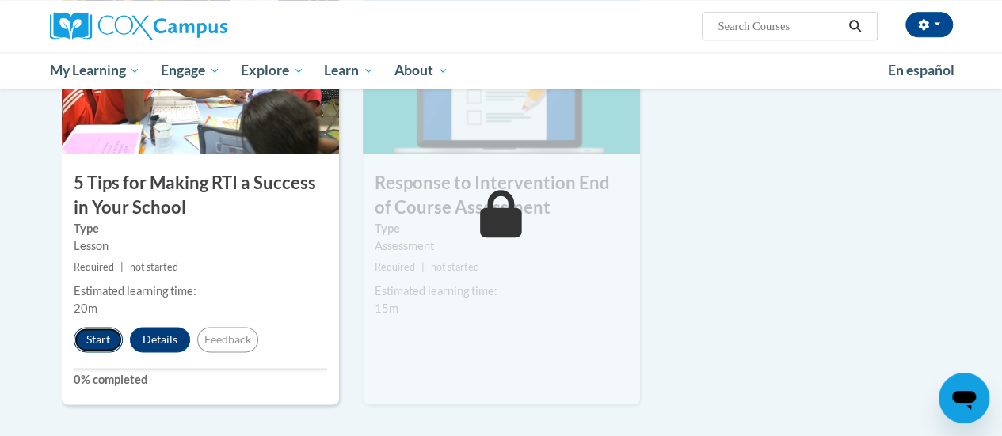
click at [108, 335] on button "Start" at bounding box center [98, 339] width 49 height 25
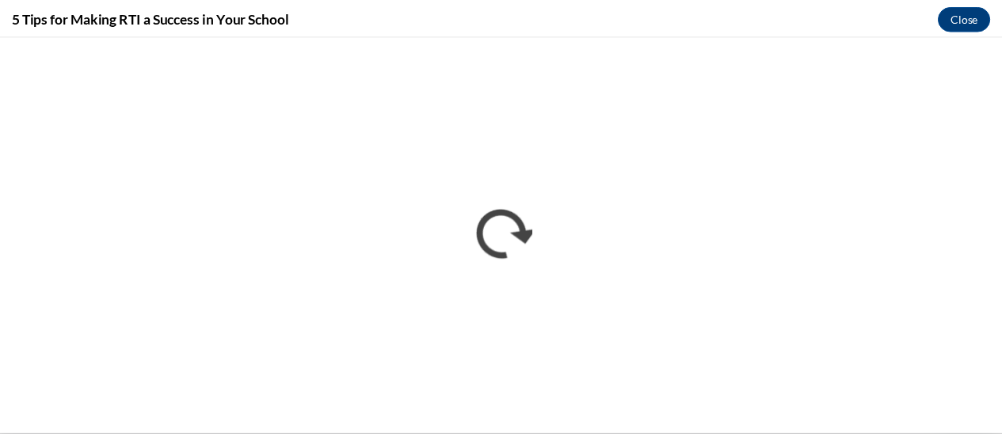
scroll to position [0, 0]
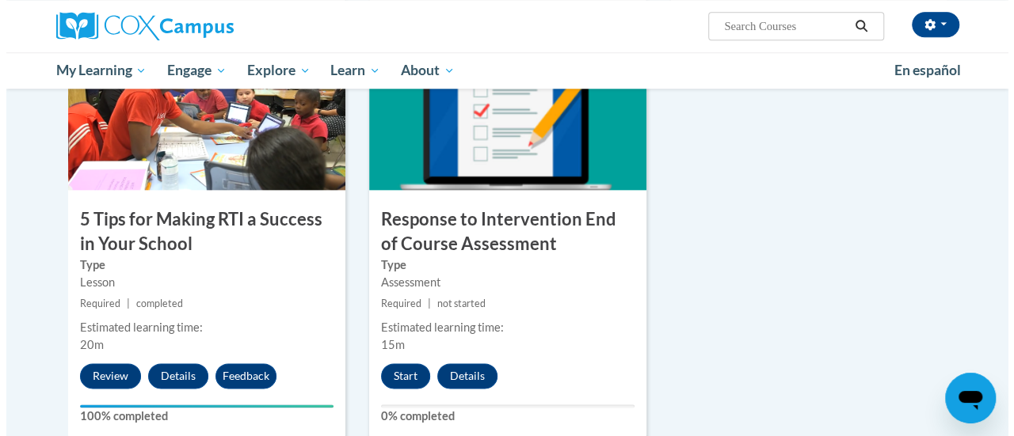
scroll to position [820, 0]
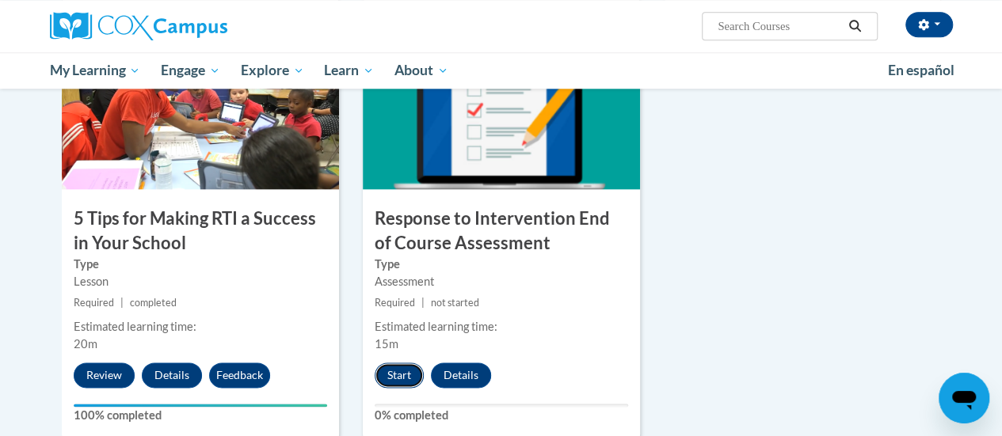
click at [400, 371] on button "Start" at bounding box center [399, 375] width 49 height 25
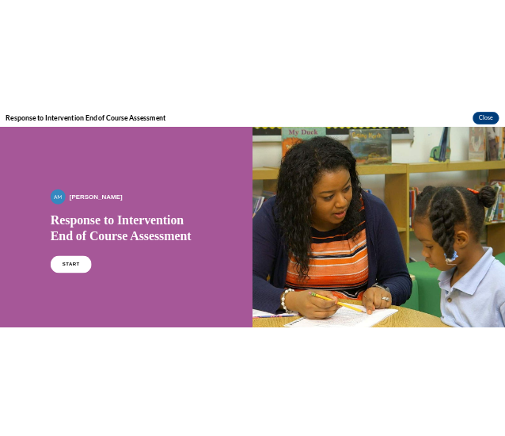
scroll to position [0, 0]
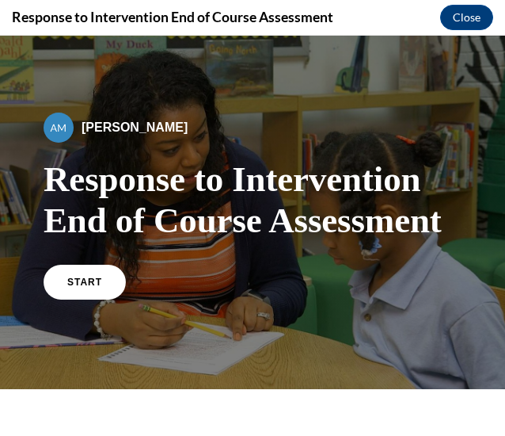
click at [78, 302] on div "START" at bounding box center [253, 289] width 418 height 48
click at [69, 286] on span "START" at bounding box center [85, 282] width 36 height 12
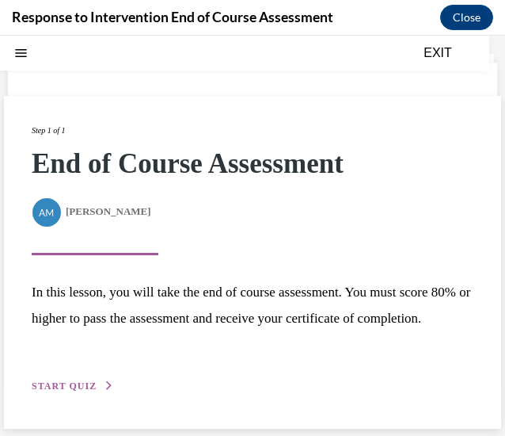
scroll to position [68, 0]
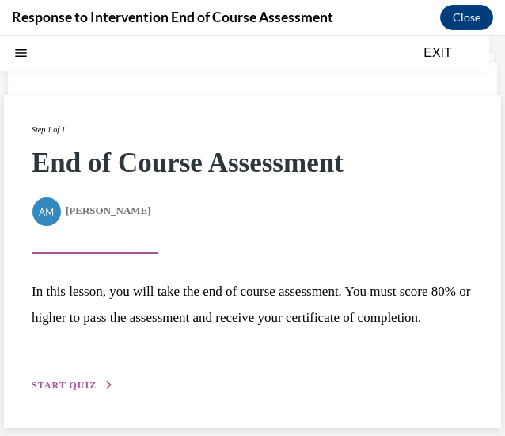
click at [74, 383] on div "Step 1 of 1 End of Course Assessment By [PERSON_NAME] [PERSON_NAME] In this les…" at bounding box center [253, 258] width 442 height 271
click at [76, 392] on button "START QUIZ" at bounding box center [73, 385] width 82 height 14
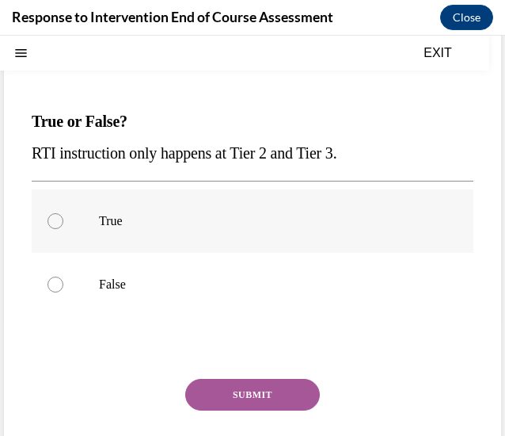
scroll to position [120, 0]
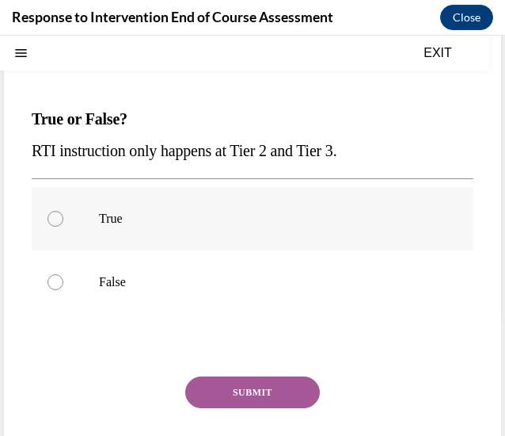
click at [293, 262] on label "False" at bounding box center [253, 281] width 442 height 63
click at [63, 274] on input "False" at bounding box center [56, 282] width 16 height 16
radio input "true"
click at [280, 370] on div "Question 01/10 True or False? RTI instruction only happens at Tier 2 and Tier 3…" at bounding box center [253, 269] width 442 height 473
click at [250, 417] on div "SUBMIT NEXT" at bounding box center [253, 441] width 442 height 130
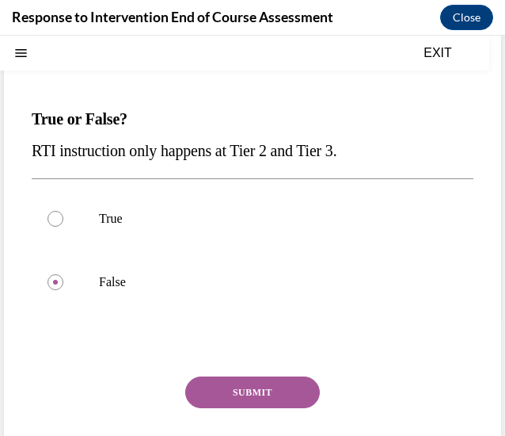
click at [237, 410] on div "SUBMIT NEXT" at bounding box center [253, 441] width 442 height 130
click at [234, 397] on button "SUBMIT" at bounding box center [252, 392] width 135 height 32
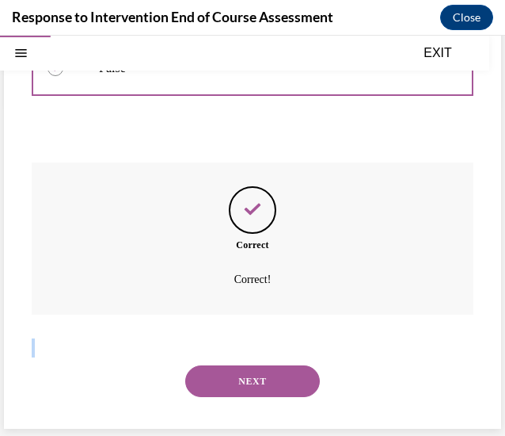
click at [233, 385] on button "NEXT" at bounding box center [252, 381] width 135 height 32
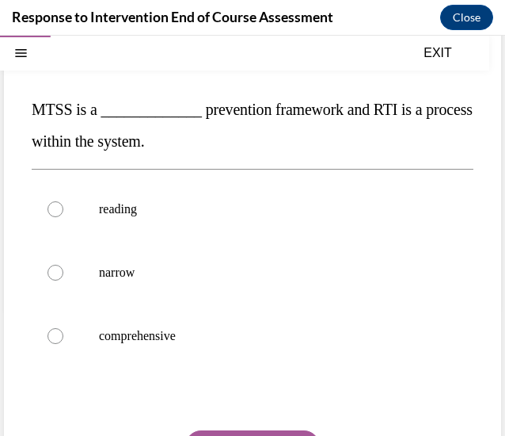
scroll to position [129, 0]
click at [317, 317] on label "comprehensive" at bounding box center [253, 335] width 442 height 63
click at [63, 328] on input "comprehensive" at bounding box center [56, 336] width 16 height 16
radio input "true"
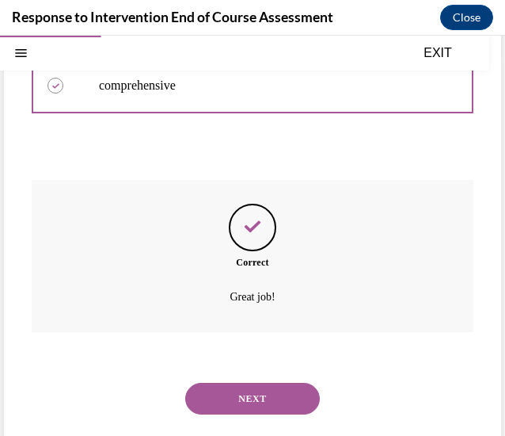
click at [257, 394] on button "NEXT" at bounding box center [252, 399] width 135 height 32
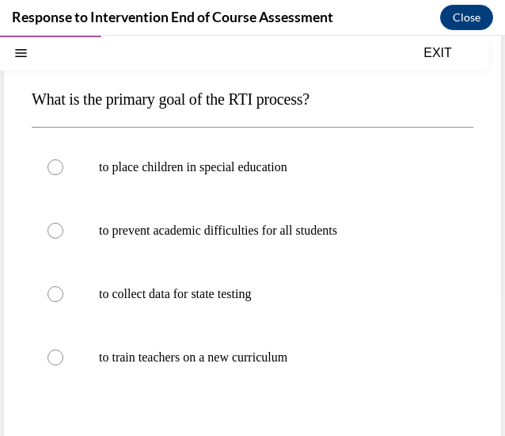
scroll to position [140, 0]
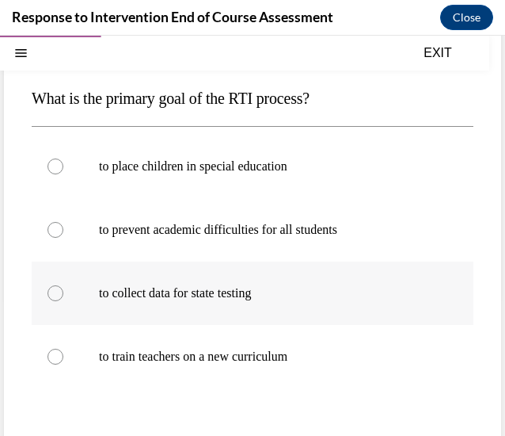
click at [292, 278] on label "to collect data for state testing" at bounding box center [253, 292] width 442 height 63
click at [63, 285] on input "to collect data for state testing" at bounding box center [56, 293] width 16 height 16
radio input "true"
click at [311, 227] on p "to prevent academic difficulties for all students" at bounding box center [266, 230] width 335 height 16
click at [63, 227] on input "to prevent academic difficulties for all students" at bounding box center [56, 230] width 16 height 16
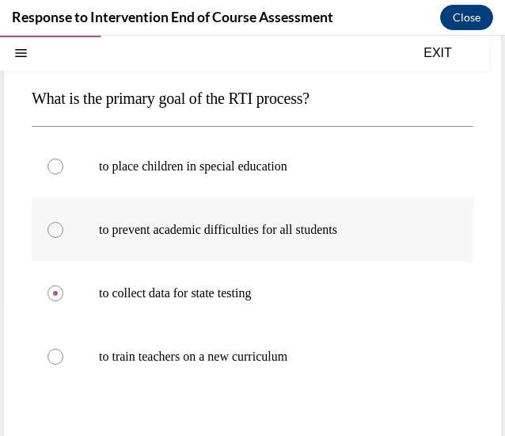
radio input "true"
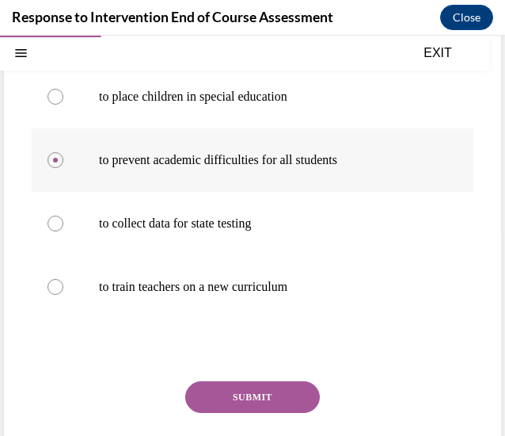
scroll to position [211, 0]
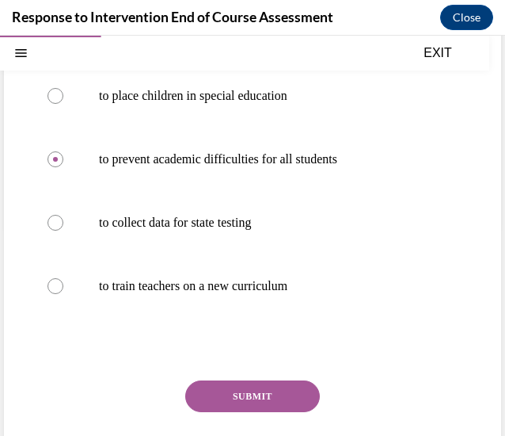
click at [261, 389] on button "SUBMIT" at bounding box center [252, 396] width 135 height 32
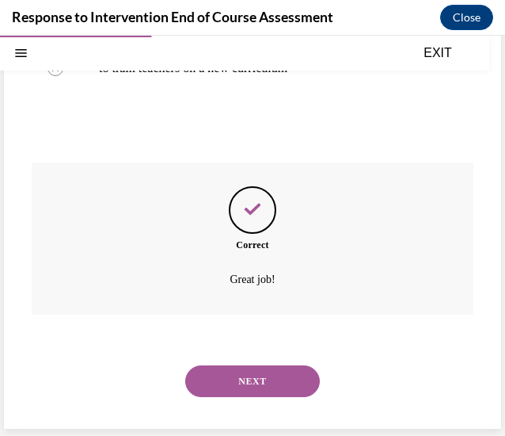
click at [278, 392] on button "NEXT" at bounding box center [252, 381] width 135 height 32
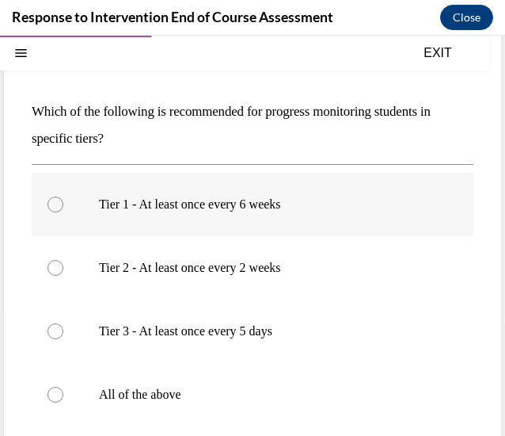
scroll to position [127, 0]
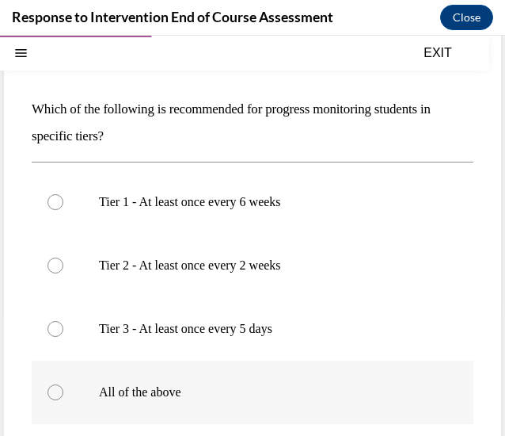
click at [271, 371] on label "All of the above" at bounding box center [253, 391] width 442 height 63
click at [63, 384] on input "All of the above" at bounding box center [56, 392] width 16 height 16
radio input "true"
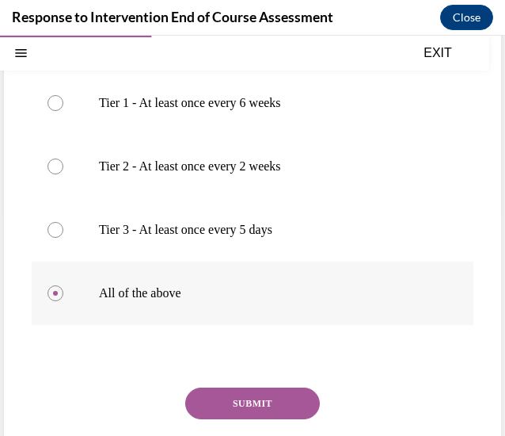
scroll to position [249, 0]
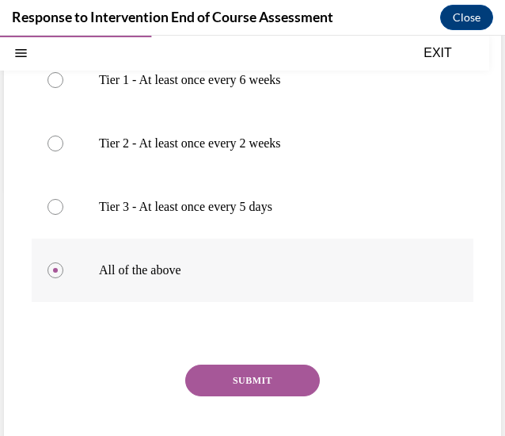
click at [271, 371] on button "SUBMIT" at bounding box center [252, 380] width 135 height 32
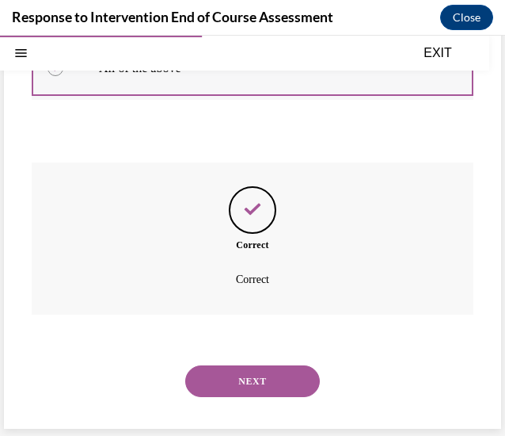
click at [271, 371] on button "NEXT" at bounding box center [252, 381] width 135 height 32
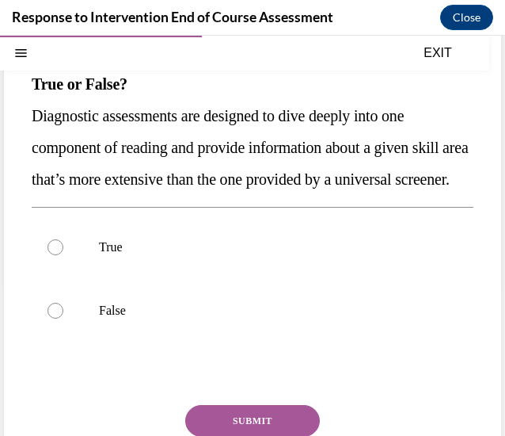
scroll to position [153, 0]
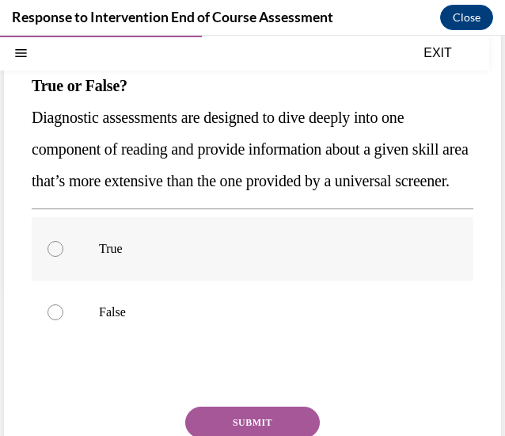
click at [333, 257] on p "True" at bounding box center [266, 249] width 335 height 16
click at [63, 257] on input "True" at bounding box center [56, 249] width 16 height 16
radio input "true"
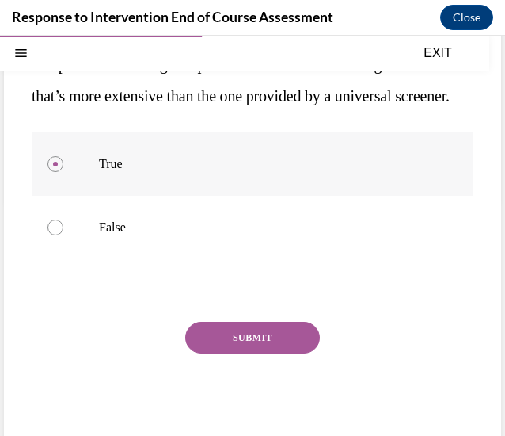
scroll to position [253, 0]
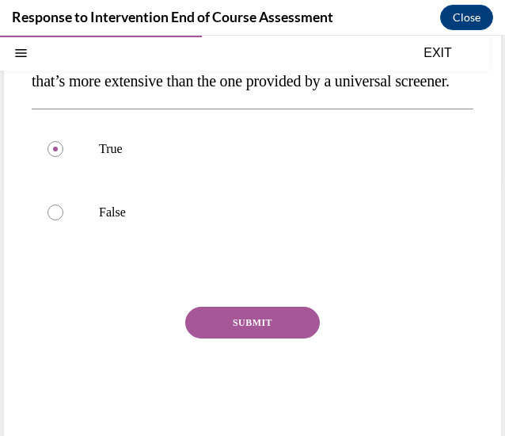
click at [257, 338] on button "SUBMIT" at bounding box center [252, 323] width 135 height 32
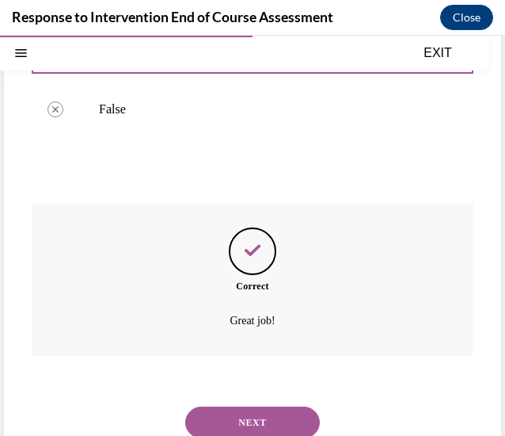
scroll to position [429, 0]
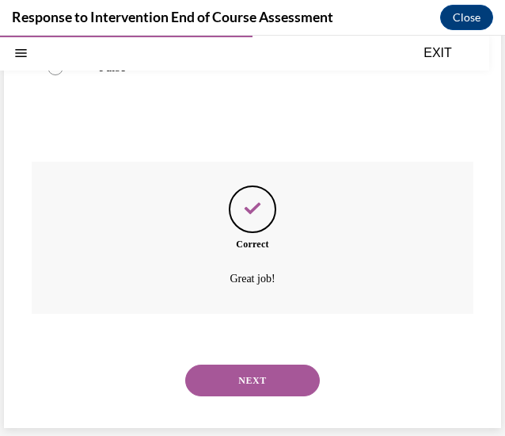
click at [258, 384] on button "NEXT" at bounding box center [252, 380] width 135 height 32
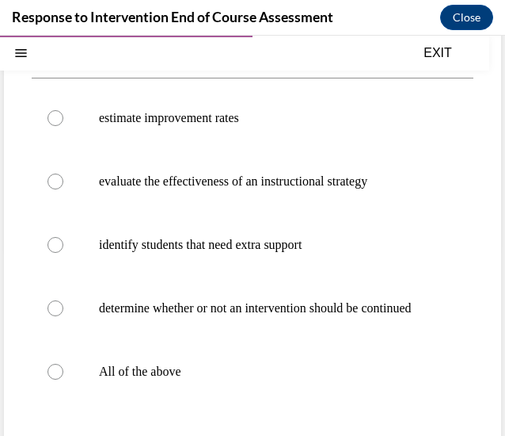
scroll to position [191, 0]
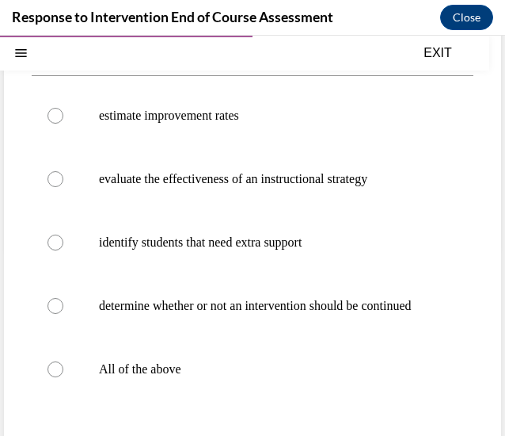
click at [258, 377] on p "All of the above" at bounding box center [266, 369] width 335 height 16
click at [63, 377] on input "All of the above" at bounding box center [56, 369] width 16 height 16
radio input "true"
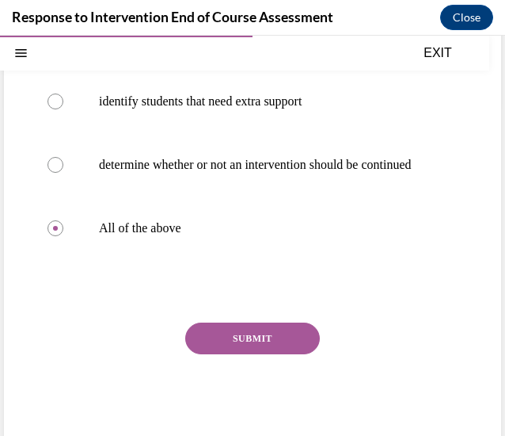
click at [254, 352] on button "SUBMIT" at bounding box center [252, 338] width 135 height 32
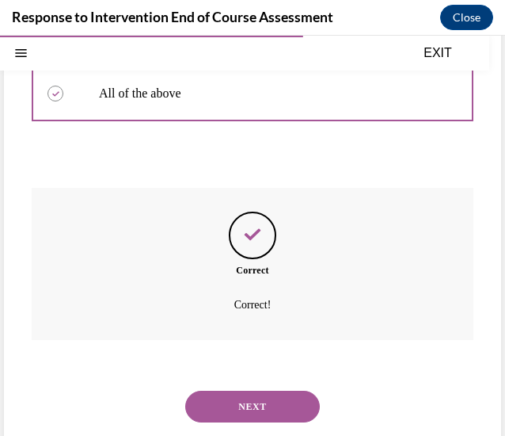
scroll to position [508, 0]
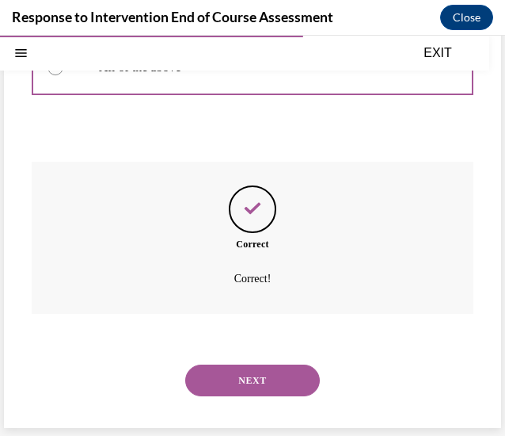
click at [258, 386] on button "NEXT" at bounding box center [252, 380] width 135 height 32
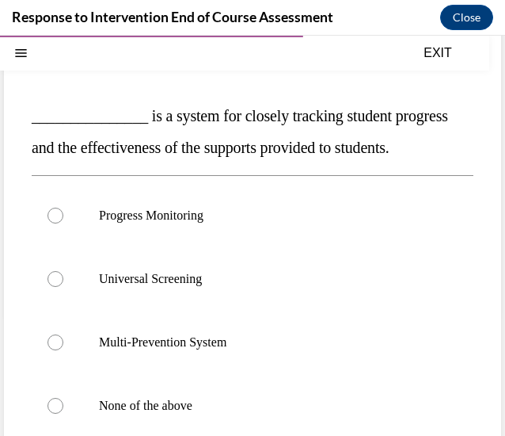
scroll to position [124, 0]
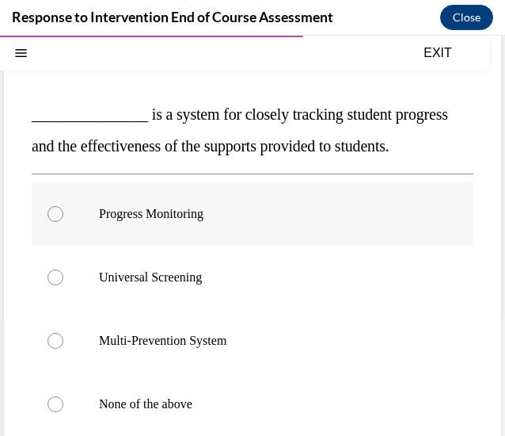
click at [265, 246] on label "Progress Monitoring" at bounding box center [253, 213] width 442 height 63
click at [63, 222] on input "Progress Monitoring" at bounding box center [56, 214] width 16 height 16
radio input "true"
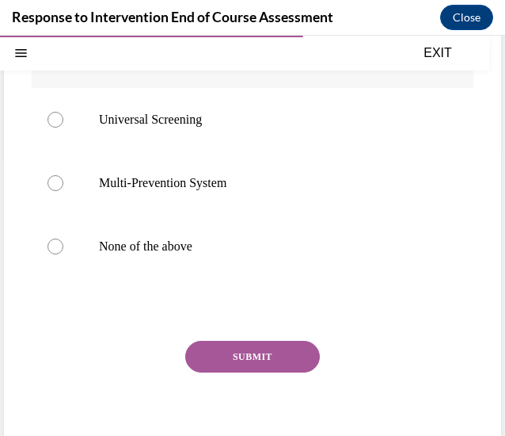
scroll to position [316, 0]
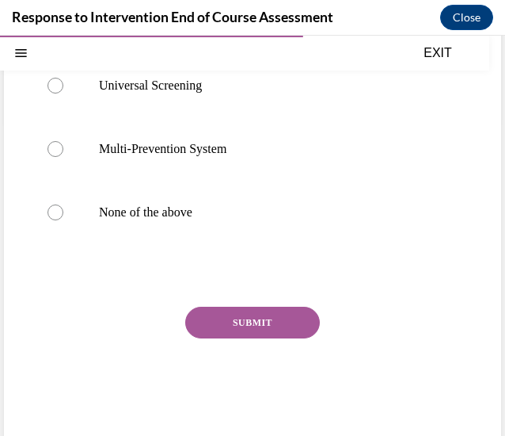
click at [252, 338] on button "SUBMIT" at bounding box center [252, 323] width 135 height 32
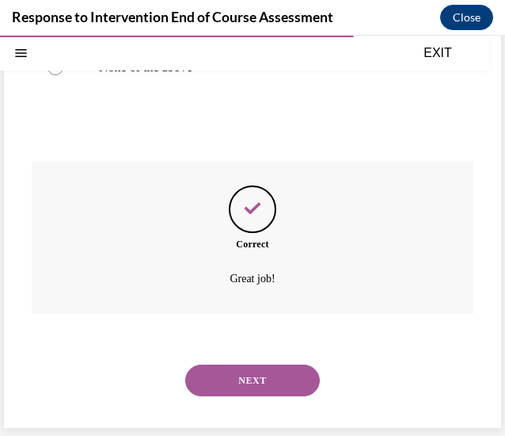
click at [246, 395] on button "NEXT" at bounding box center [252, 380] width 135 height 32
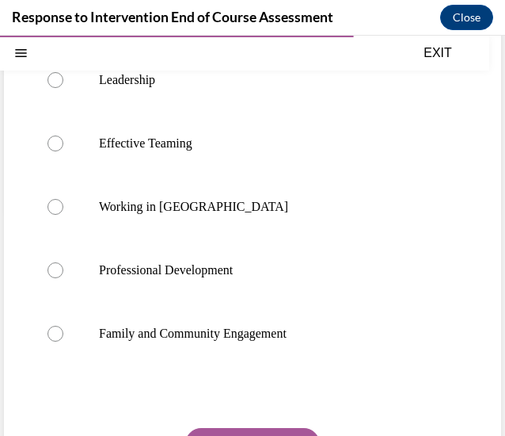
scroll to position [227, 0]
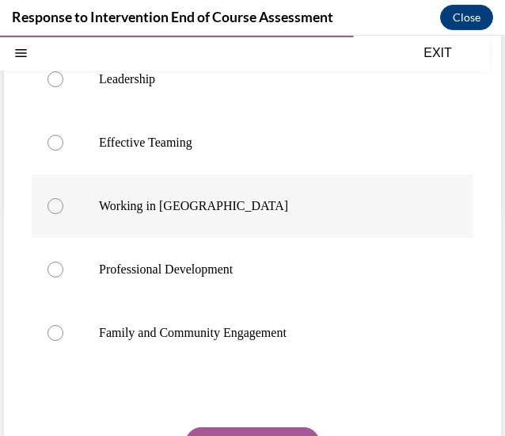
click at [282, 217] on label "Working in Silos" at bounding box center [253, 205] width 442 height 63
click at [63, 214] on input "Working in Silos" at bounding box center [56, 206] width 16 height 16
radio input "true"
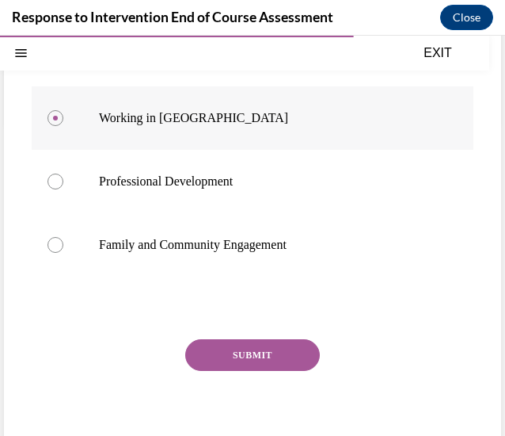
scroll to position [348, 0]
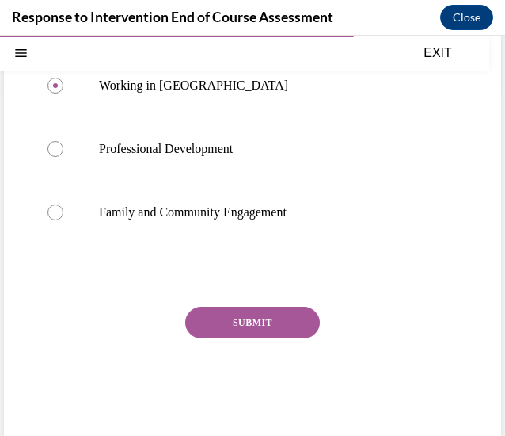
click at [251, 338] on button "SUBMIT" at bounding box center [252, 323] width 135 height 32
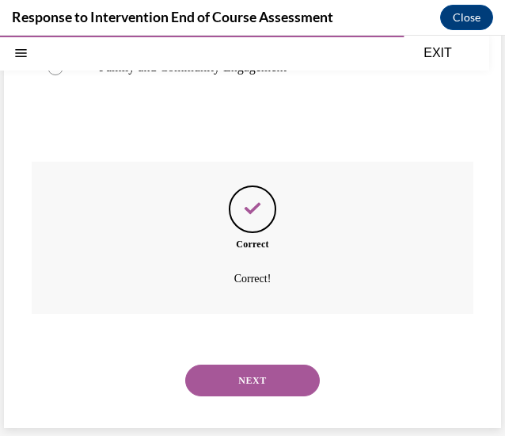
scroll to position [519, 0]
click at [271, 370] on button "NEXT" at bounding box center [252, 380] width 135 height 32
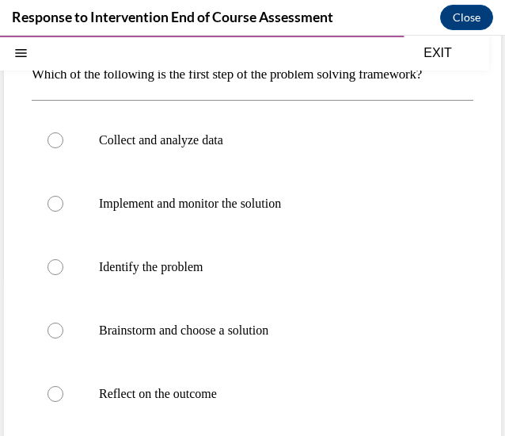
scroll to position [159, 0]
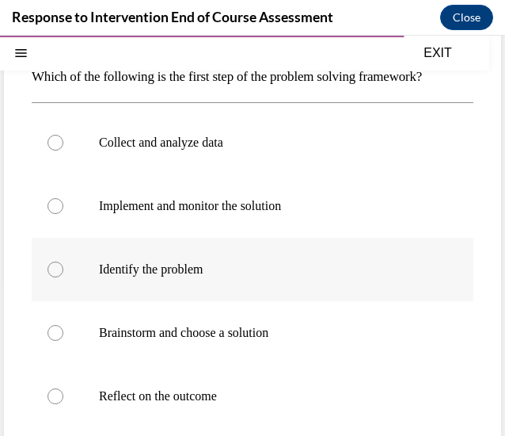
click at [331, 272] on p "Identify the problem" at bounding box center [266, 269] width 335 height 16
click at [63, 272] on input "Identify the problem" at bounding box center [56, 269] width 16 height 16
radio input "true"
click at [306, 147] on p "Collect and analyze data" at bounding box center [266, 143] width 335 height 16
click at [63, 147] on input "Collect and analyze data" at bounding box center [56, 143] width 16 height 16
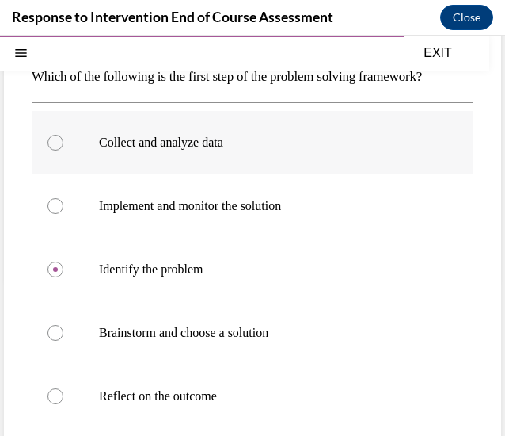
radio input "true"
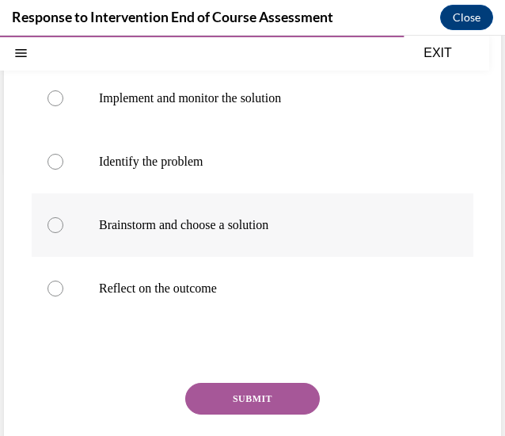
scroll to position [269, 0]
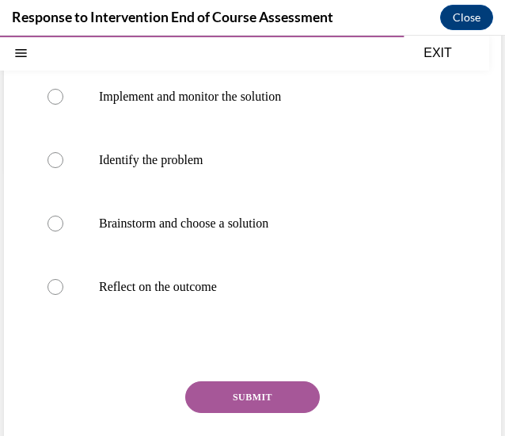
click at [263, 397] on button "SUBMIT" at bounding box center [252, 397] width 135 height 32
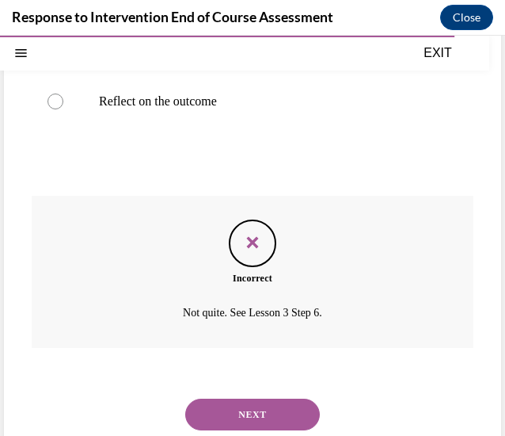
scroll to position [456, 0]
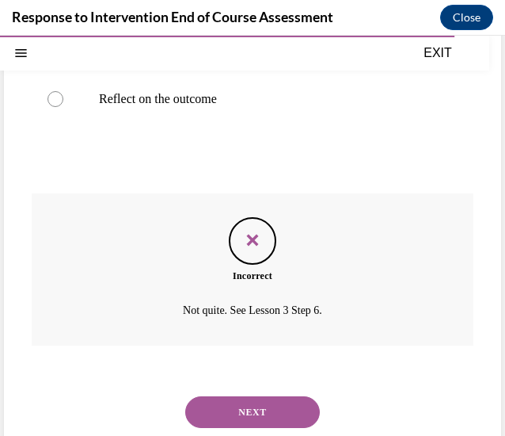
click at [240, 406] on button "NEXT" at bounding box center [252, 412] width 135 height 32
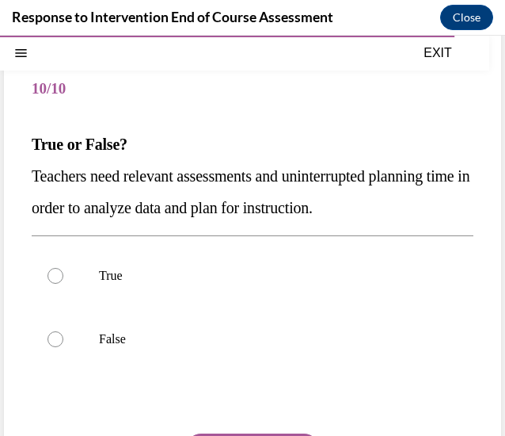
scroll to position [116, 0]
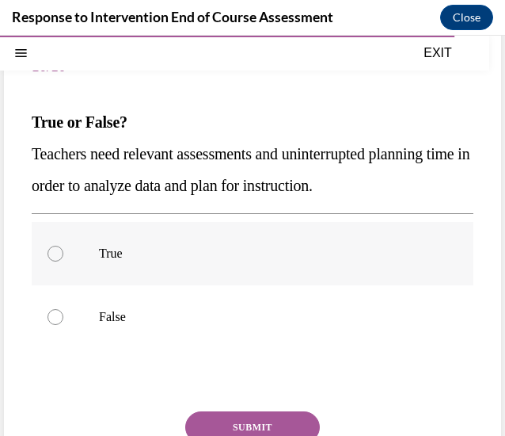
click at [245, 246] on p "True" at bounding box center [266, 254] width 335 height 16
click at [63, 246] on input "True" at bounding box center [56, 254] width 16 height 16
radio input "true"
click at [234, 414] on button "SUBMIT" at bounding box center [252, 427] width 135 height 32
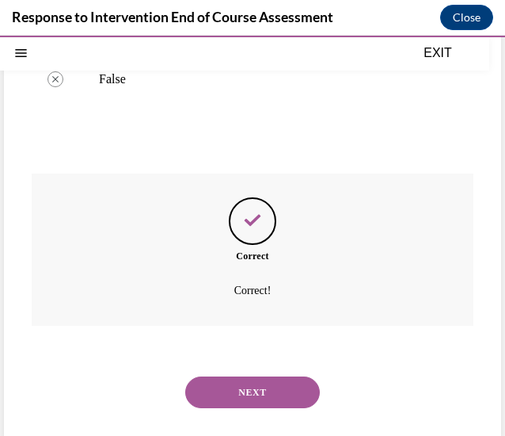
scroll to position [356, 0]
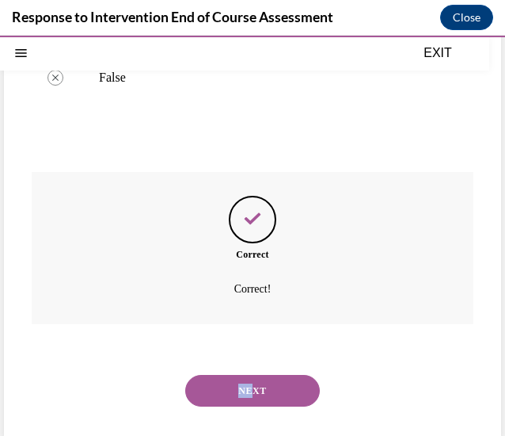
drag, startPoint x: 247, startPoint y: 372, endPoint x: 247, endPoint y: 395, distance: 23.0
click at [247, 395] on div "NEXT" at bounding box center [253, 390] width 442 height 63
click at [237, 395] on div at bounding box center [237, 395] width 0 height 0
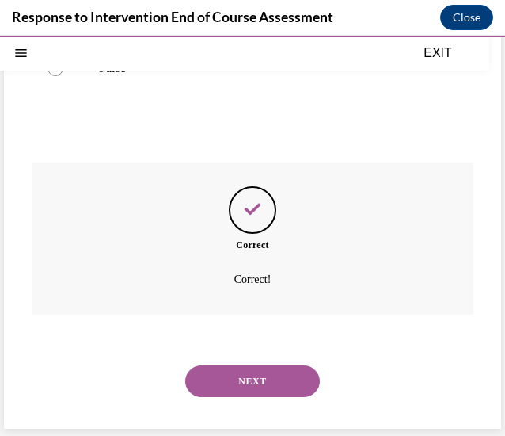
click at [394, 404] on div "NEXT" at bounding box center [253, 380] width 442 height 63
click at [228, 389] on button "NEXT" at bounding box center [252, 381] width 135 height 32
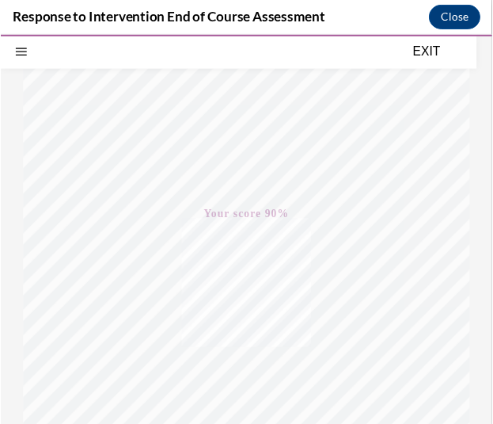
scroll to position [184, 0]
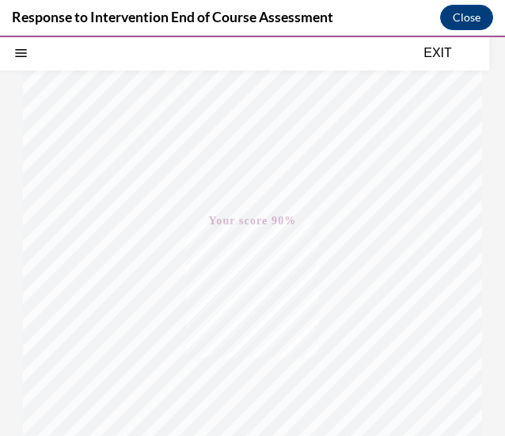
click at [446, 50] on button "EXIT" at bounding box center [438, 53] width 95 height 19
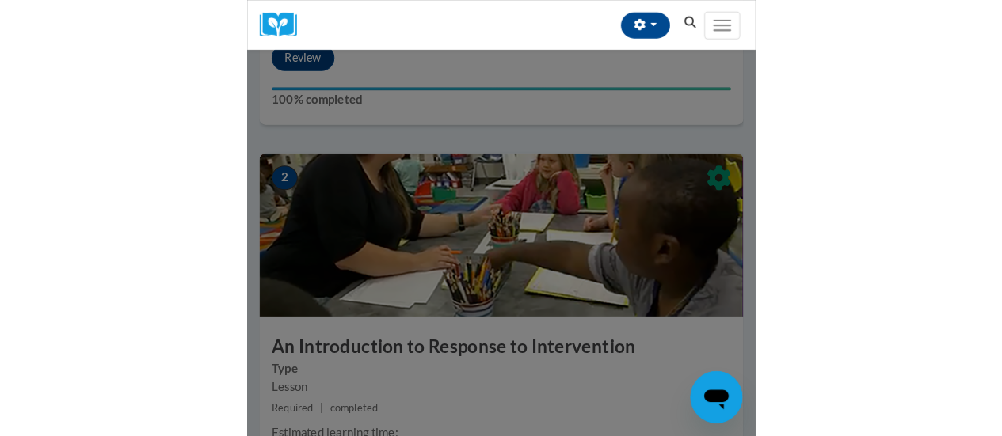
scroll to position [563, 0]
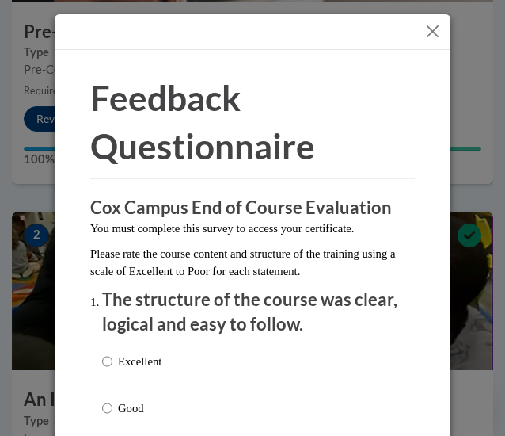
click at [424, 38] on button "Close" at bounding box center [433, 31] width 20 height 20
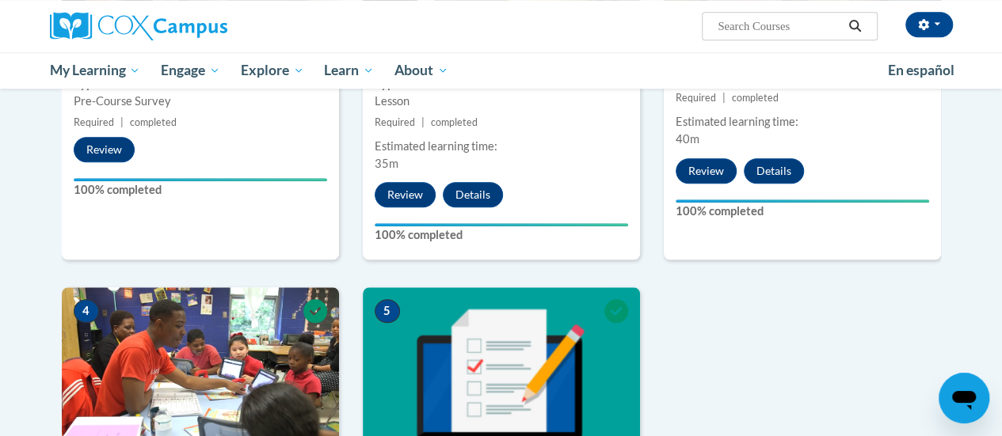
click at [822, 32] on input "Search..." at bounding box center [779, 26] width 127 height 19
paste input "Teaching Writing K-3"
type input "Teaching Writing K-3"
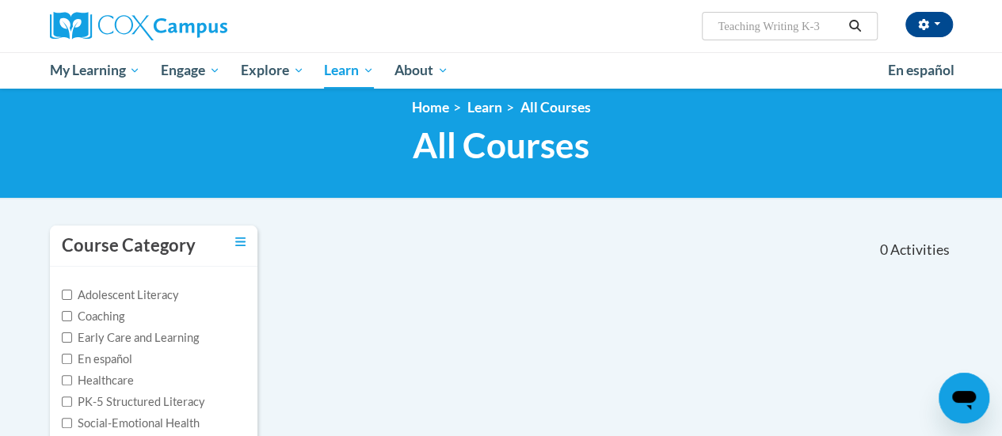
scroll to position [13, 0]
click at [822, 31] on input "Teaching Writing K-3" at bounding box center [779, 26] width 127 height 19
type input "Teaching Writing"
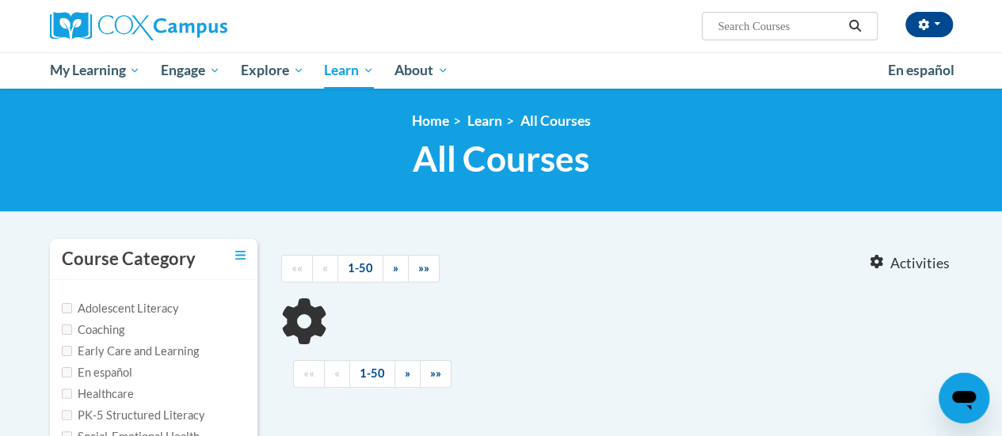
type input "Teaching Writing"
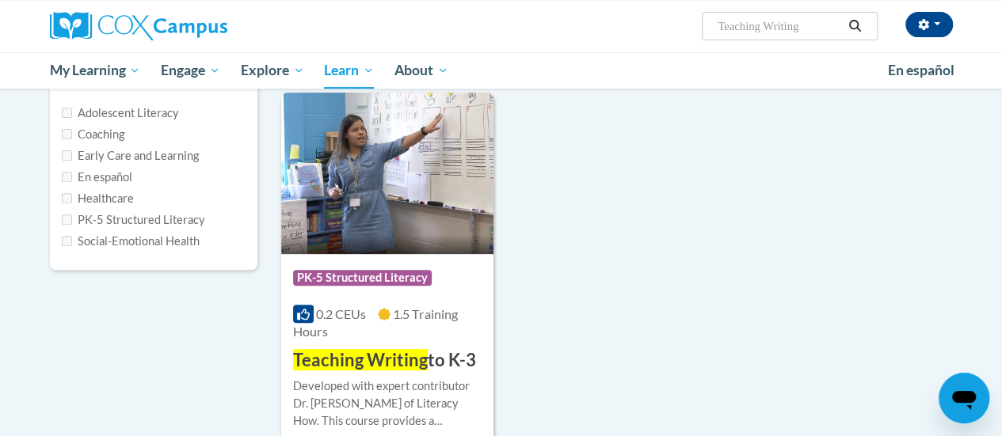
scroll to position [196, 0]
click at [435, 351] on h3 "Teaching Writing to K-3" at bounding box center [384, 360] width 183 height 25
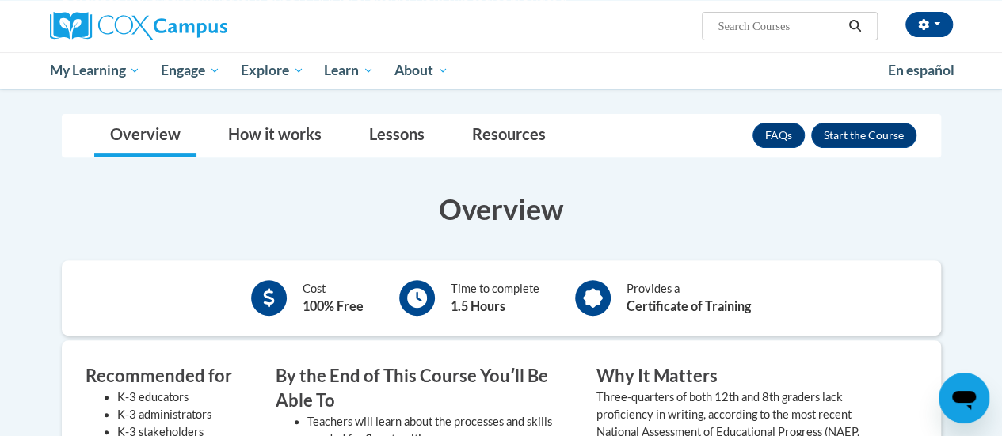
scroll to position [228, 0]
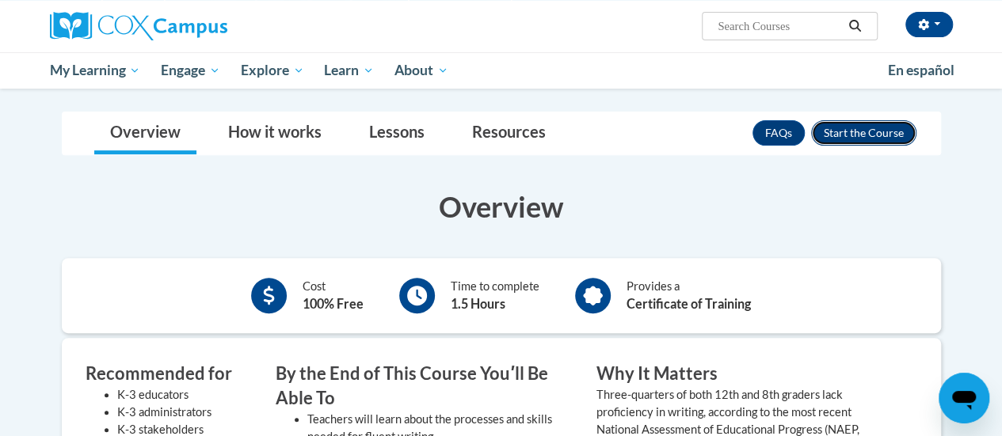
click at [865, 132] on button "Enroll" at bounding box center [863, 132] width 105 height 25
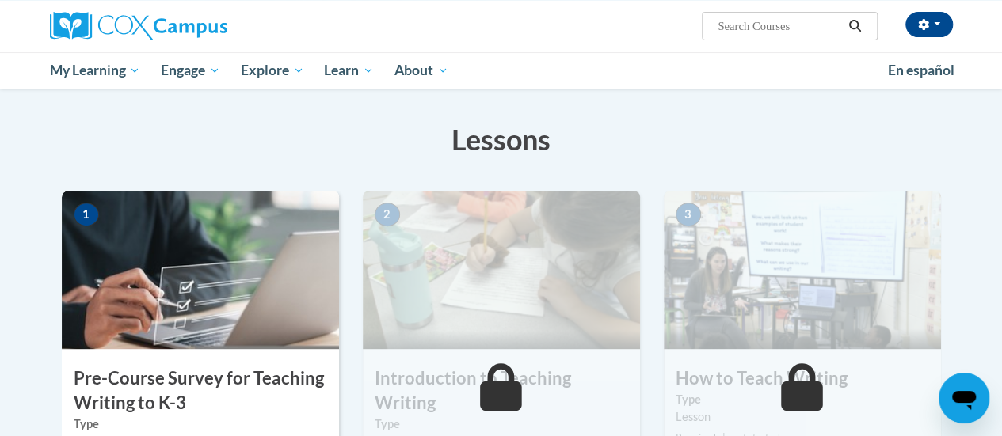
scroll to position [223, 0]
click at [223, 360] on div "1 Pre-Course Survey for Teaching Writing to K-3 Type Pre-Course Survey Required…" at bounding box center [200, 372] width 277 height 364
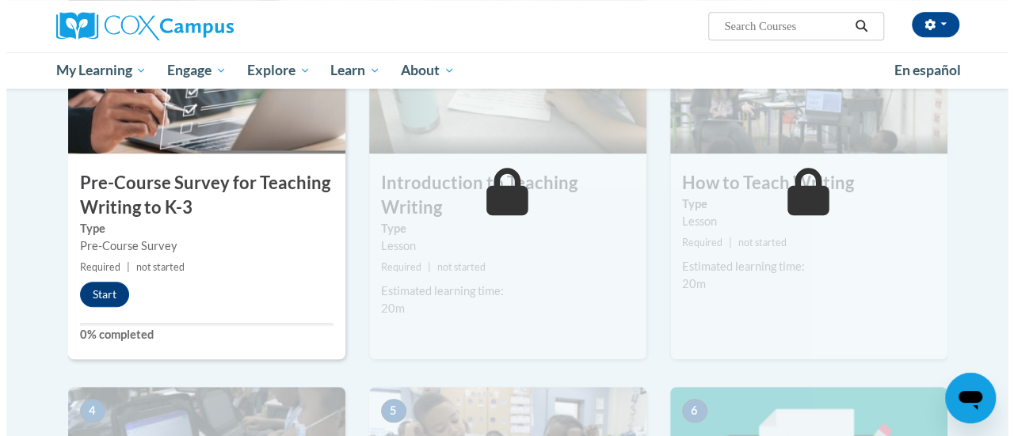
scroll to position [417, 0]
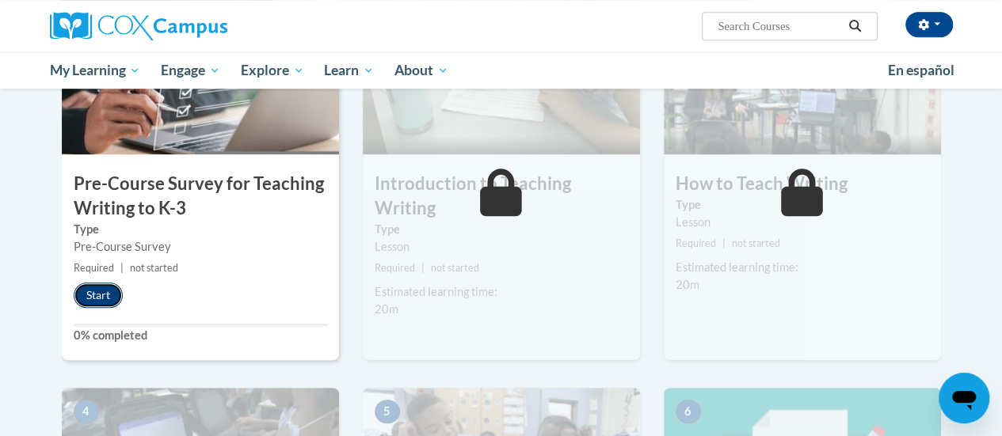
click at [89, 300] on button "Start" at bounding box center [98, 295] width 49 height 25
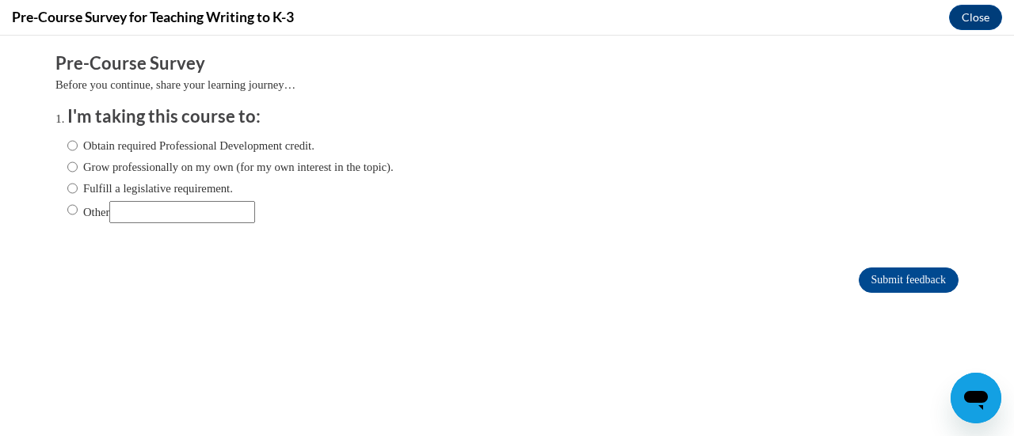
scroll to position [0, 0]
click at [186, 143] on label "Obtain required Professional Development credit." at bounding box center [190, 145] width 247 height 17
click at [78, 143] on input "Obtain required Professional Development credit." at bounding box center [72, 145] width 10 height 17
radio input "true"
click at [897, 278] on input "Submit feedback" at bounding box center [909, 280] width 100 height 25
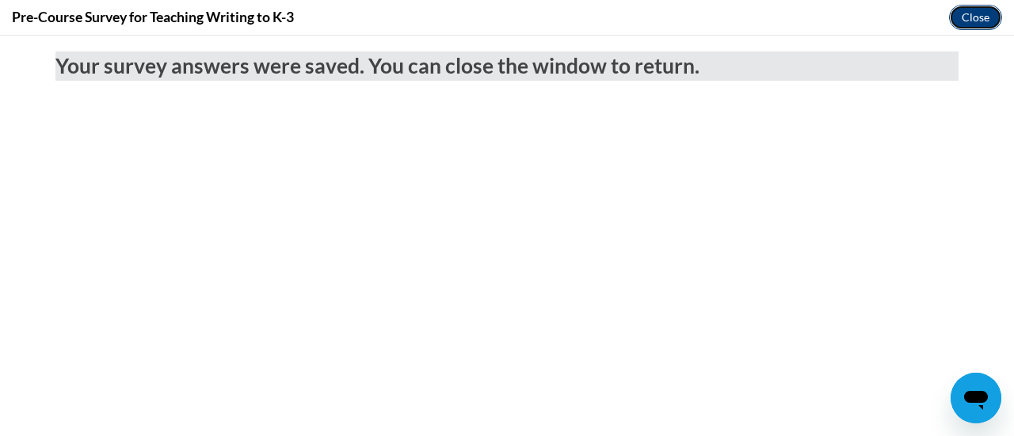
click at [971, 29] on button "Close" at bounding box center [975, 17] width 53 height 25
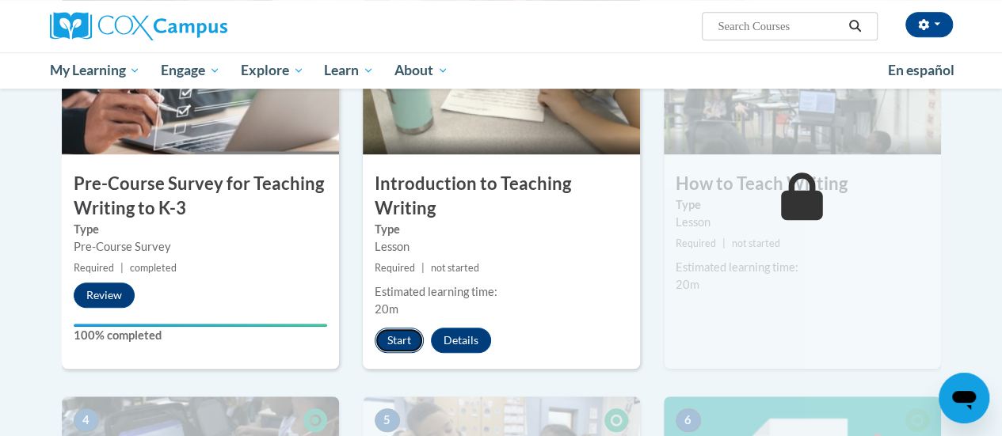
click at [416, 333] on button "Start" at bounding box center [399, 340] width 49 height 25
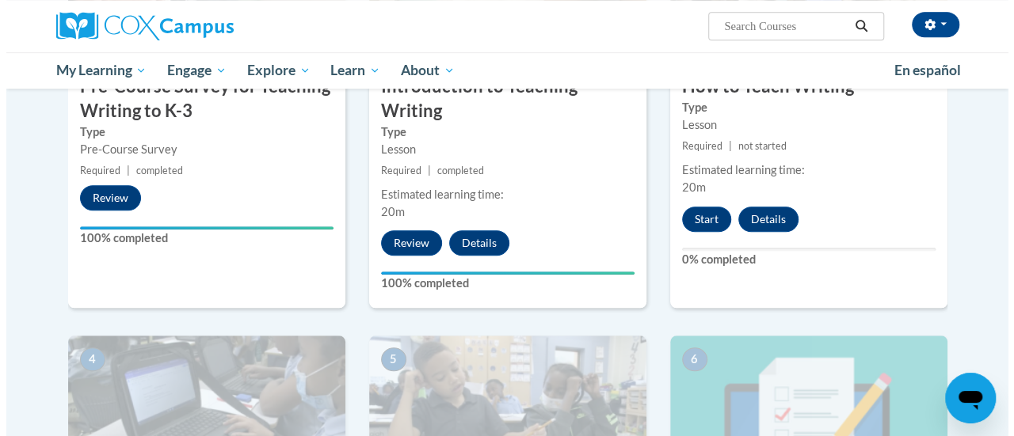
scroll to position [524, 0]
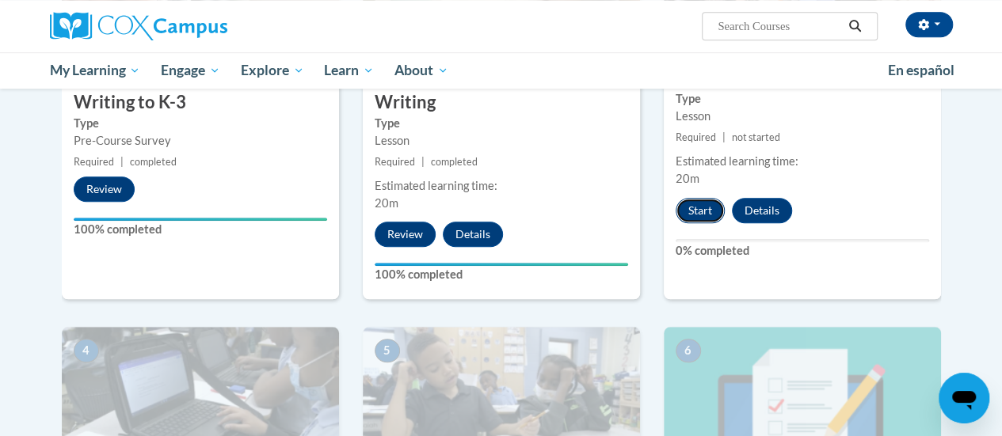
click at [702, 203] on button "Start" at bounding box center [700, 210] width 49 height 25
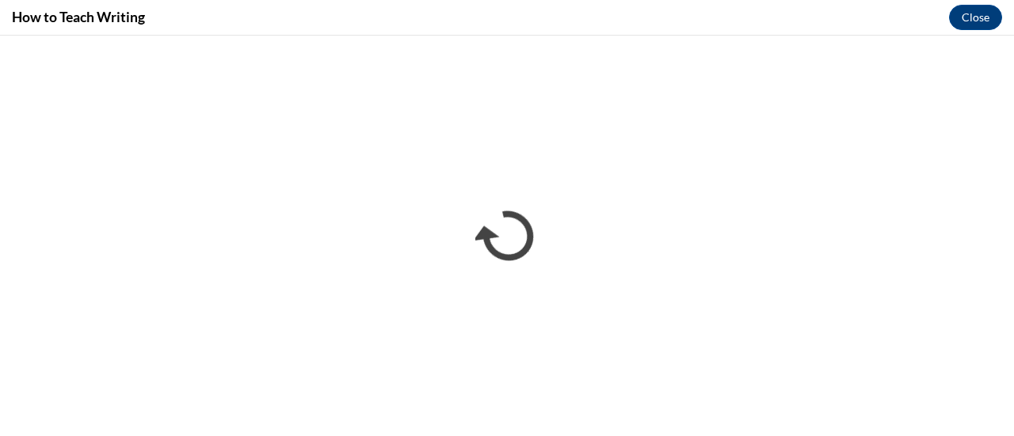
scroll to position [0, 0]
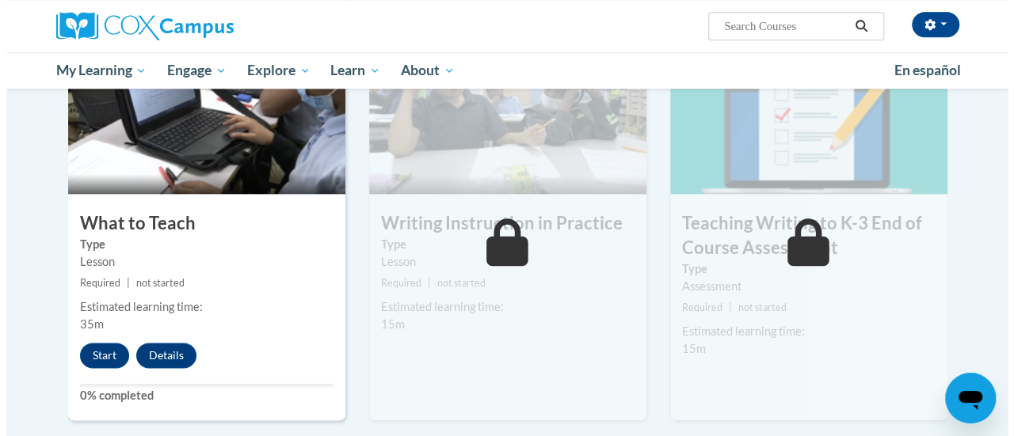
scroll to position [823, 0]
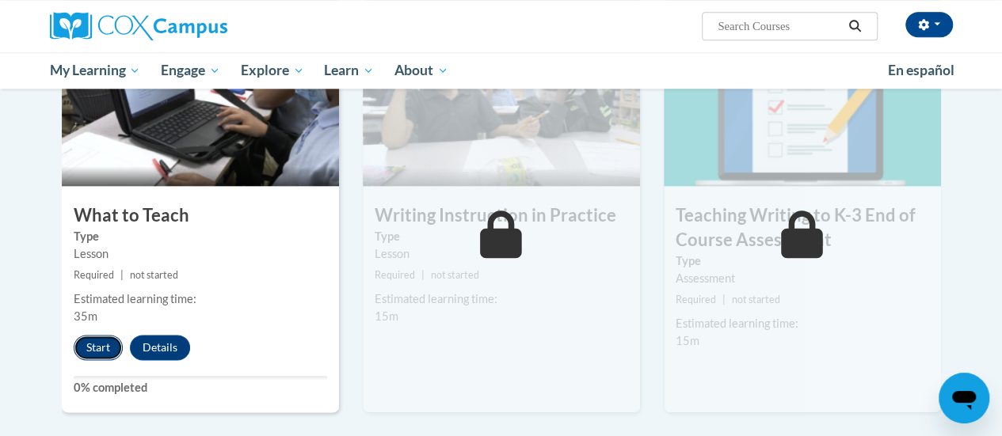
click at [103, 343] on button "Start" at bounding box center [98, 347] width 49 height 25
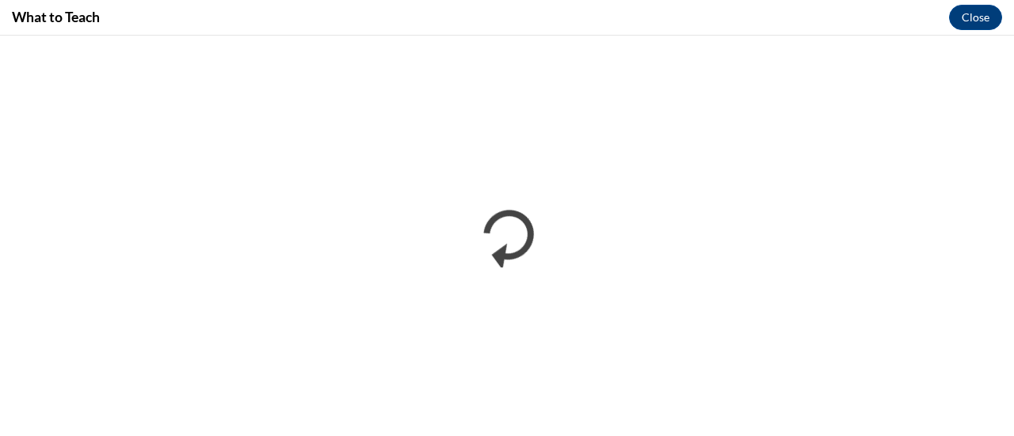
scroll to position [0, 0]
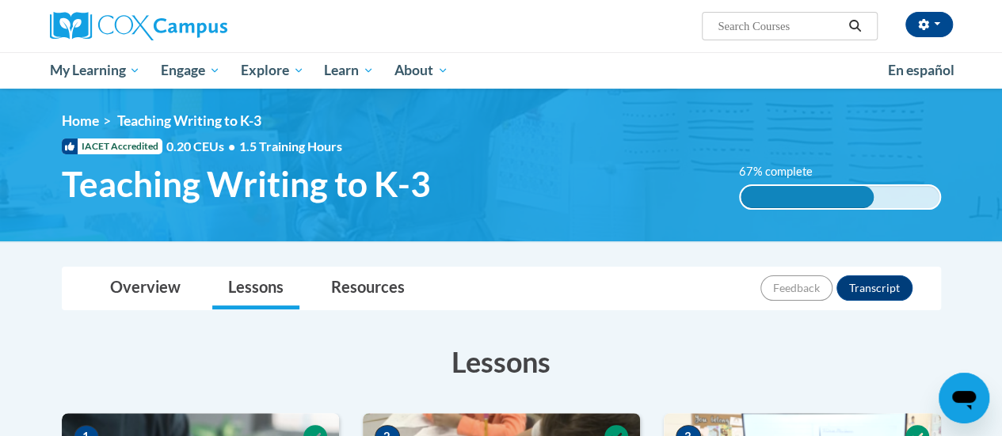
scroll to position [382, 0]
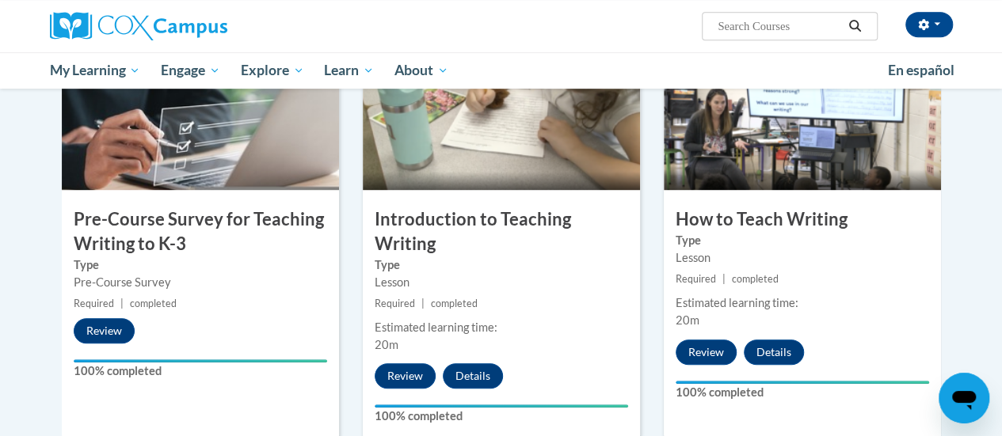
click at [255, 329] on div "1 Pre-Course Survey for Teaching Writing to K-3 Type Pre-Course Survey Required…" at bounding box center [200, 237] width 277 height 410
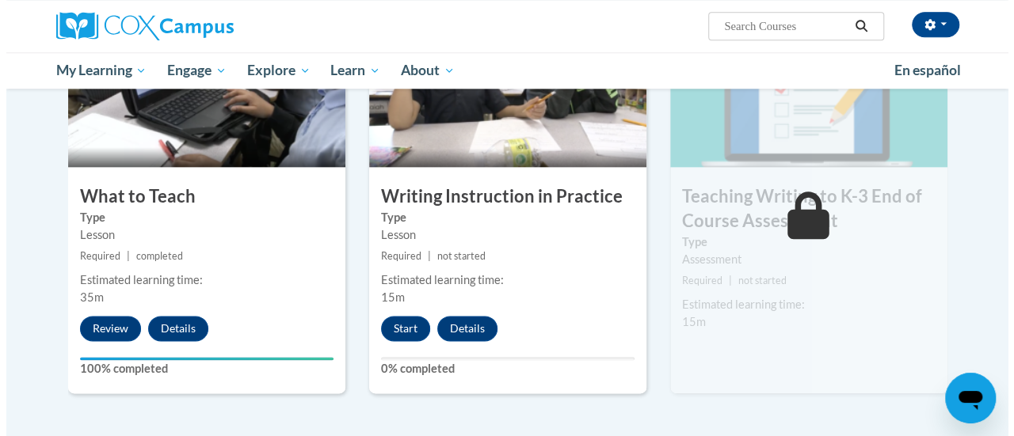
scroll to position [840, 0]
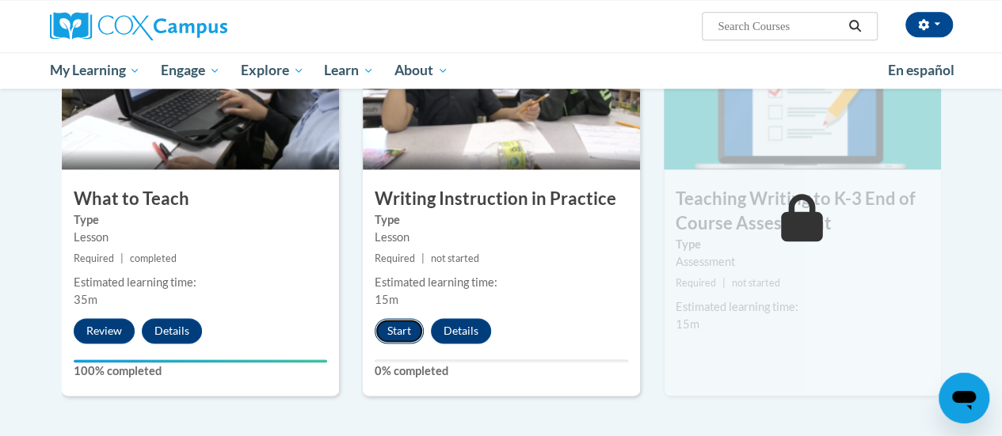
click at [395, 341] on button "Start" at bounding box center [399, 330] width 49 height 25
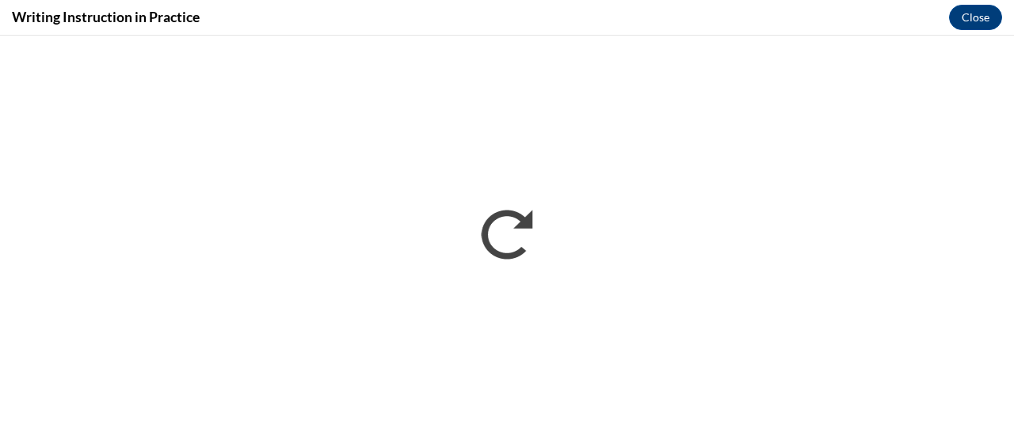
scroll to position [0, 0]
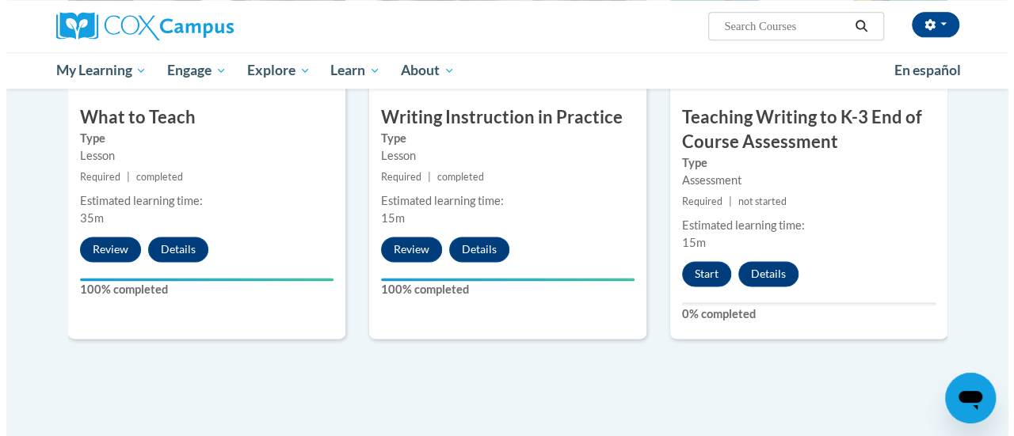
scroll to position [922, 0]
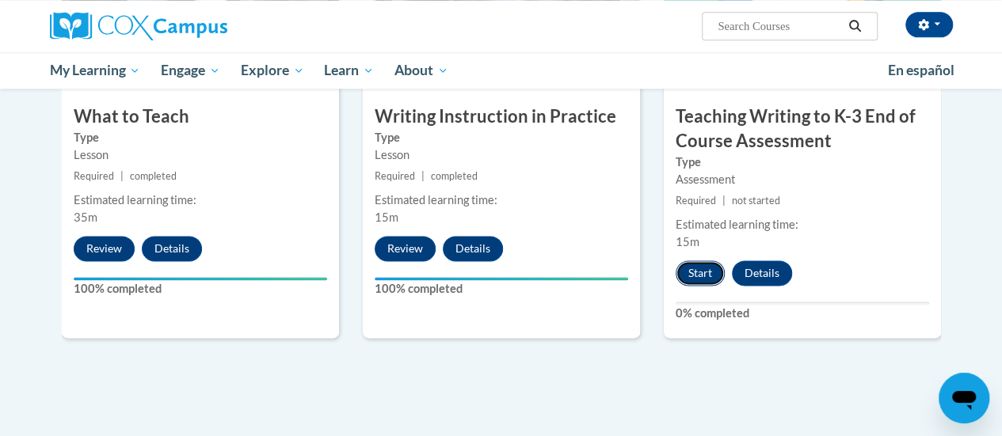
click at [699, 276] on button "Start" at bounding box center [700, 273] width 49 height 25
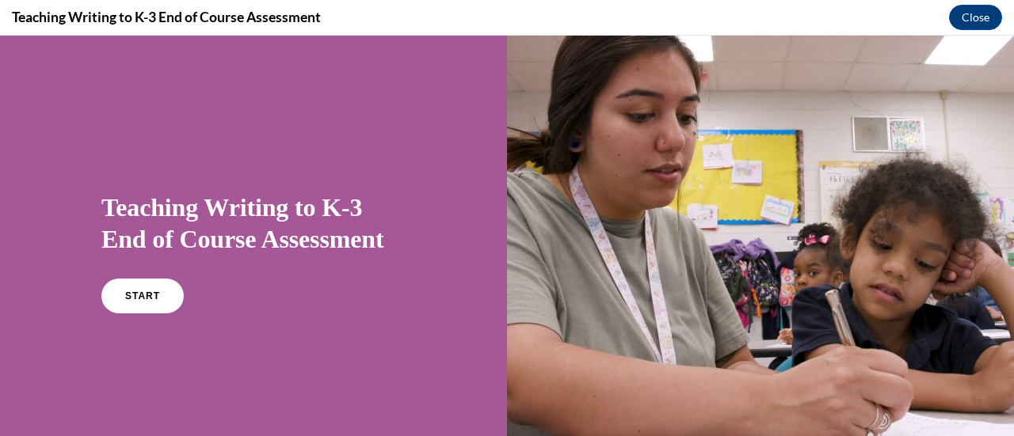
scroll to position [0, 0]
click at [151, 298] on span "START" at bounding box center [142, 297] width 36 height 12
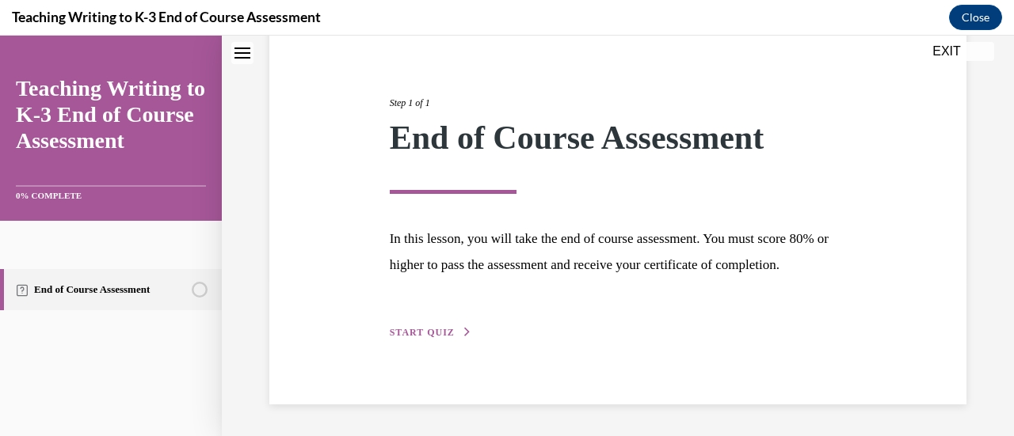
scroll to position [185, 0]
click at [418, 318] on div "Step 1 of 1 End of Course Assessment In this lesson, you will take the end of c…" at bounding box center [618, 200] width 481 height 282
click at [426, 330] on span "START QUIZ" at bounding box center [422, 332] width 65 height 11
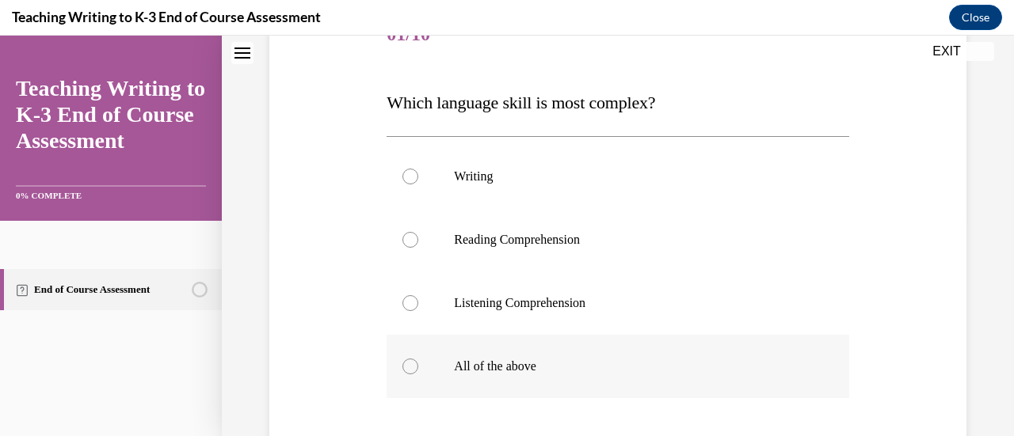
scroll to position [217, 0]
click at [445, 355] on label "All of the above" at bounding box center [618, 365] width 462 height 63
click at [418, 358] on input "All of the above" at bounding box center [410, 366] width 16 height 16
radio input "true"
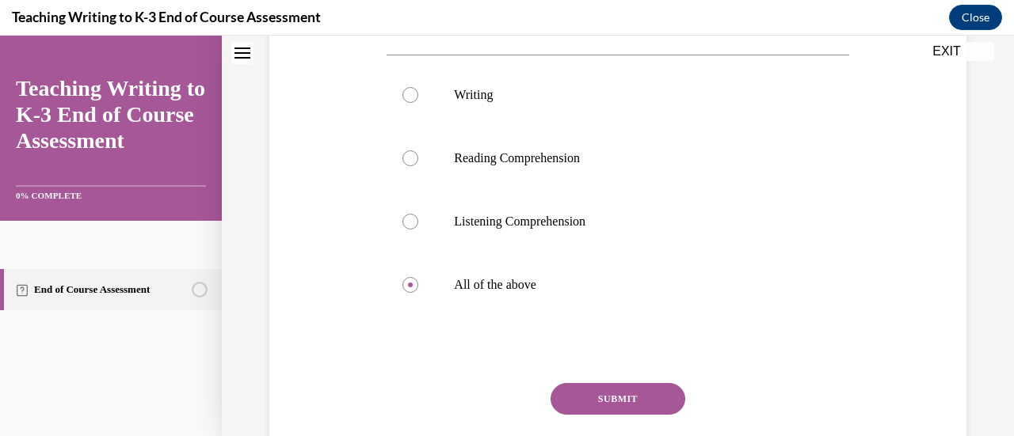
click at [561, 387] on button "SUBMIT" at bounding box center [618, 399] width 135 height 32
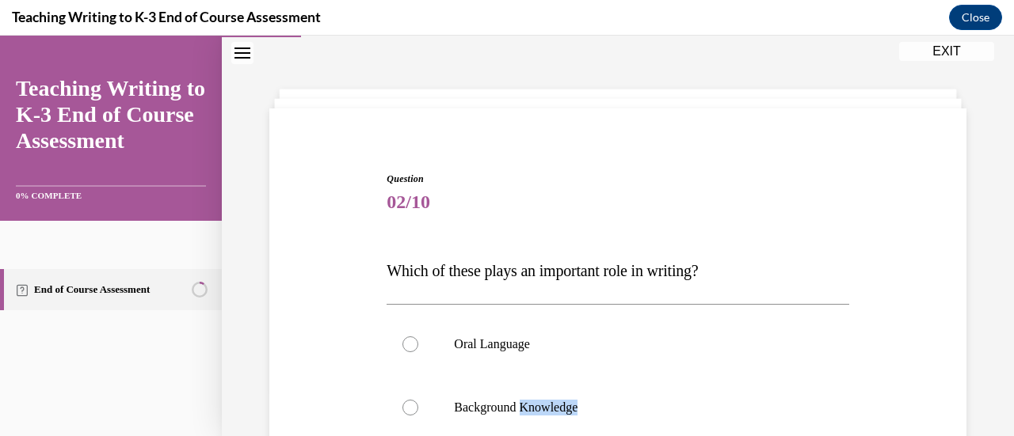
click at [561, 387] on label "Background Knowledge" at bounding box center [618, 407] width 462 height 63
click at [418, 400] on input "Background Knowledge" at bounding box center [410, 408] width 16 height 16
radio input "true"
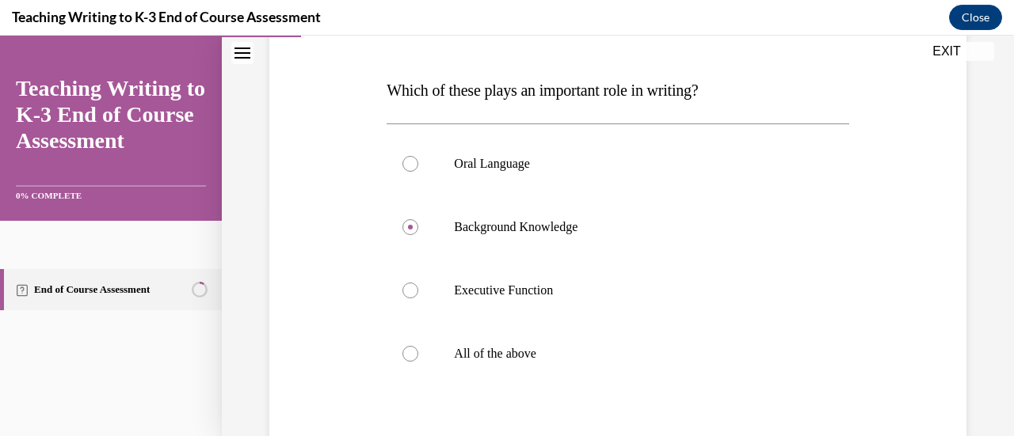
scroll to position [230, 0]
click at [360, 255] on div "Question 02/10 Which of these plays an important role in writing? Oral Language…" at bounding box center [617, 262] width 705 height 638
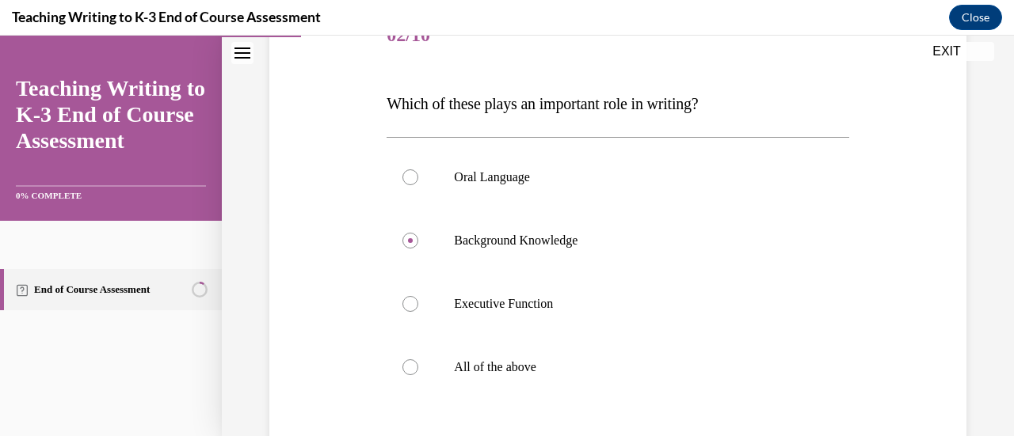
scroll to position [215, 0]
click at [528, 373] on p "All of the above" at bounding box center [631, 368] width 355 height 16
click at [418, 373] on input "All of the above" at bounding box center [410, 368] width 16 height 16
radio input "true"
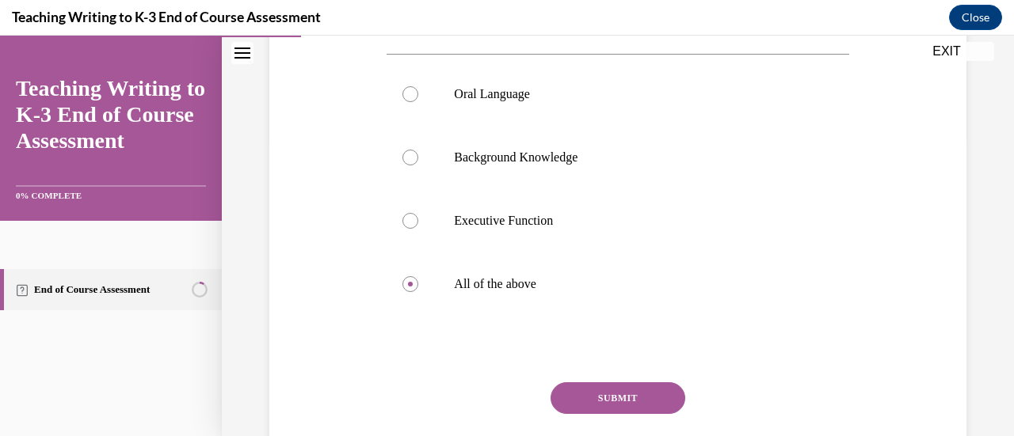
click at [592, 398] on button "SUBMIT" at bounding box center [618, 399] width 135 height 32
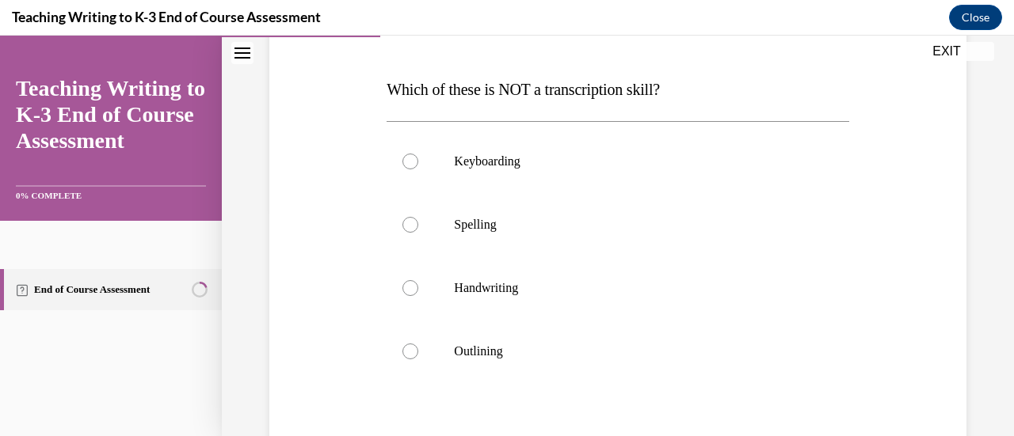
scroll to position [229, 0]
click at [512, 284] on p "Handwriting" at bounding box center [631, 288] width 355 height 16
click at [418, 284] on input "Handwriting" at bounding box center [410, 288] width 16 height 16
radio input "true"
click at [510, 212] on label "Spelling" at bounding box center [618, 223] width 462 height 63
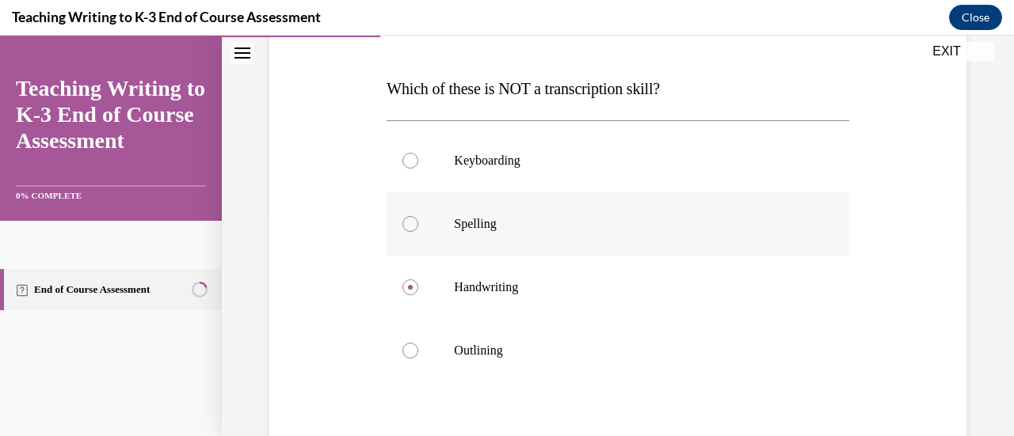
click at [418, 216] on input "Spelling" at bounding box center [410, 224] width 16 height 16
radio input "true"
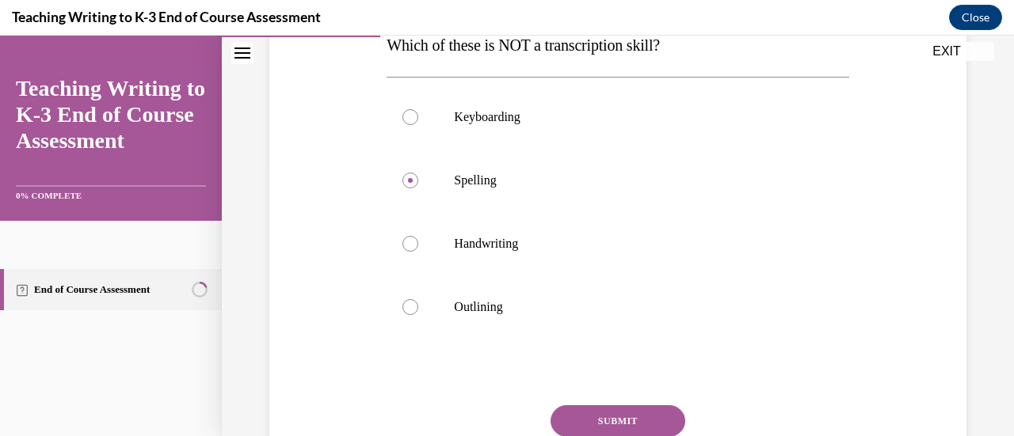
scroll to position [272, 0]
click at [590, 422] on button "SUBMIT" at bounding box center [618, 422] width 135 height 32
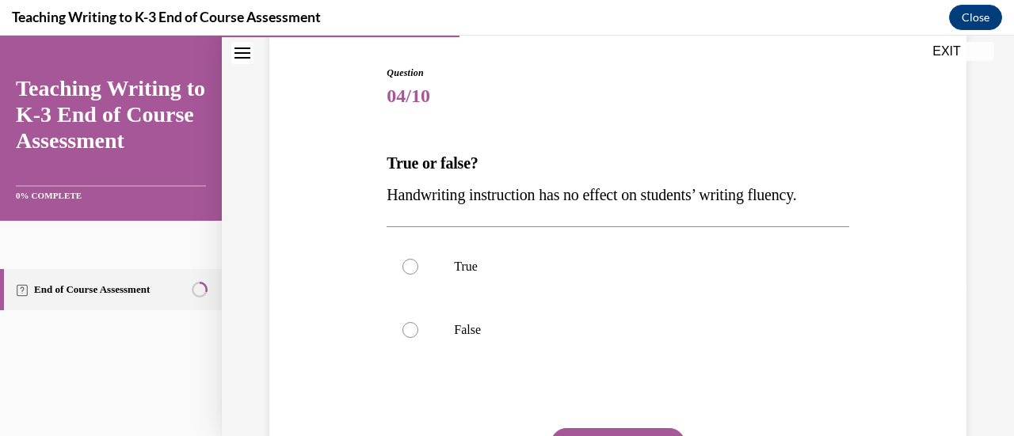
scroll to position [170, 0]
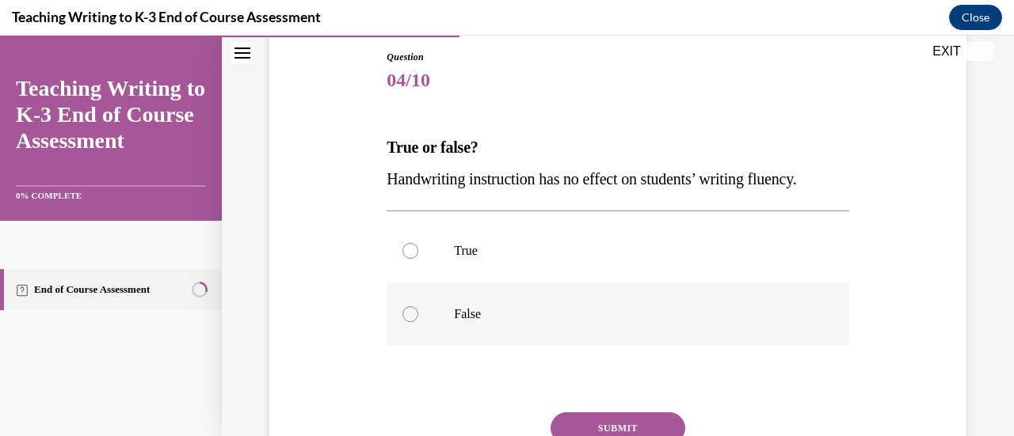
click at [621, 325] on label "False" at bounding box center [618, 314] width 462 height 63
click at [418, 322] on input "False" at bounding box center [410, 315] width 16 height 16
radio input "true"
click at [620, 425] on button "SUBMIT" at bounding box center [618, 429] width 135 height 32
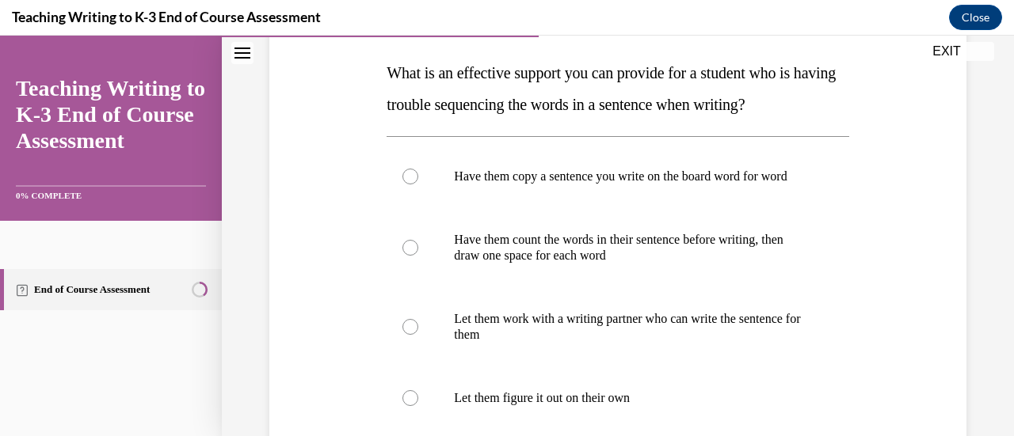
scroll to position [244, 0]
click at [775, 255] on p "Have them count the words in their sentence before writing, then draw one space…" at bounding box center [631, 249] width 355 height 32
click at [418, 255] on input "Have them count the words in their sentence before writing, then draw one space…" at bounding box center [410, 249] width 16 height 16
radio input "true"
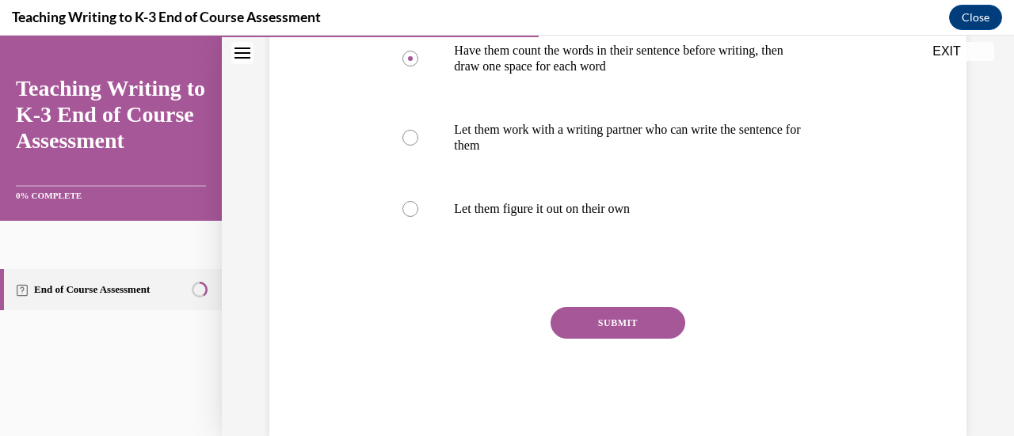
click at [634, 322] on div "Question 05/10 What is an effective support you can provide for a student who i…" at bounding box center [618, 111] width 462 height 651
click at [634, 333] on button "SUBMIT" at bounding box center [618, 323] width 135 height 32
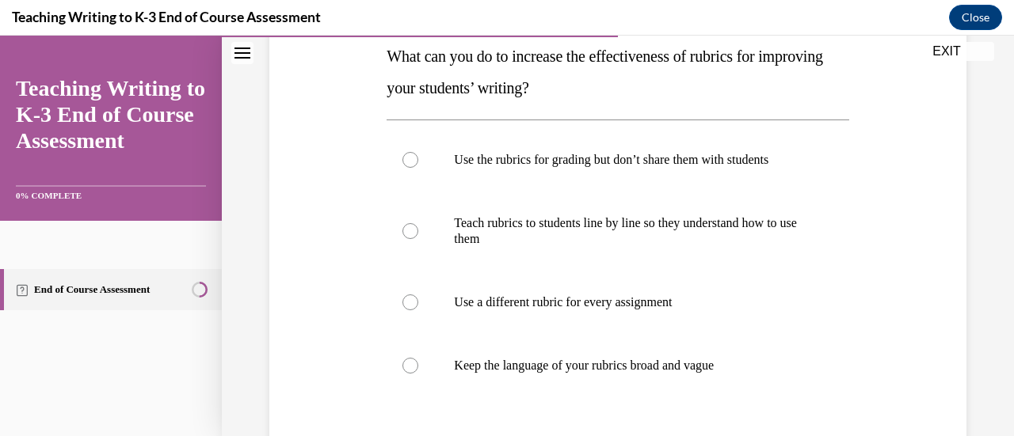
scroll to position [262, 0]
click at [785, 238] on p "Teach rubrics to students line by line so they understand how to use them" at bounding box center [631, 231] width 355 height 32
click at [418, 238] on input "Teach rubrics to students line by line so they understand how to use them" at bounding box center [410, 231] width 16 height 16
radio input "true"
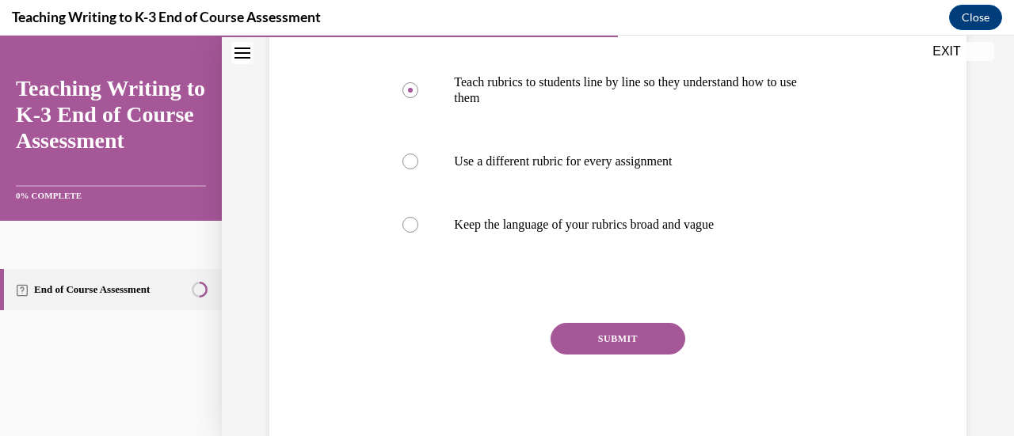
click at [650, 333] on button "SUBMIT" at bounding box center [618, 339] width 135 height 32
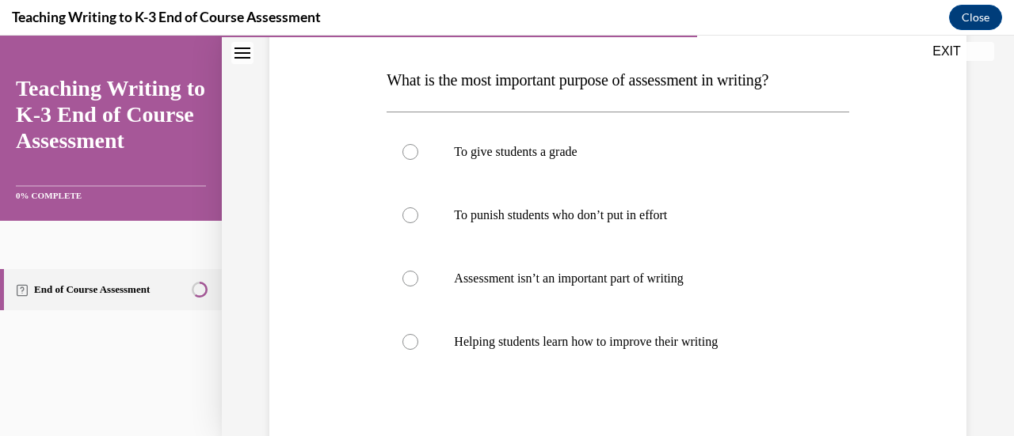
scroll to position [238, 0]
click at [770, 338] on p "Helping students learn how to improve their writing" at bounding box center [631, 341] width 355 height 16
click at [418, 338] on input "Helping students learn how to improve their writing" at bounding box center [410, 341] width 16 height 16
radio input "true"
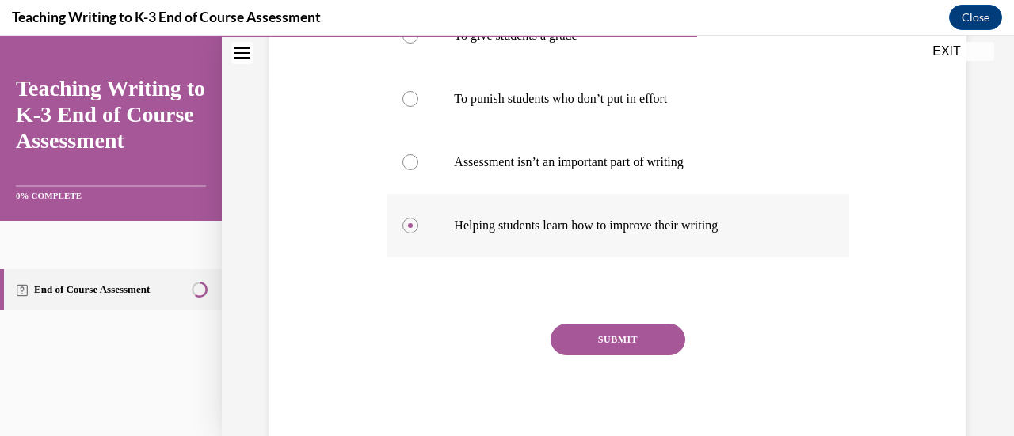
scroll to position [355, 0]
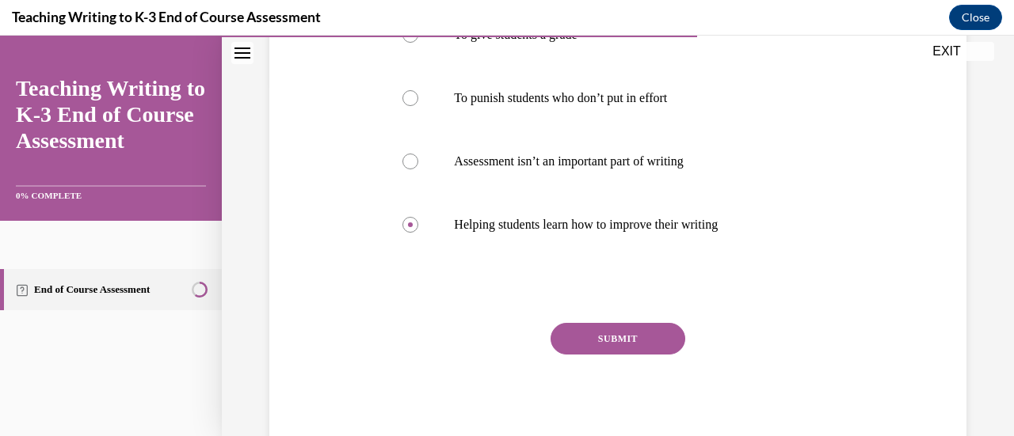
click at [623, 340] on button "SUBMIT" at bounding box center [618, 339] width 135 height 32
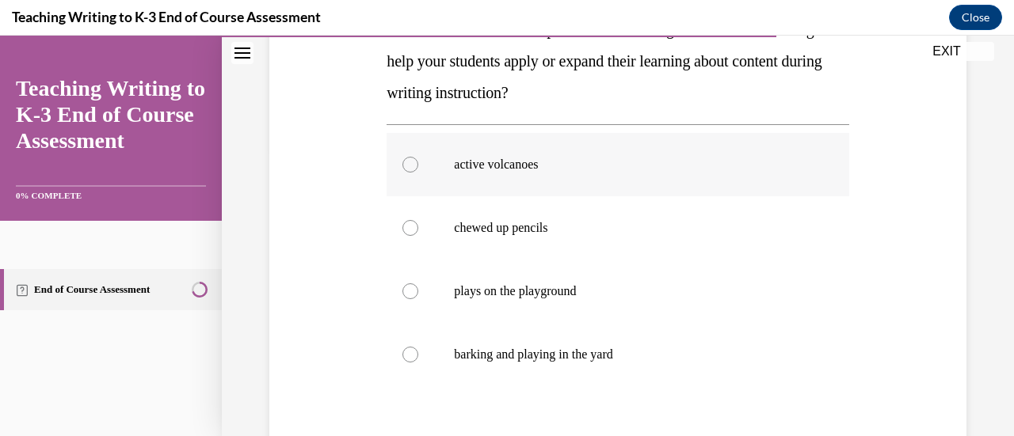
scroll to position [284, 0]
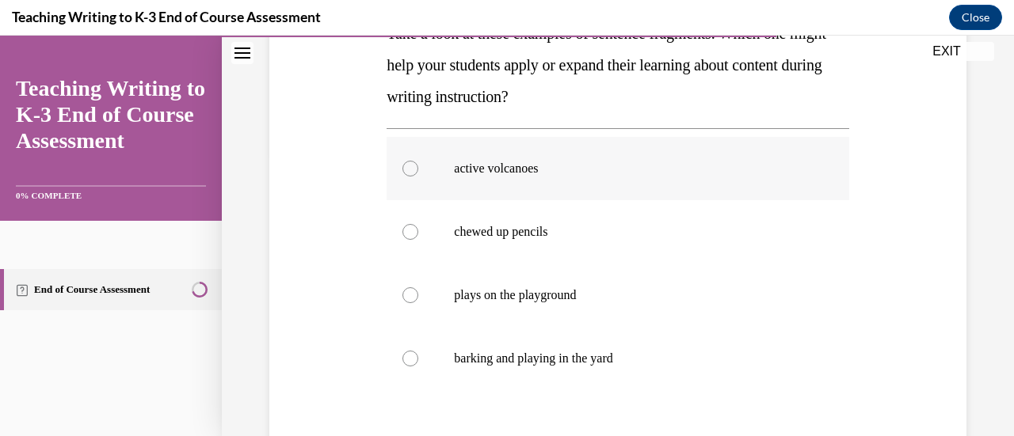
click at [675, 189] on label "active volcanoes" at bounding box center [618, 168] width 462 height 63
click at [418, 177] on input "active volcanoes" at bounding box center [410, 169] width 16 height 16
radio input "true"
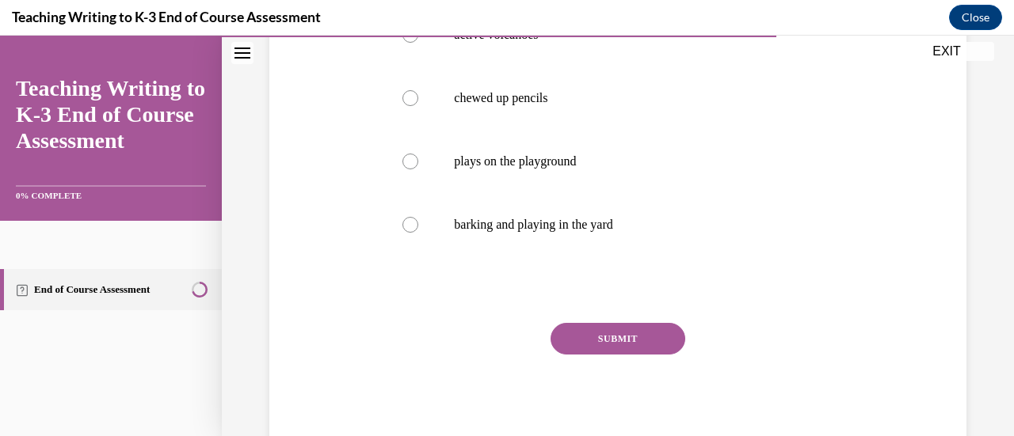
click at [618, 346] on button "SUBMIT" at bounding box center [618, 339] width 135 height 32
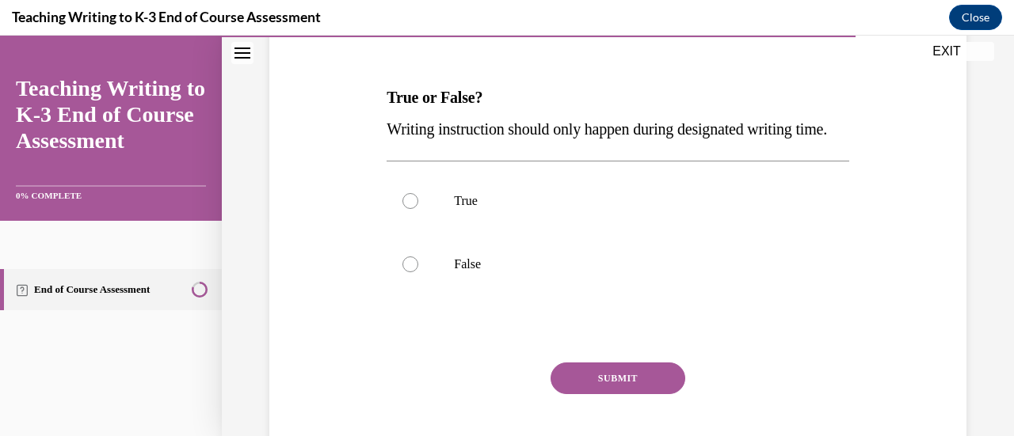
scroll to position [219, 0]
click at [531, 297] on label "False" at bounding box center [618, 265] width 462 height 63
click at [418, 273] on input "False" at bounding box center [410, 265] width 16 height 16
radio input "true"
click at [625, 395] on button "SUBMIT" at bounding box center [618, 380] width 135 height 32
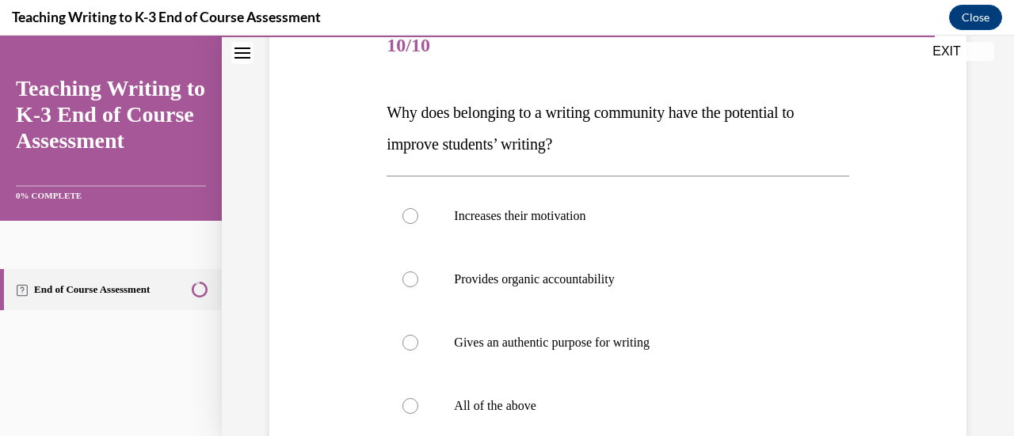
scroll to position [211, 0]
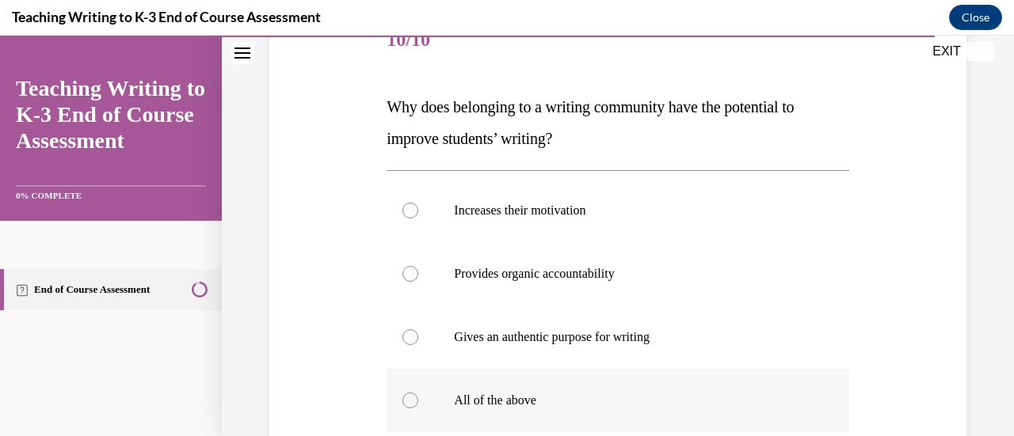
click at [451, 410] on label "All of the above" at bounding box center [618, 400] width 462 height 63
click at [418, 409] on input "All of the above" at bounding box center [410, 401] width 16 height 16
radio input "true"
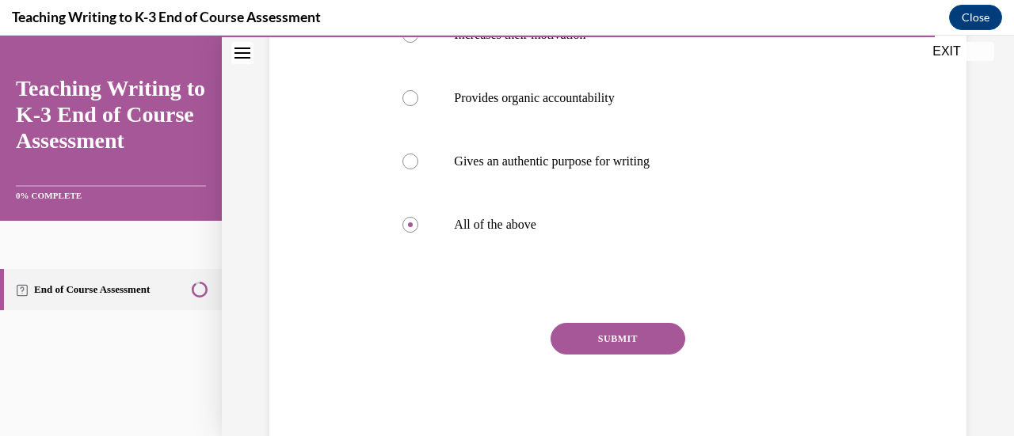
click at [566, 349] on button "SUBMIT" at bounding box center [618, 339] width 135 height 32
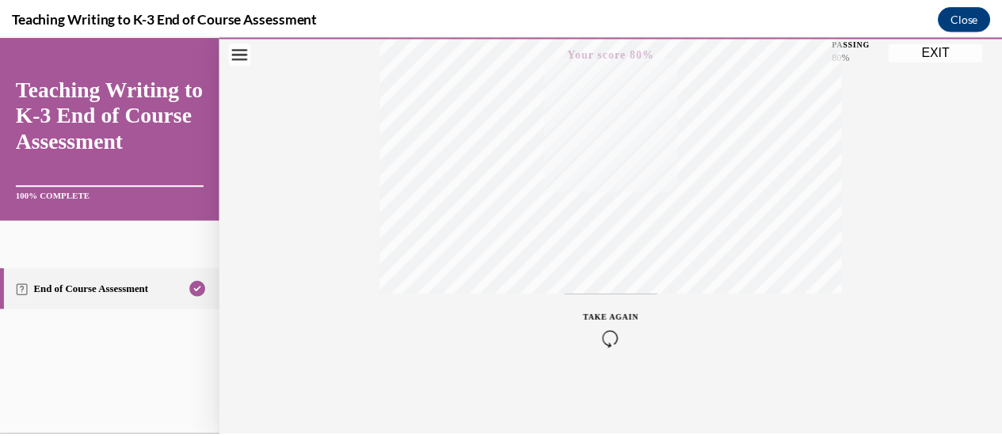
scroll to position [0, 0]
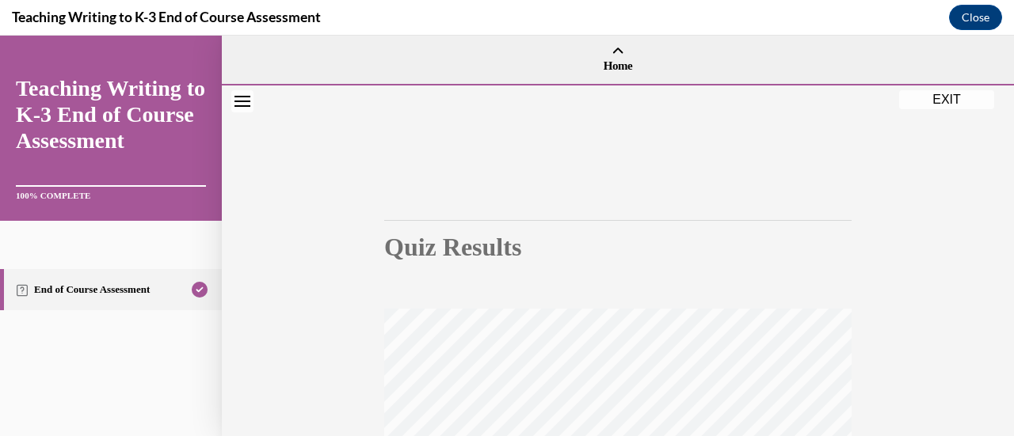
click at [938, 94] on button "EXIT" at bounding box center [946, 99] width 95 height 19
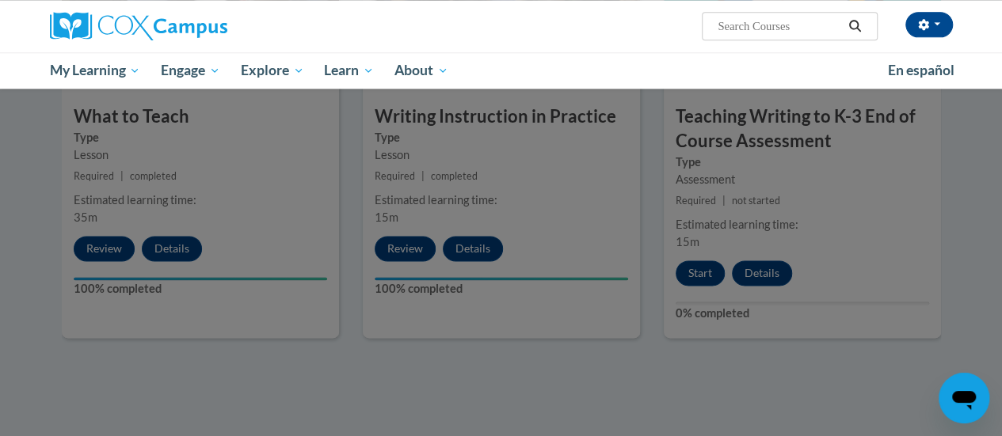
click at [665, 354] on div at bounding box center [501, 218] width 1002 height 436
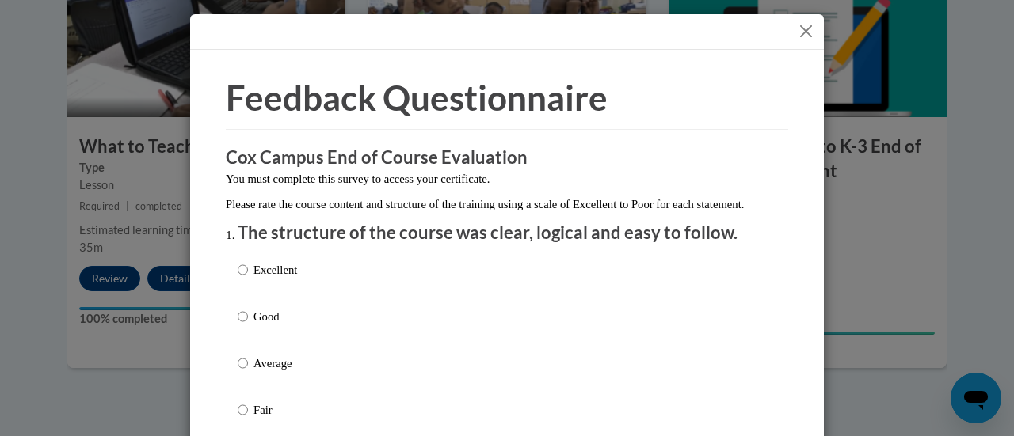
click at [802, 30] on button "Close" at bounding box center [806, 31] width 20 height 20
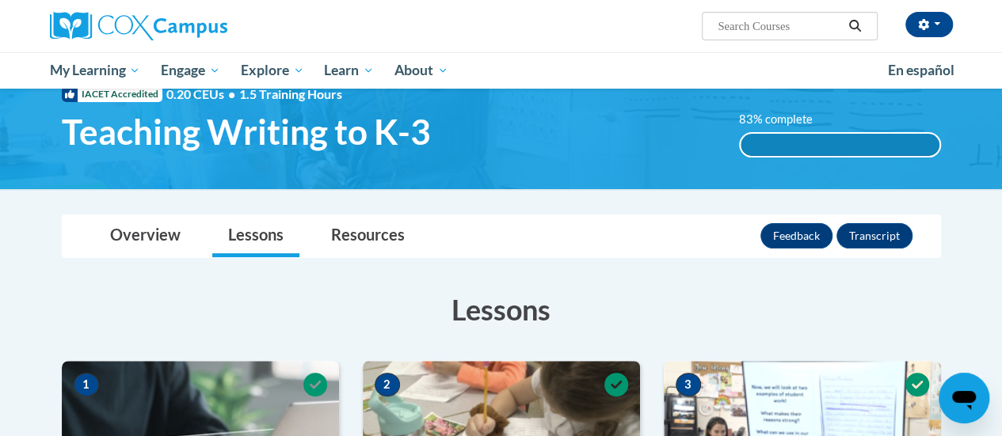
scroll to position [40, 0]
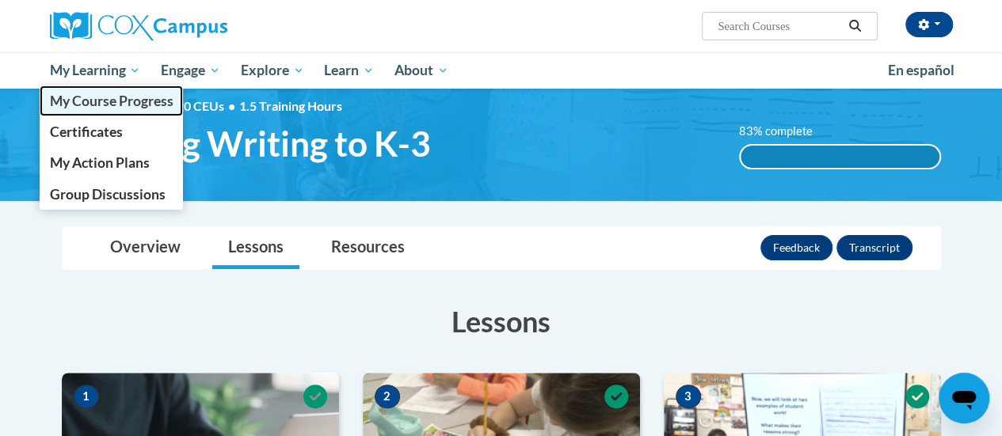
click at [112, 97] on span "My Course Progress" at bounding box center [111, 101] width 124 height 17
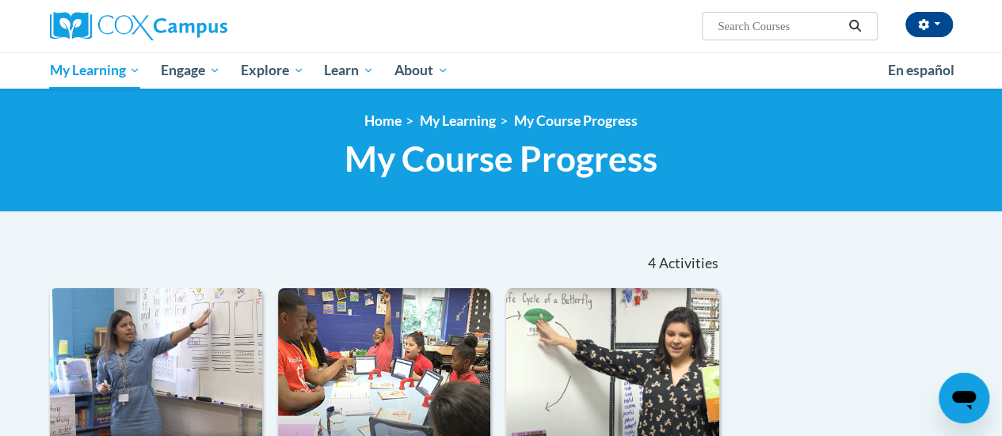
click at [744, 30] on input "Search..." at bounding box center [779, 26] width 127 height 19
paste input "Vocabulary Instruction"
type input "Vocabulary Instruction"
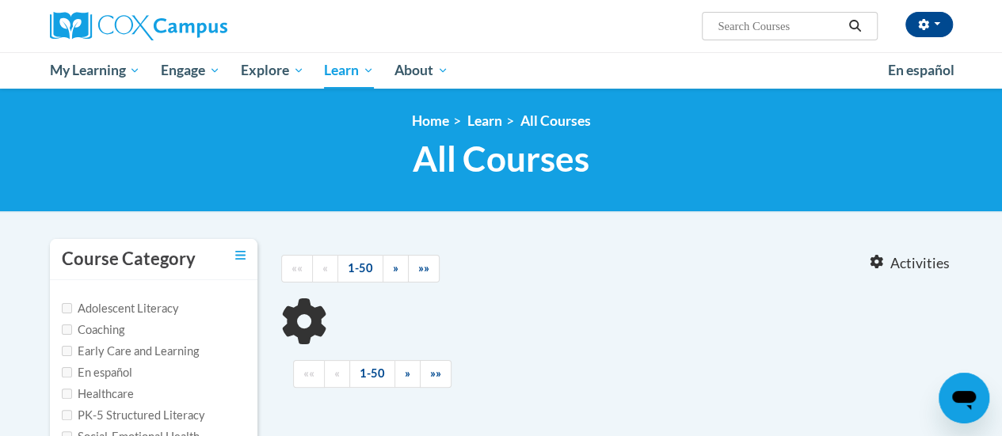
type input "Vocabulary Instruction"
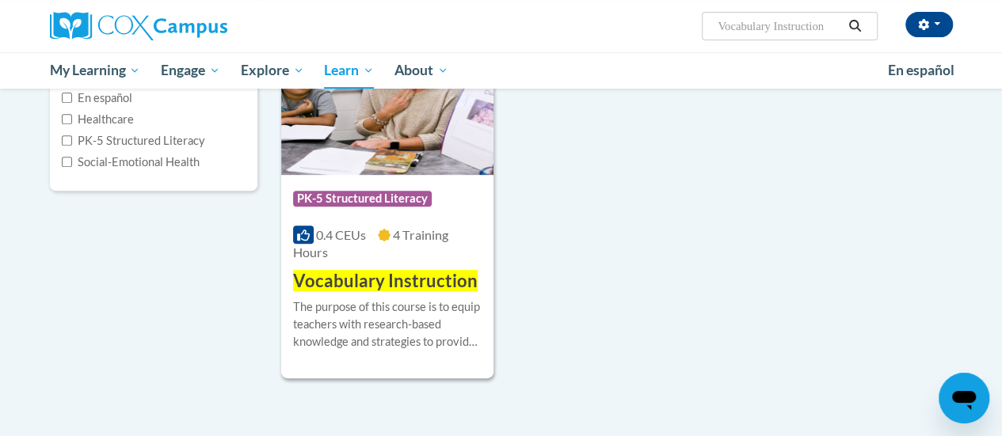
scroll to position [291, 0]
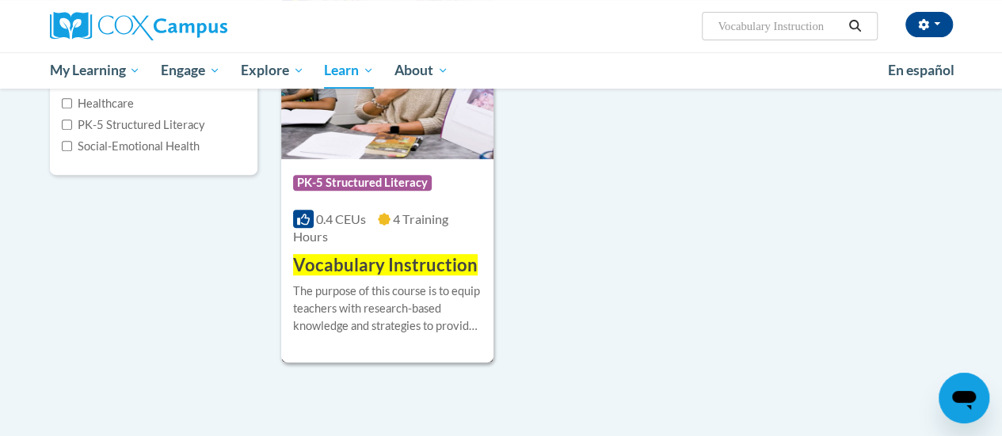
click at [407, 271] on span "Vocabulary Instruction" at bounding box center [385, 264] width 185 height 21
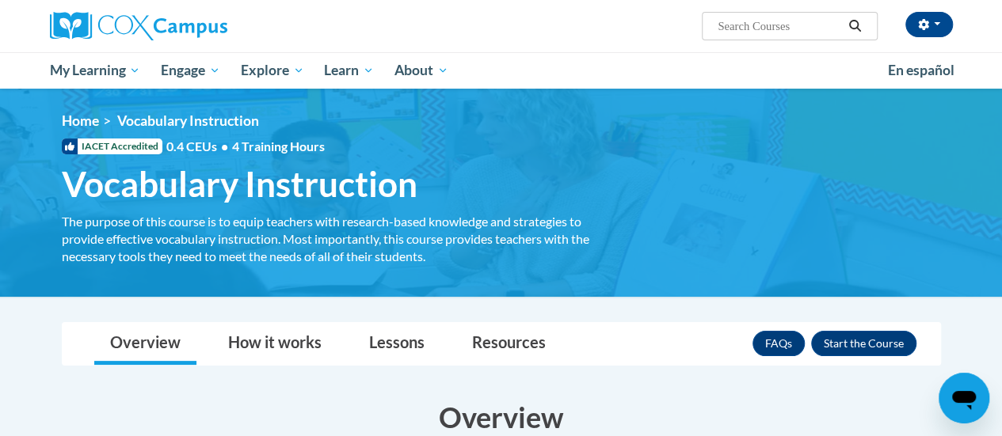
scroll to position [101, 0]
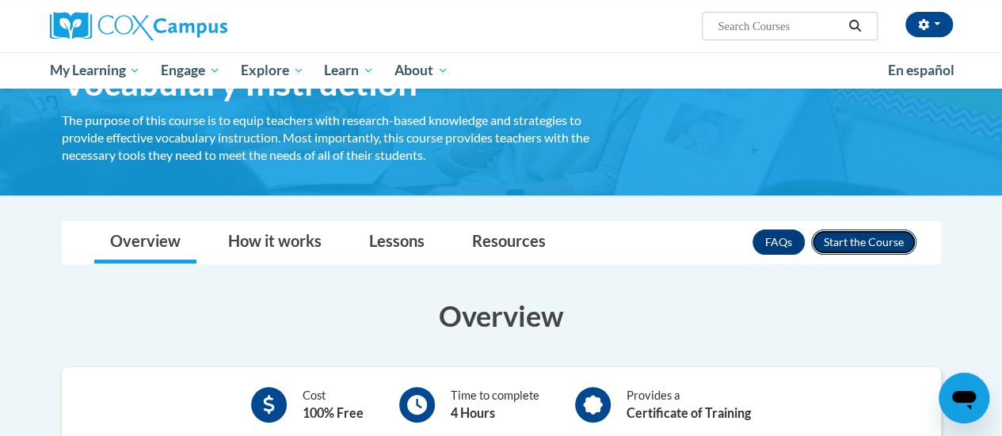
click at [852, 237] on button "Enroll" at bounding box center [863, 242] width 105 height 25
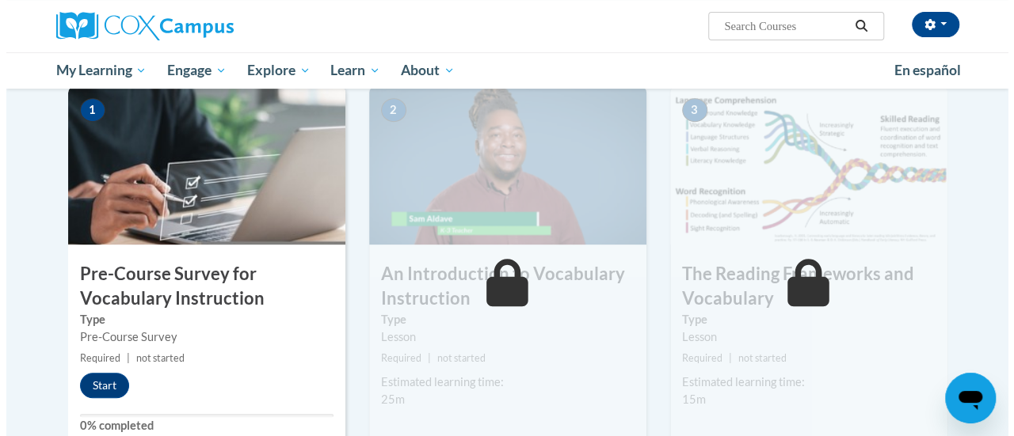
scroll to position [333, 0]
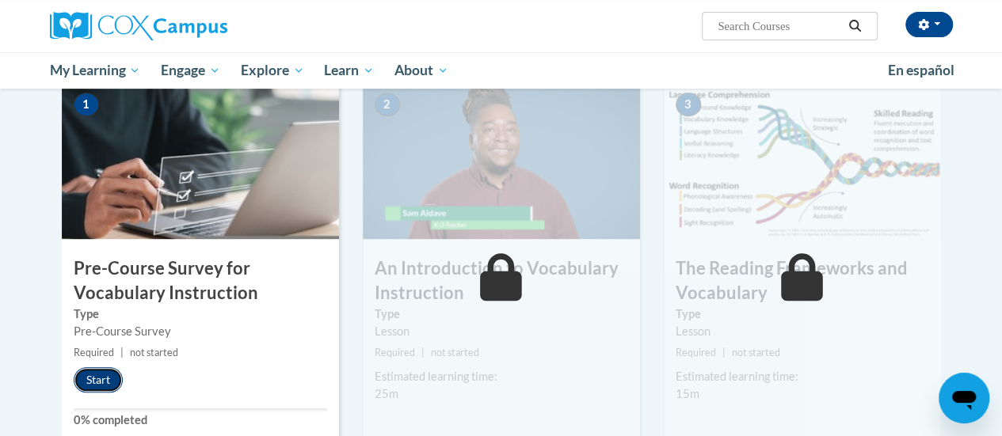
click at [87, 381] on button "Start" at bounding box center [98, 380] width 49 height 25
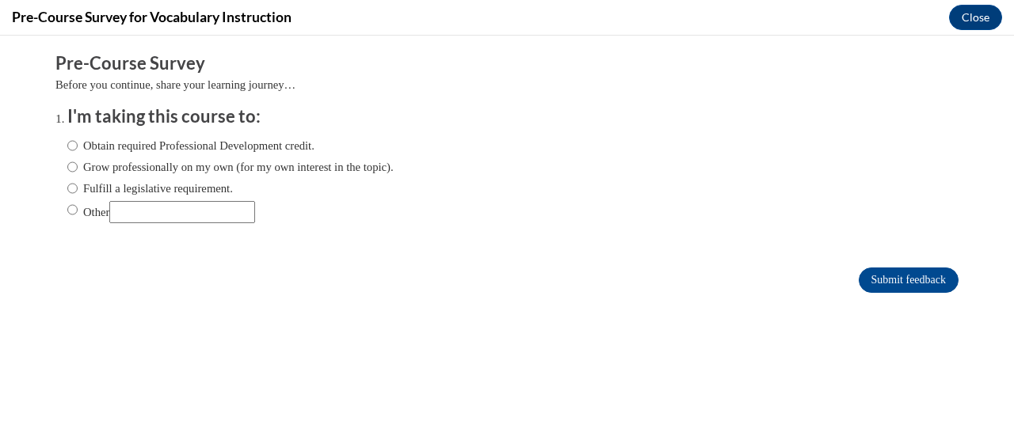
scroll to position [0, 0]
click at [236, 148] on label "Obtain required Professional Development credit." at bounding box center [190, 145] width 247 height 17
click at [78, 148] on input "Obtain required Professional Development credit." at bounding box center [72, 145] width 10 height 17
radio input "true"
click at [875, 269] on input "Submit feedback" at bounding box center [909, 280] width 100 height 25
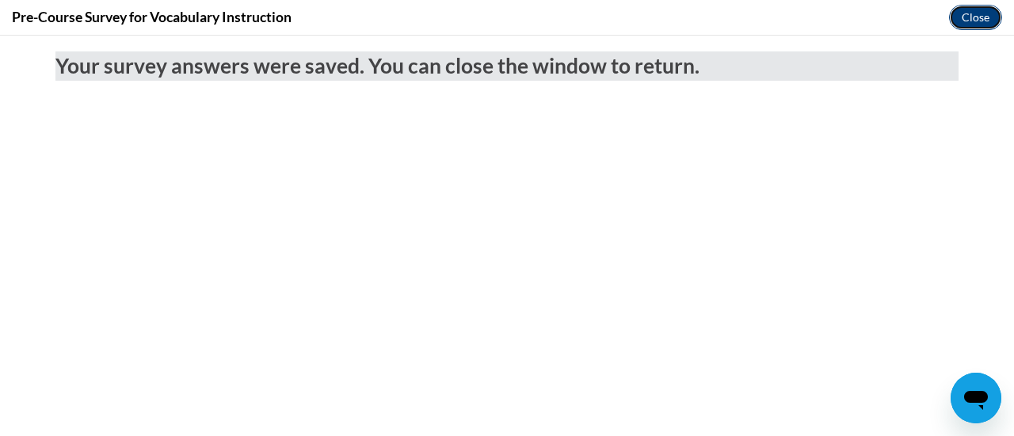
click at [976, 20] on button "Close" at bounding box center [975, 17] width 53 height 25
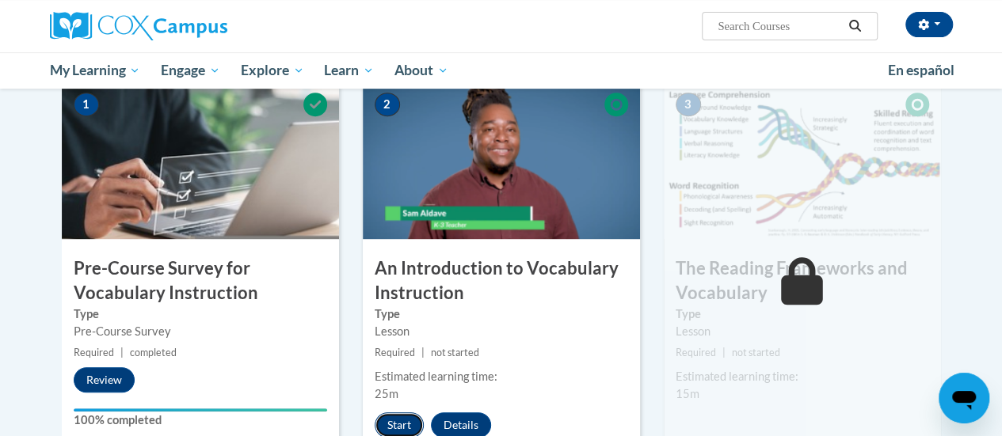
click at [406, 427] on button "Start" at bounding box center [399, 425] width 49 height 25
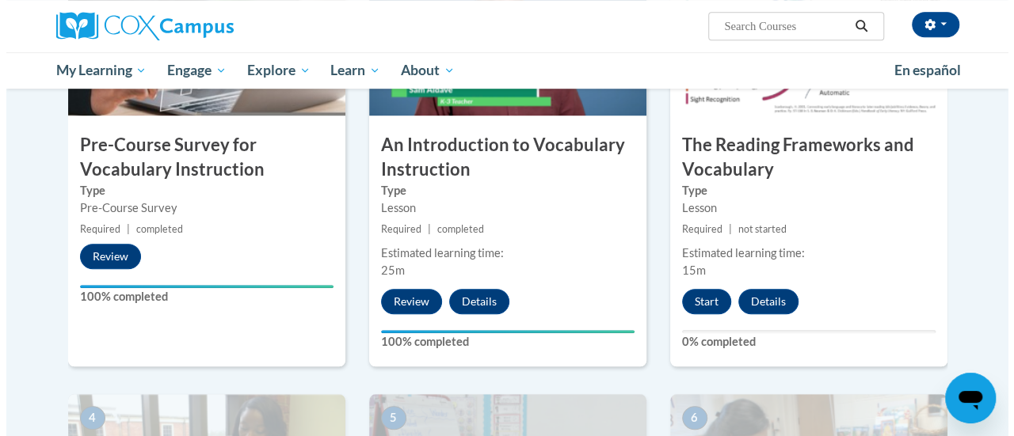
scroll to position [468, 0]
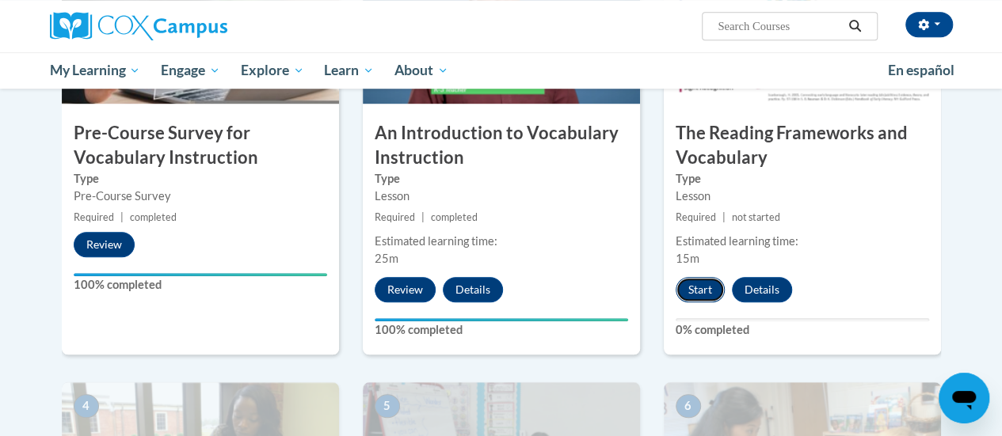
click at [693, 287] on button "Start" at bounding box center [700, 289] width 49 height 25
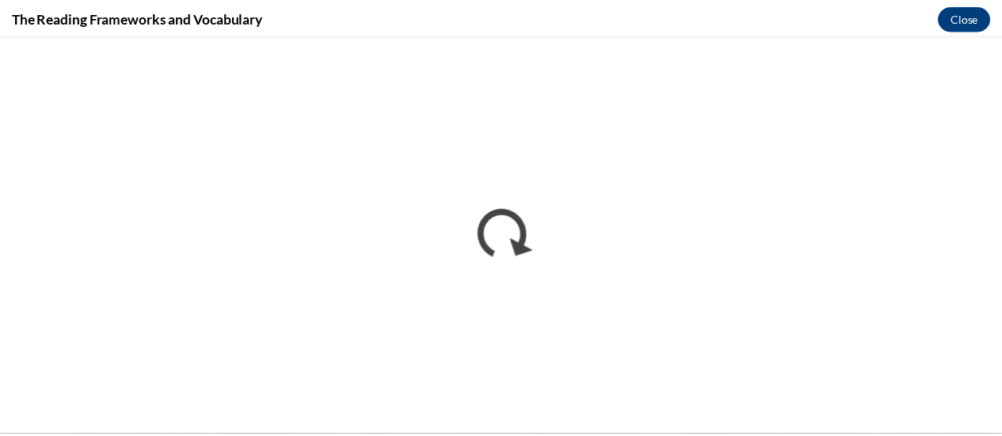
scroll to position [0, 0]
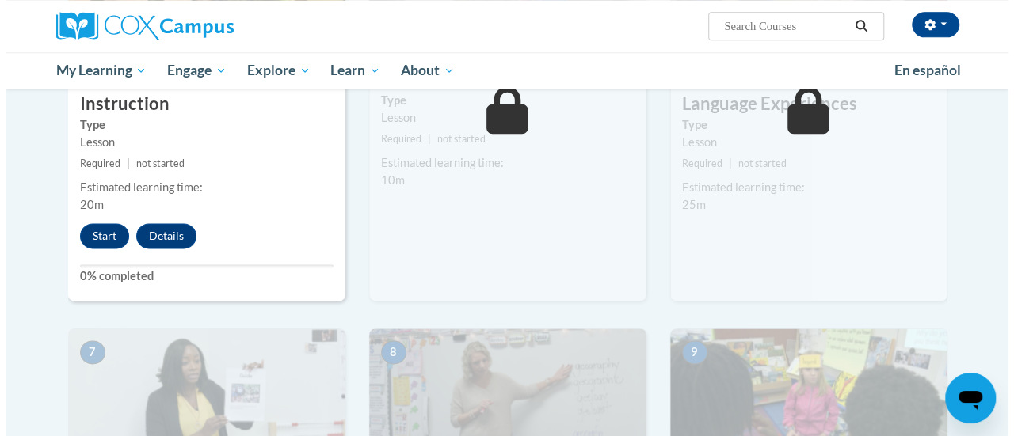
scroll to position [947, 0]
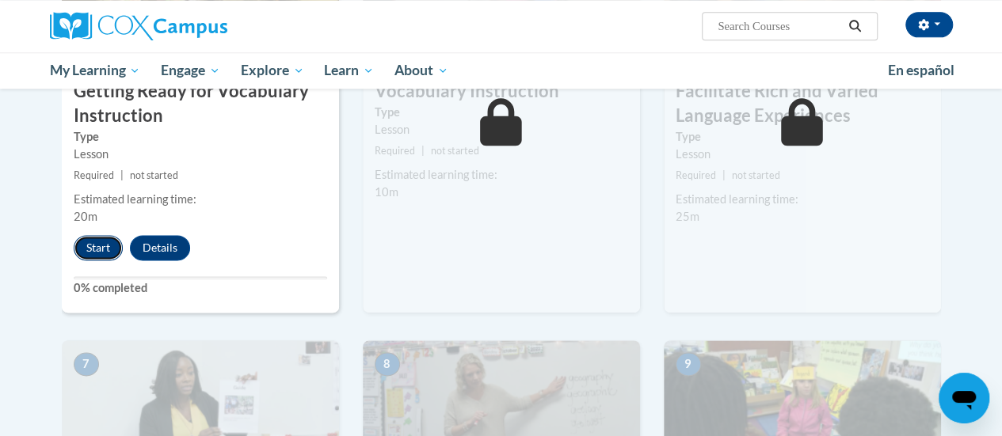
click at [93, 237] on button "Start" at bounding box center [98, 247] width 49 height 25
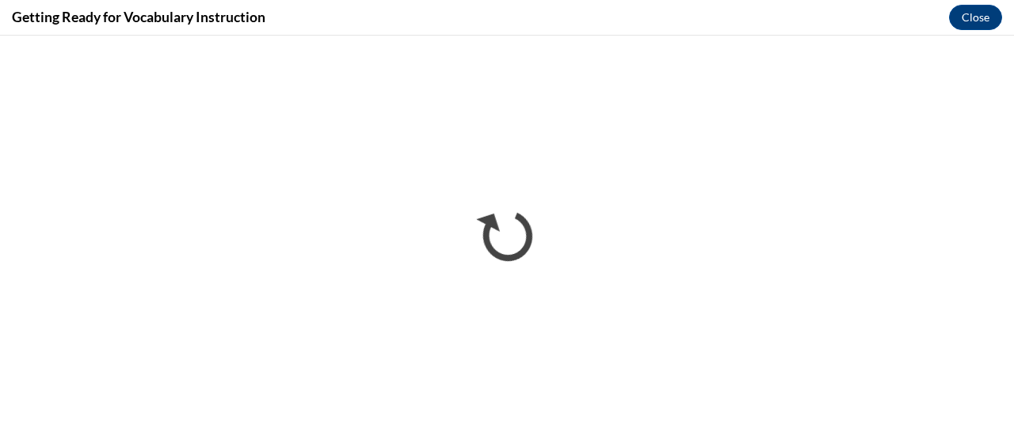
scroll to position [0, 0]
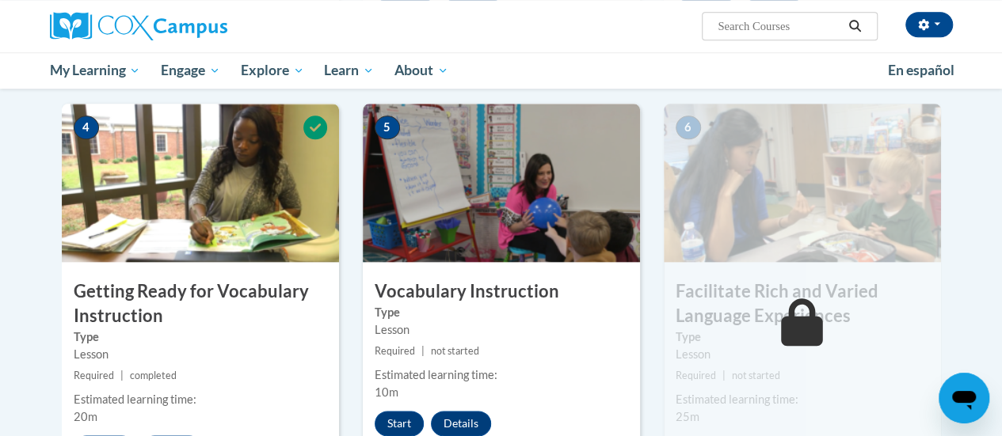
scroll to position [749, 0]
